Goal: Task Accomplishment & Management: Use online tool/utility

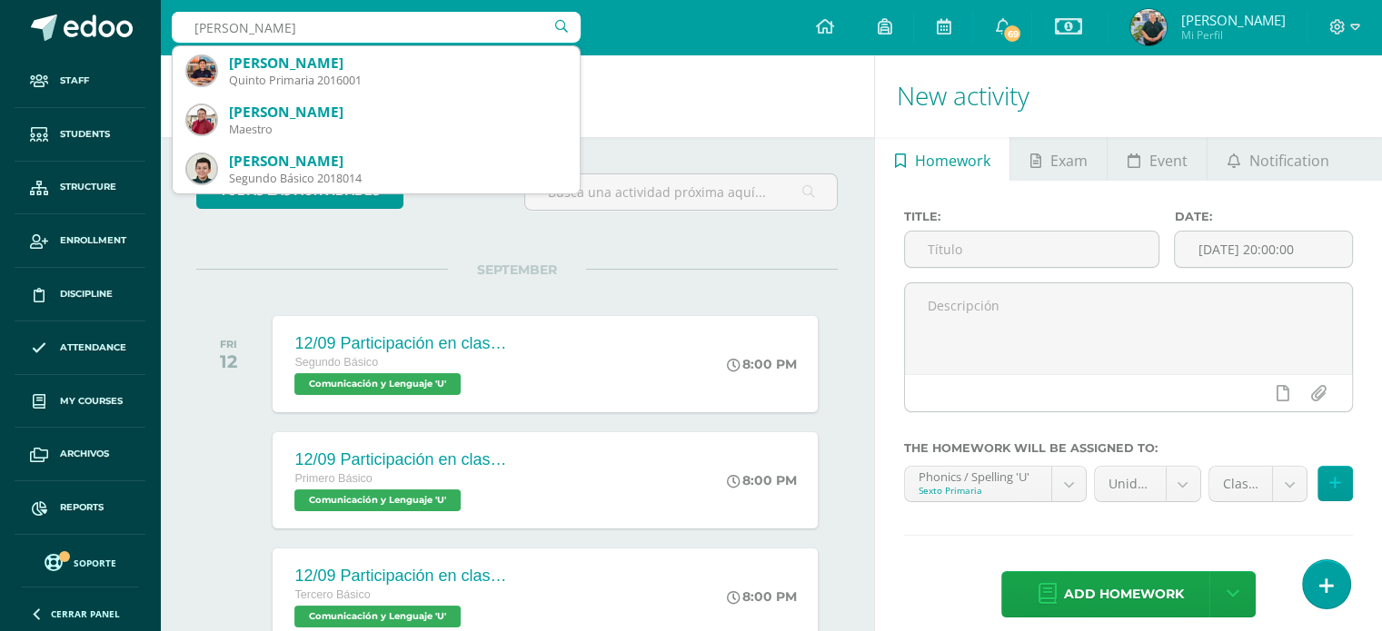
type input "[PERSON_NAME]"
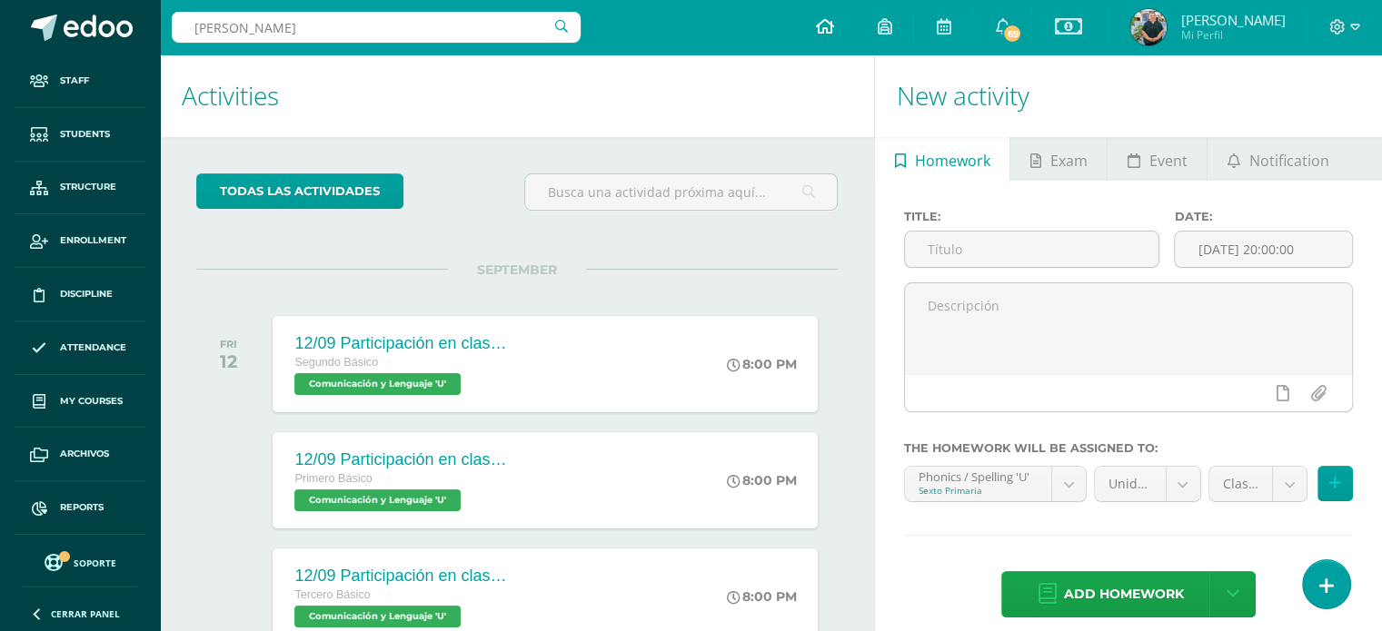
click at [819, 27] on icon at bounding box center [824, 26] width 18 height 16
click at [997, 20] on icon at bounding box center [1002, 26] width 15 height 16
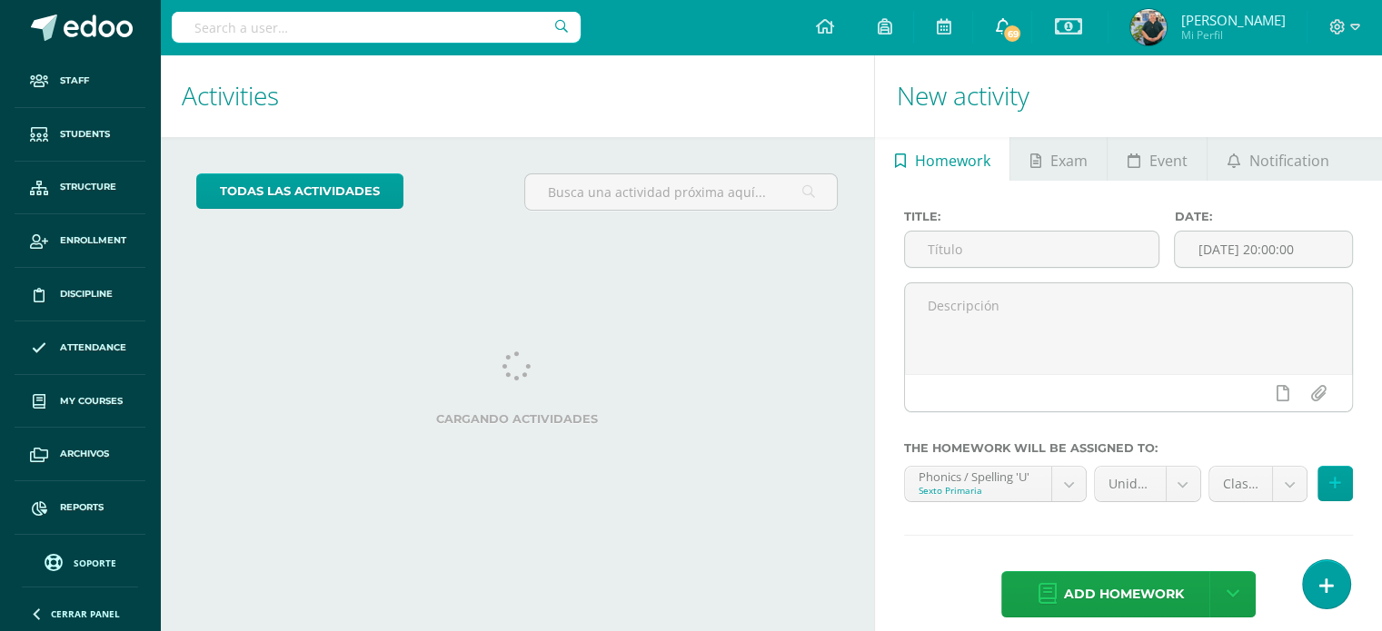
click at [1002, 26] on span "69" at bounding box center [1012, 34] width 20 height 20
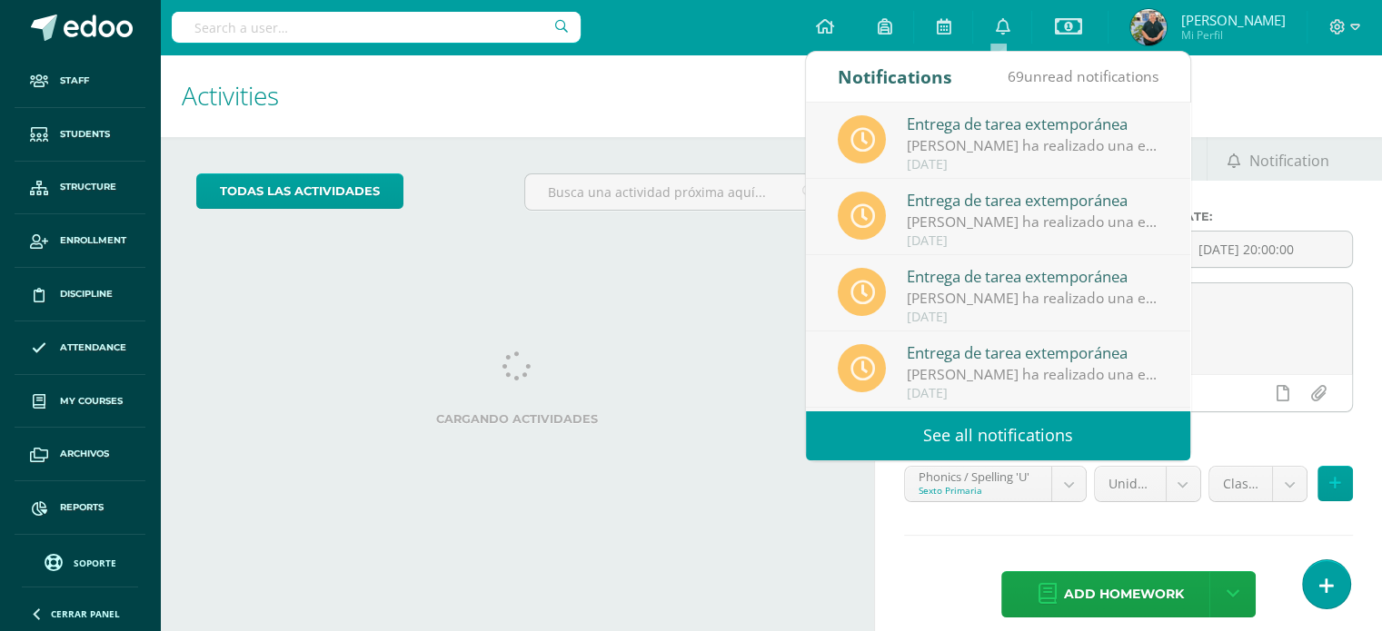
click at [994, 431] on link "See all notifications" at bounding box center [998, 436] width 384 height 50
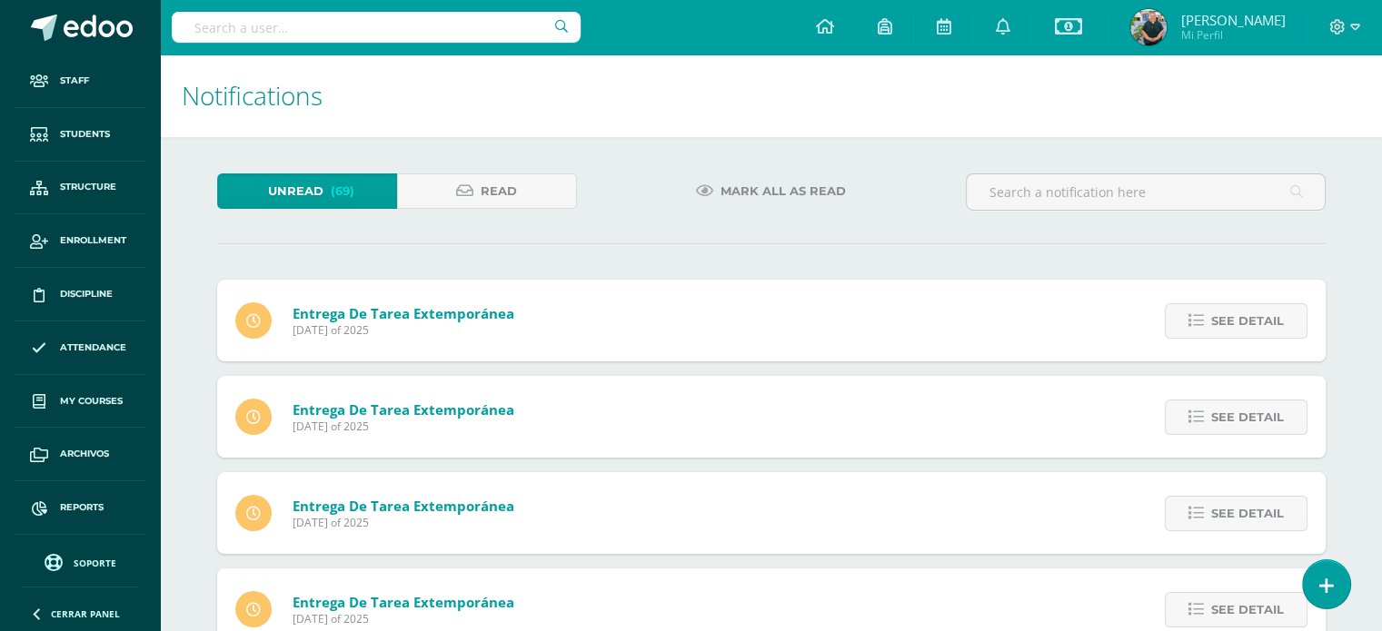
click at [760, 183] on span "Mark all as read" at bounding box center [782, 191] width 125 height 34
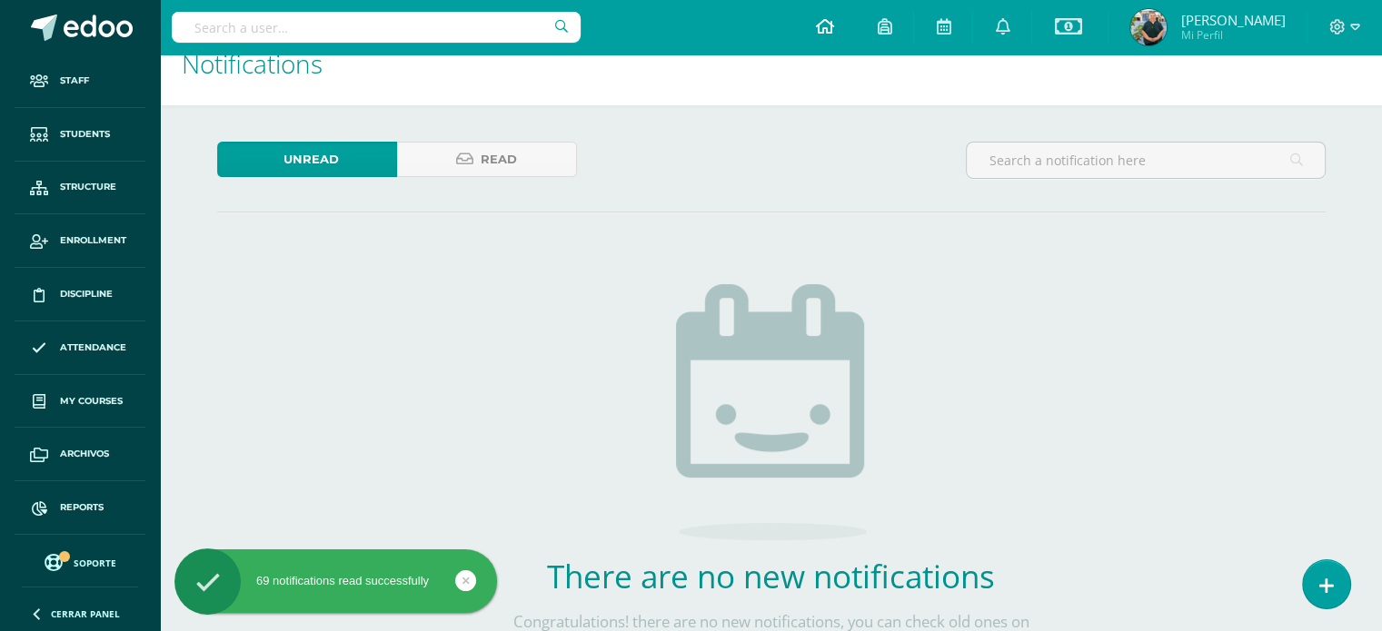
scroll to position [44, 0]
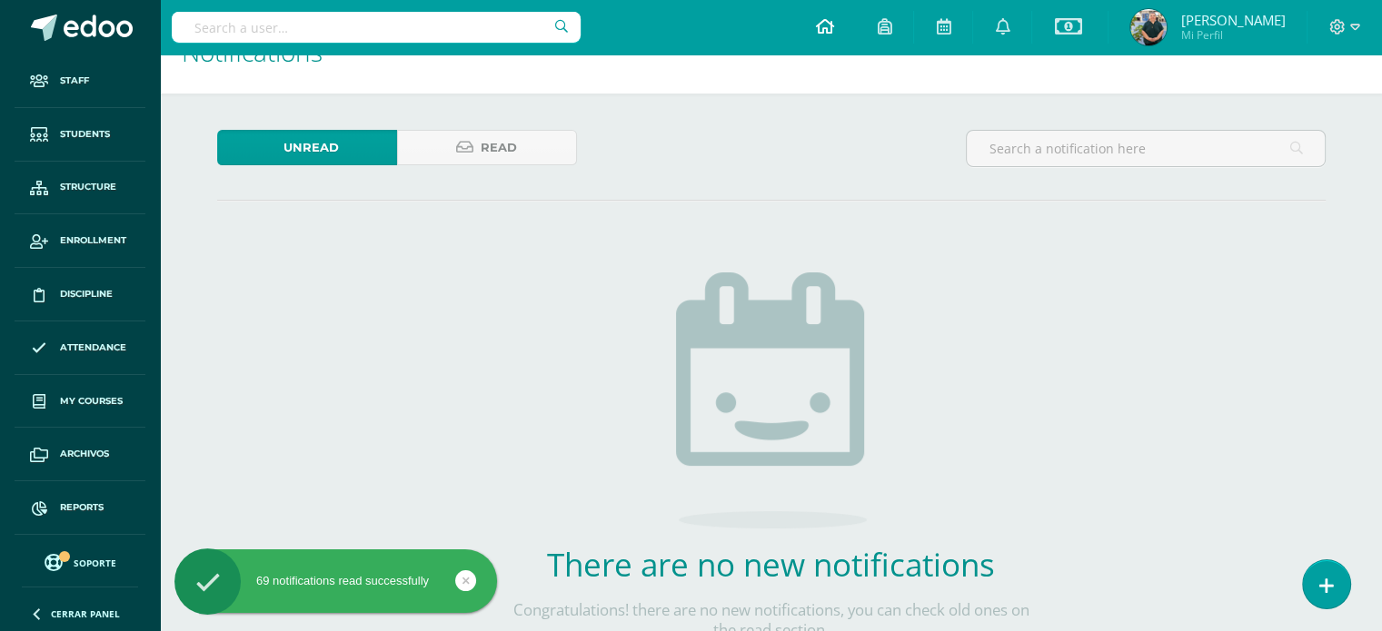
click at [816, 22] on icon at bounding box center [824, 26] width 18 height 16
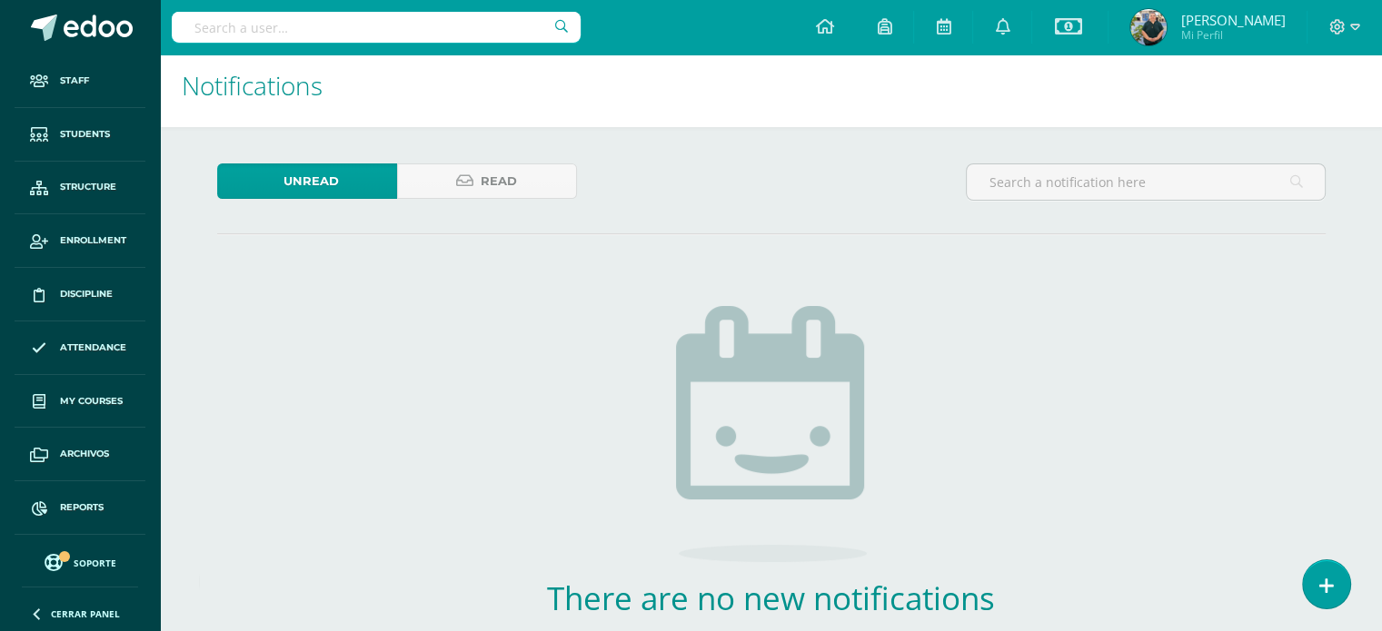
scroll to position [0, 0]
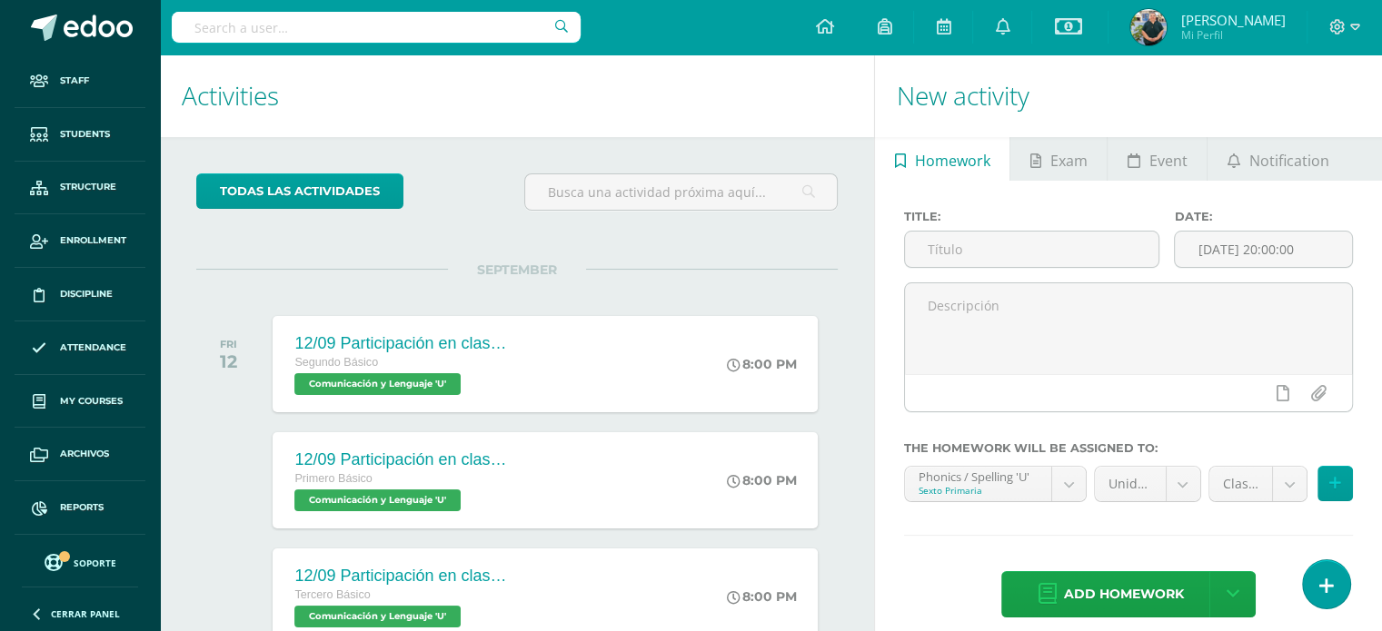
scroll to position [828, 0]
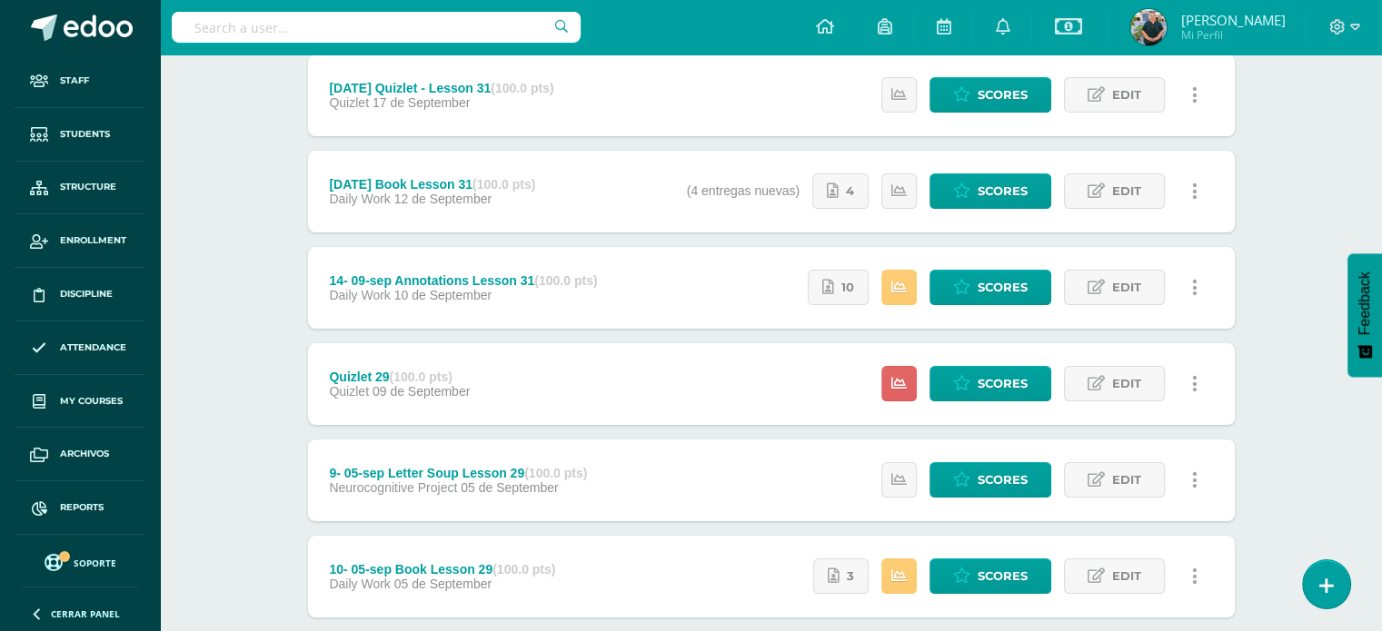
scroll to position [249, 0]
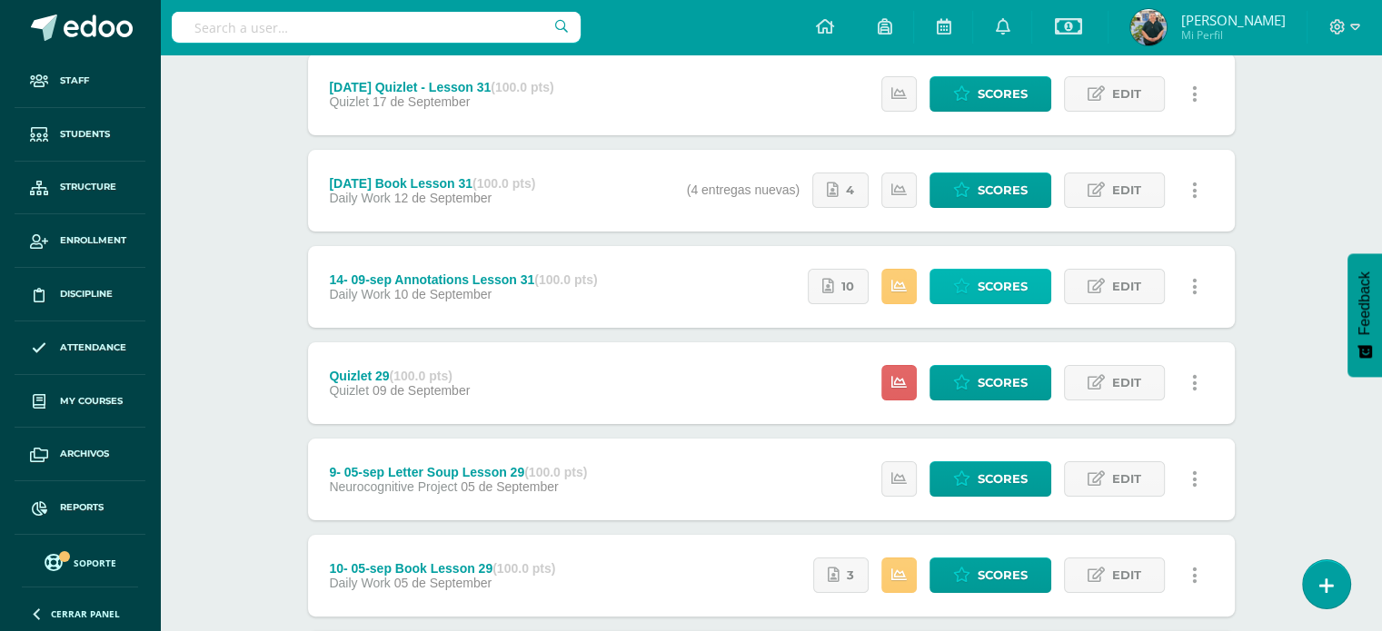
click at [1008, 290] on span "Scores" at bounding box center [1003, 287] width 50 height 34
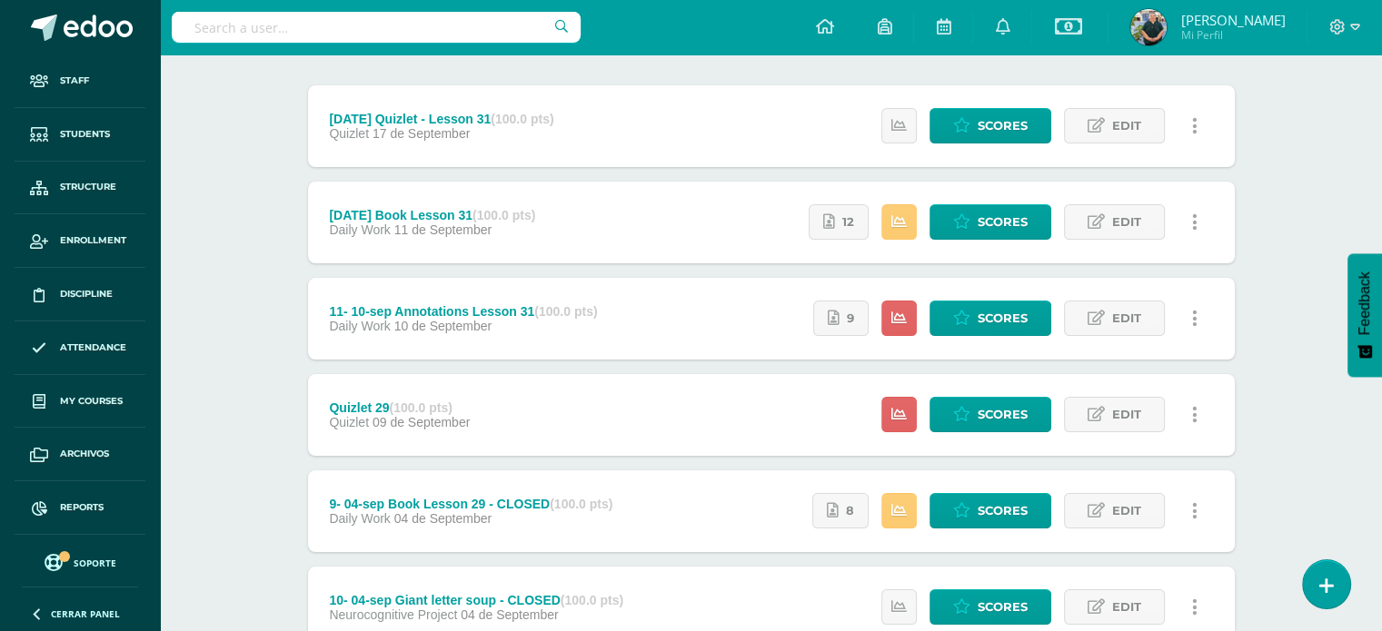
scroll to position [262, 0]
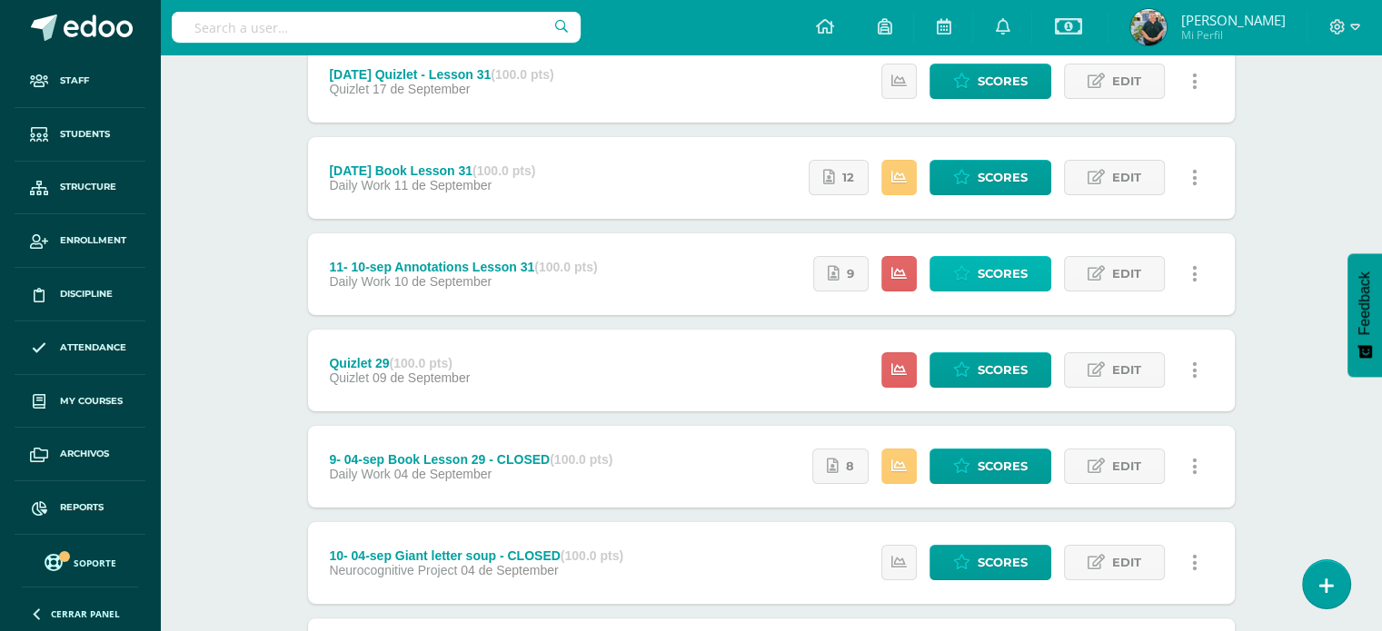
click at [1007, 263] on span "Scores" at bounding box center [1003, 274] width 50 height 34
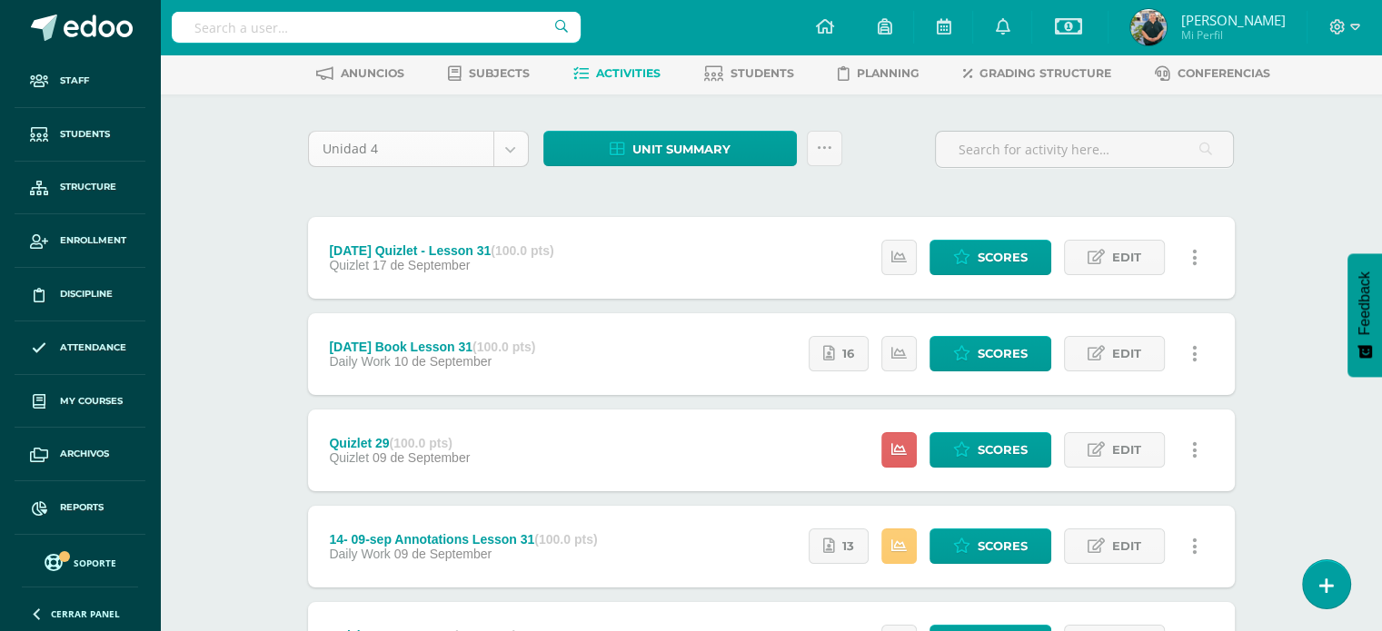
scroll to position [91, 0]
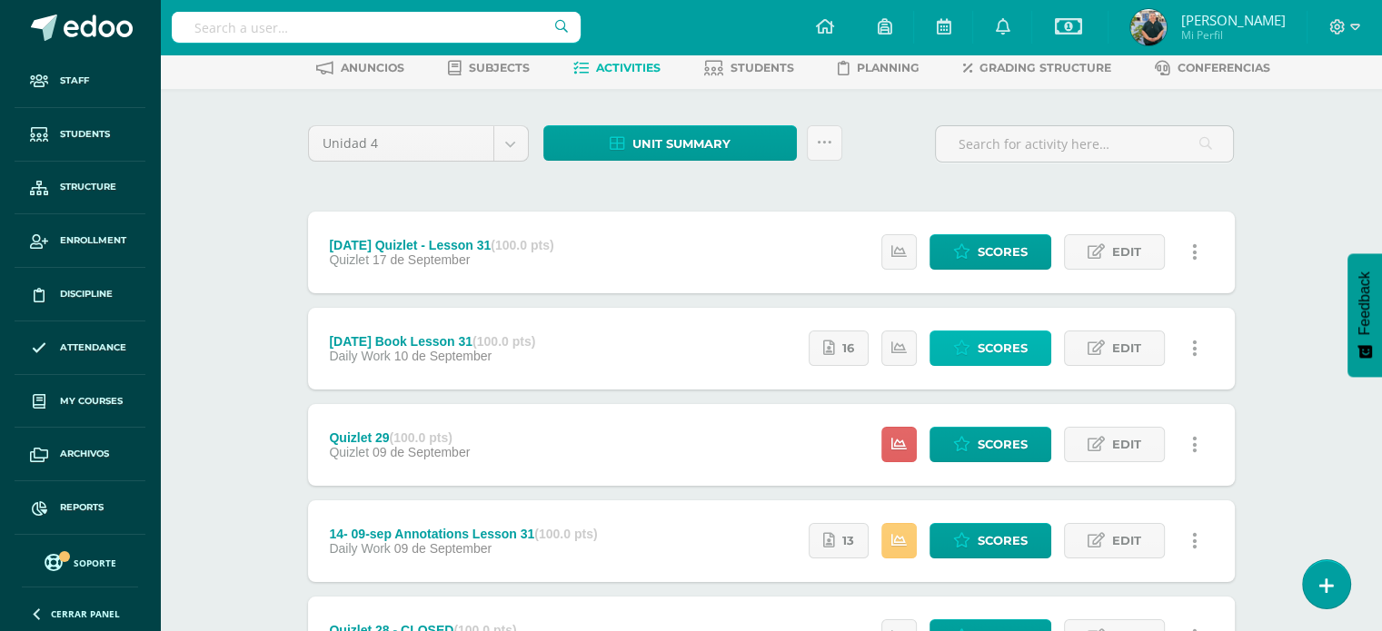
click at [985, 346] on span "Scores" at bounding box center [1003, 349] width 50 height 34
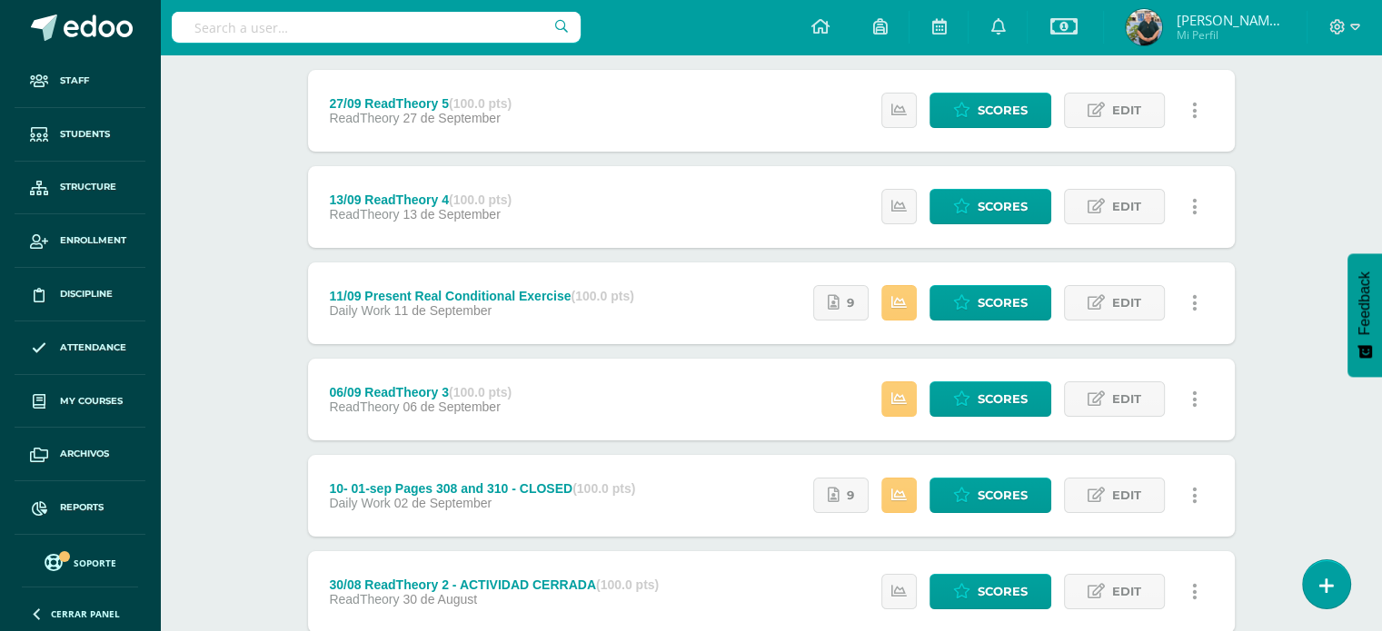
scroll to position [189, 0]
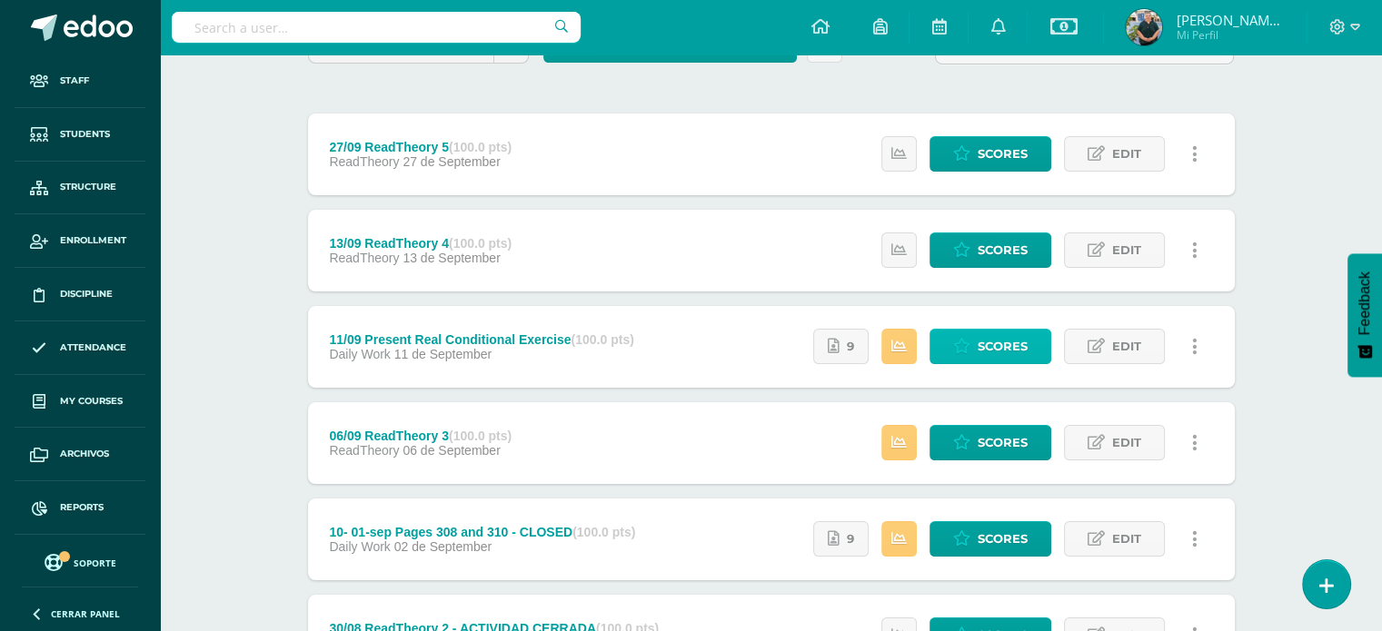
click at [975, 330] on link "Scores" at bounding box center [990, 346] width 122 height 35
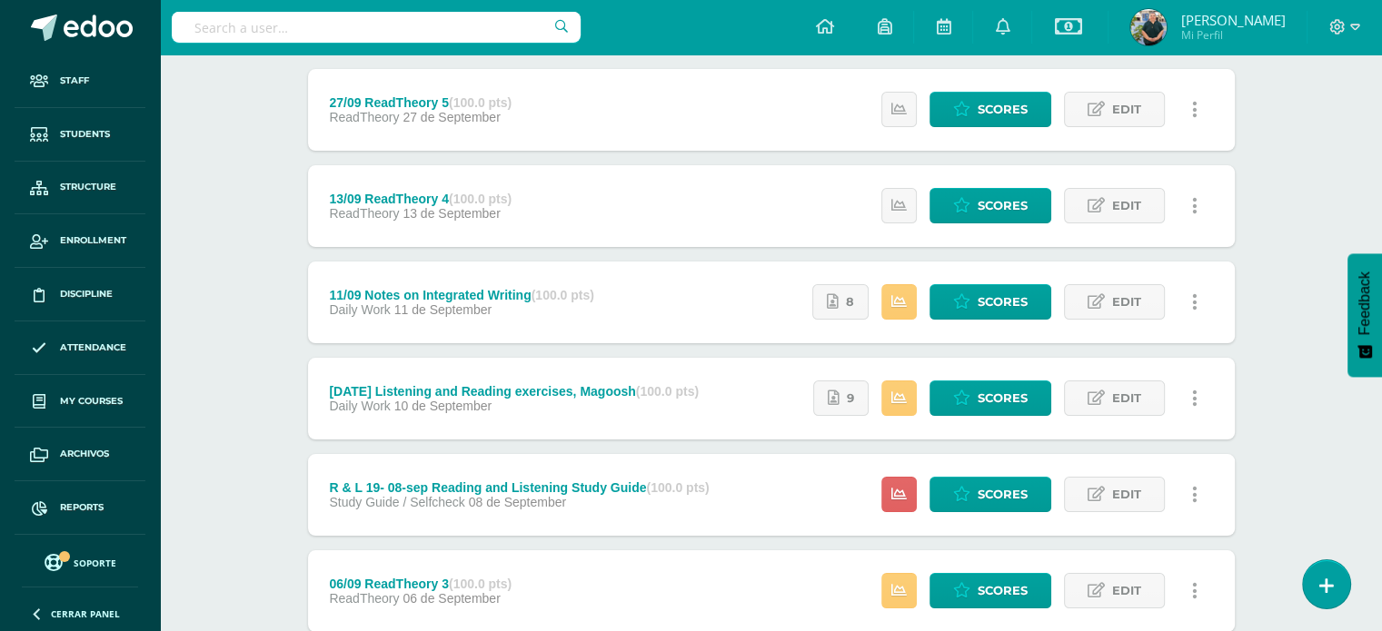
scroll to position [240, 0]
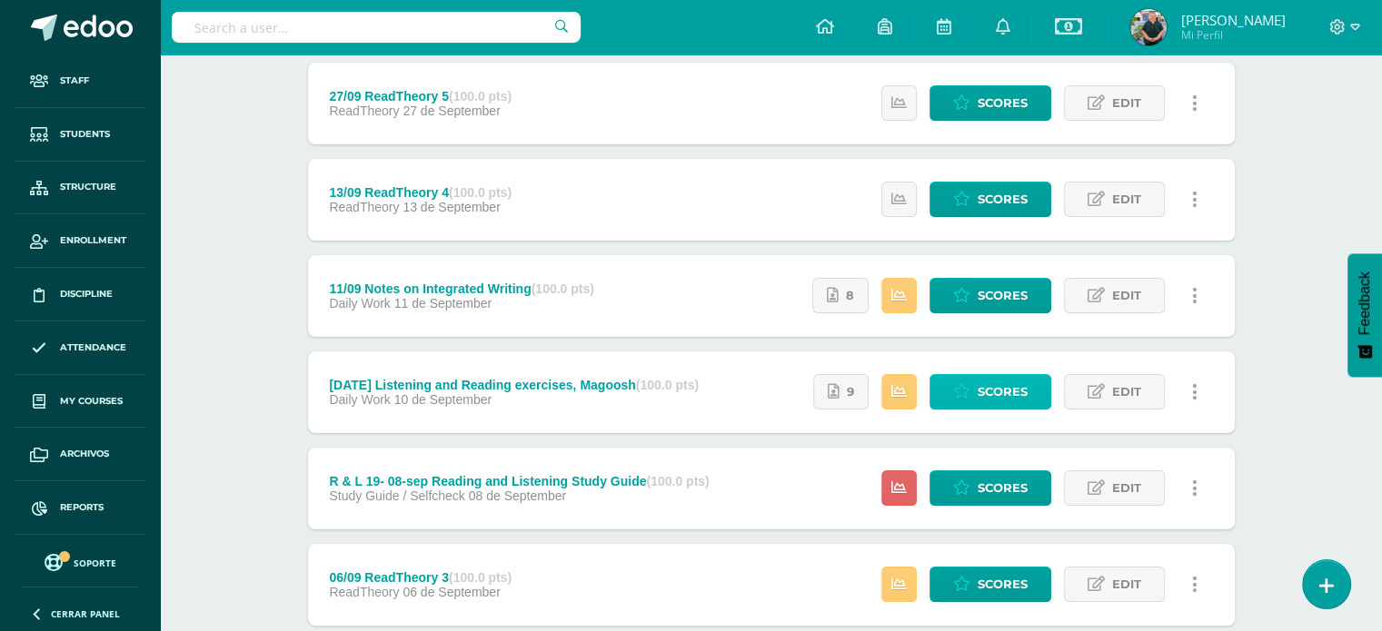
click at [986, 395] on span "Scores" at bounding box center [1003, 392] width 50 height 34
click at [905, 481] on icon at bounding box center [898, 488] width 15 height 15
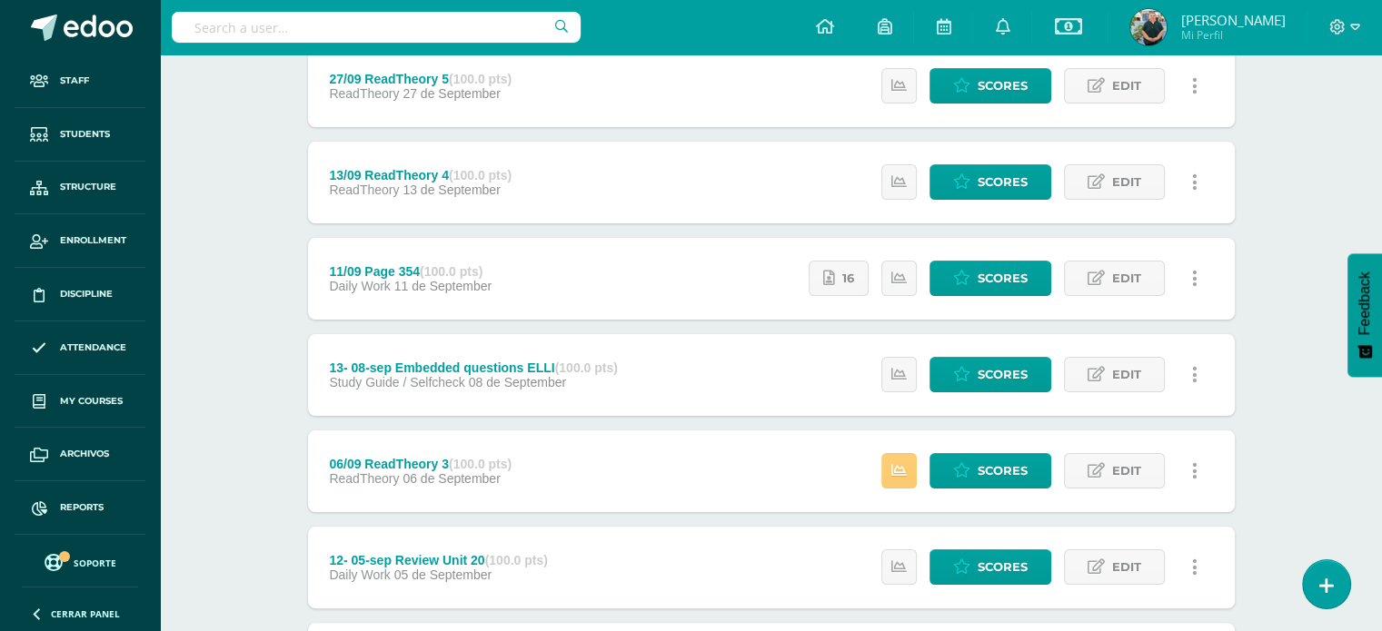
scroll to position [258, 0]
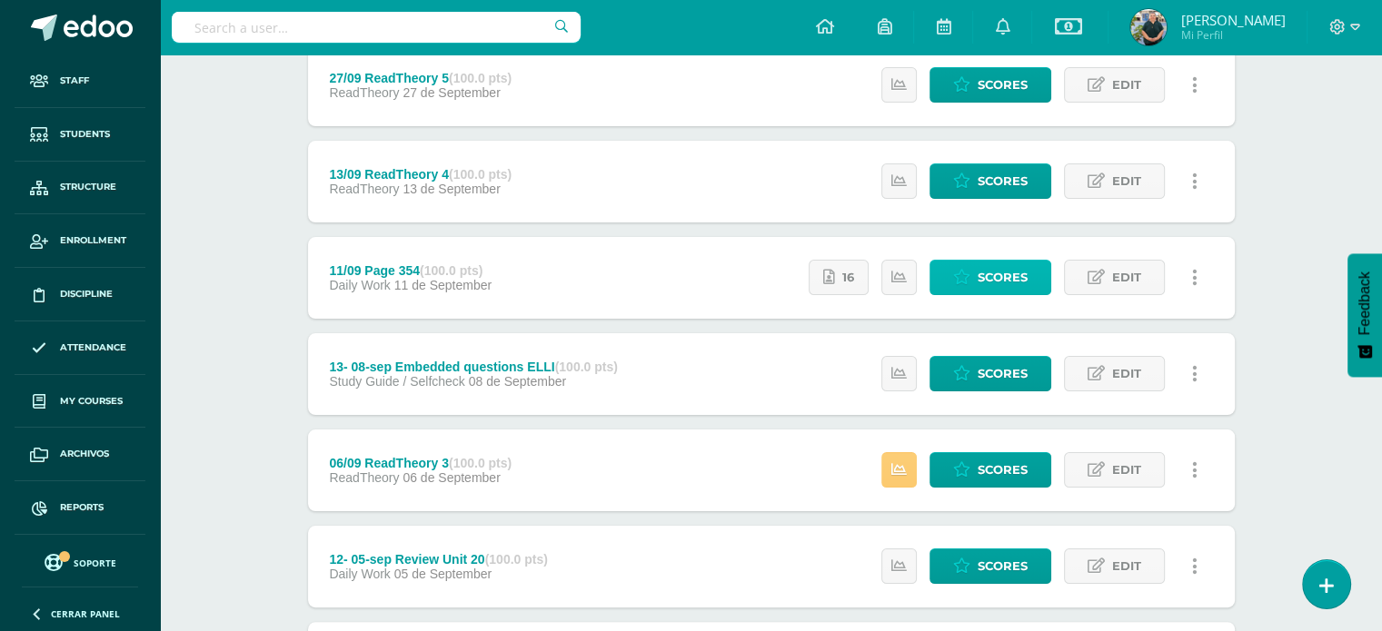
click at [980, 265] on span "Scores" at bounding box center [1003, 278] width 50 height 34
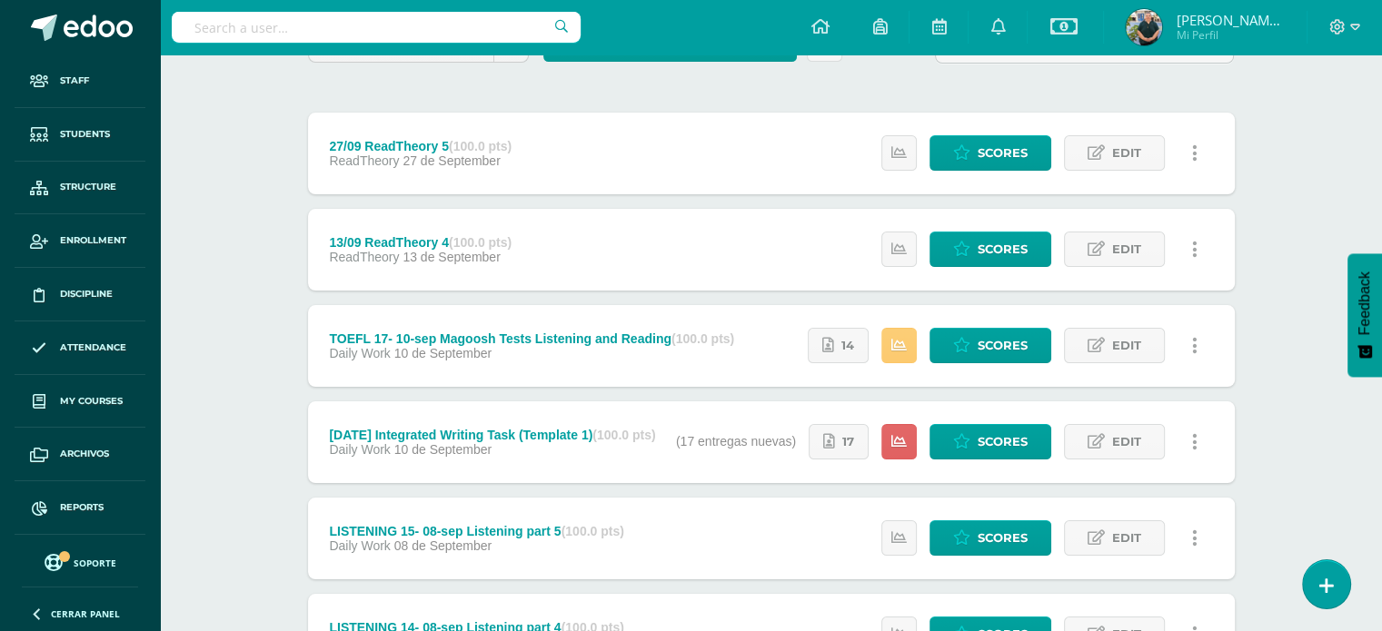
scroll to position [191, 0]
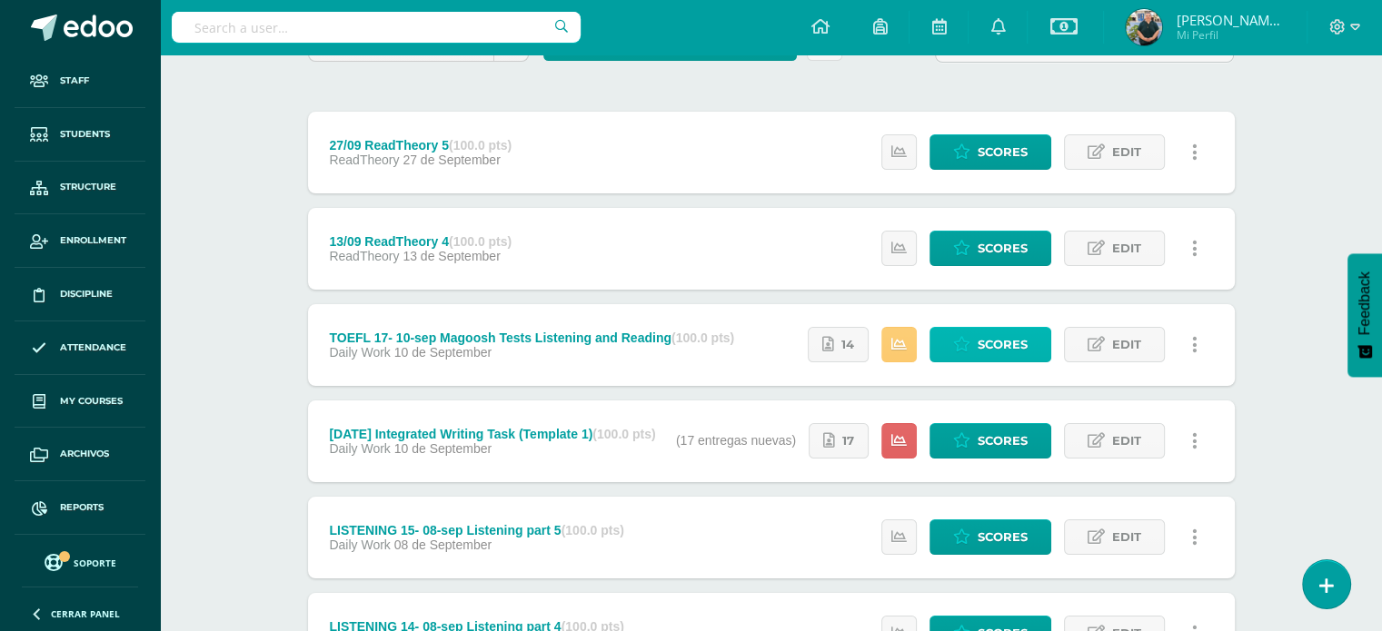
click at [1010, 332] on span "Scores" at bounding box center [1003, 345] width 50 height 34
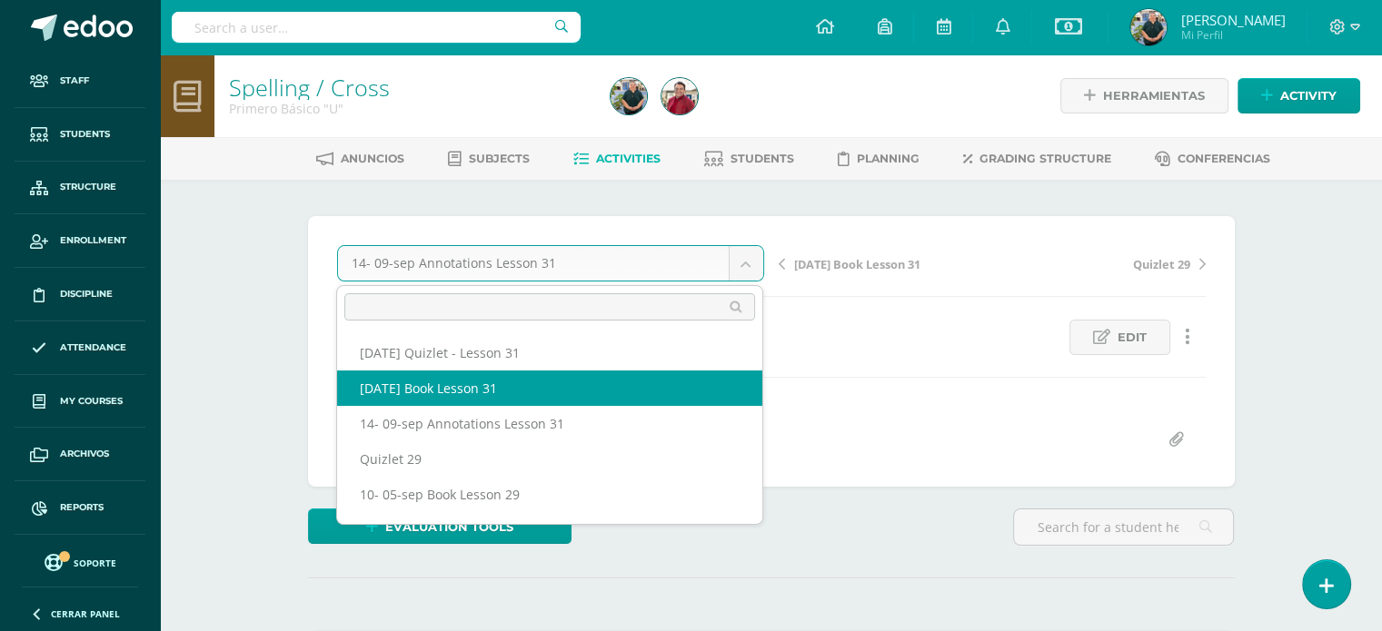
select select "/dashboard/teacher/grade-activity/220124/"
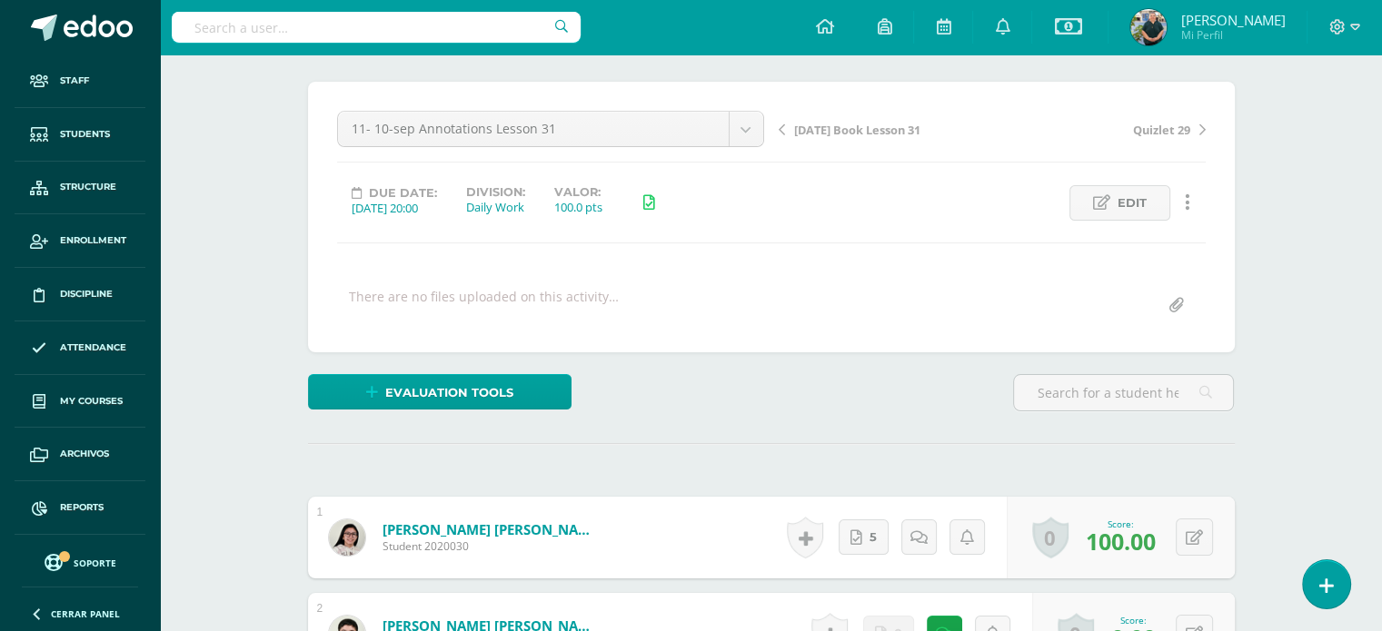
scroll to position [133, 0]
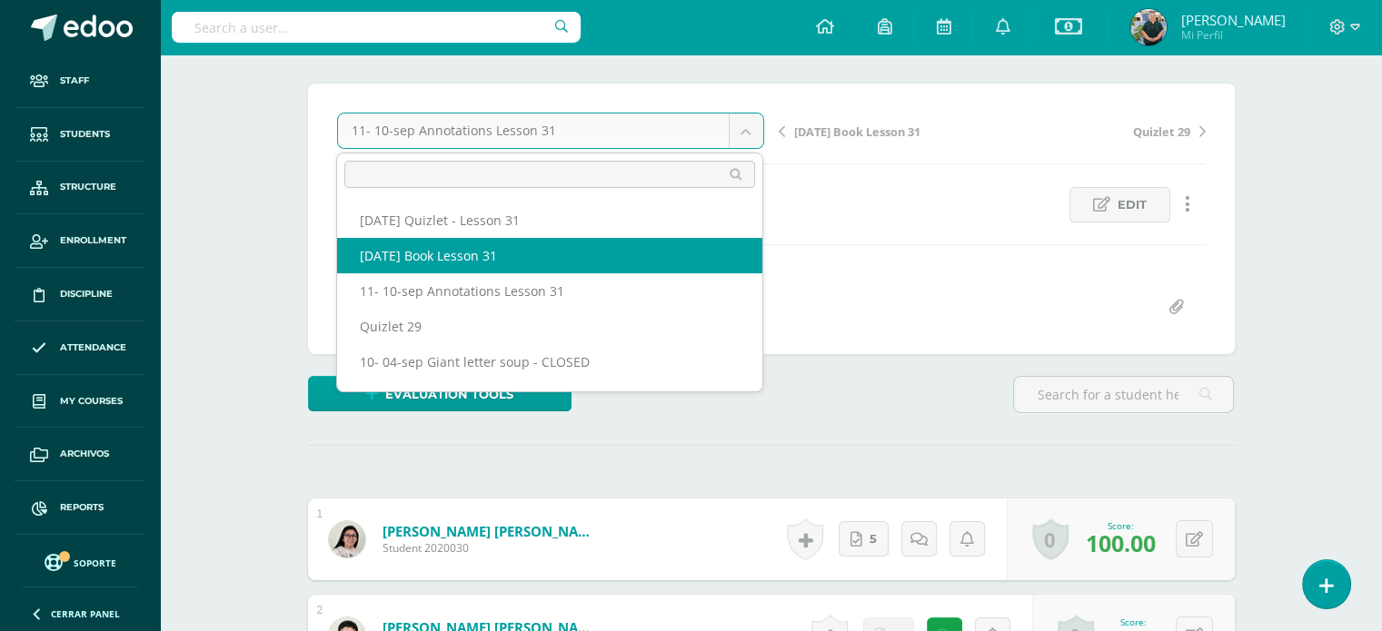
select select "/dashboard/teacher/grade-activity/220126/"
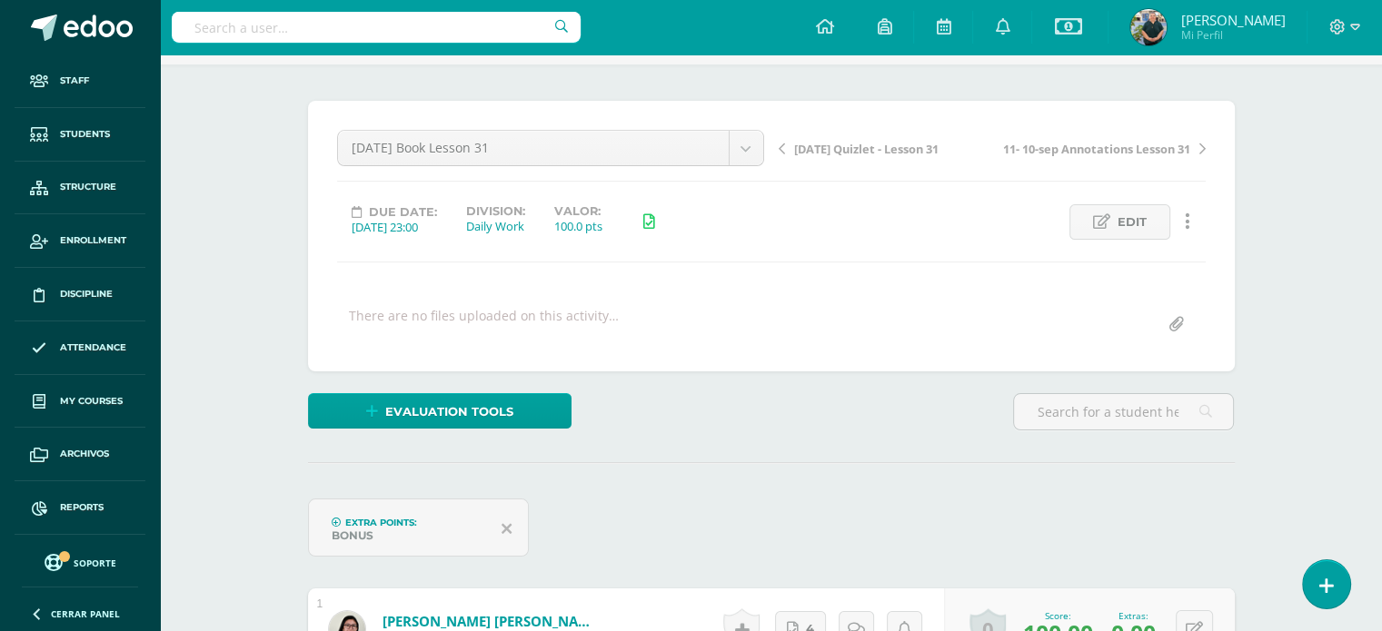
scroll to position [105, 0]
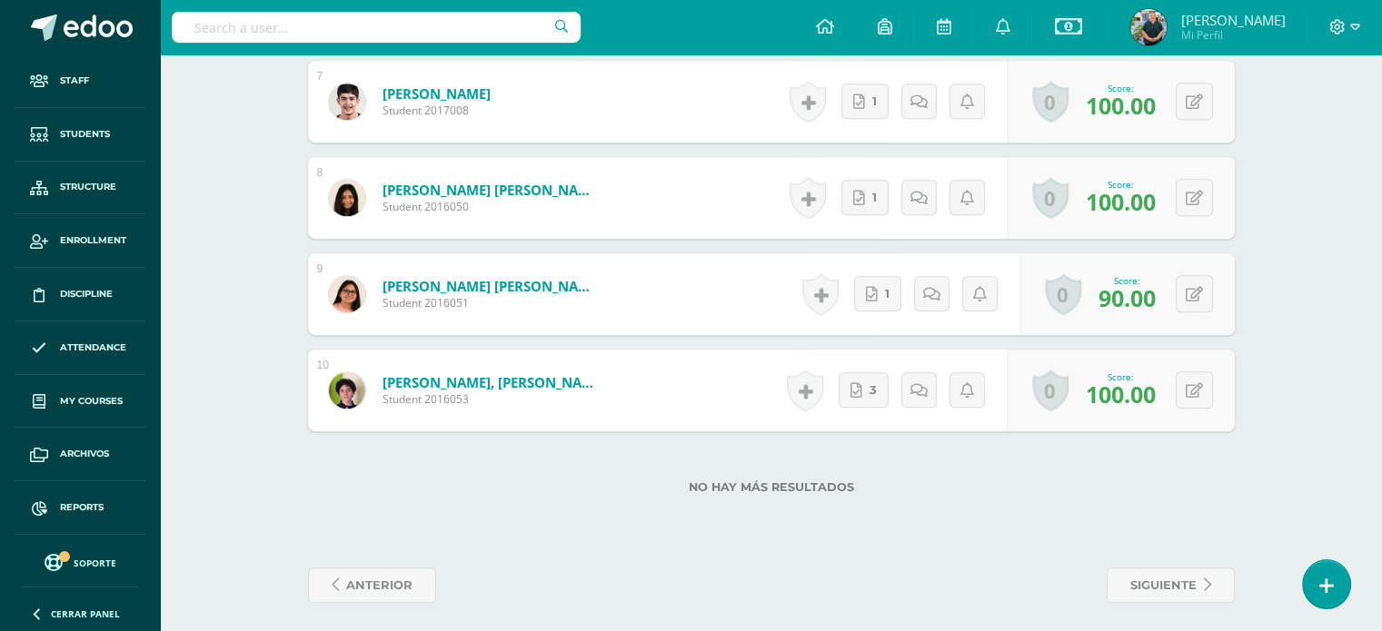
scroll to position [1149, 0]
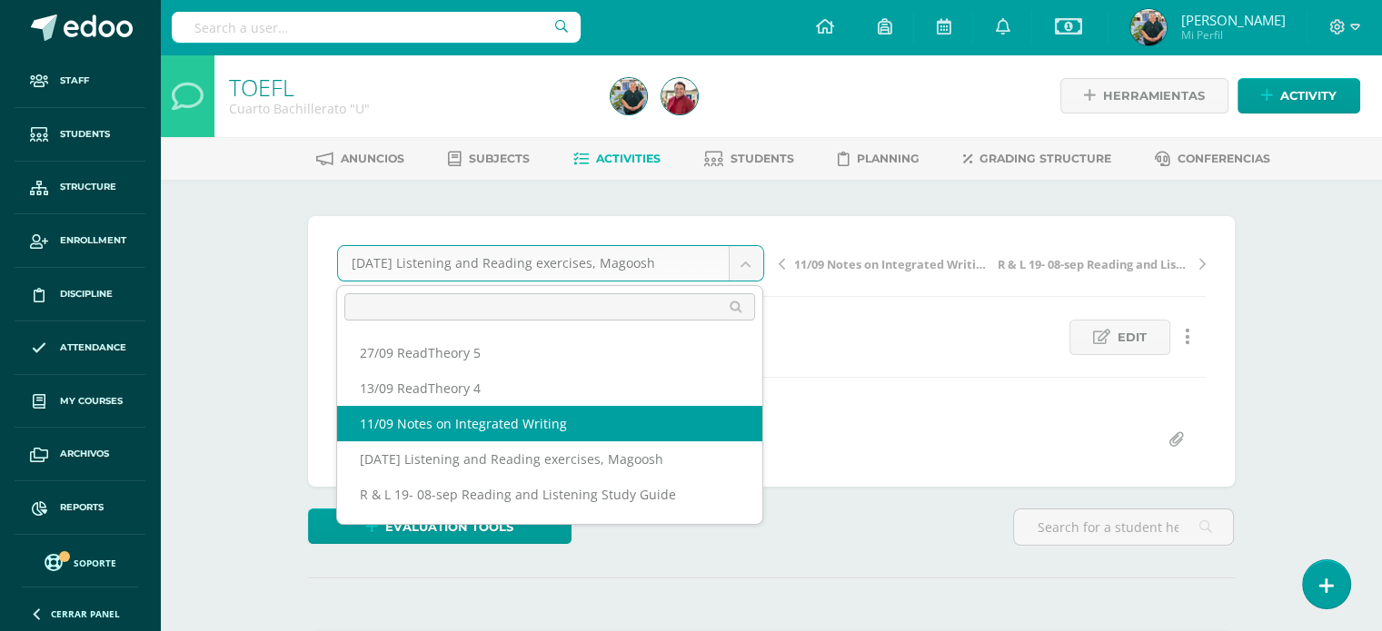
select select "/dashboard/teacher/grade-activity/220211/"
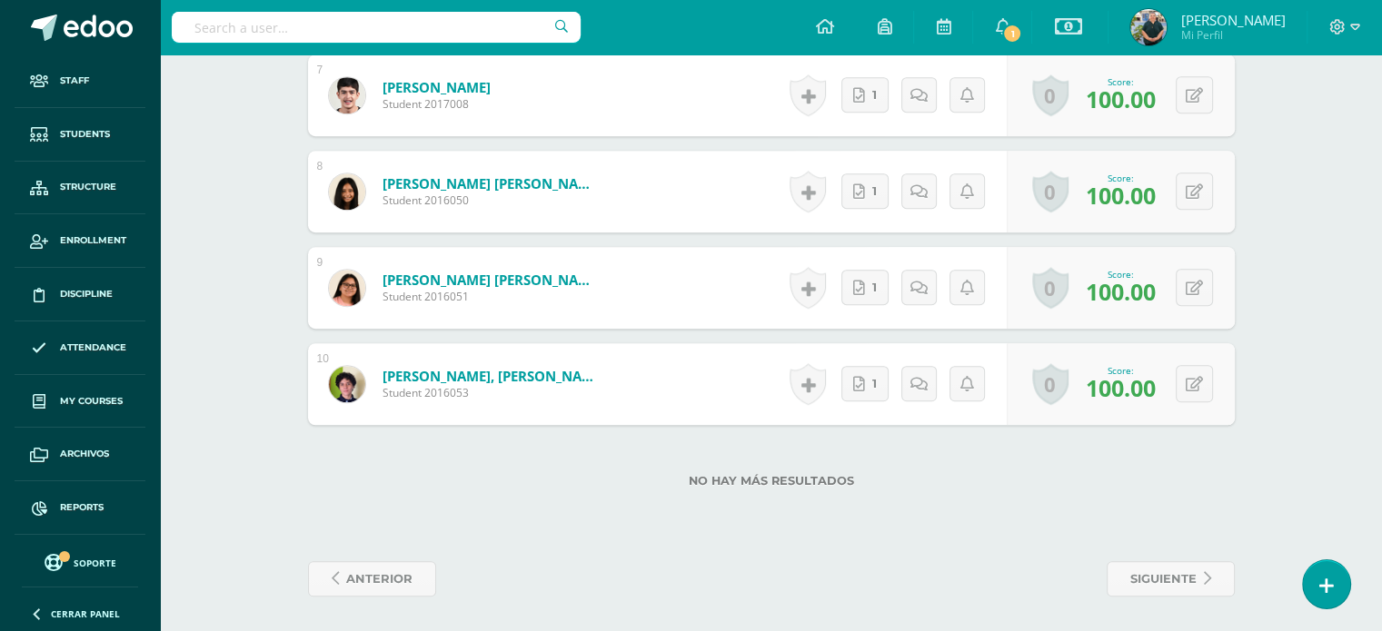
scroll to position [1156, 0]
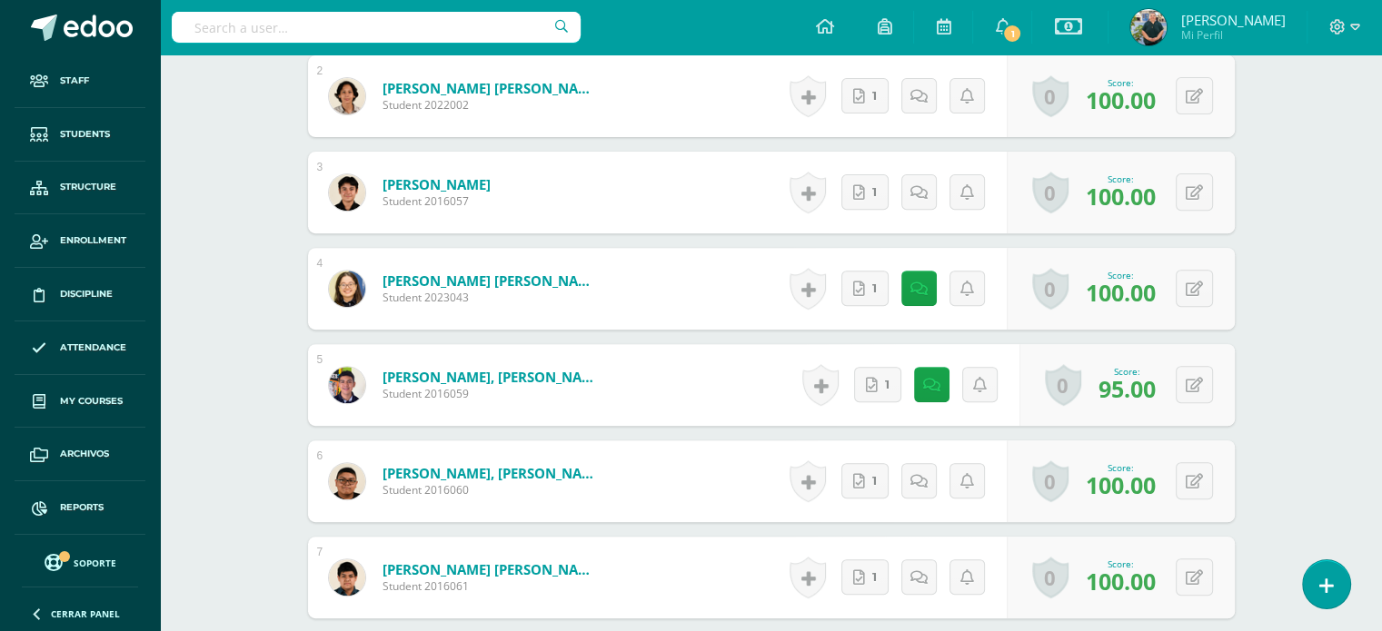
scroll to position [673, 0]
click at [912, 286] on link at bounding box center [918, 287] width 35 height 35
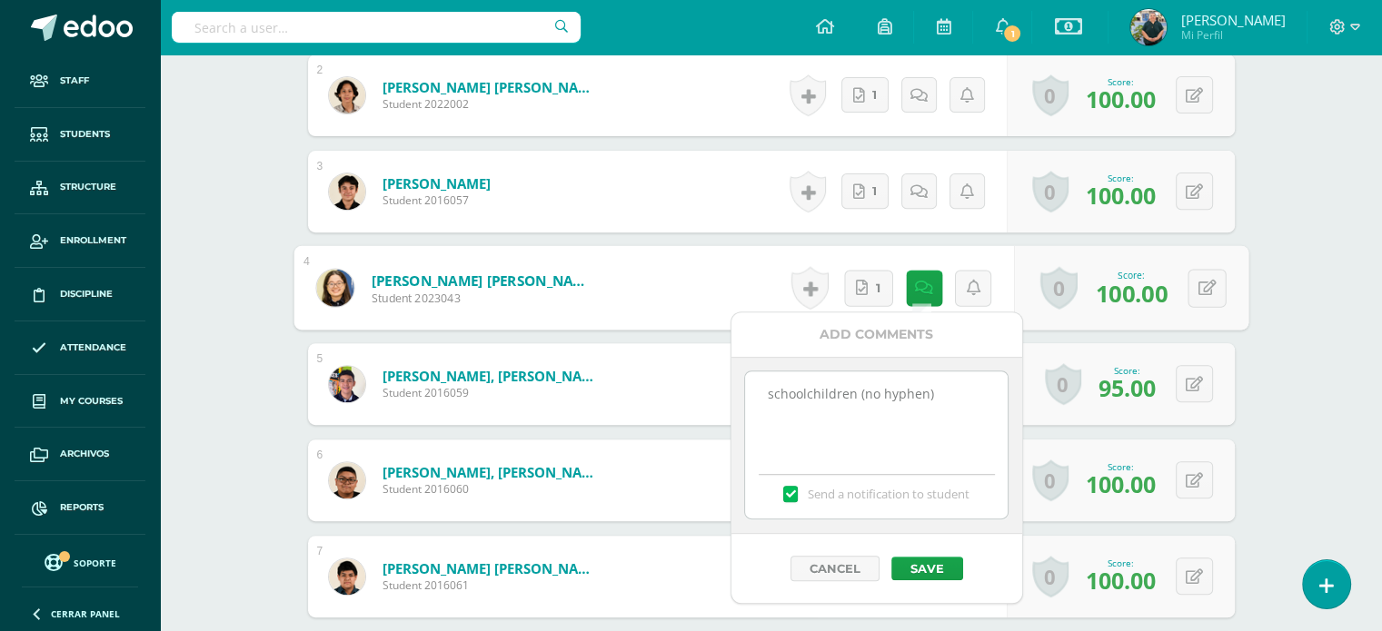
click at [1290, 310] on div "Grammar Quinto Bachillerato "U" Herramientas Detalle de asistencias Activity An…" at bounding box center [771, 585] width 1222 height 2408
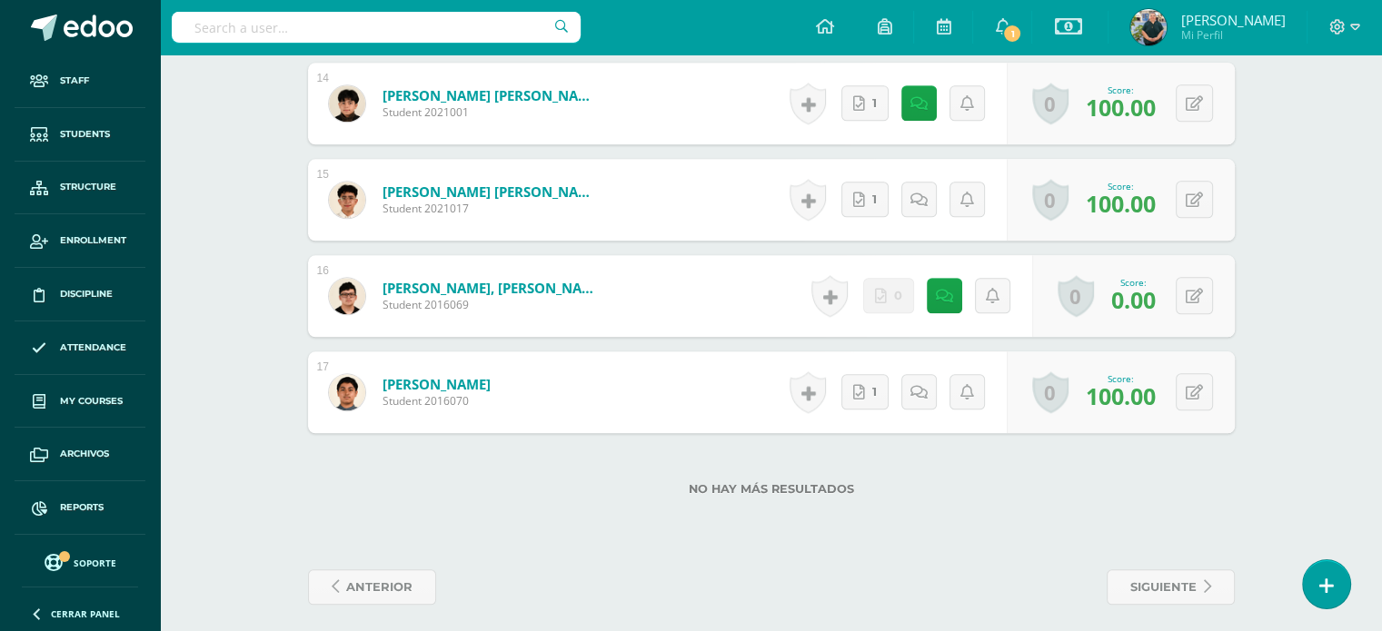
scroll to position [1830, 0]
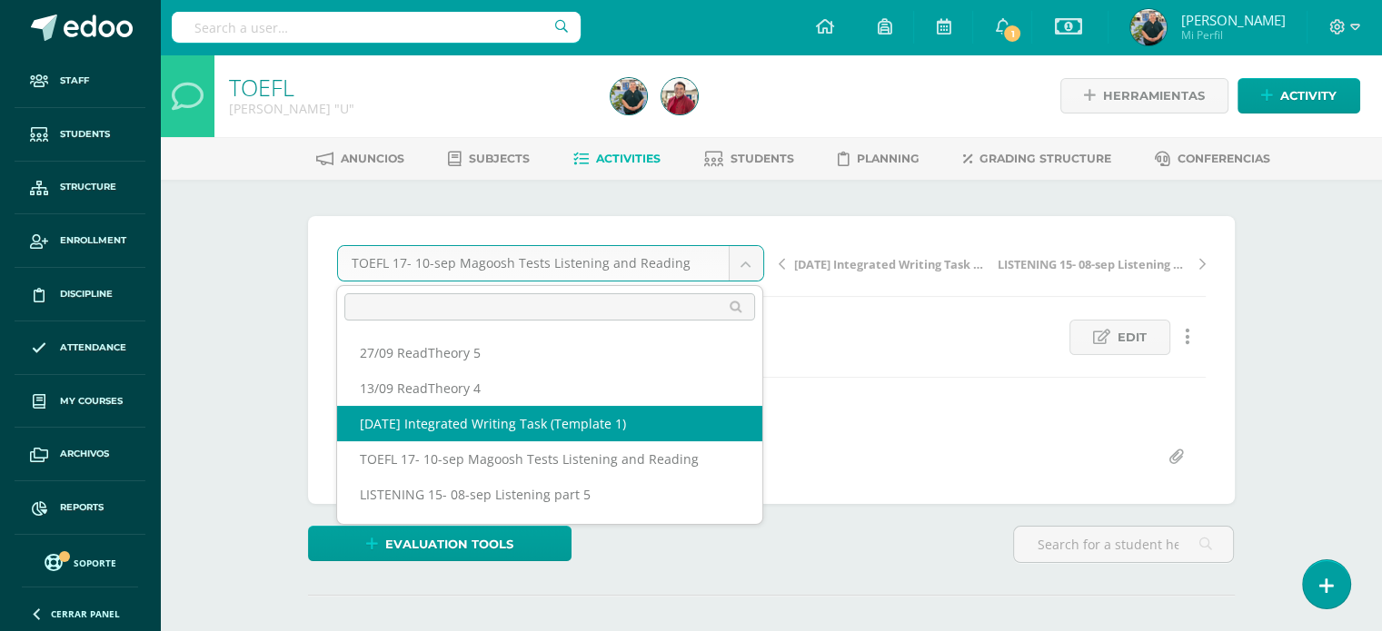
select select "/dashboard/teacher/grade-activity/220162/"
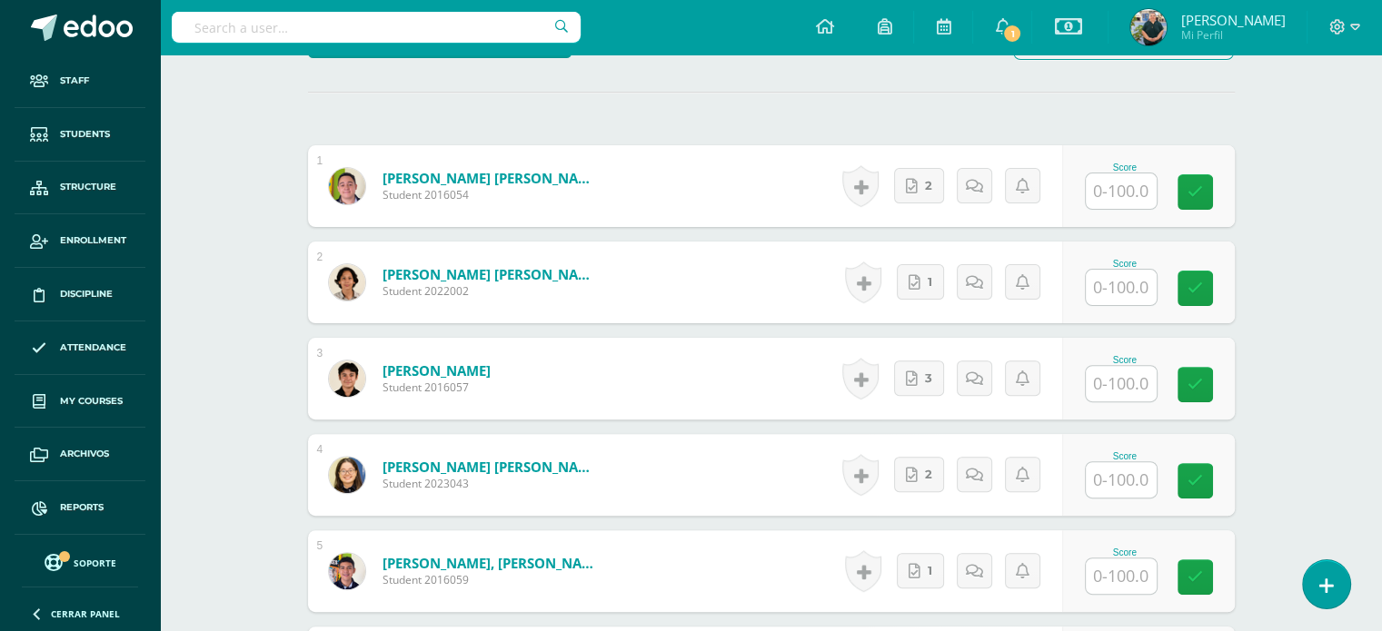
scroll to position [512, 0]
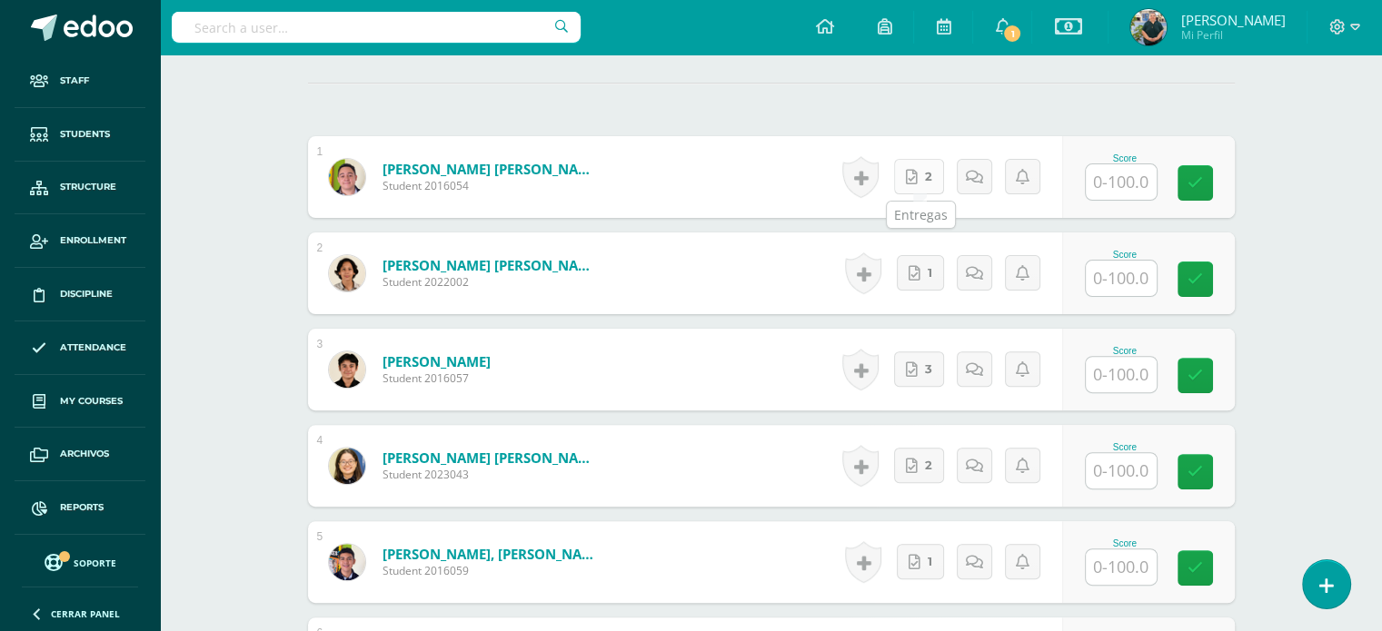
click at [919, 178] on link "2" at bounding box center [919, 176] width 50 height 35
click at [925, 464] on link "2" at bounding box center [924, 466] width 52 height 36
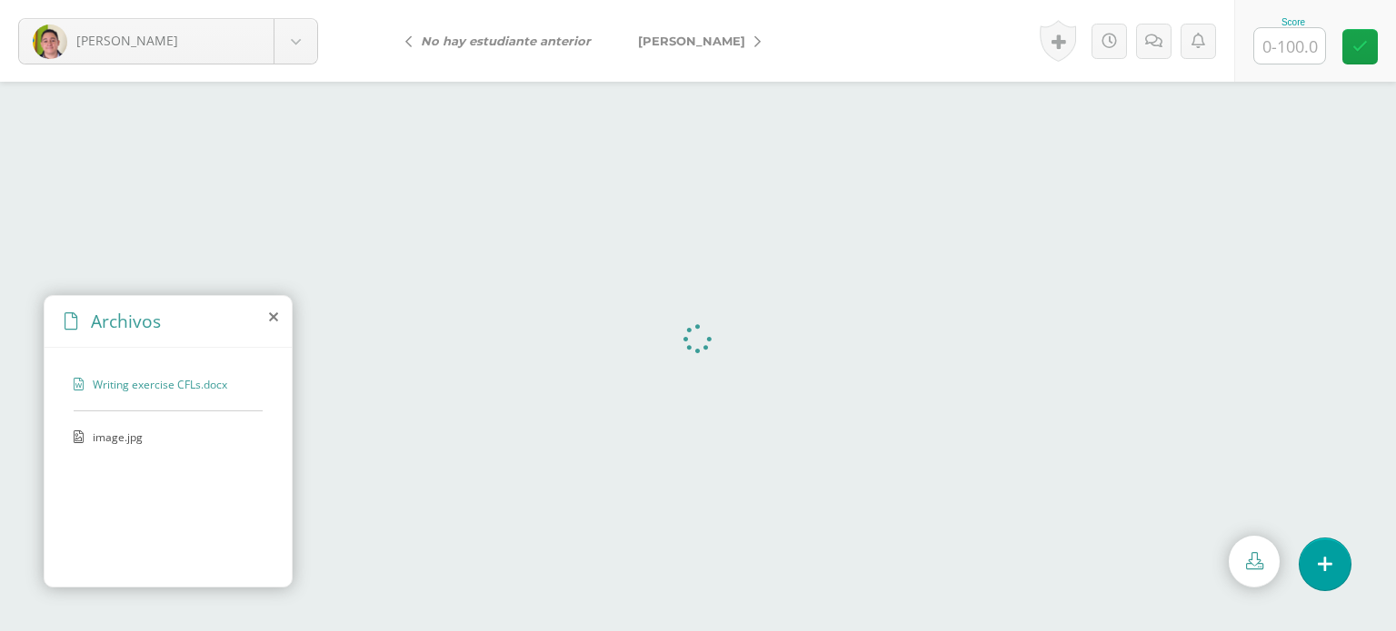
click at [104, 433] on span "image.jpg" at bounding box center [167, 437] width 149 height 15
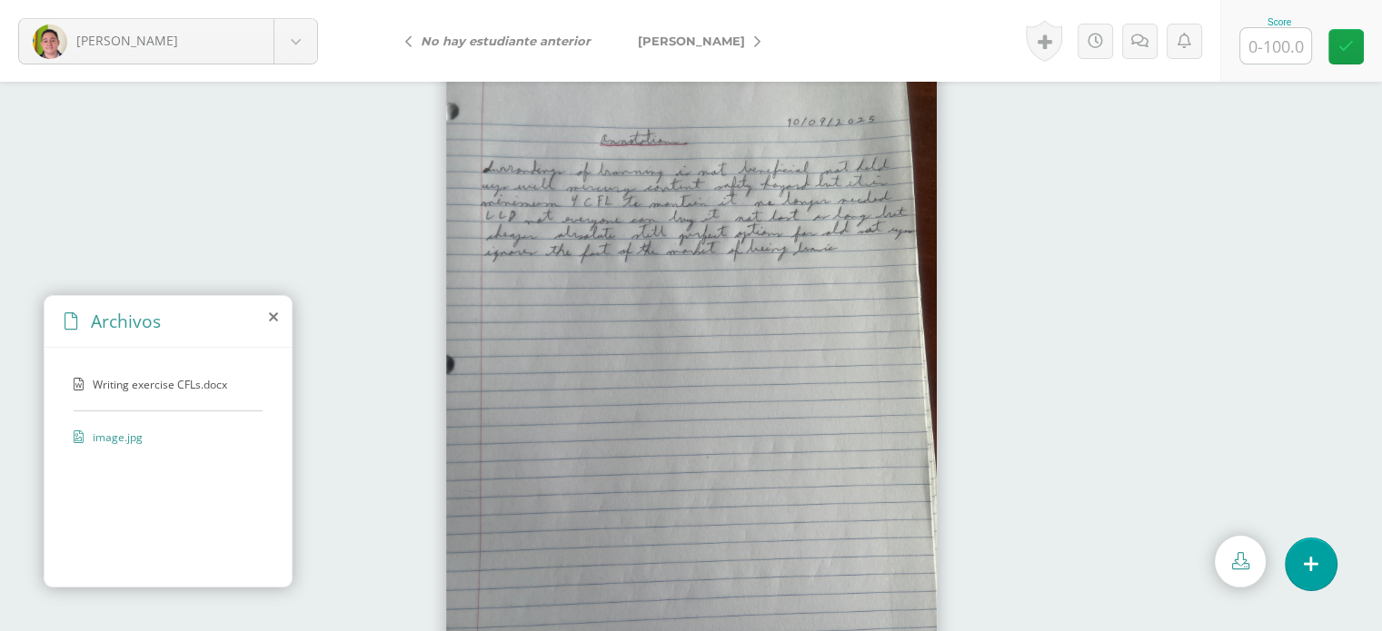
click at [136, 377] on span "Writing exercise CFLs.docx" at bounding box center [167, 384] width 149 height 15
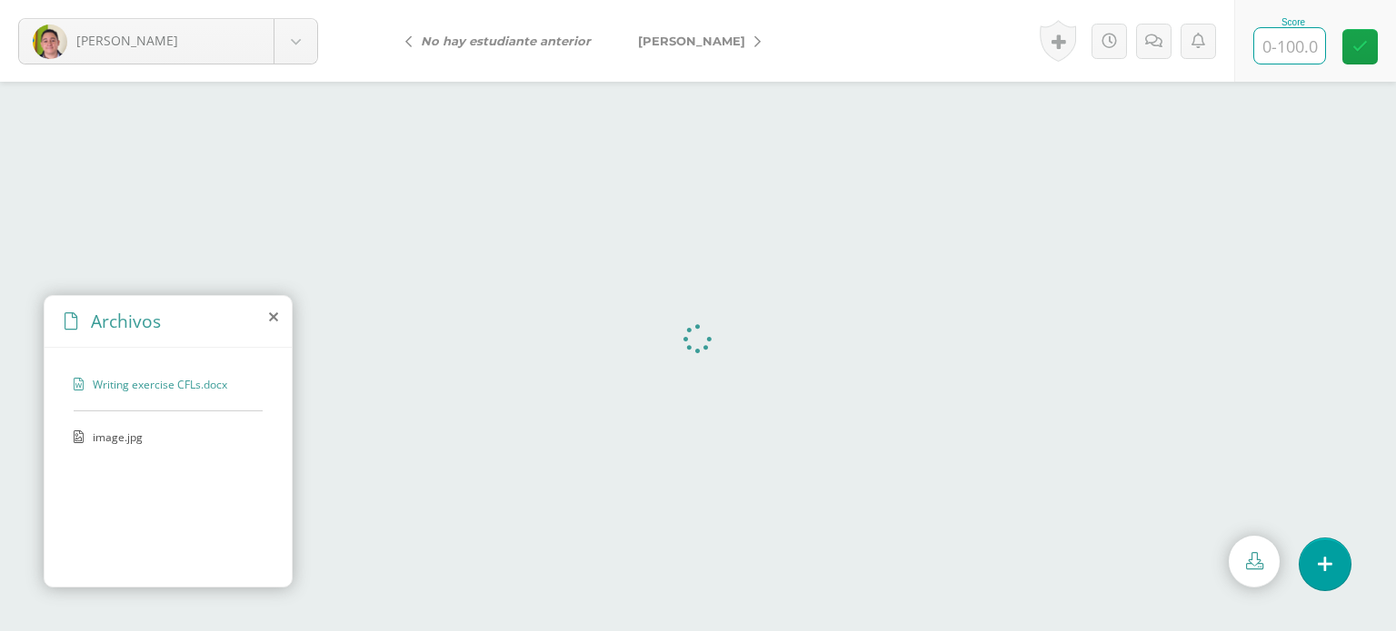
click at [1299, 45] on input "text" at bounding box center [1289, 45] width 71 height 35
type input "95"
click at [1152, 35] on icon at bounding box center [1159, 41] width 17 height 15
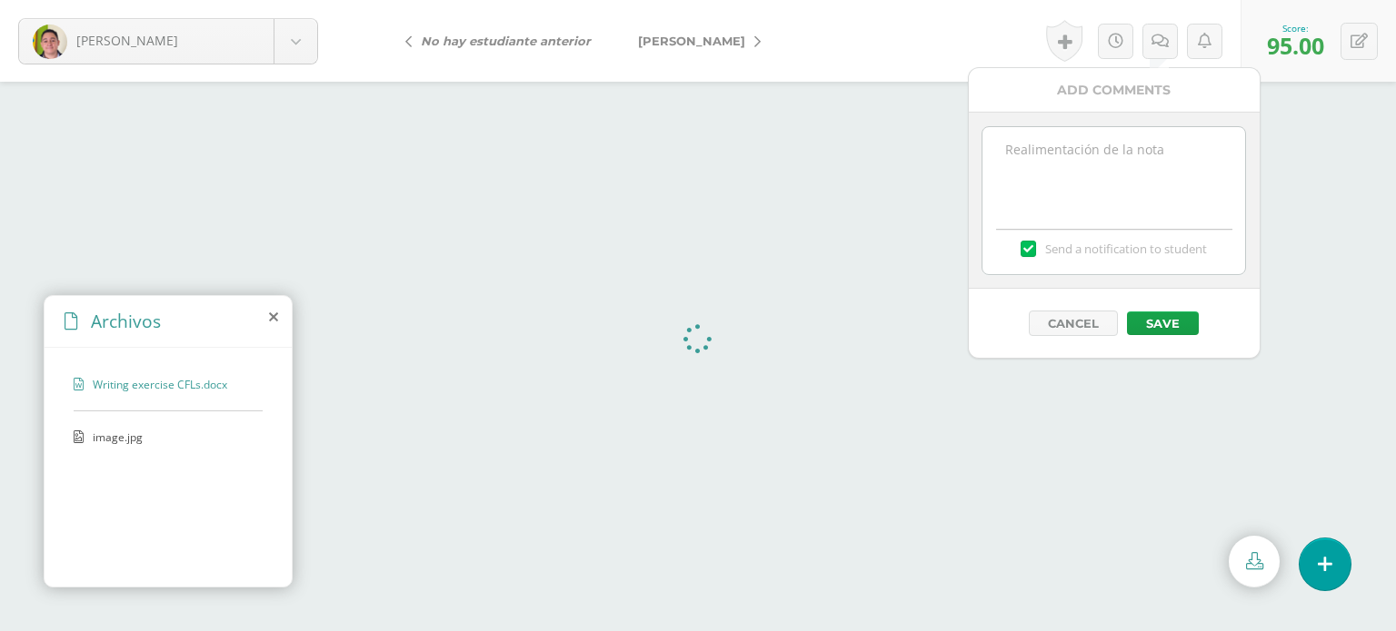
click at [1042, 154] on textarea at bounding box center [1113, 172] width 263 height 91
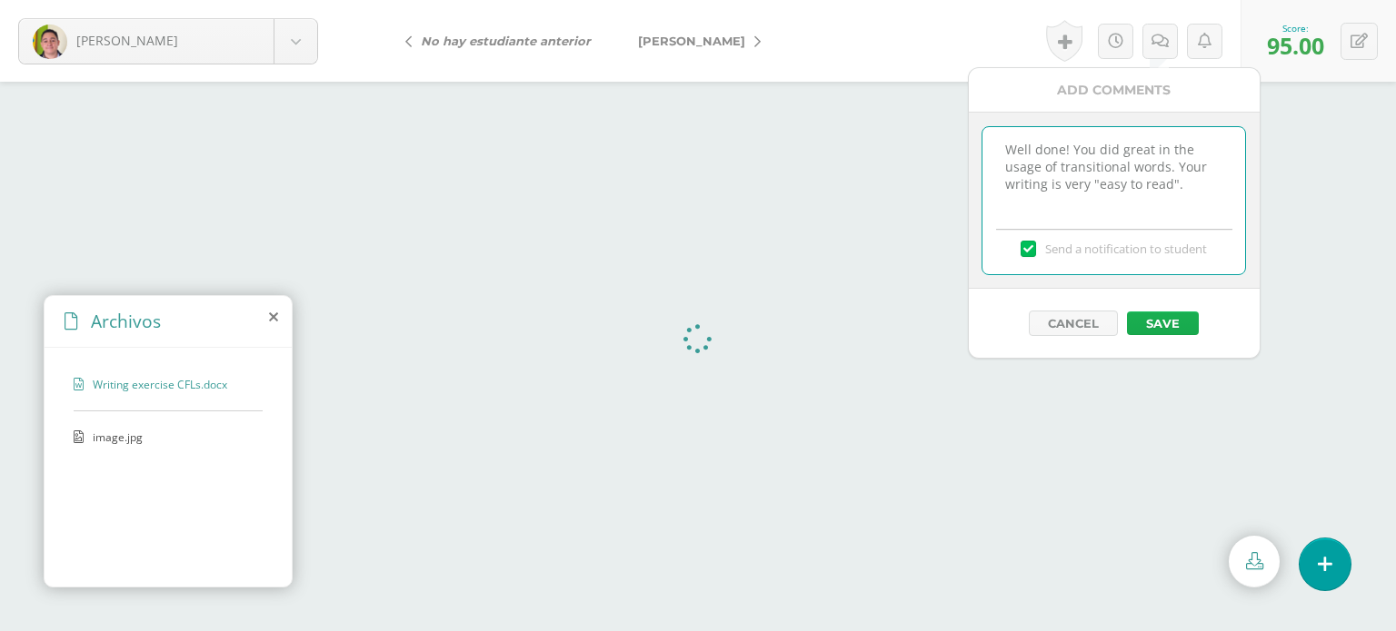
type textarea "Well done! You did great in the usage of transitional words. Your writing is ve…"
click at [1158, 313] on button "Save" at bounding box center [1163, 324] width 72 height 24
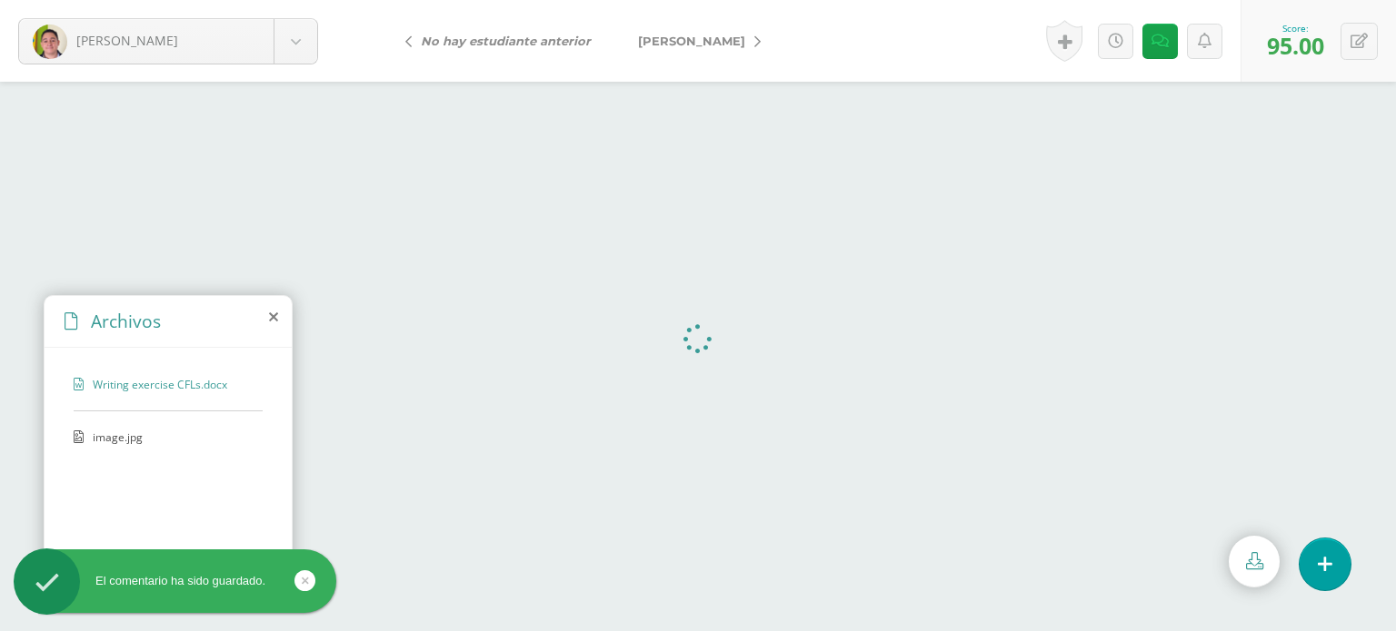
click at [669, 35] on span "[PERSON_NAME]" at bounding box center [691, 41] width 107 height 15
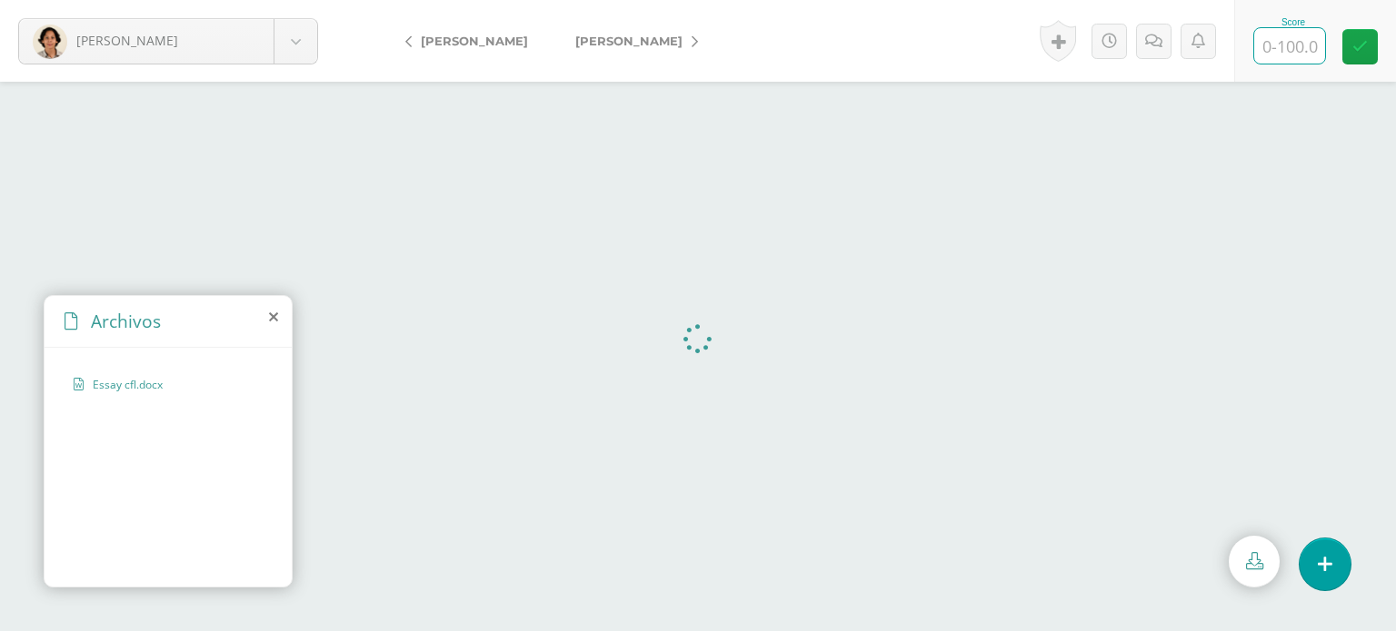
click at [1286, 54] on input "text" at bounding box center [1289, 45] width 71 height 35
type input "90"
click at [1148, 34] on link at bounding box center [1159, 41] width 35 height 35
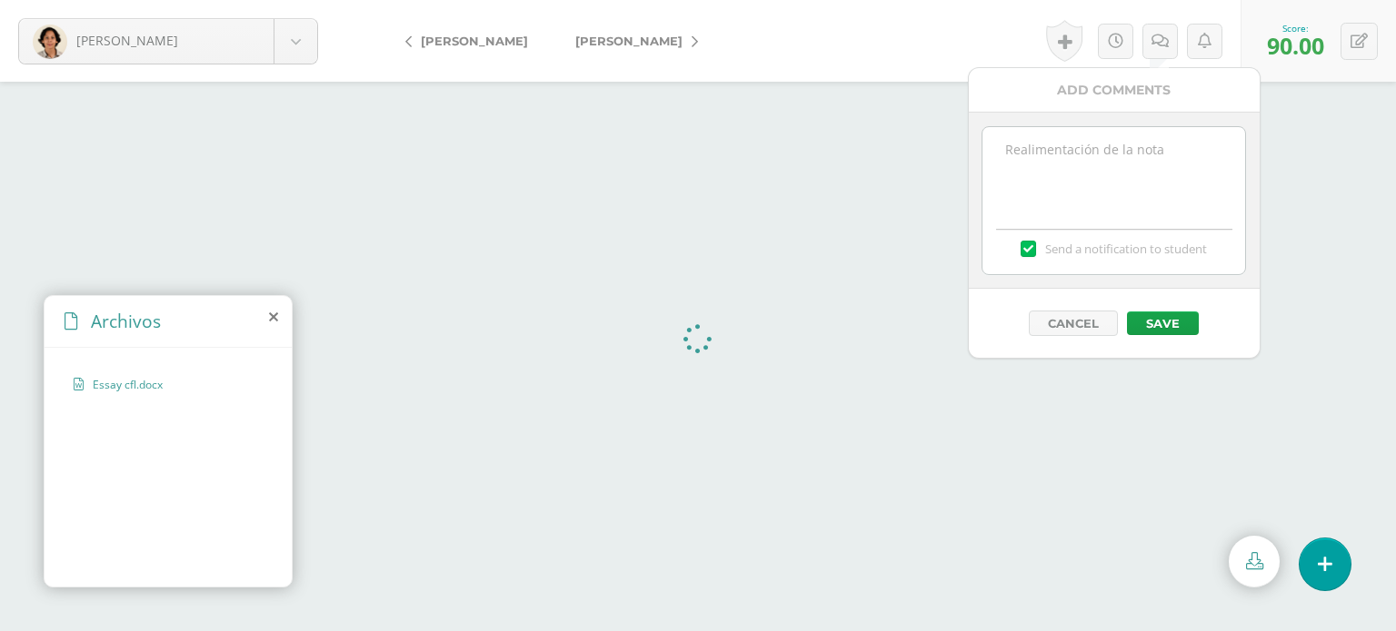
click at [1083, 164] on textarea at bounding box center [1113, 172] width 263 height 91
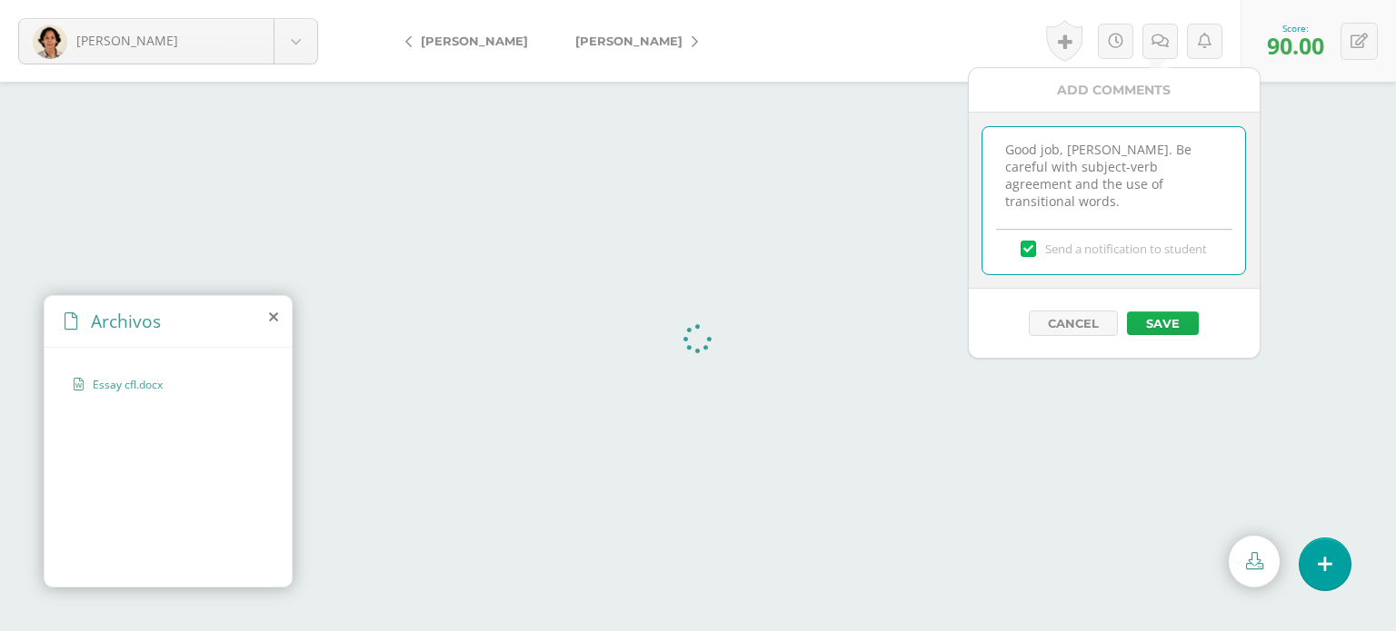
type textarea "Good job, Francisco. Be careful with subject-verb agreement and the use of tran…"
click at [1155, 324] on button "Save" at bounding box center [1163, 324] width 72 height 24
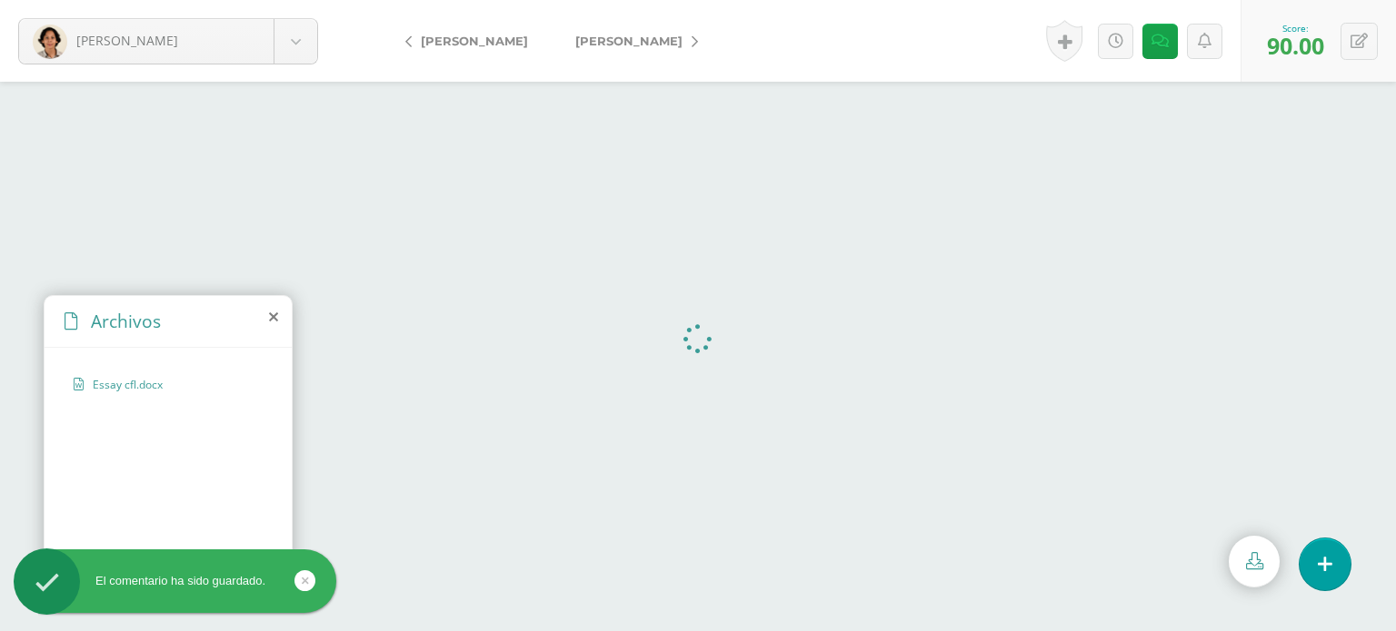
click at [575, 46] on span "Bravo, Giovanni" at bounding box center [628, 41] width 107 height 15
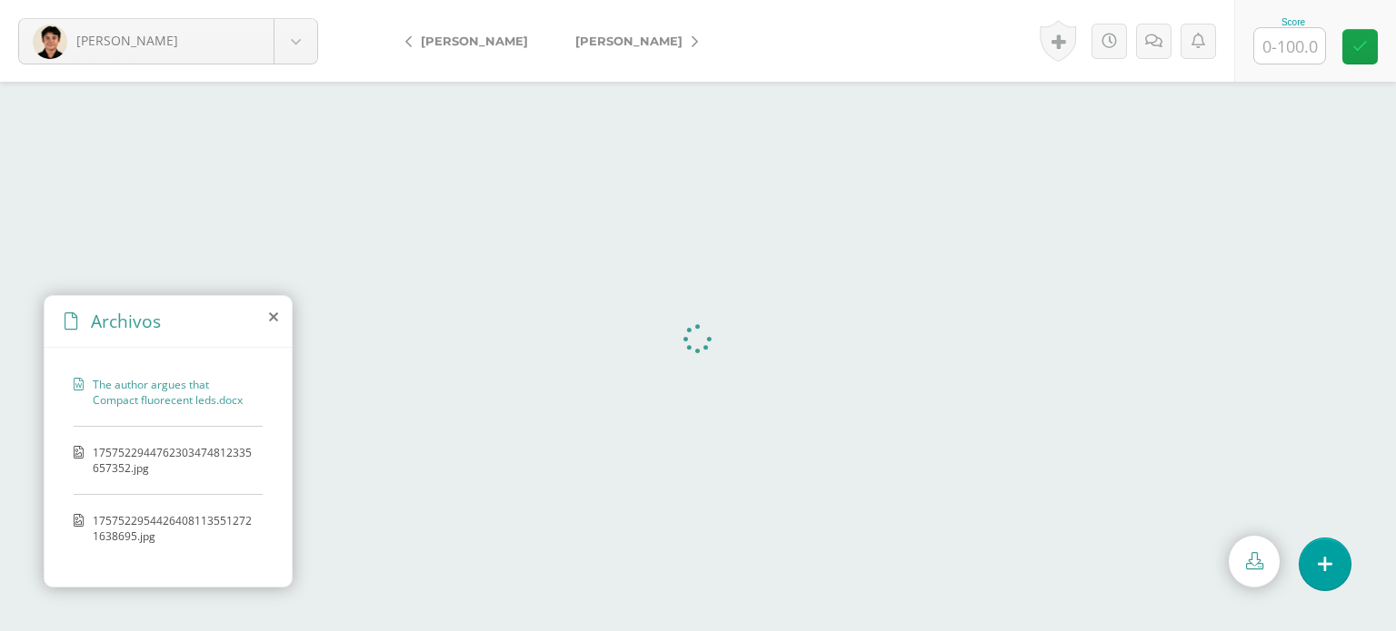
click at [113, 461] on span "1757522944762303474812335657352.jpg" at bounding box center [173, 460] width 161 height 31
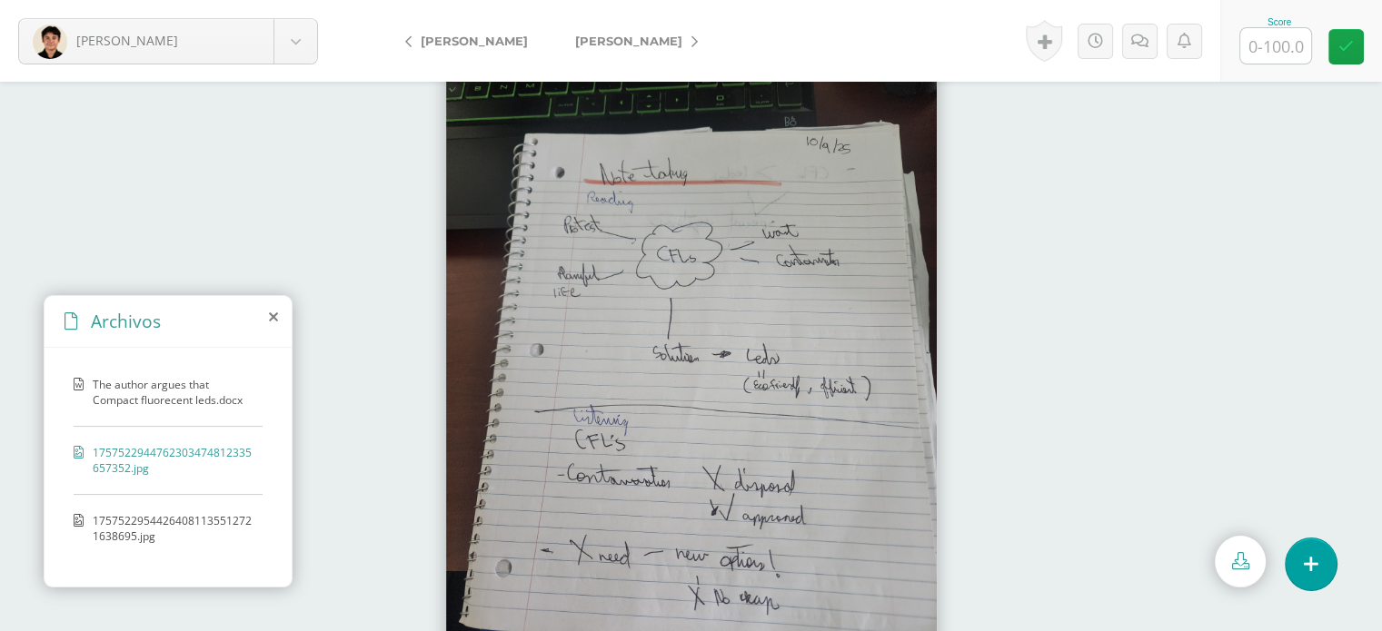
click at [109, 516] on span "17575229544264081135512721638695.jpg" at bounding box center [173, 528] width 161 height 31
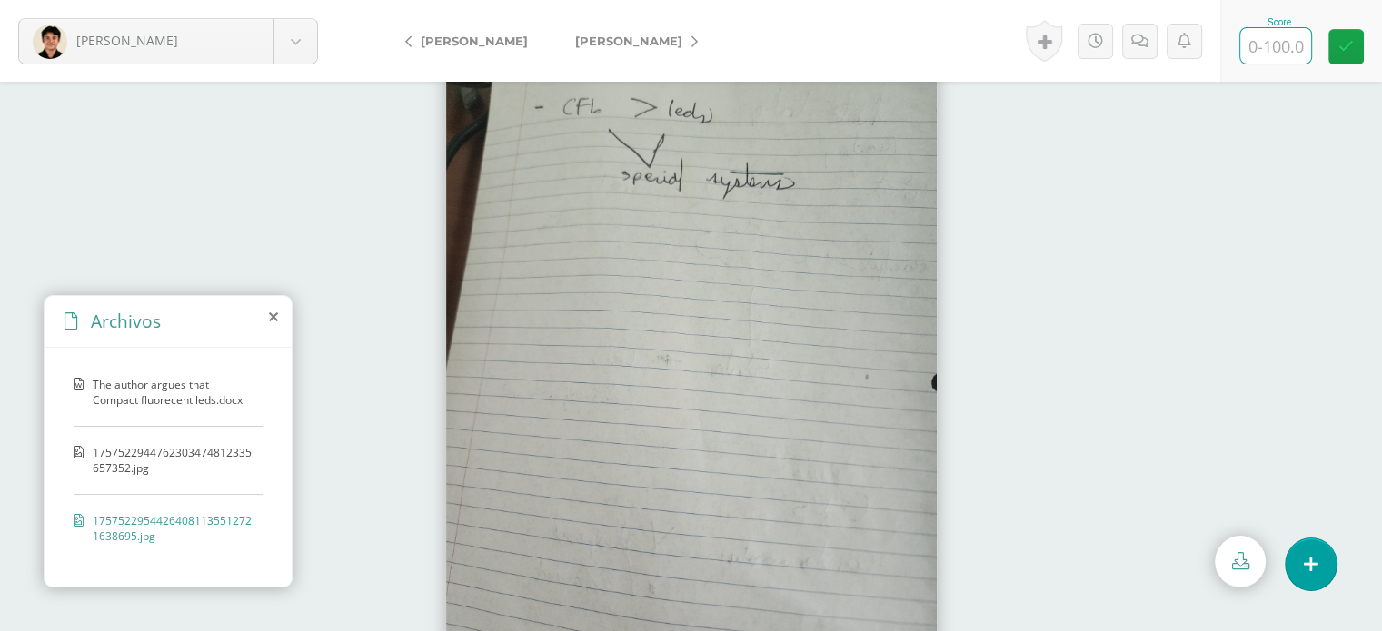
click at [1250, 39] on input "text" at bounding box center [1275, 45] width 71 height 35
type input "90"
click at [1135, 38] on link at bounding box center [1145, 41] width 35 height 35
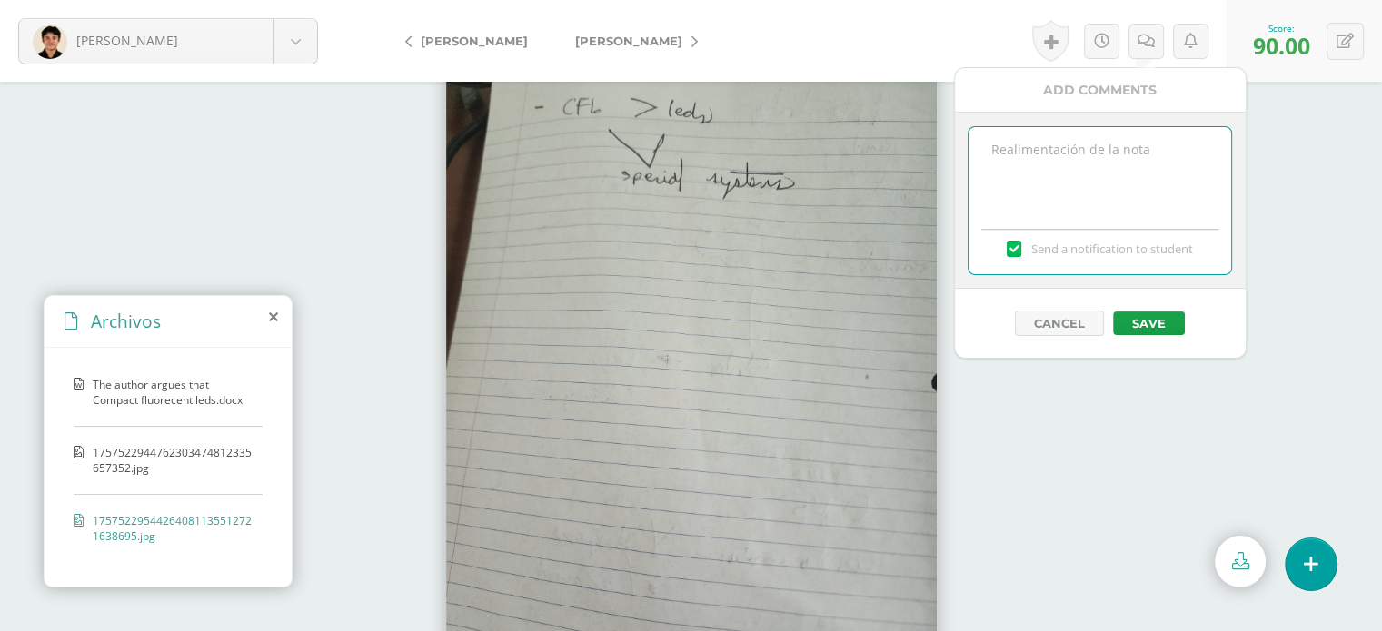
click at [1034, 160] on textarea at bounding box center [1100, 172] width 263 height 91
type textarea "Great job in the usage of transitional words! Be careful with your spelling."
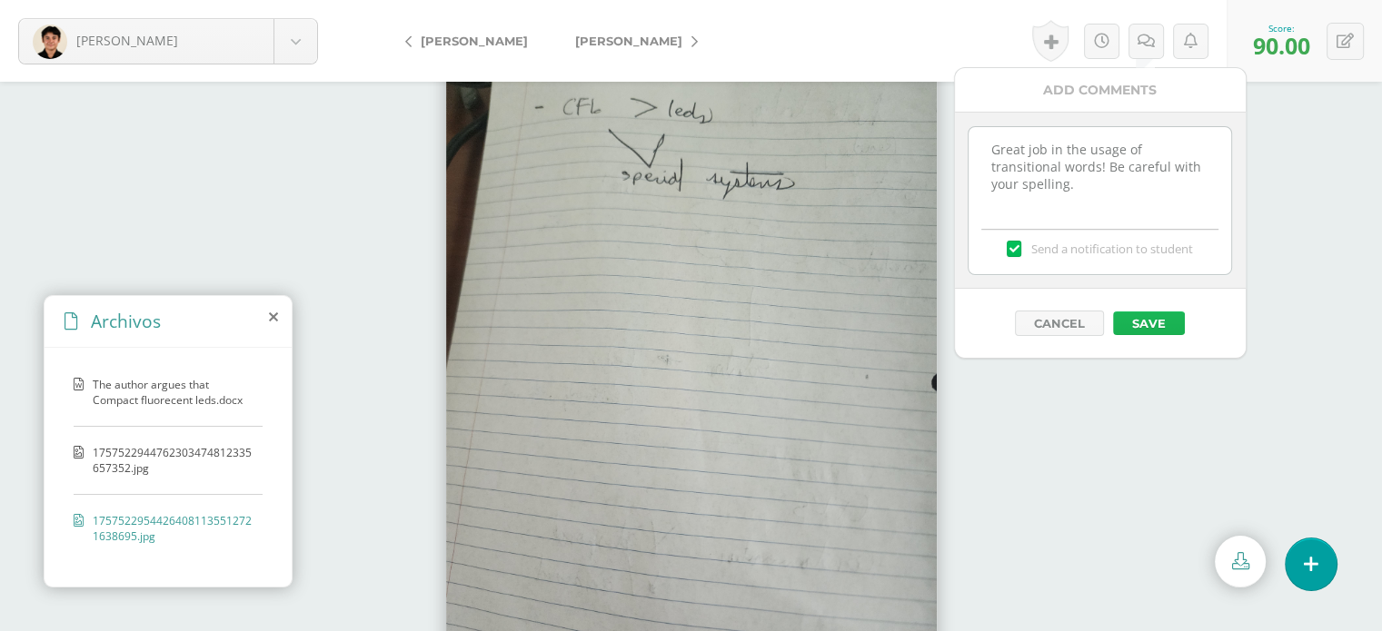
click at [1129, 330] on button "Save" at bounding box center [1149, 324] width 72 height 24
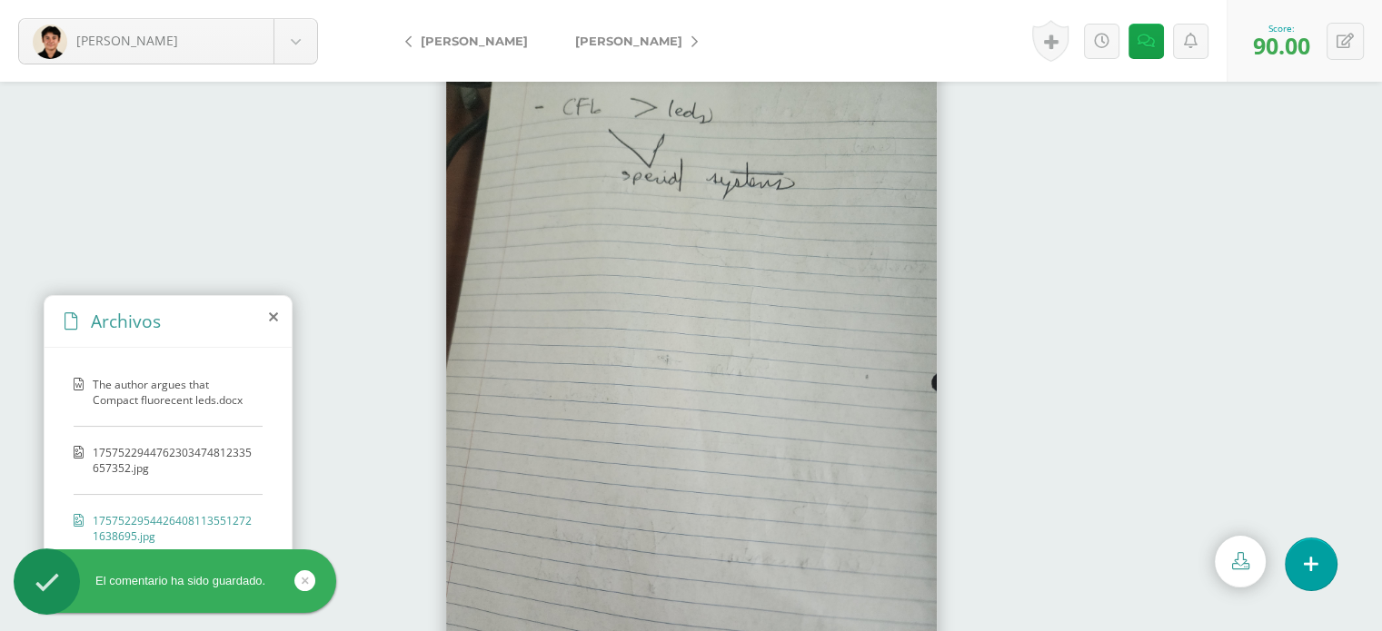
click at [604, 29] on link "[PERSON_NAME]" at bounding box center [631, 41] width 161 height 44
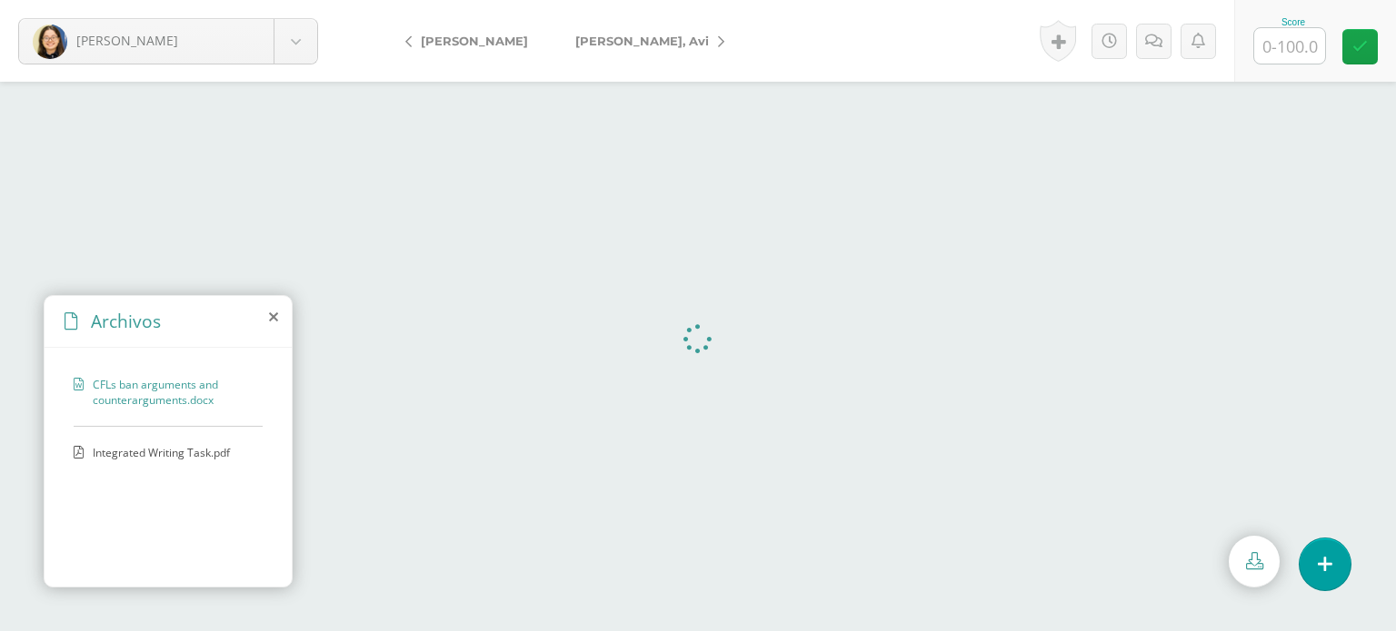
click at [127, 392] on span "CFLs ban arguments and counterarguments.docx" at bounding box center [173, 392] width 161 height 31
click at [482, 38] on span "[PERSON_NAME]" at bounding box center [474, 41] width 107 height 15
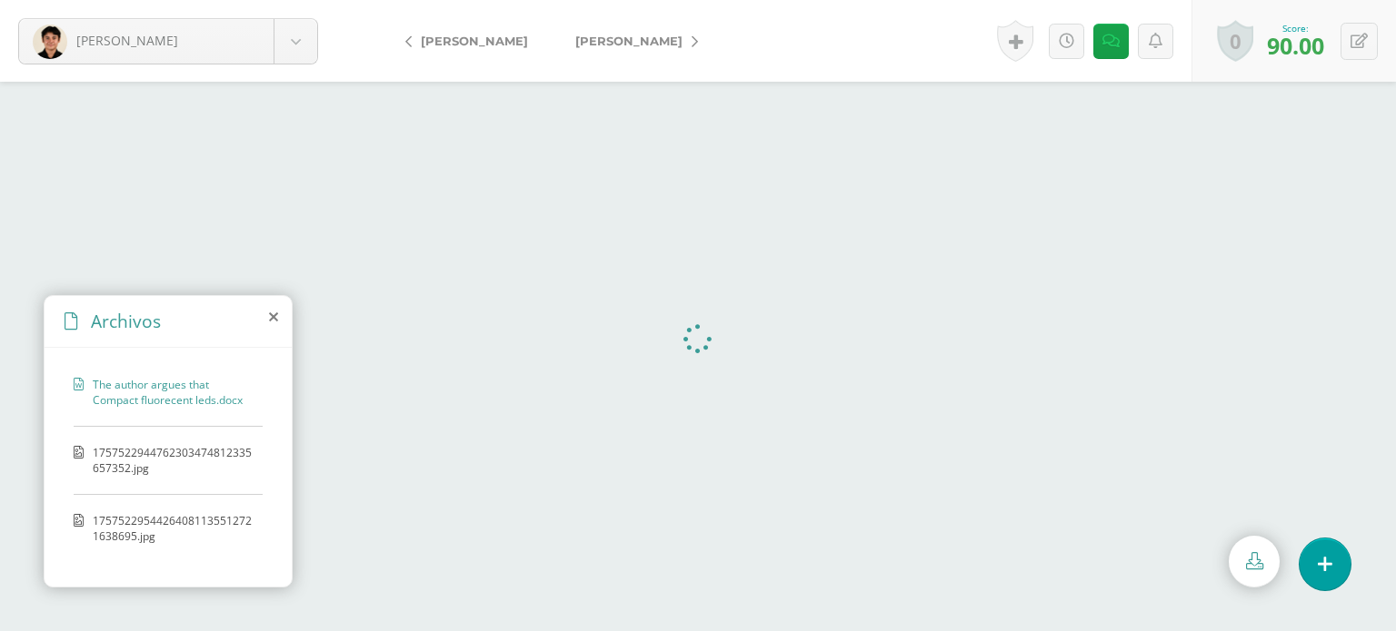
click at [654, 42] on span "[PERSON_NAME]" at bounding box center [628, 41] width 107 height 15
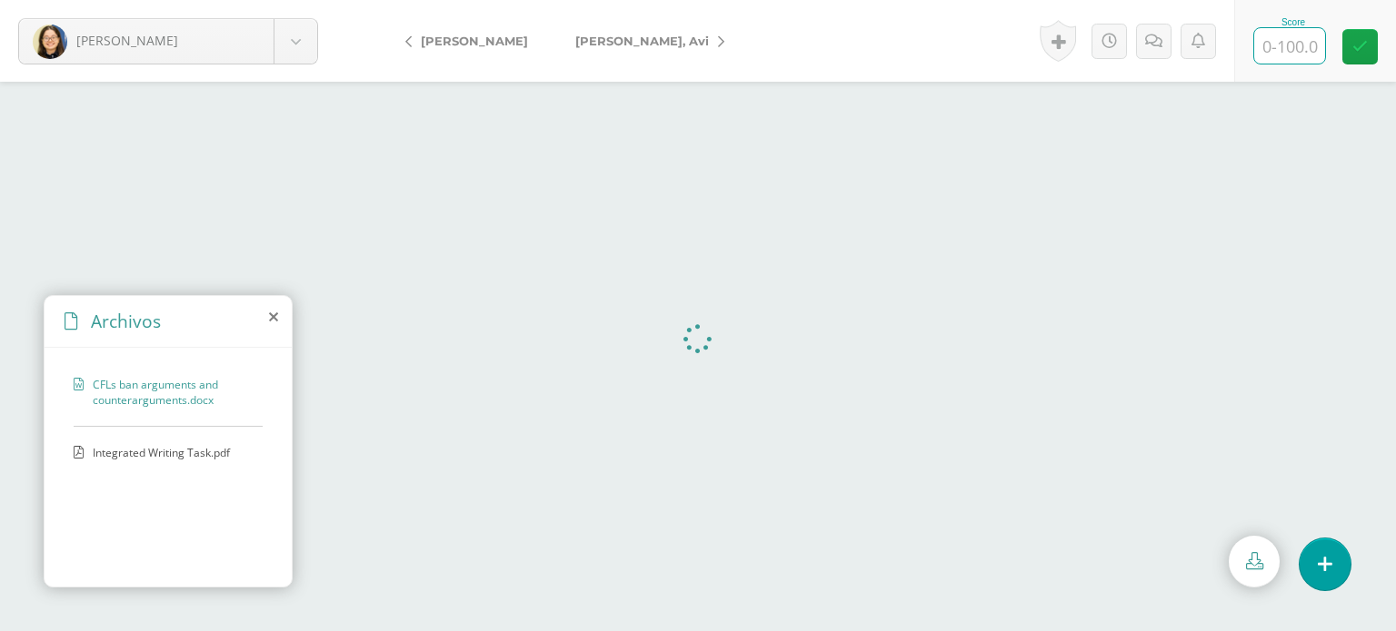
click at [1280, 36] on input "text" at bounding box center [1289, 45] width 71 height 35
type input "95"
click at [1148, 32] on link at bounding box center [1159, 41] width 35 height 35
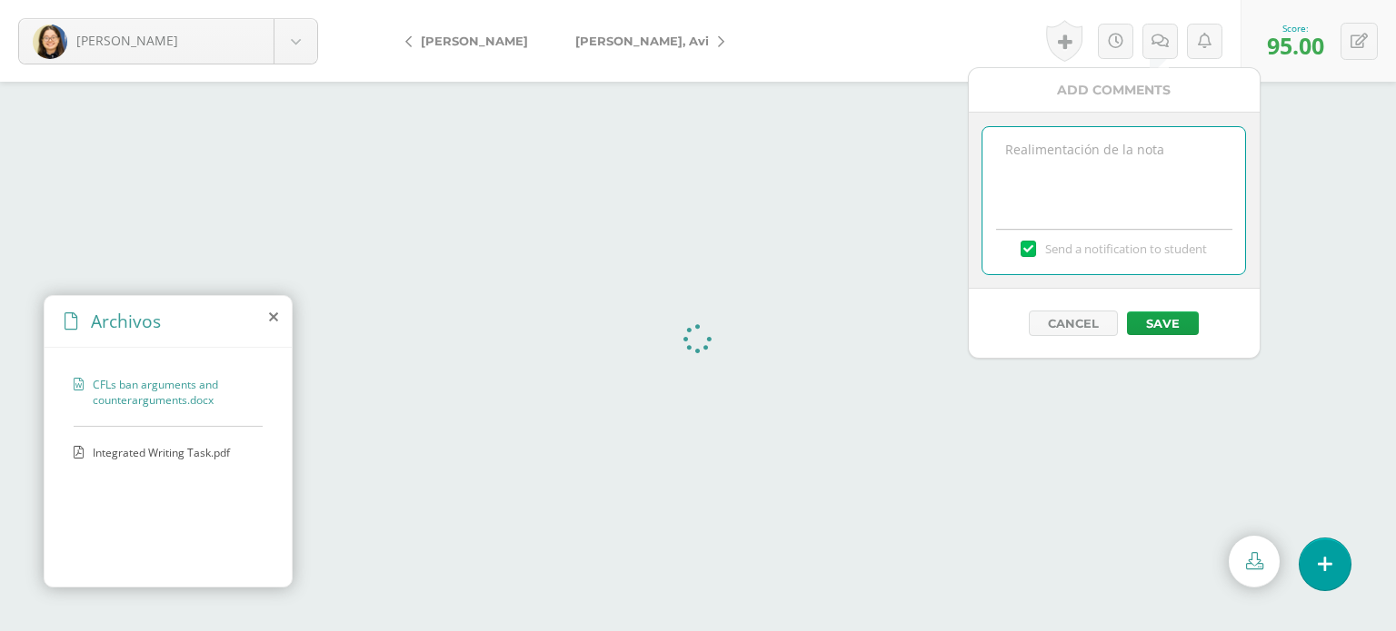
click at [1185, 154] on textarea at bounding box center [1113, 172] width 263 height 91
click at [0, 0] on span "amazingly" at bounding box center [0, 0] width 0 height 0
type textarea "Great job, [PERSON_NAME] [PERSON_NAME]! You did amazingly in the usage of trans…"
click at [1165, 326] on button "Save" at bounding box center [1163, 324] width 72 height 24
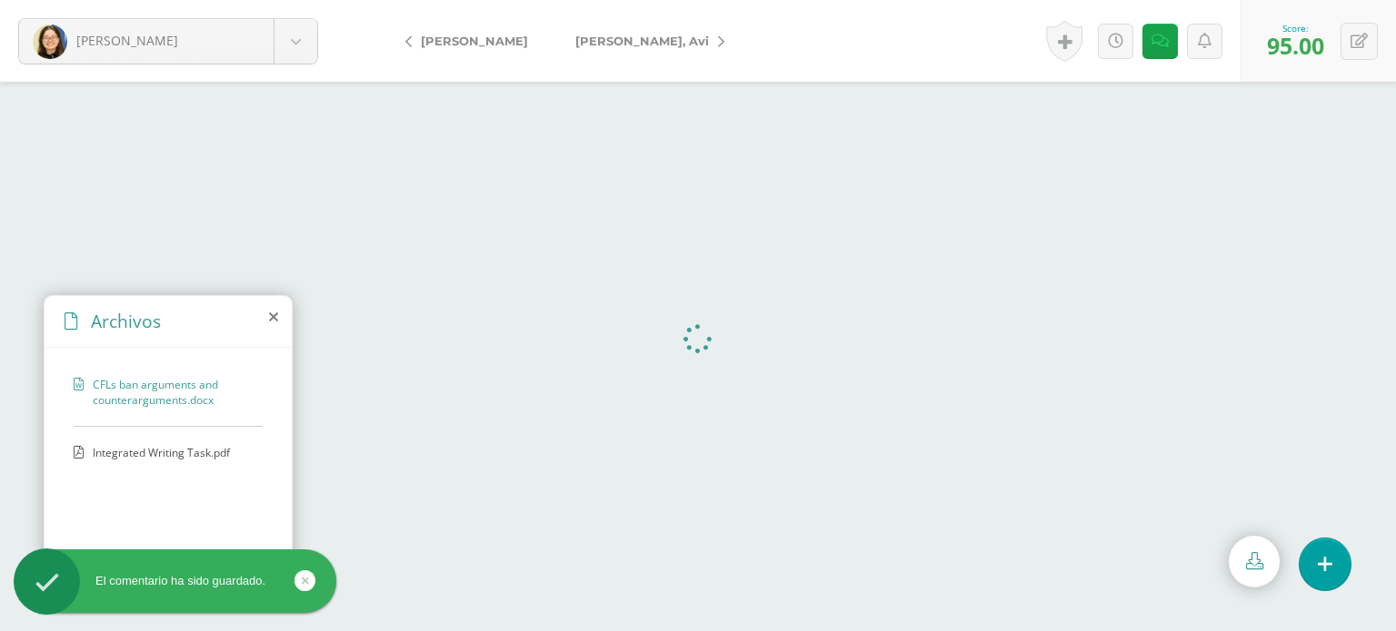
click at [611, 35] on span "[PERSON_NAME], Avi" at bounding box center [642, 41] width 134 height 15
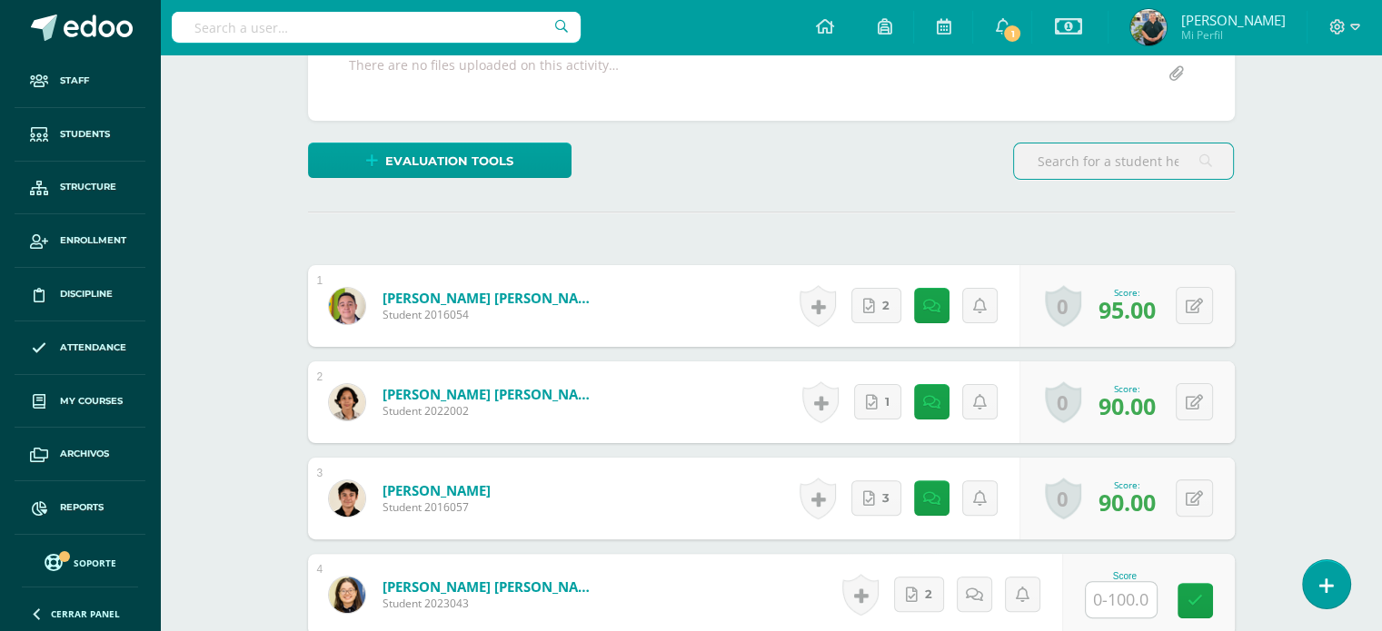
scroll to position [384, 0]
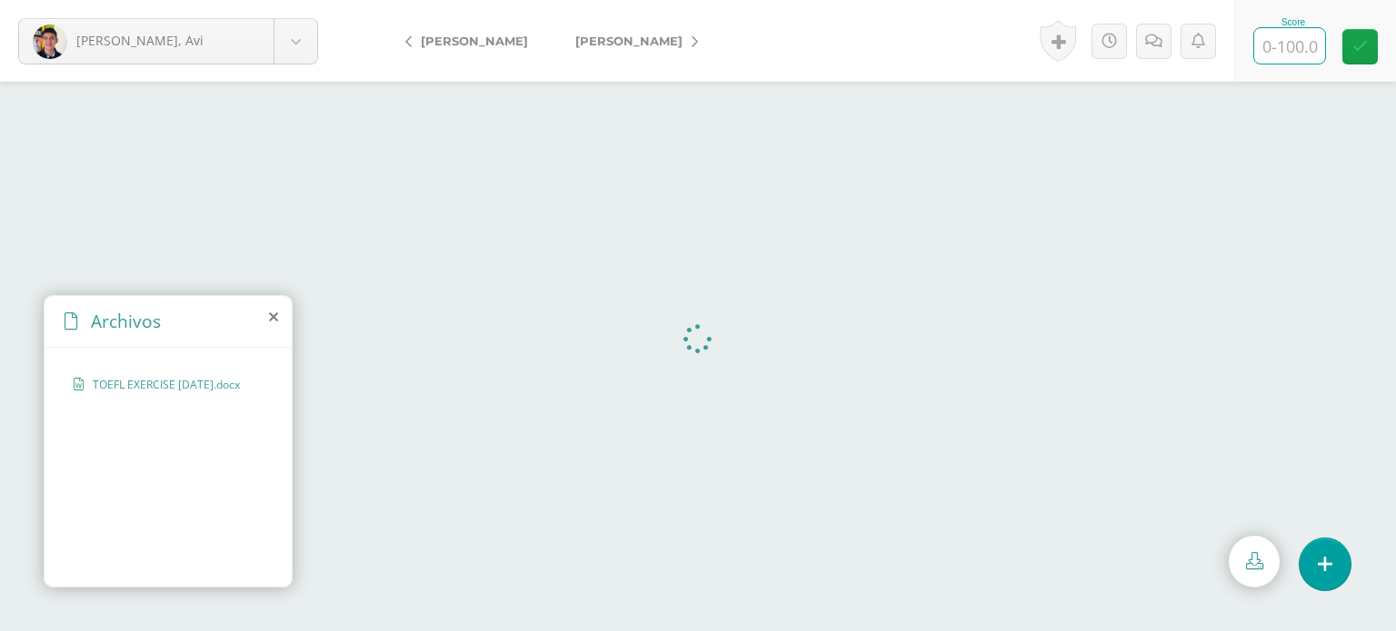
click at [1277, 43] on input "text" at bounding box center [1289, 45] width 71 height 35
type input "70"
click at [1173, 31] on link at bounding box center [1159, 41] width 35 height 35
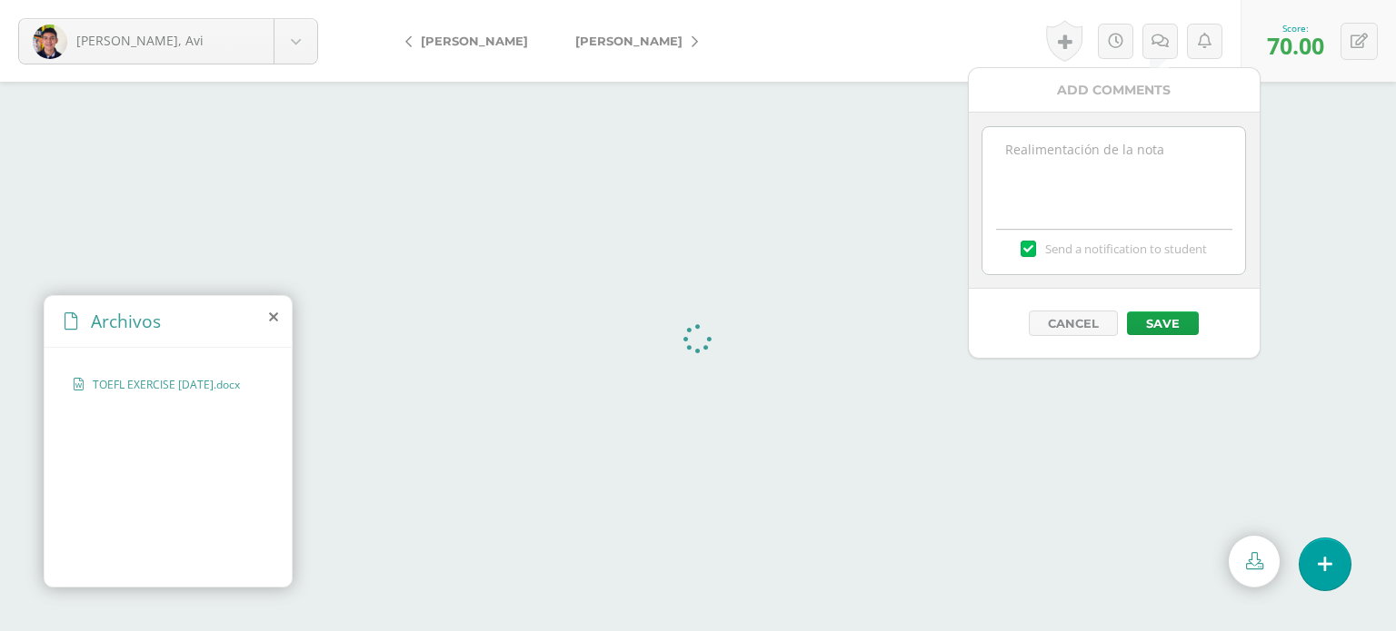
click at [1177, 169] on textarea at bounding box center [1113, 172] width 263 height 91
type textarea "Be careful with your spelling, Avi."
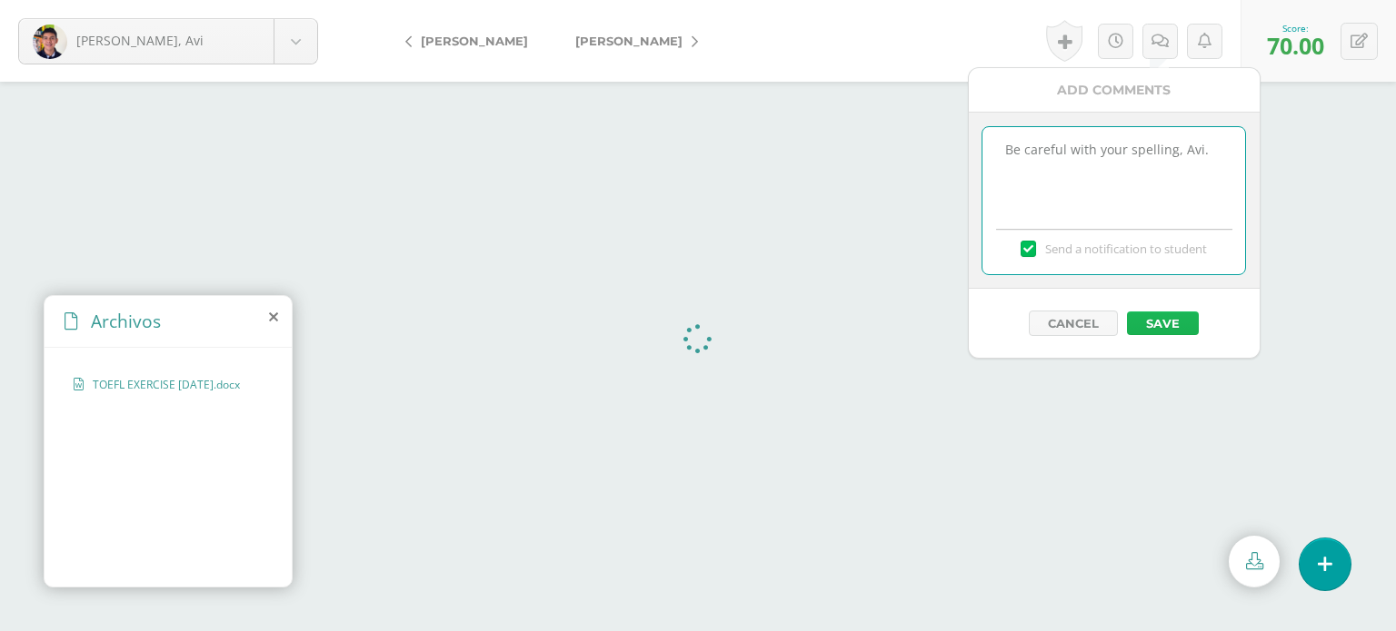
click at [1181, 323] on button "Save" at bounding box center [1163, 324] width 72 height 24
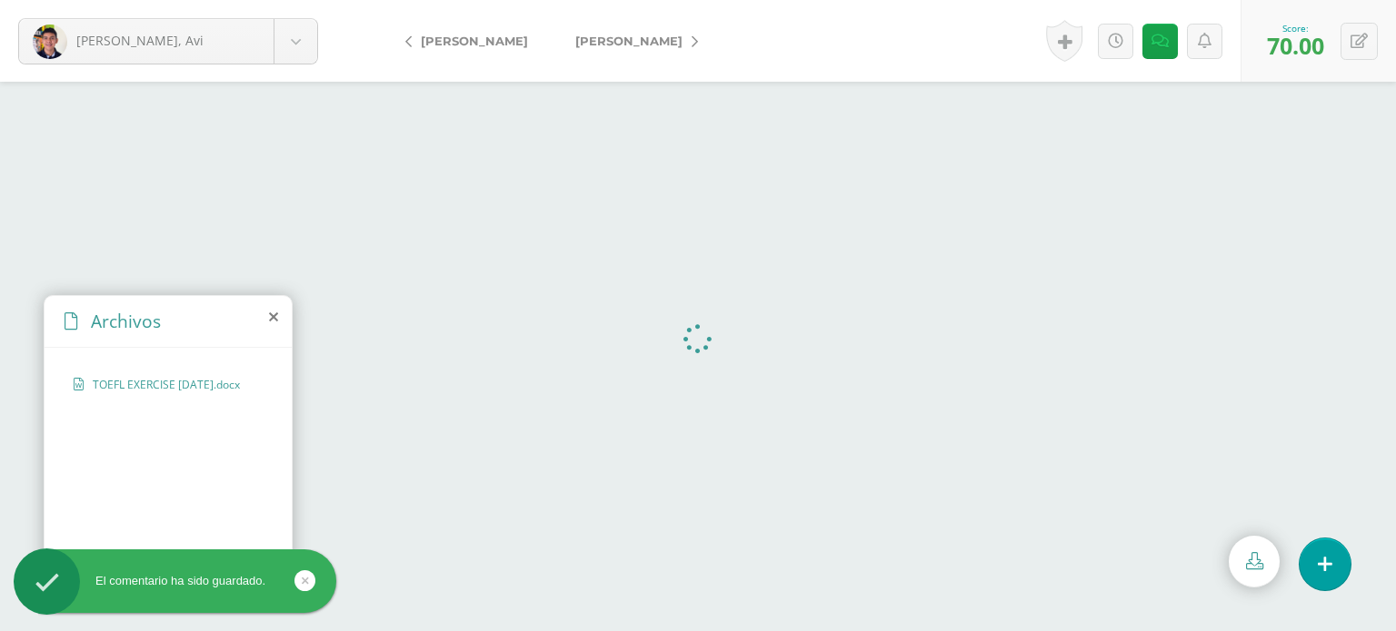
click at [596, 39] on span "[PERSON_NAME]" at bounding box center [628, 41] width 107 height 15
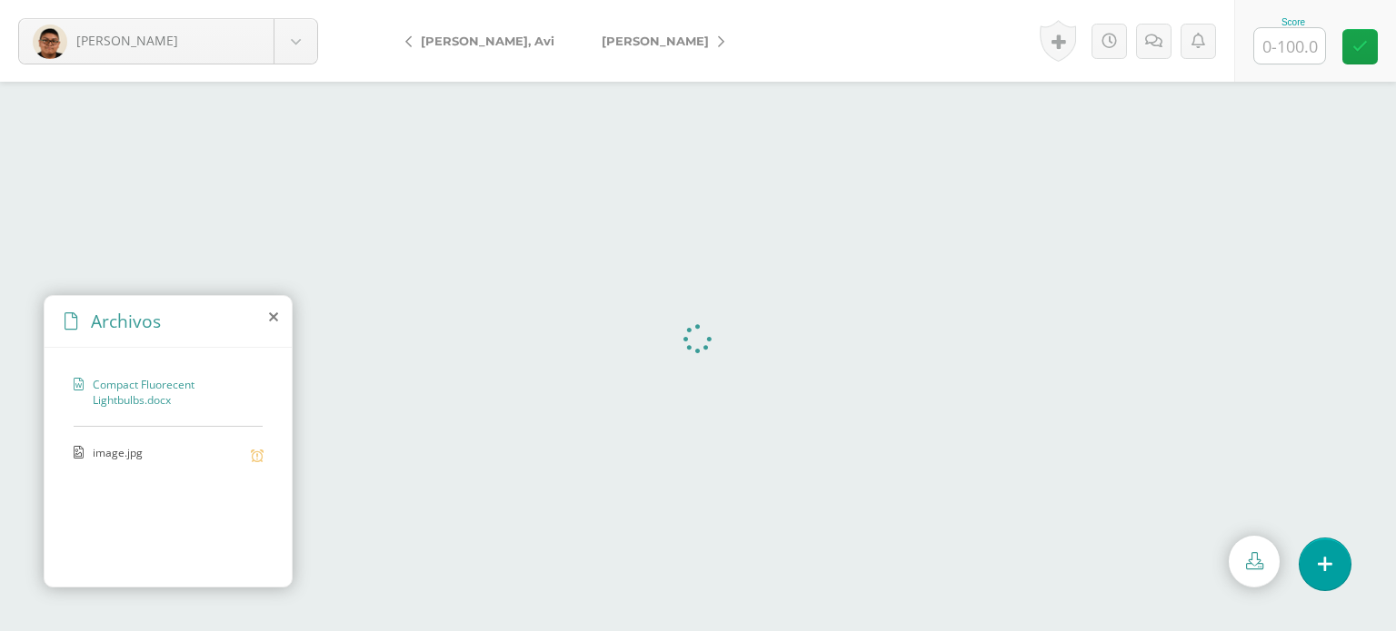
click at [1292, 43] on input "text" at bounding box center [1289, 45] width 71 height 35
type input "85"
click at [1160, 42] on icon at bounding box center [1159, 41] width 17 height 15
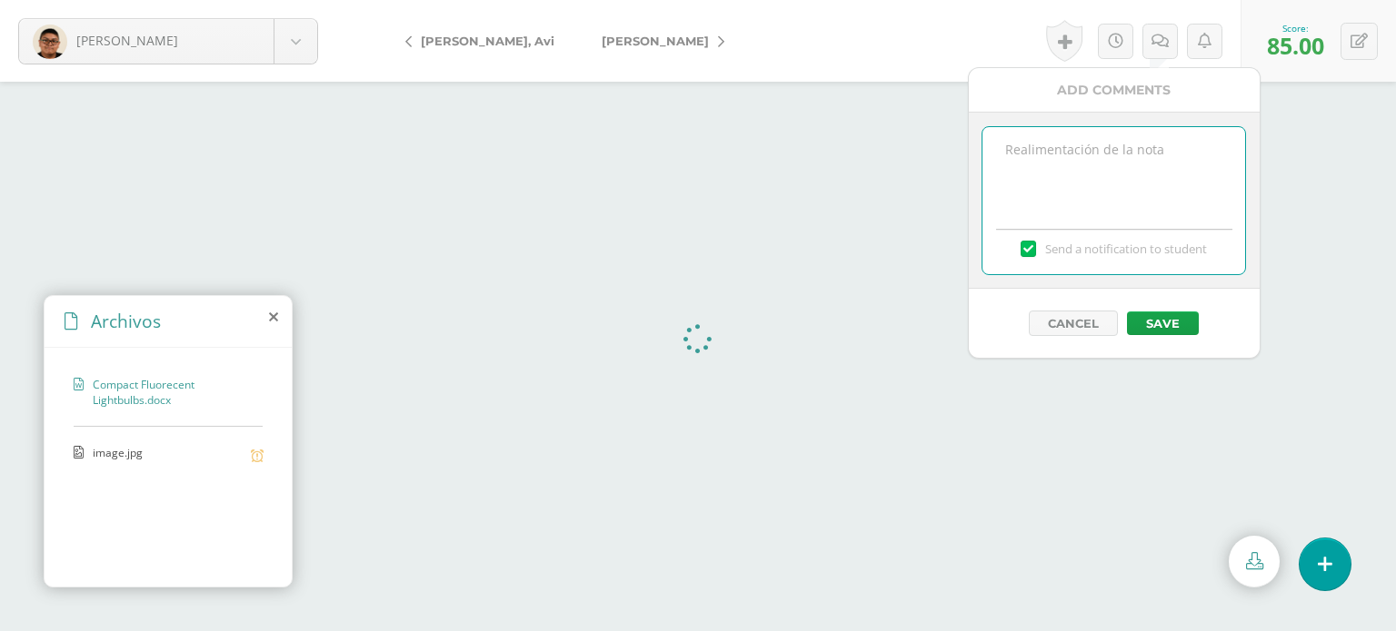
click at [1112, 137] on textarea at bounding box center [1113, 172] width 263 height 91
type textarea "Great job in the usage of transitional phrases!"
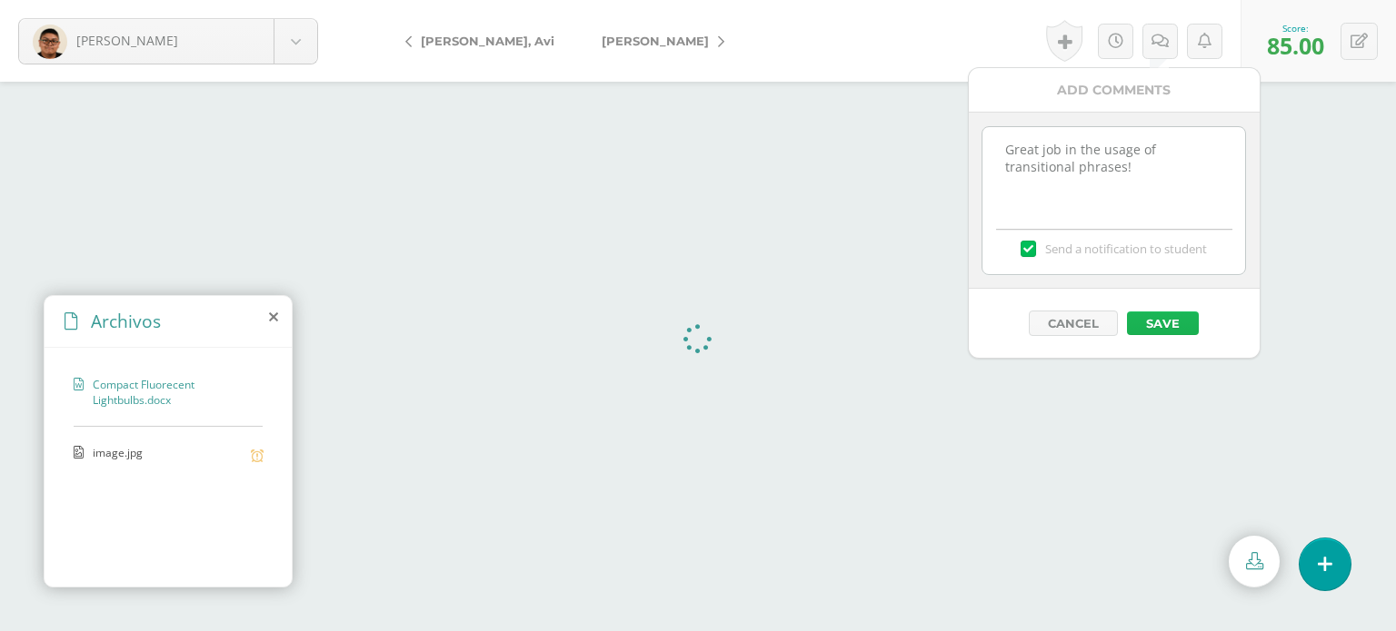
click at [1173, 322] on button "Save" at bounding box center [1163, 324] width 72 height 24
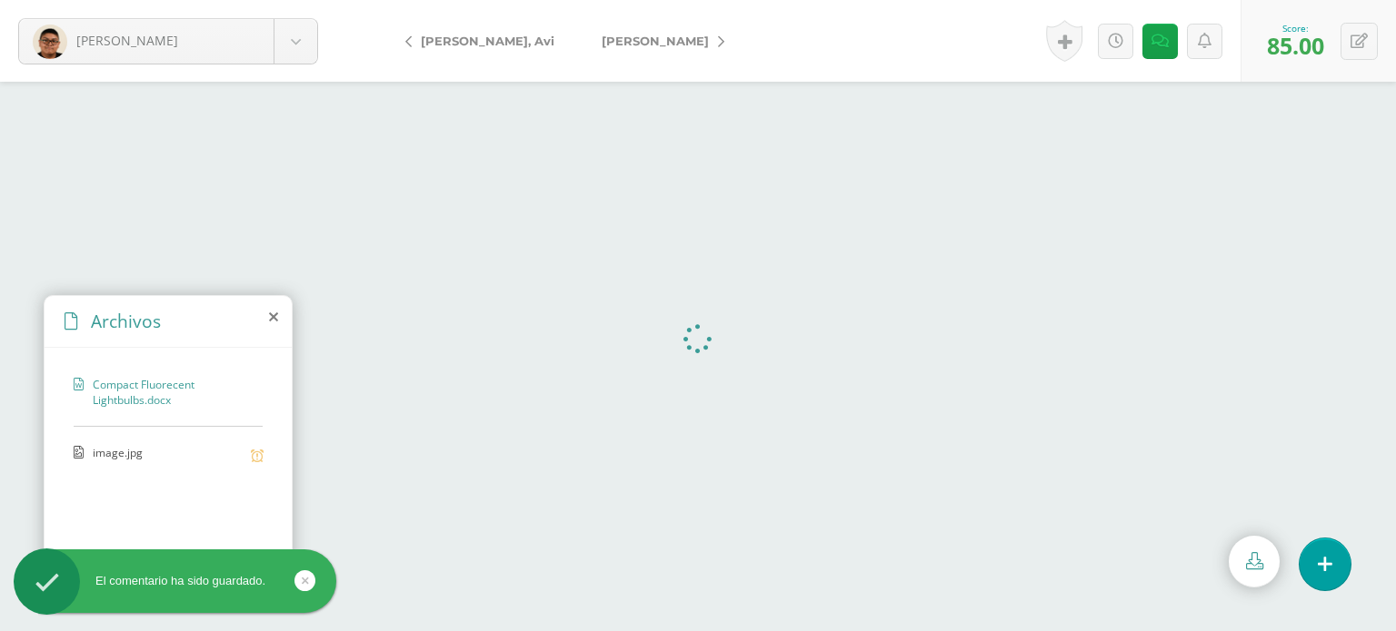
click at [601, 39] on span "[PERSON_NAME]" at bounding box center [654, 41] width 107 height 15
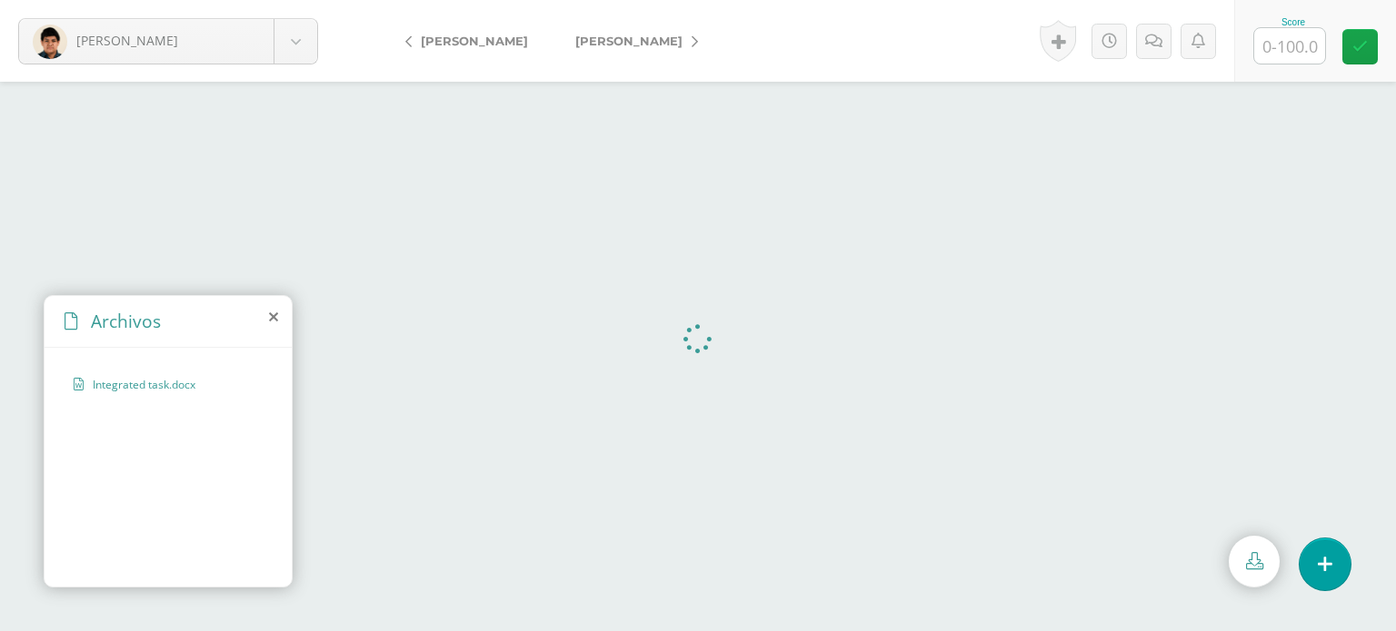
click at [1267, 42] on input "text" at bounding box center [1289, 45] width 71 height 35
type input "88"
click at [591, 35] on span "[PERSON_NAME]" at bounding box center [628, 41] width 107 height 15
click at [1307, 50] on input "text" at bounding box center [1289, 45] width 71 height 35
click at [1347, 44] on link at bounding box center [1359, 46] width 35 height 35
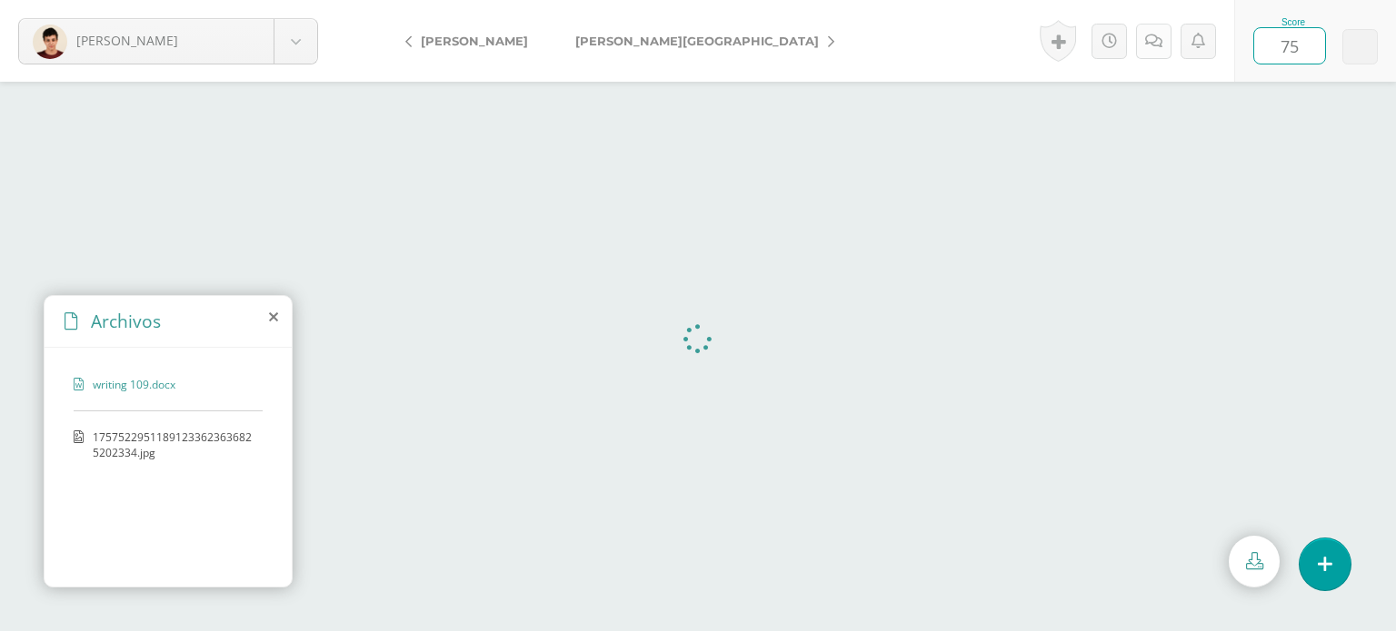
type input "75"
click at [1155, 31] on link at bounding box center [1153, 41] width 35 height 35
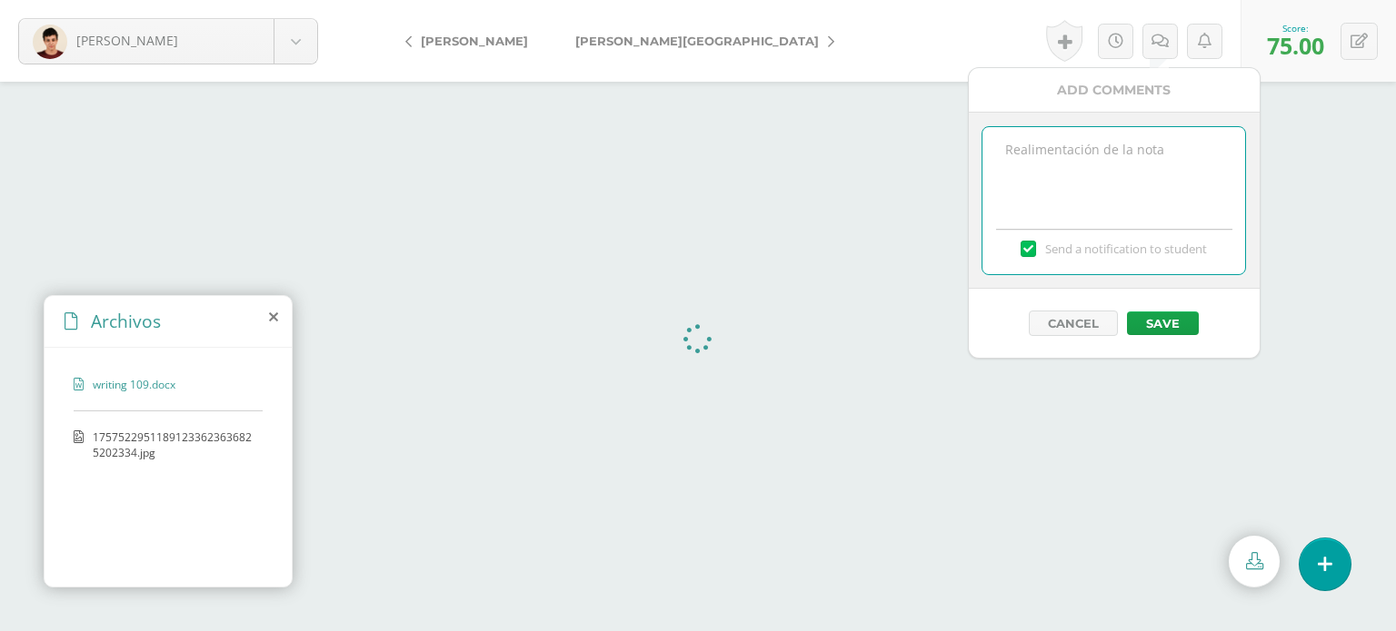
click at [1216, 148] on textarea at bounding box center [1113, 172] width 263 height 91
type textarea "Good, José Victor. Keep paying close attention to subject-verb agreement and th…"
click at [1158, 319] on button "Save" at bounding box center [1163, 324] width 72 height 24
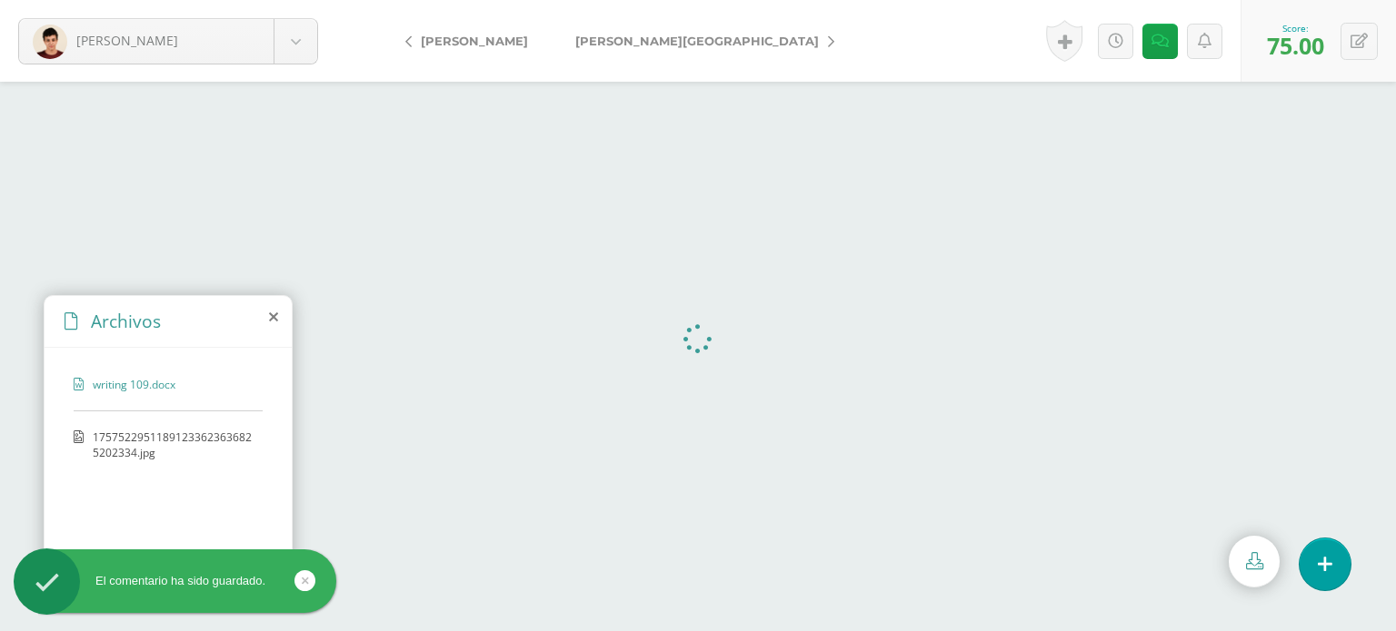
click at [613, 42] on span "[PERSON_NAME][GEOGRAPHIC_DATA]" at bounding box center [696, 41] width 243 height 15
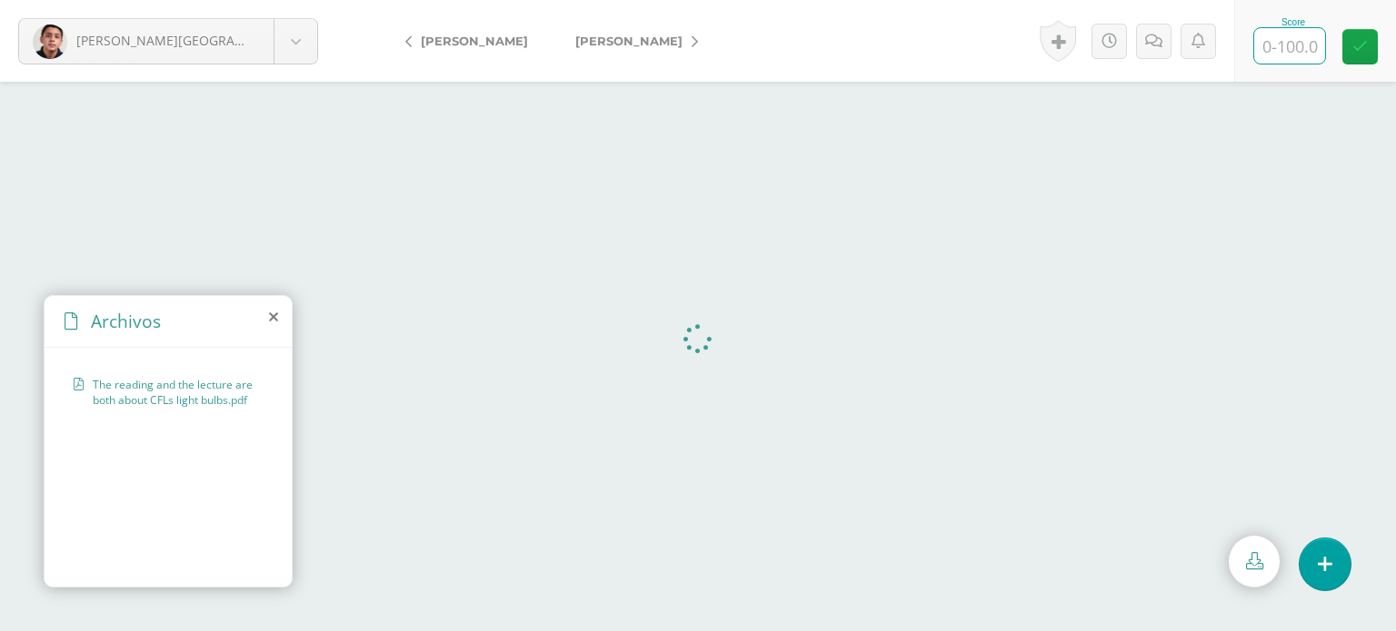
click at [1288, 45] on input "text" at bounding box center [1289, 45] width 71 height 35
type input "70"
click at [1158, 38] on icon at bounding box center [1159, 41] width 17 height 15
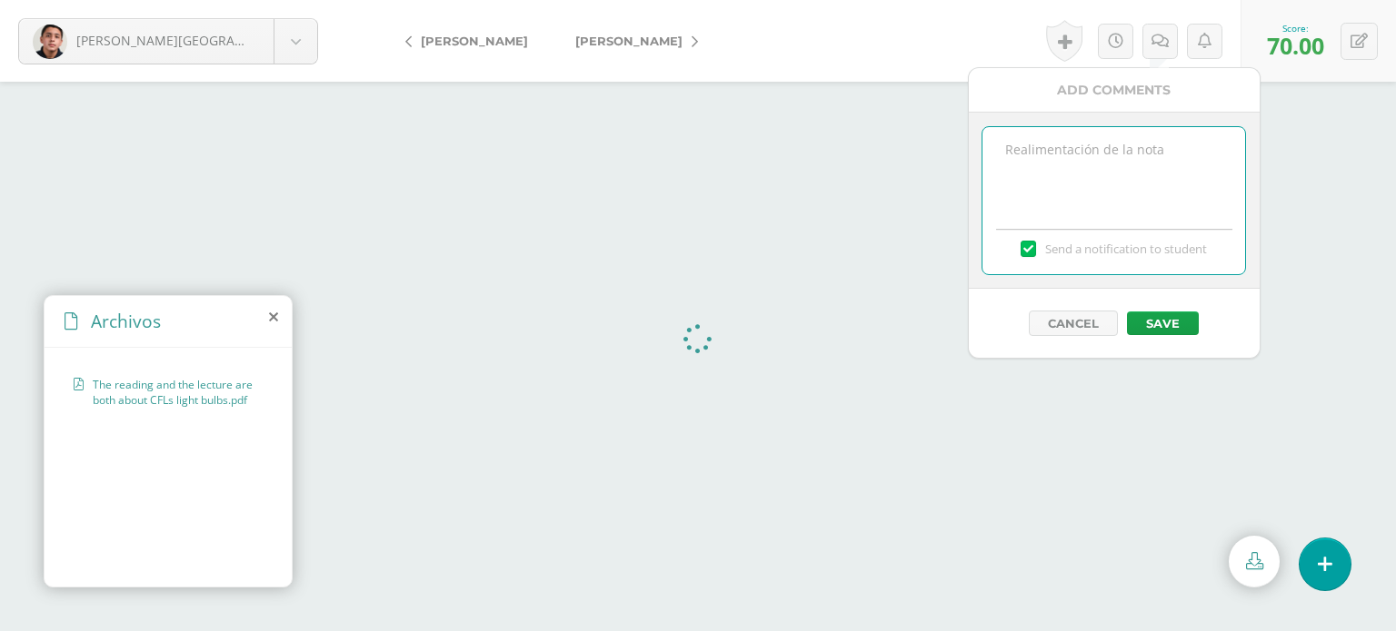
click at [1068, 146] on textarea at bounding box center [1113, 172] width 263 height 91
type textarea "k"
type textarea "Keep working on the usage of transitional words and subject-verb agreement."
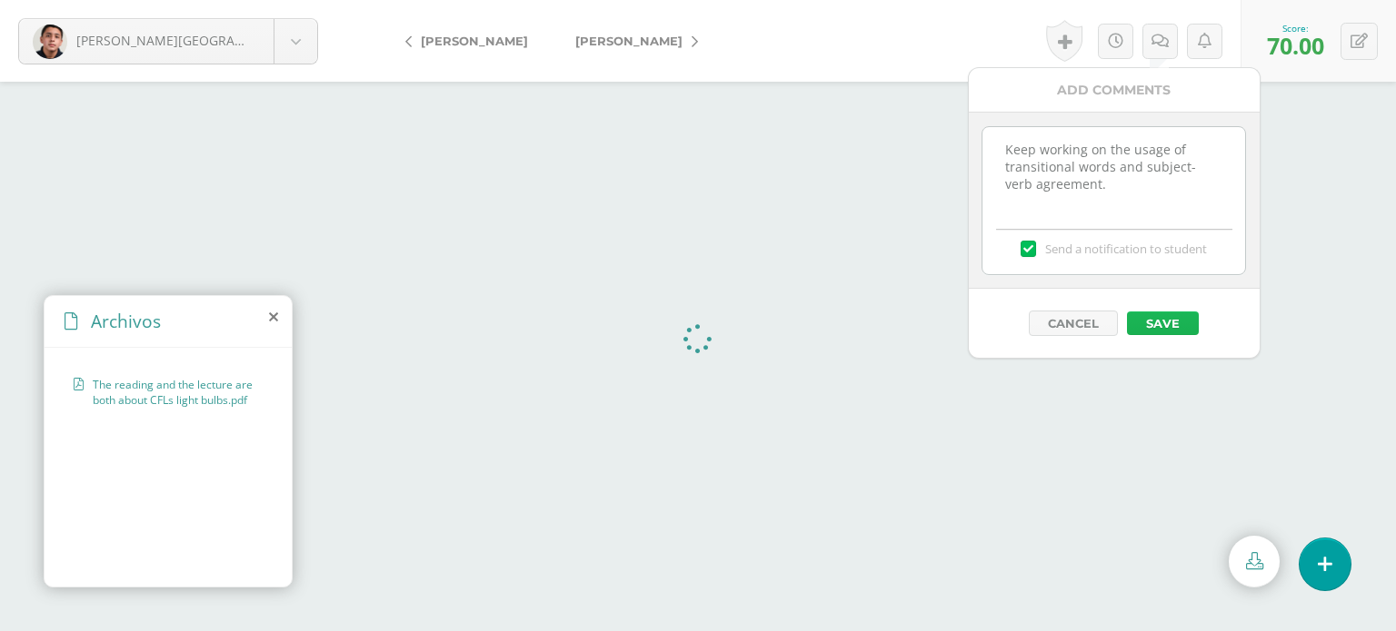
click at [1159, 320] on button "Save" at bounding box center [1163, 324] width 72 height 24
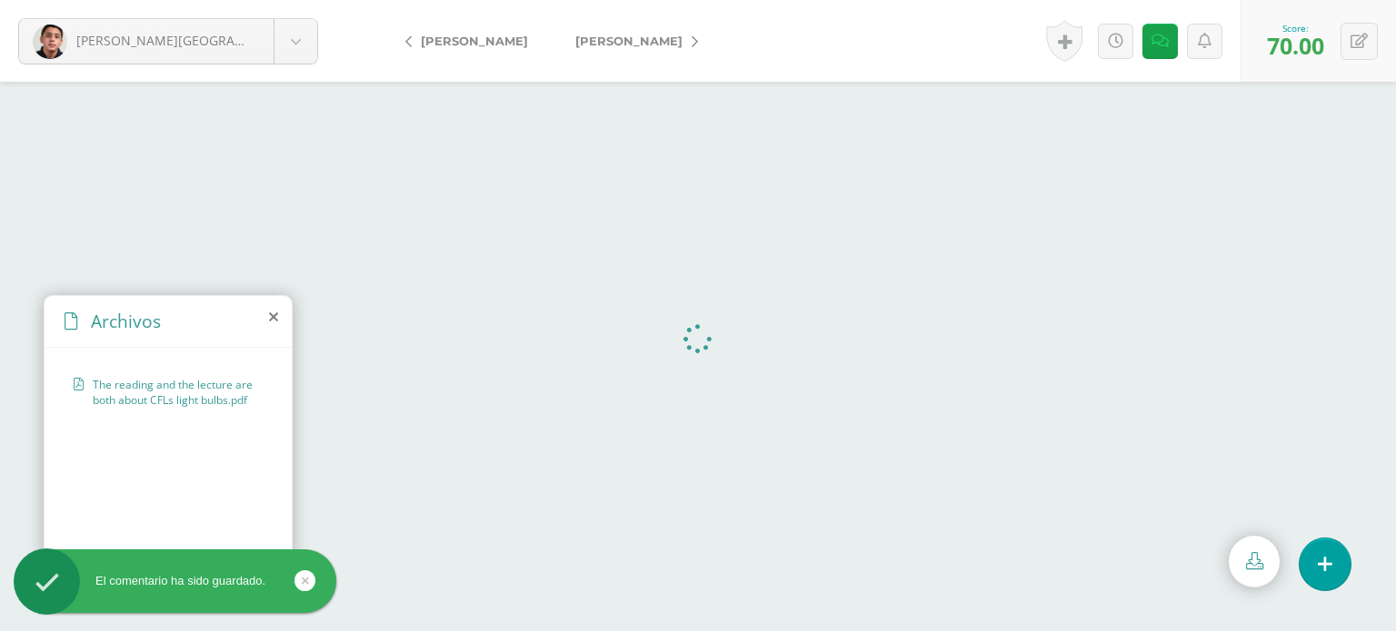
click at [590, 37] on span "[PERSON_NAME]" at bounding box center [628, 41] width 107 height 15
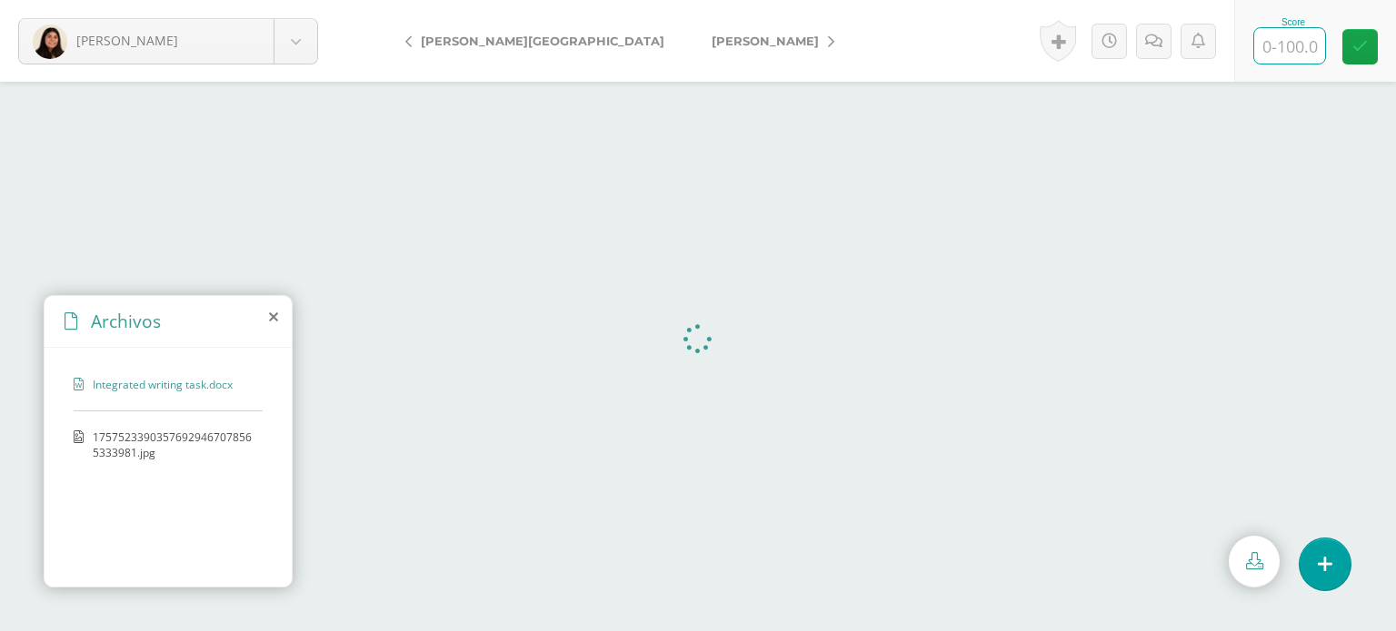
click at [1290, 54] on input "text" at bounding box center [1289, 45] width 71 height 35
type input "85"
click at [1174, 45] on link at bounding box center [1159, 41] width 35 height 35
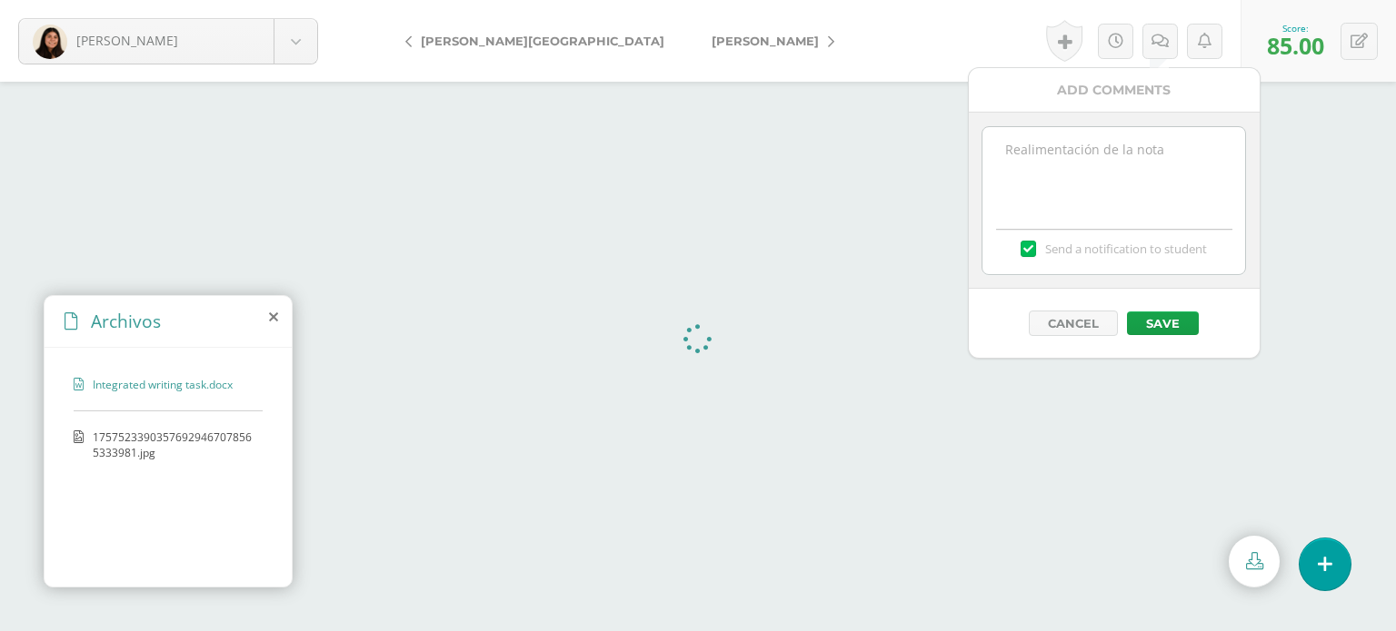
click at [1098, 147] on textarea at bounding box center [1113, 172] width 263 height 91
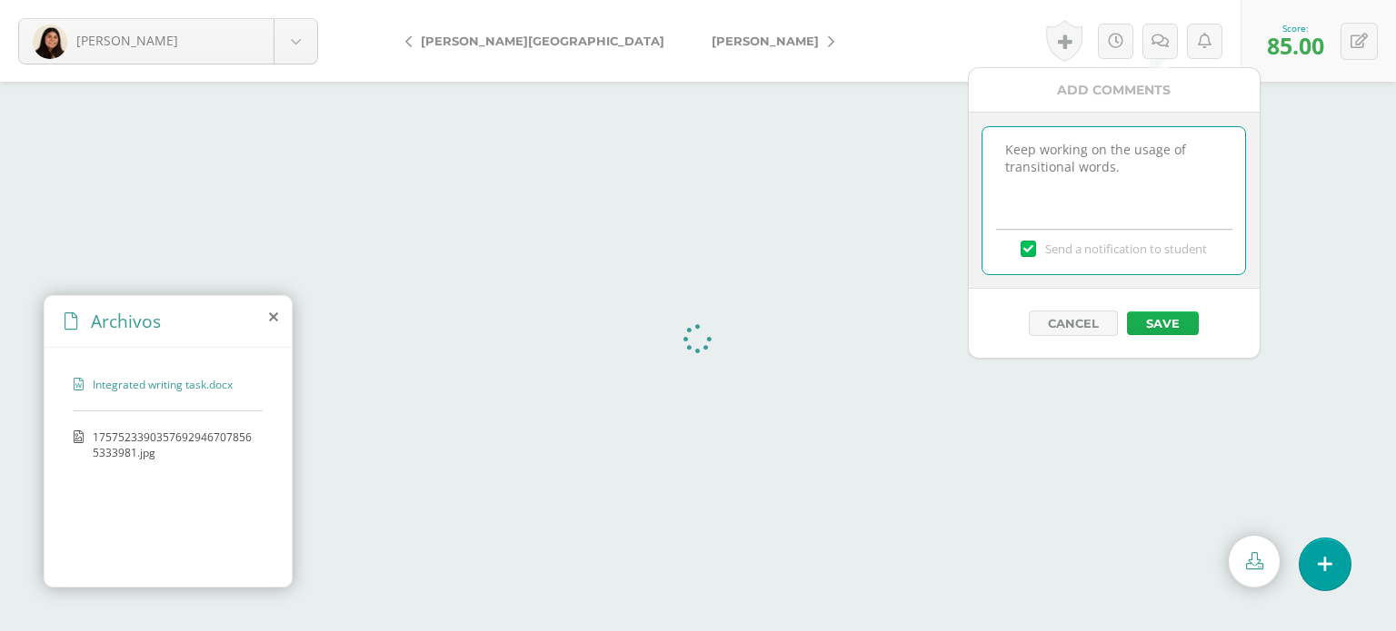
type textarea "Keep working on the usage of transitional words."
click at [1174, 312] on button "Save" at bounding box center [1163, 324] width 72 height 24
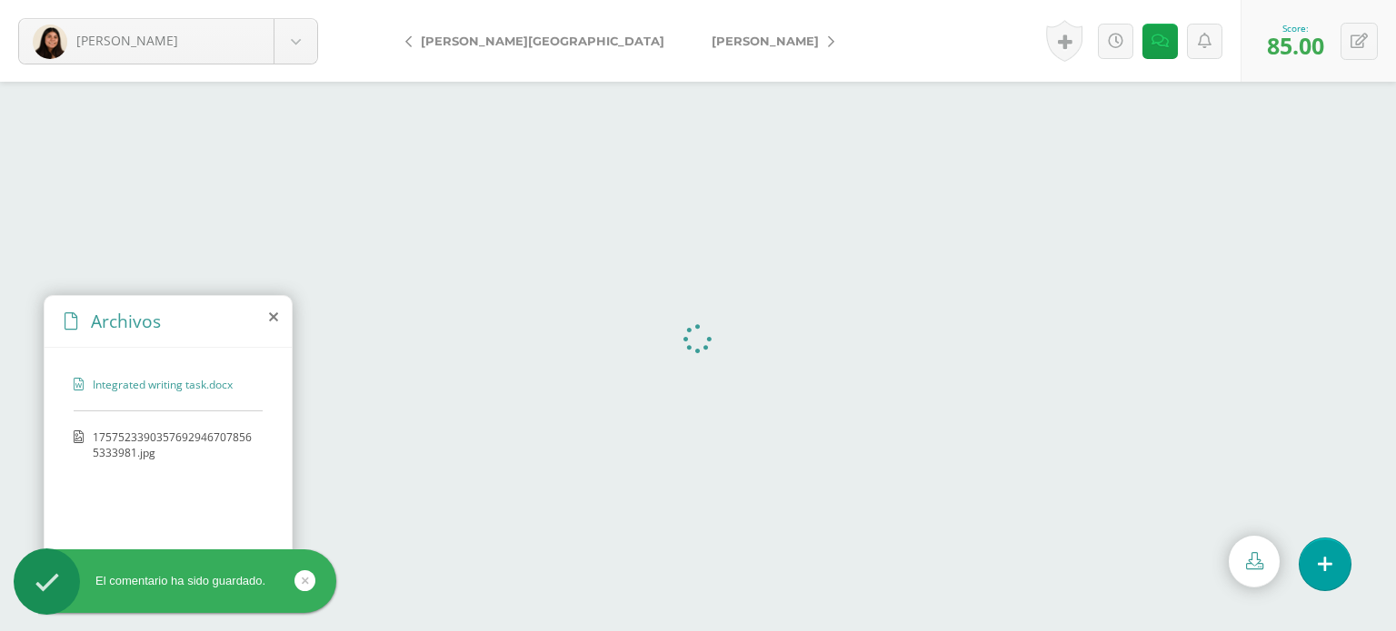
click at [711, 40] on span "[PERSON_NAME]" at bounding box center [764, 41] width 107 height 15
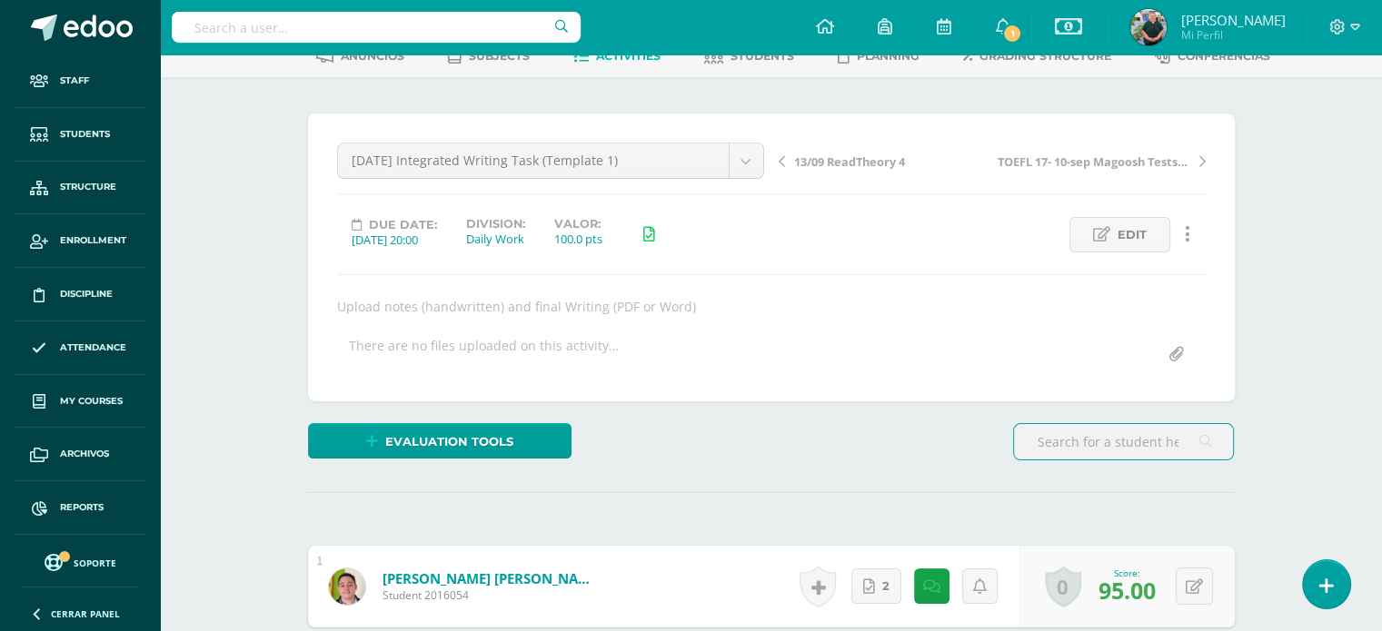
scroll to position [104, 0]
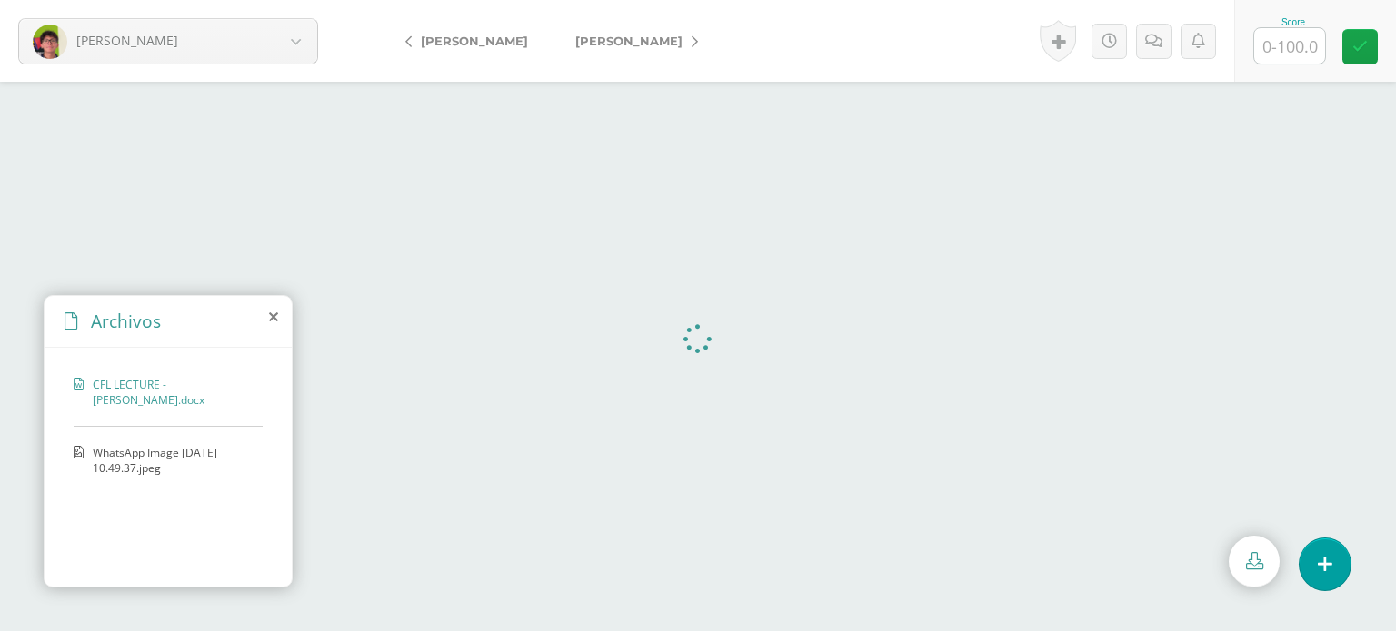
click at [1296, 52] on input "text" at bounding box center [1289, 45] width 71 height 35
type input "90"
click at [1375, 41] on link at bounding box center [1359, 46] width 35 height 35
click at [1152, 30] on link at bounding box center [1159, 41] width 35 height 35
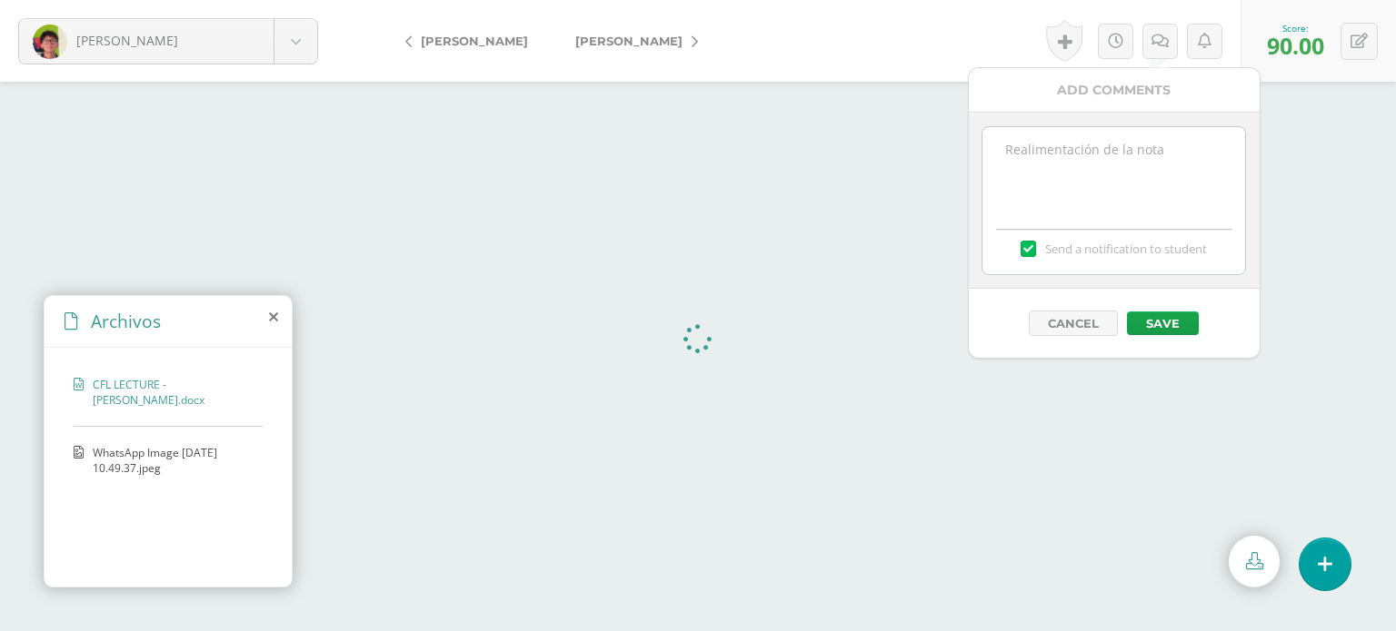
click at [1051, 141] on textarea at bounding box center [1113, 172] width 263 height 91
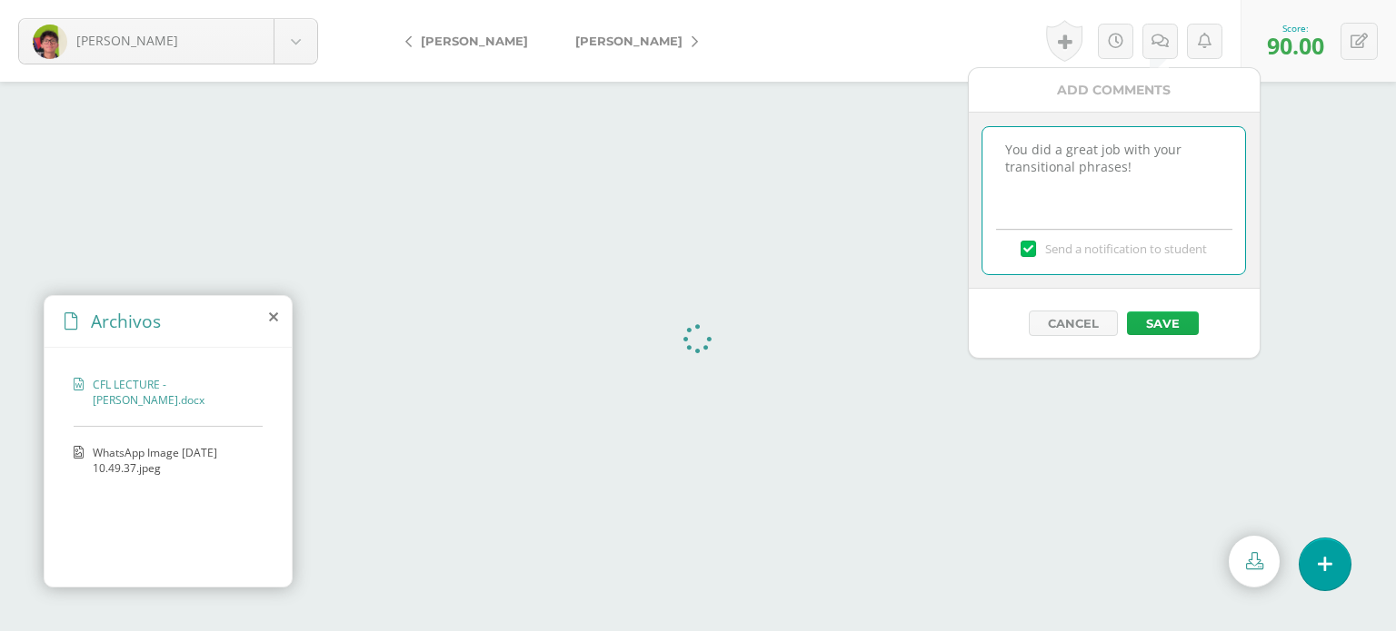
type textarea "You did a great job with your transitional phrases!"
click at [1157, 320] on button "Save" at bounding box center [1163, 324] width 72 height 24
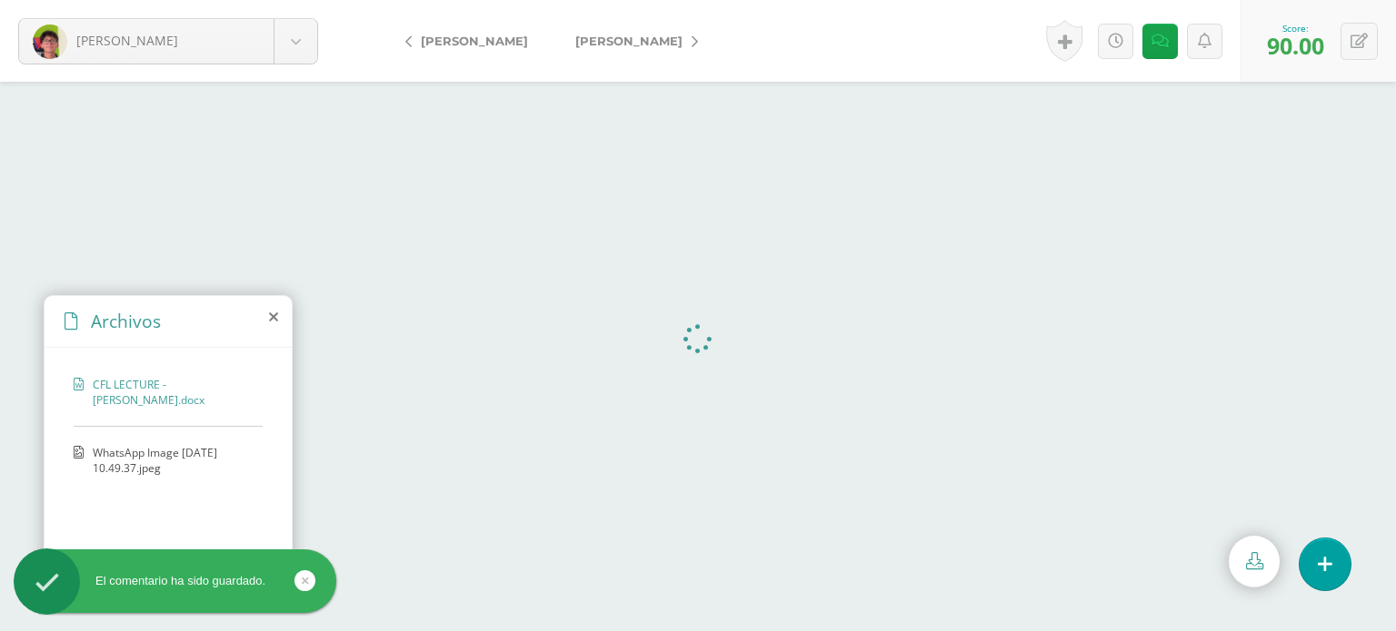
click at [602, 43] on span "[PERSON_NAME]" at bounding box center [628, 41] width 107 height 15
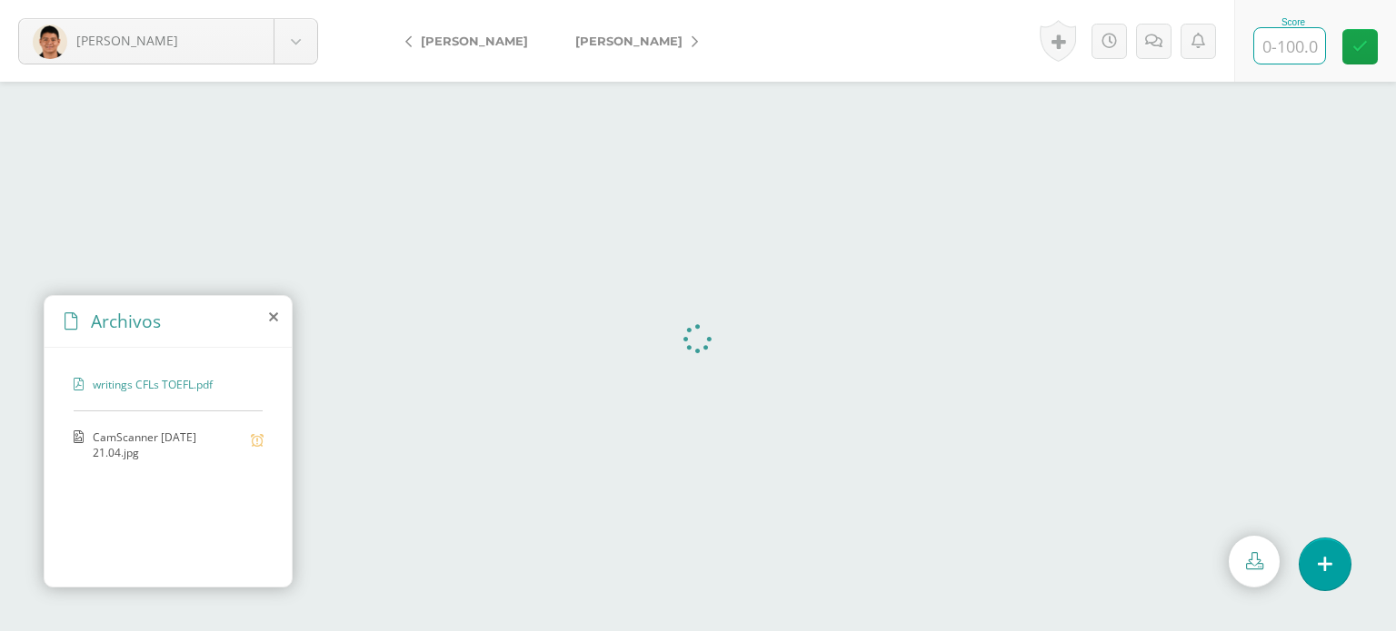
click at [1285, 40] on input "text" at bounding box center [1289, 45] width 71 height 35
type input "80"
click at [1345, 43] on link at bounding box center [1359, 46] width 35 height 35
click at [1156, 40] on icon at bounding box center [1159, 41] width 17 height 15
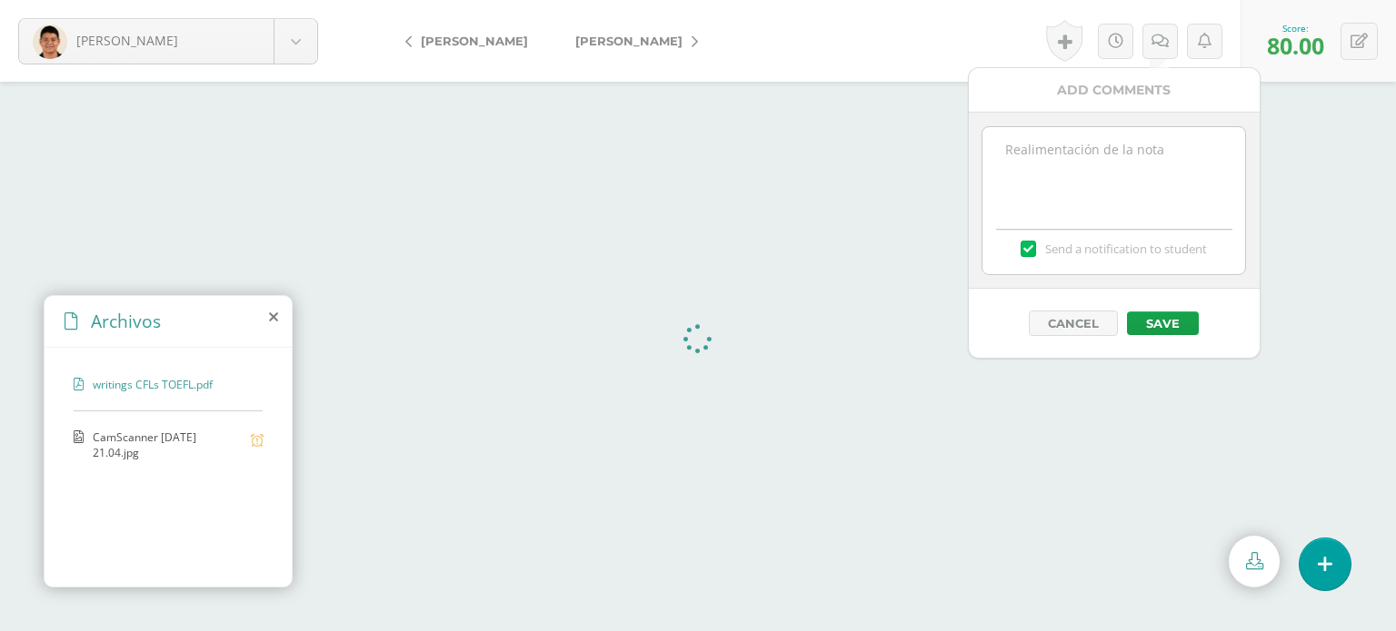
click at [1051, 181] on textarea at bounding box center [1113, 172] width 263 height 91
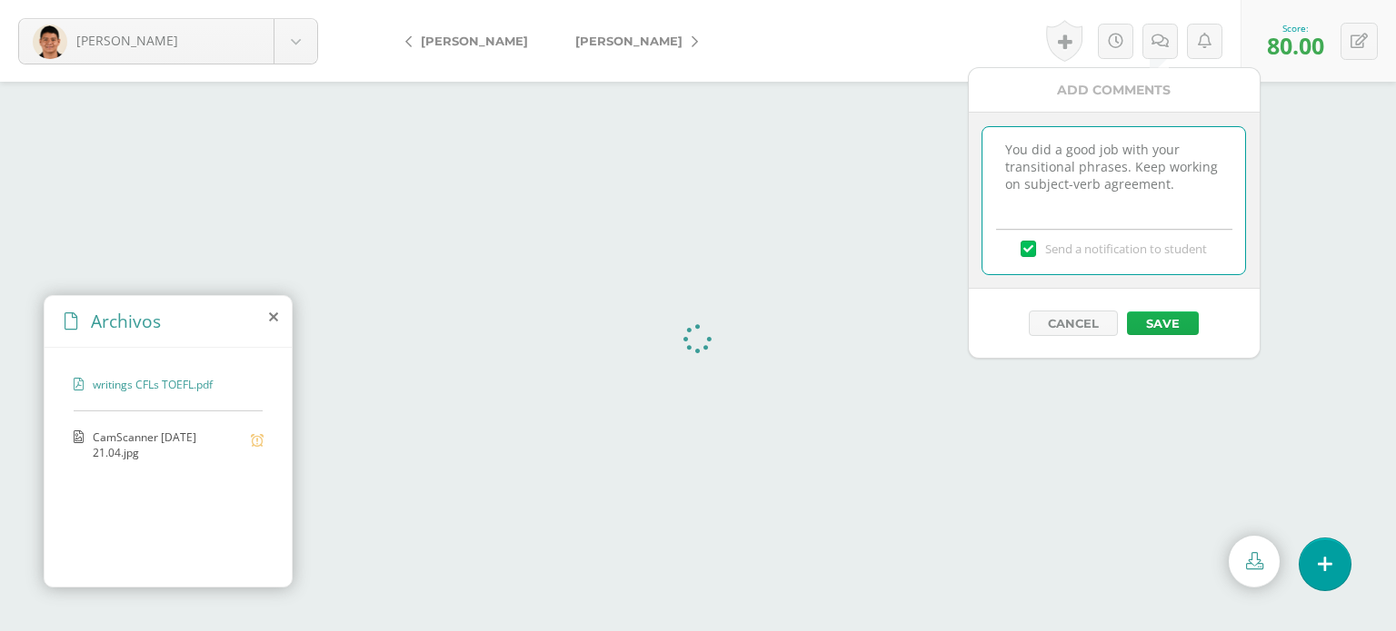
type textarea "You did a good job with your transitional phrases. Keep working on subject-verb…"
click at [1148, 315] on button "Save" at bounding box center [1163, 324] width 72 height 24
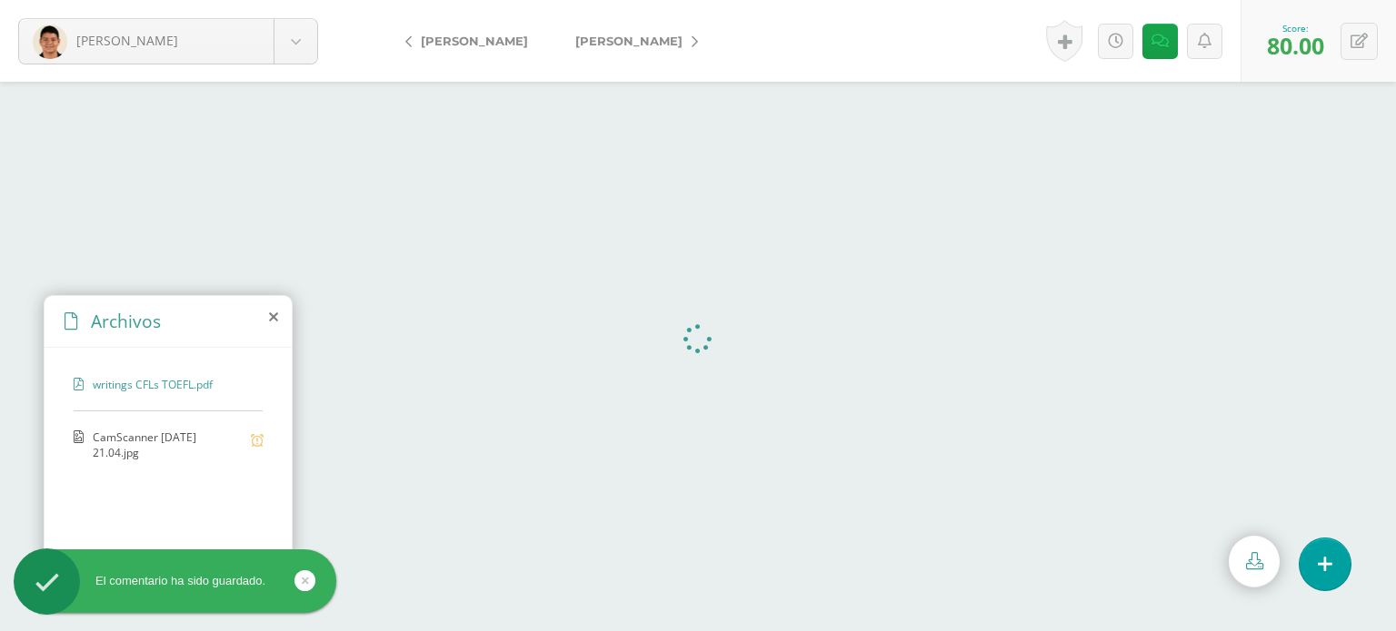
click at [591, 36] on span "[PERSON_NAME]" at bounding box center [628, 41] width 107 height 15
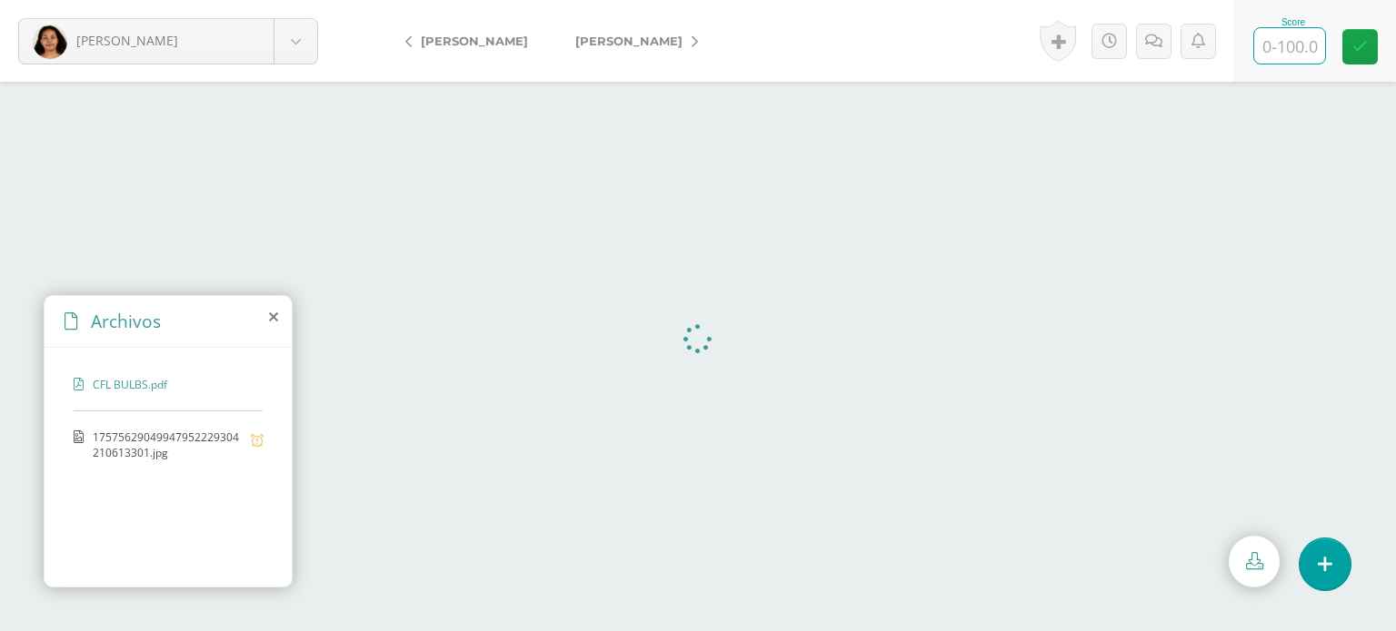
click at [1288, 43] on input "text" at bounding box center [1289, 45] width 71 height 35
type input "95"
click at [1153, 36] on icon at bounding box center [1159, 41] width 17 height 15
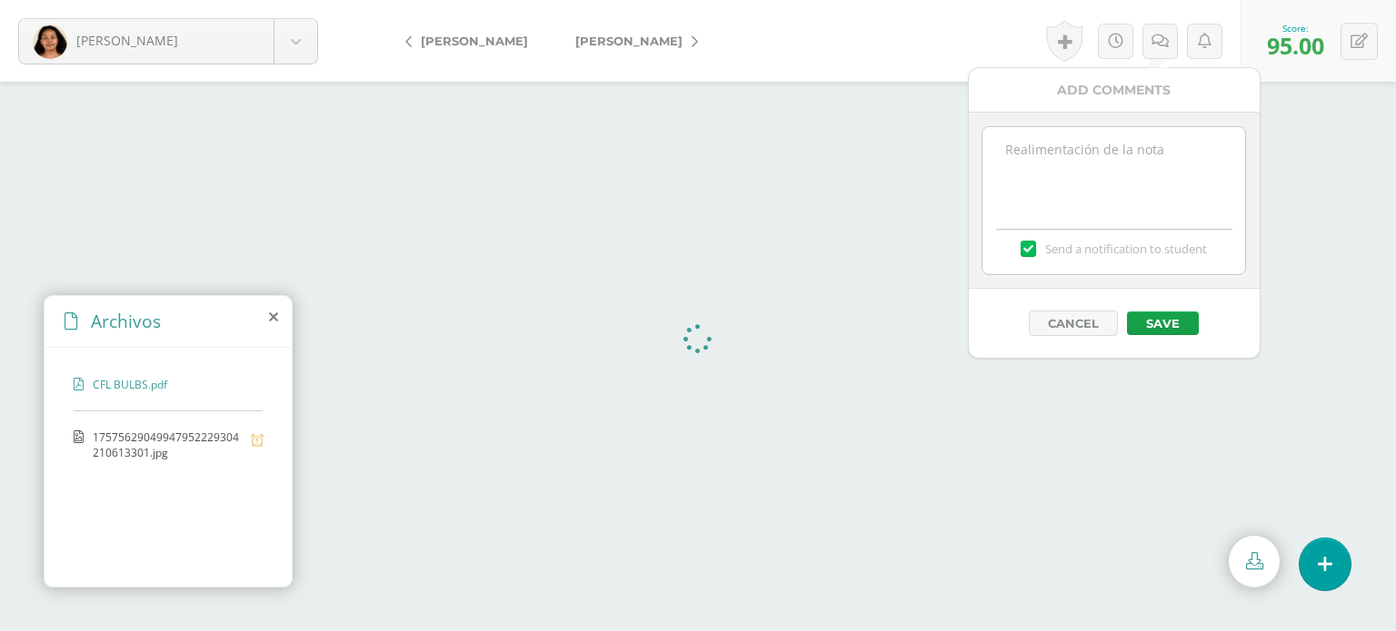
click at [1002, 170] on textarea at bounding box center [1113, 172] width 263 height 91
type textarea "Great job, [PERSON_NAME]!"
click at [1140, 312] on button "Save" at bounding box center [1163, 324] width 72 height 24
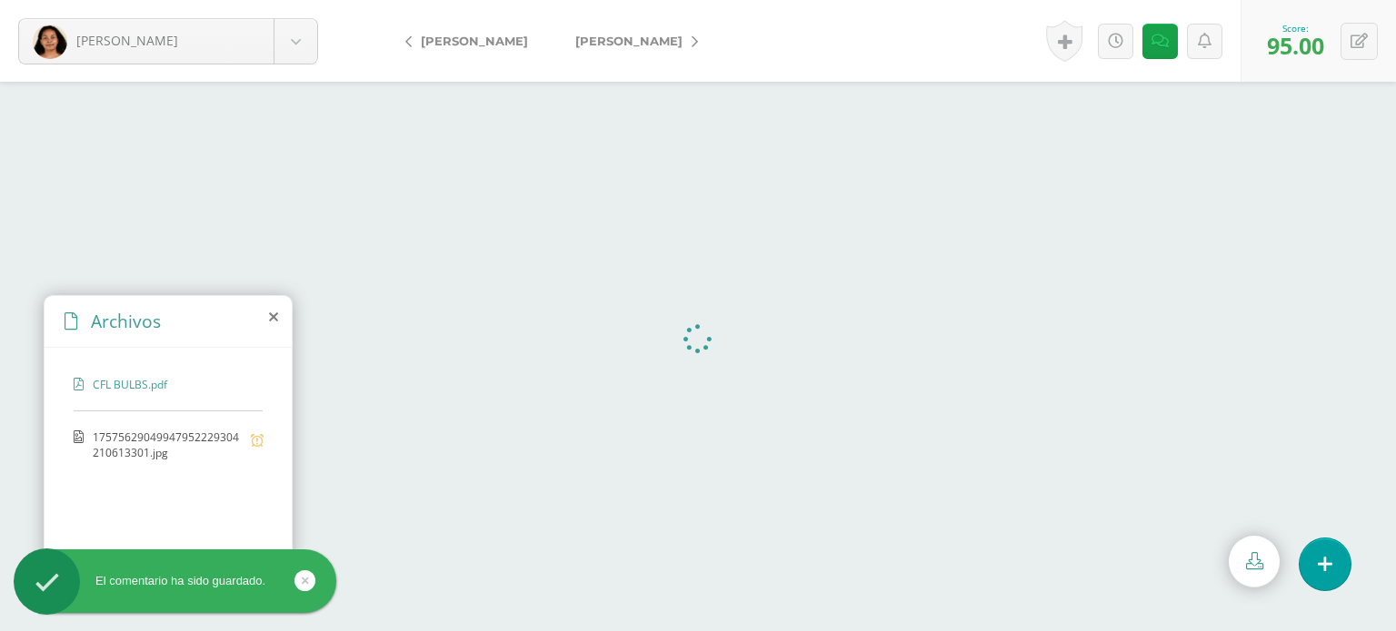
click at [571, 32] on link "[PERSON_NAME]" at bounding box center [631, 41] width 161 height 44
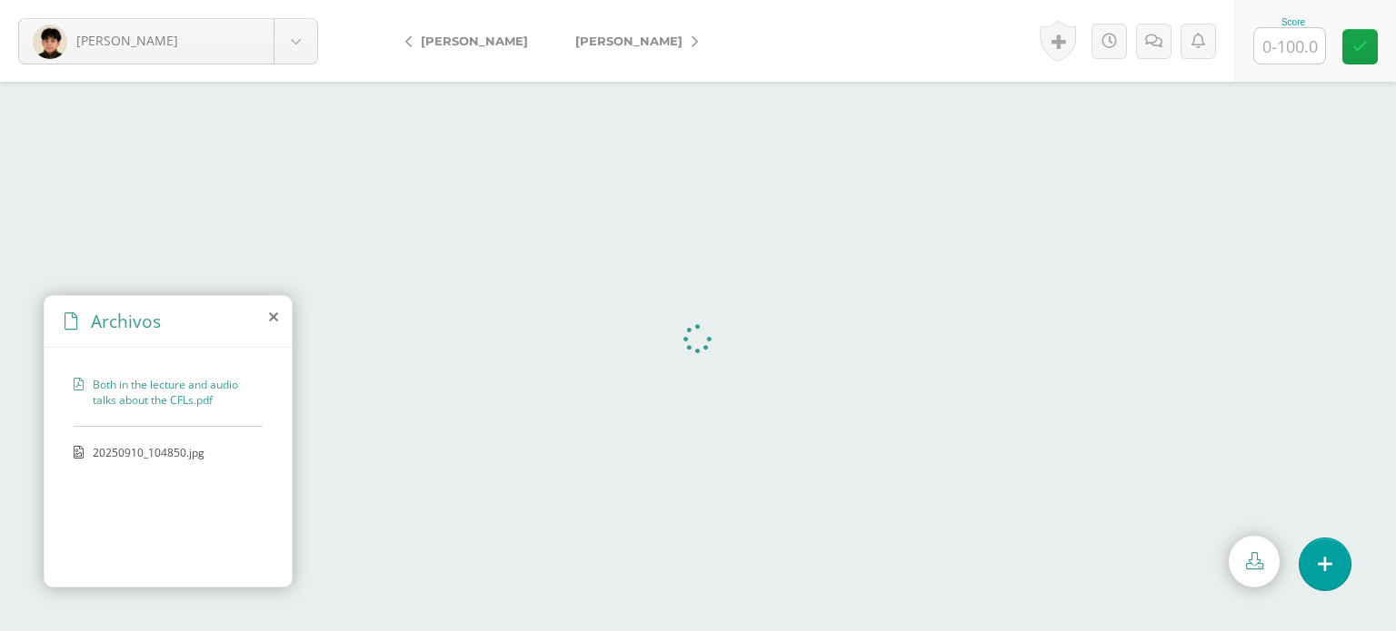
click at [1297, 43] on input "text" at bounding box center [1289, 45] width 71 height 35
type input "80"
click at [600, 41] on span "[PERSON_NAME]" at bounding box center [628, 41] width 107 height 15
click at [1287, 39] on input "text" at bounding box center [1289, 45] width 71 height 35
type input "84"
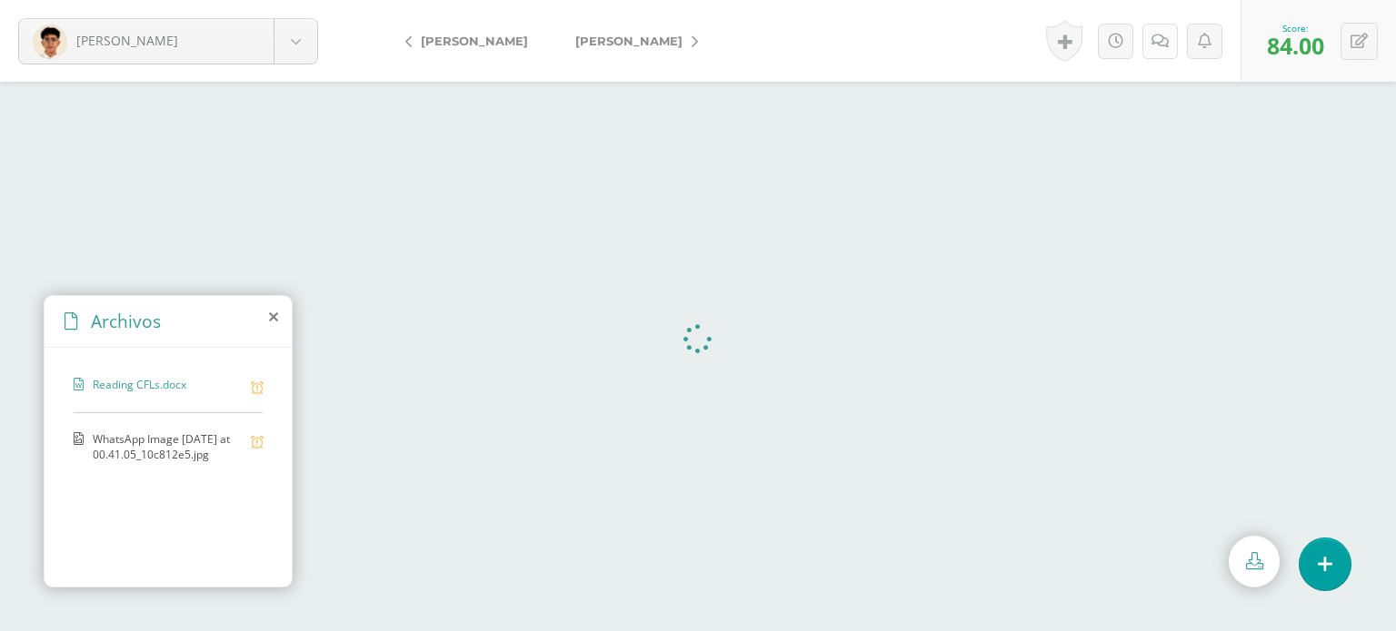
click at [1163, 43] on icon at bounding box center [1159, 41] width 17 height 15
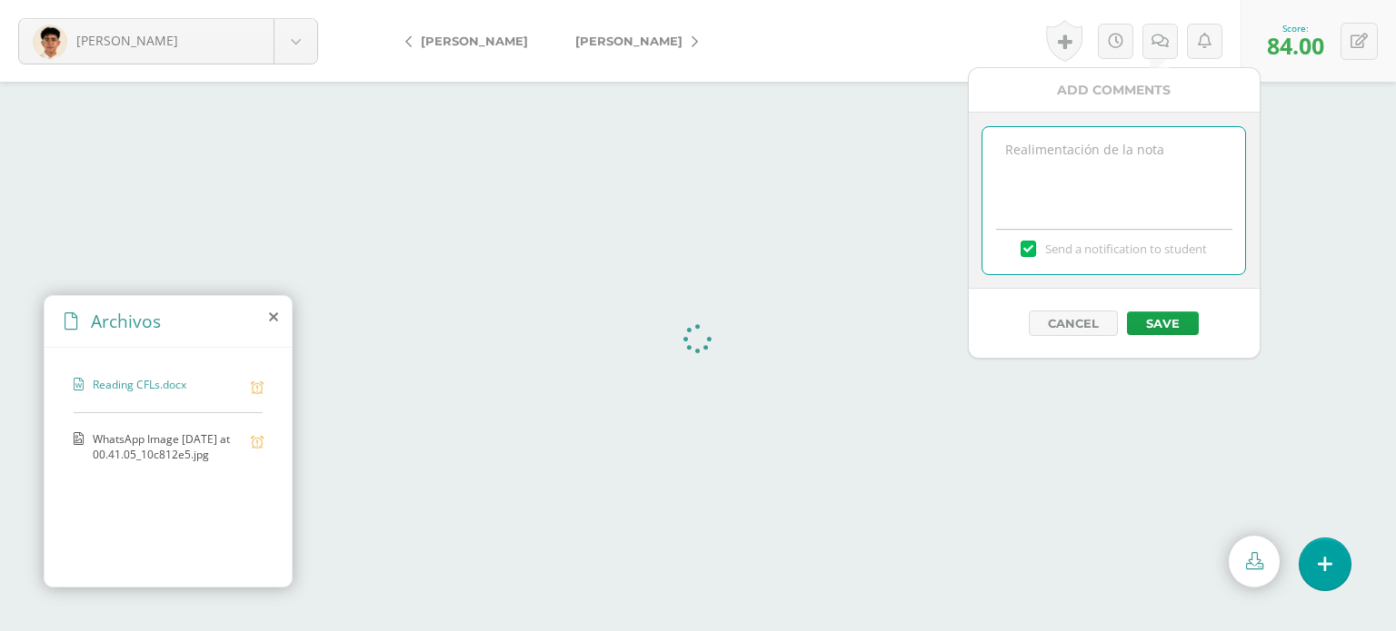
click at [1081, 144] on textarea at bounding box center [1113, 172] width 263 height 91
type textarea "G"
type textarea "You did a good job with your transitional words. Play closer attention to gener…"
click at [1170, 327] on button "Save" at bounding box center [1163, 324] width 72 height 24
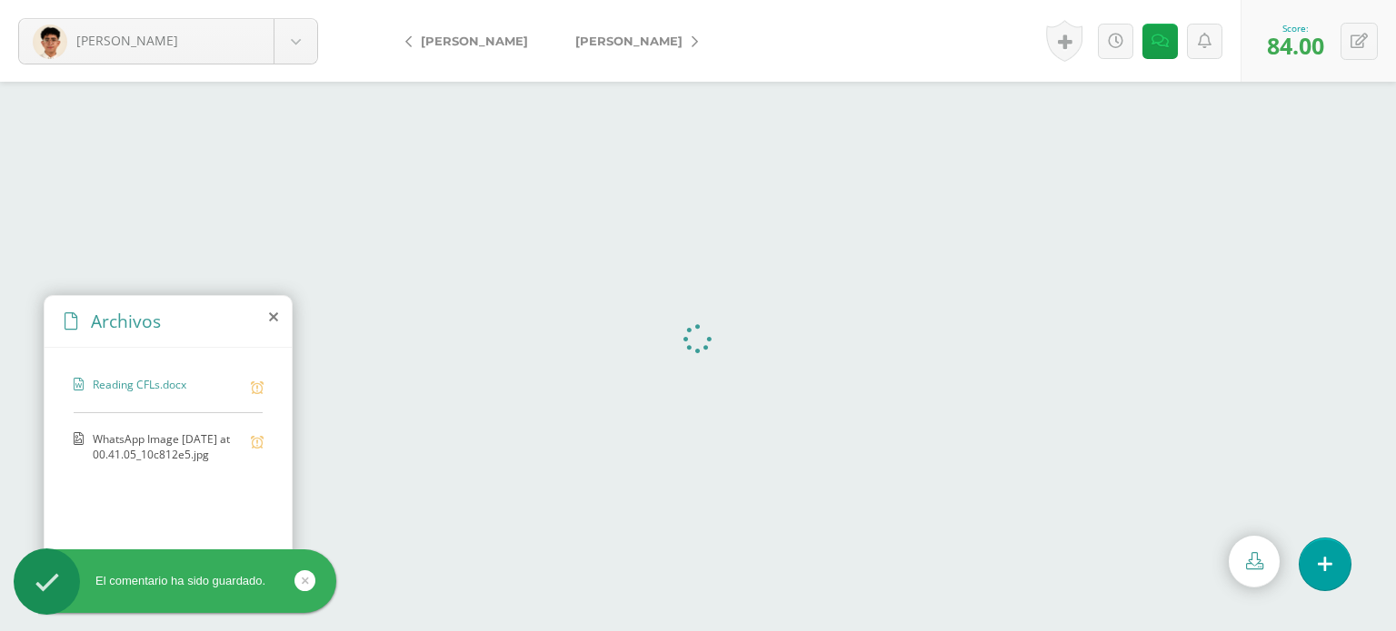
click at [567, 32] on link "[PERSON_NAME]" at bounding box center [631, 41] width 161 height 44
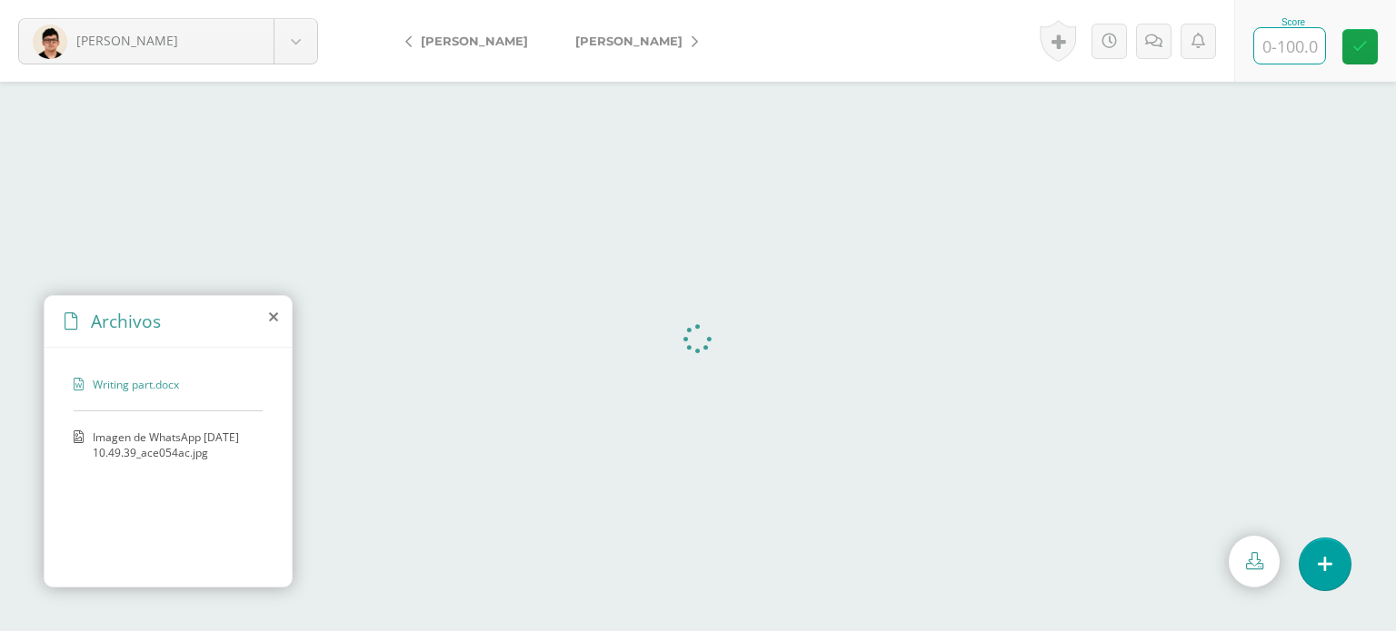
click at [1272, 55] on input "text" at bounding box center [1289, 45] width 71 height 35
type input "80"
click at [589, 43] on span "[PERSON_NAME]" at bounding box center [628, 41] width 107 height 15
click at [1257, 45] on input "text" at bounding box center [1289, 45] width 71 height 35
type input "86"
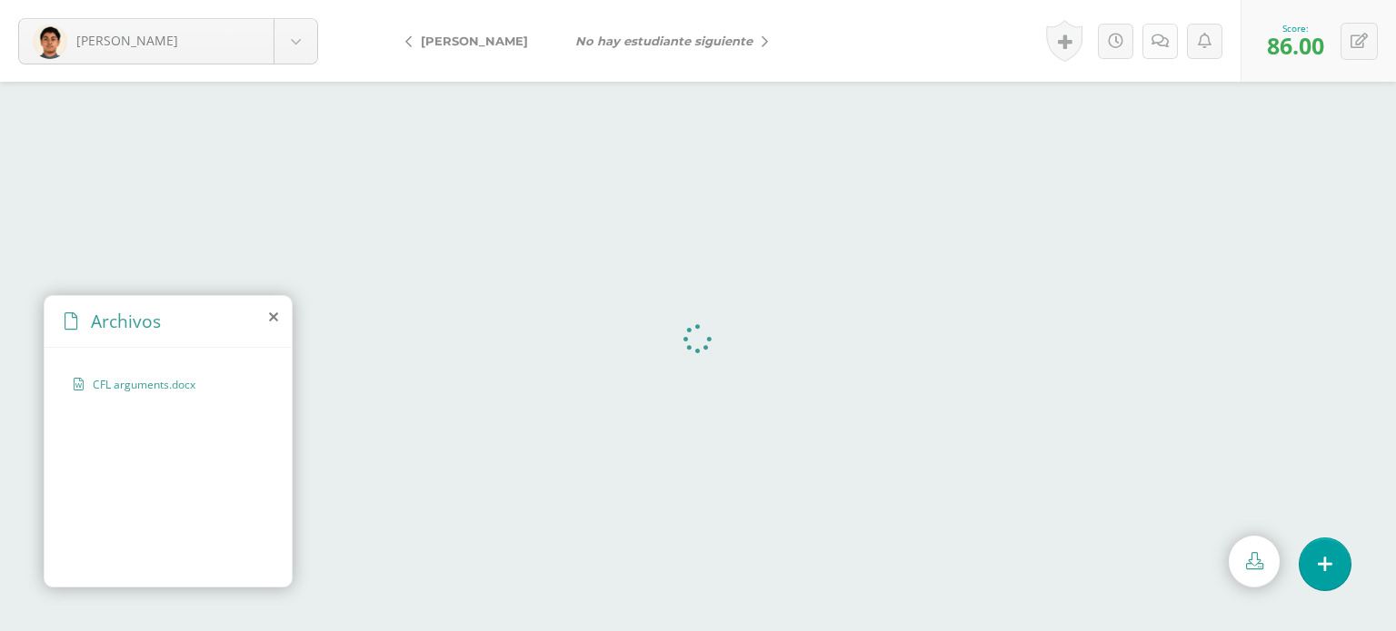
click at [1152, 42] on icon at bounding box center [1159, 41] width 17 height 15
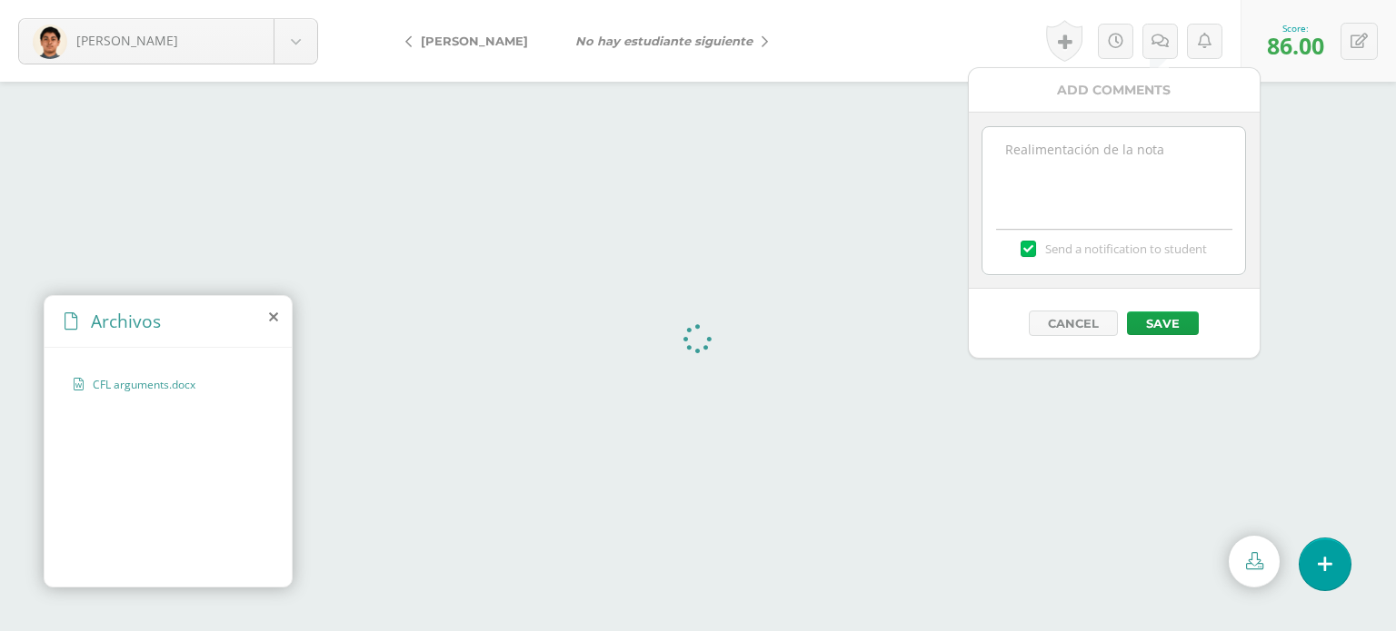
click at [1176, 152] on textarea at bounding box center [1113, 172] width 263 height 91
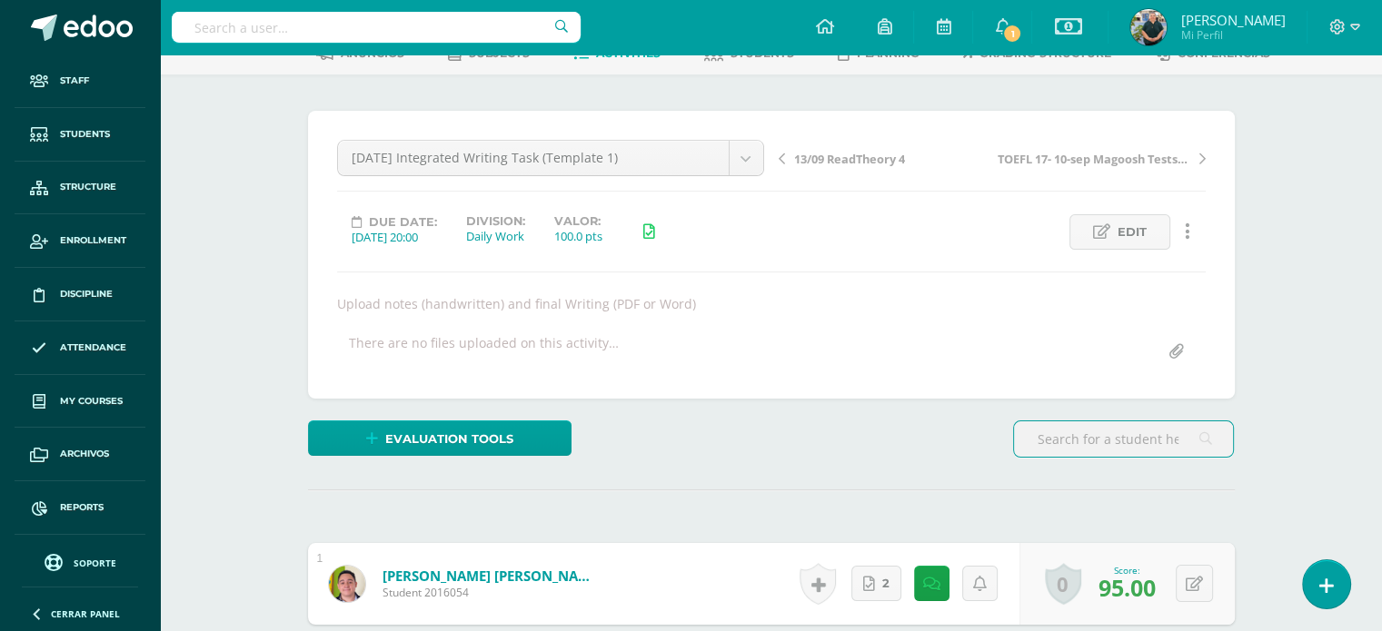
scroll to position [105, 0]
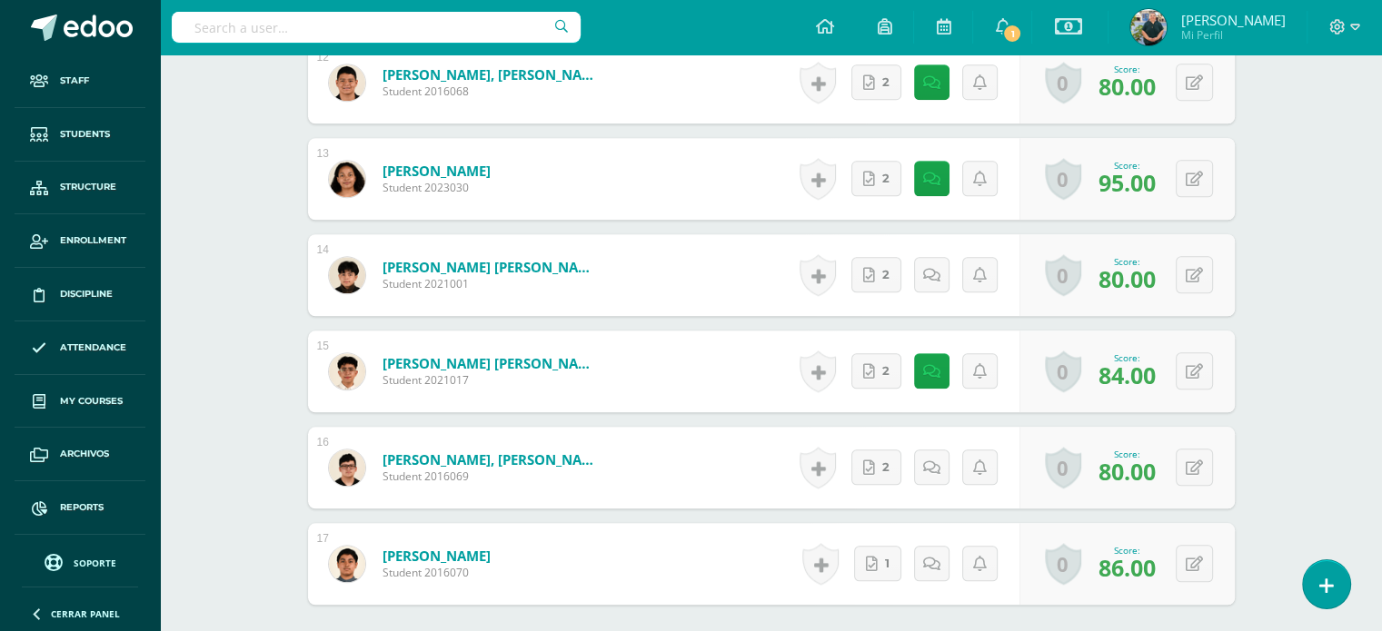
scroll to position [1671, 0]
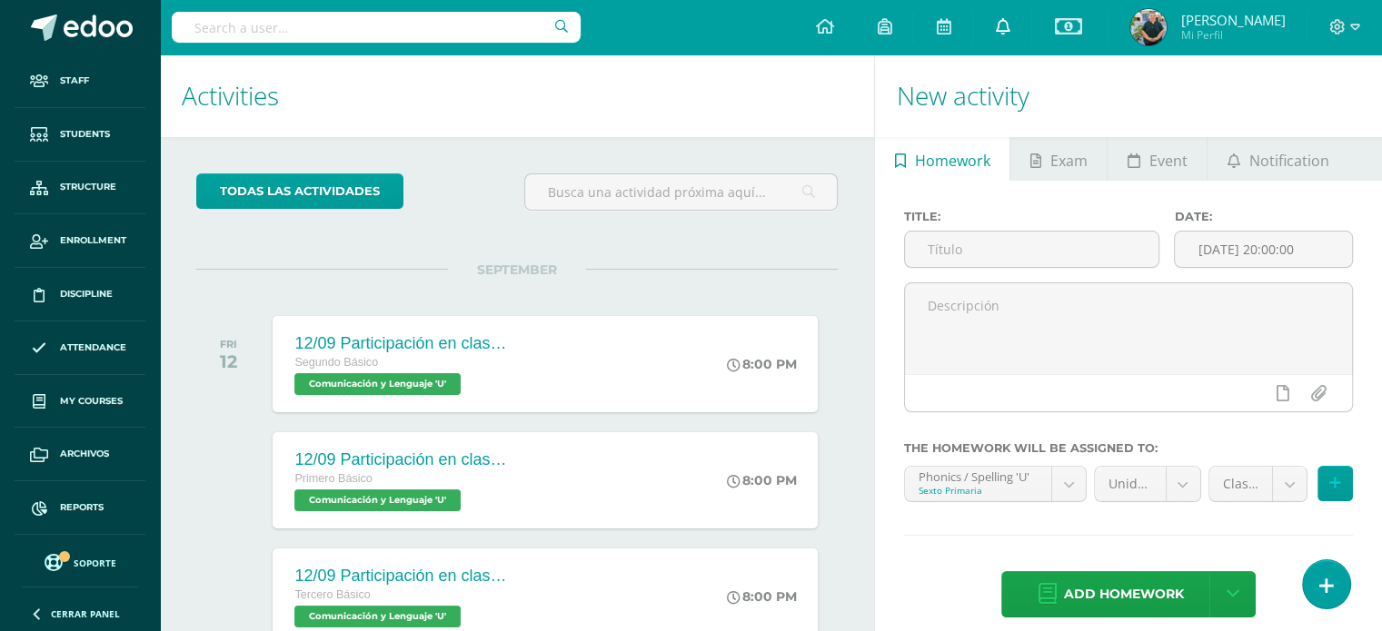
scroll to position [828, 0]
click at [989, 21] on link at bounding box center [1002, 27] width 58 height 55
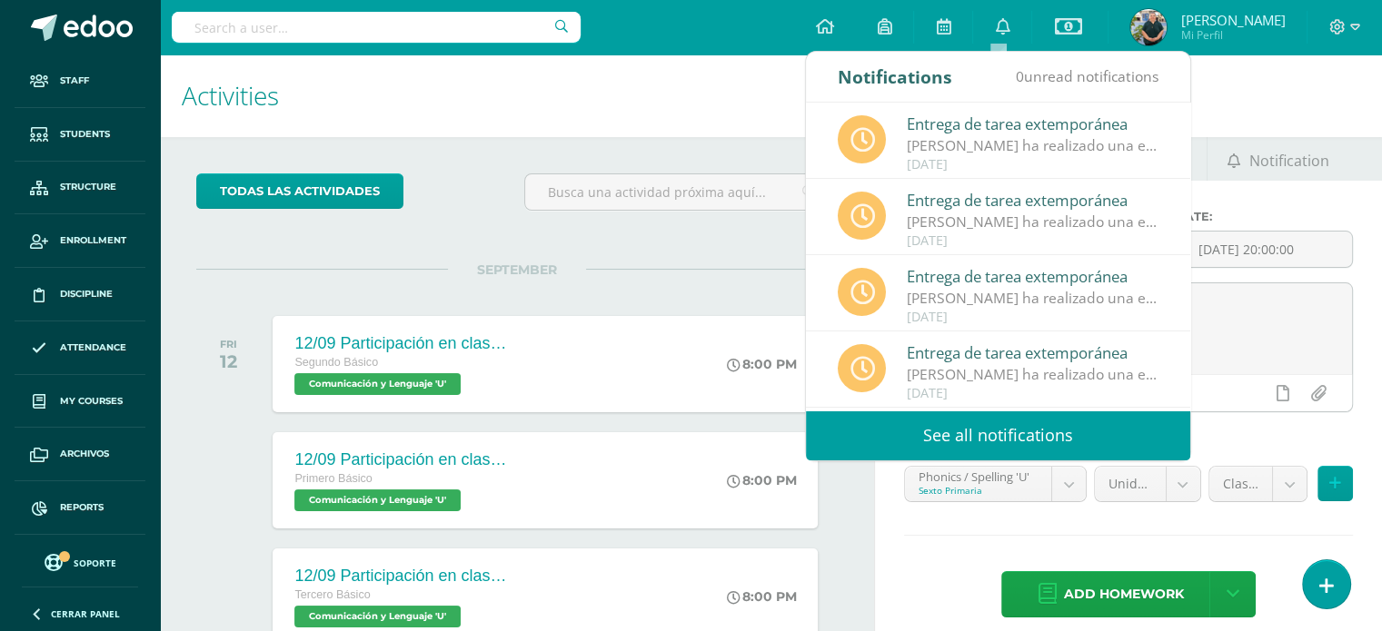
click at [890, 426] on link "See all notifications" at bounding box center [998, 436] width 384 height 50
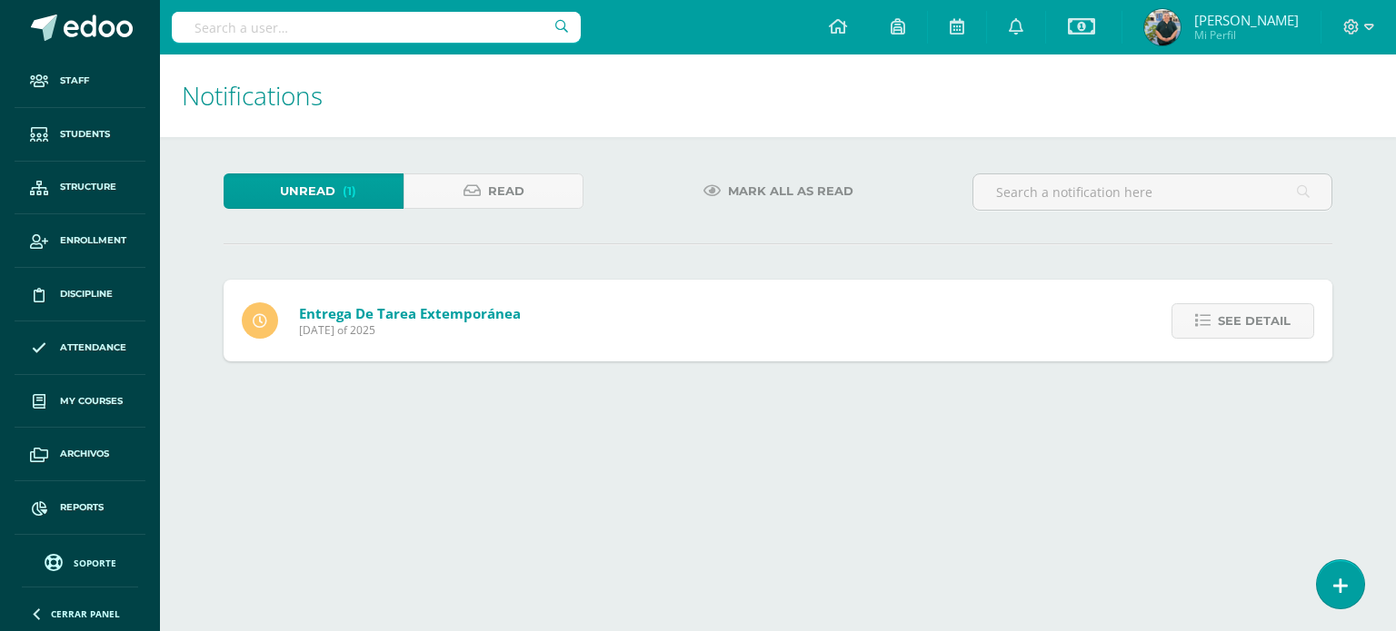
click at [658, 318] on div "Entrega de tarea extemporánea [DATE] of 2025 See detail [PERSON_NAME] ha realiz…" at bounding box center [778, 321] width 1108 height 82
click at [1210, 312] on link "See detail" at bounding box center [1242, 320] width 143 height 35
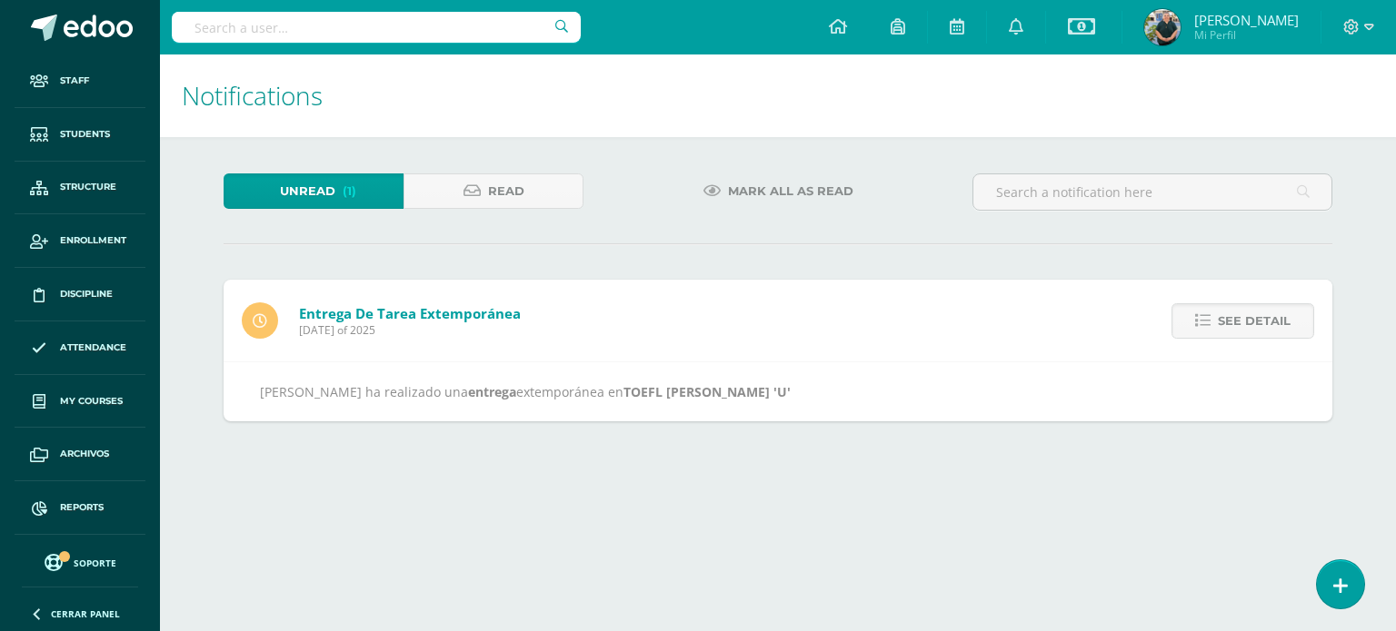
click at [757, 183] on span "Mark all as read" at bounding box center [790, 191] width 125 height 34
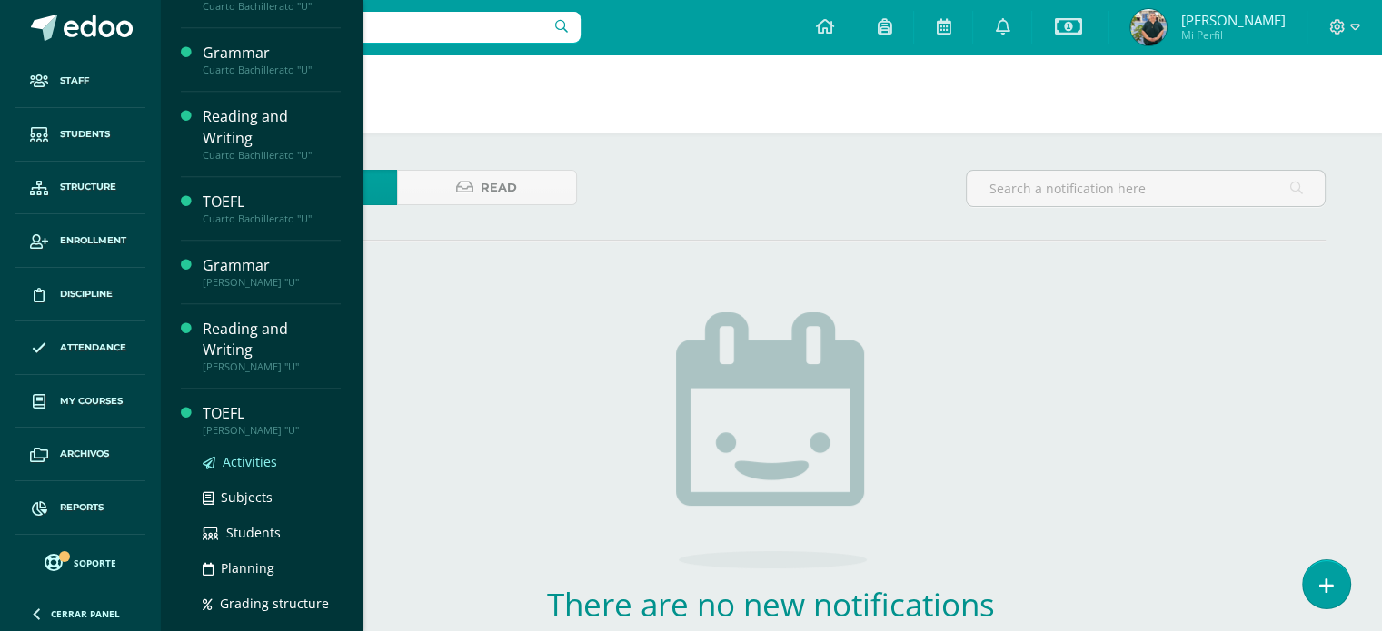
scroll to position [5, 0]
click at [263, 453] on span "Activities" at bounding box center [250, 461] width 55 height 17
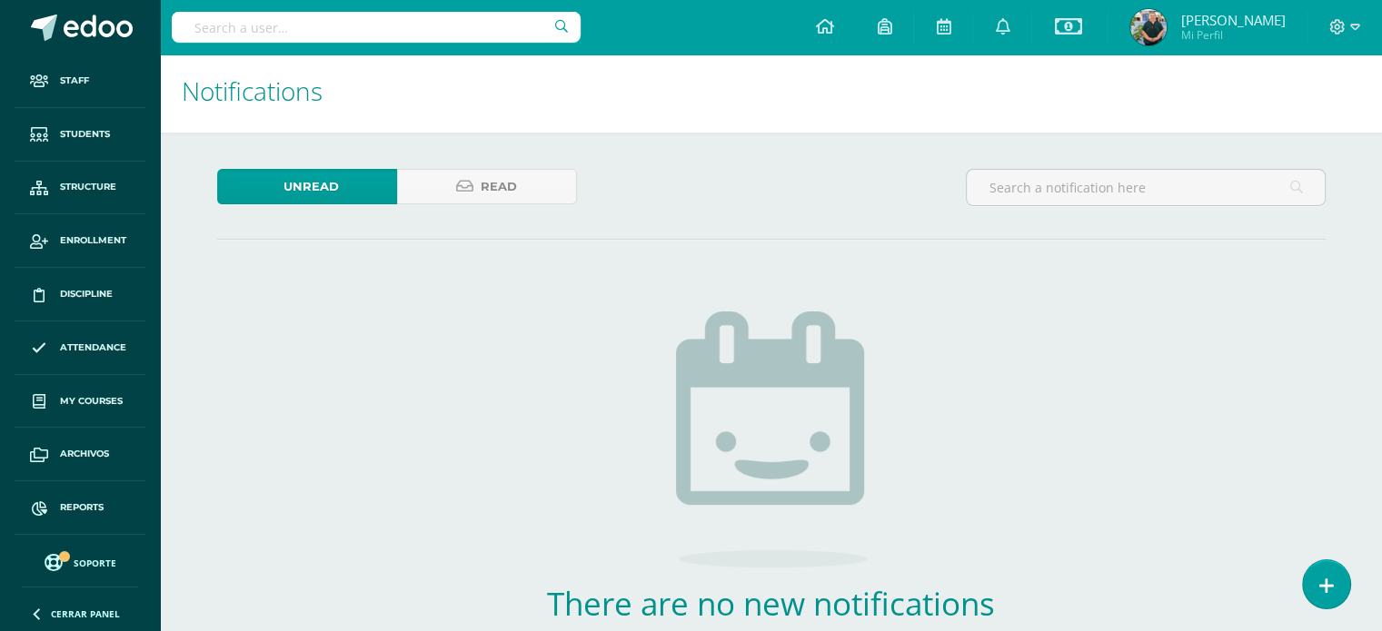
scroll to position [828, 0]
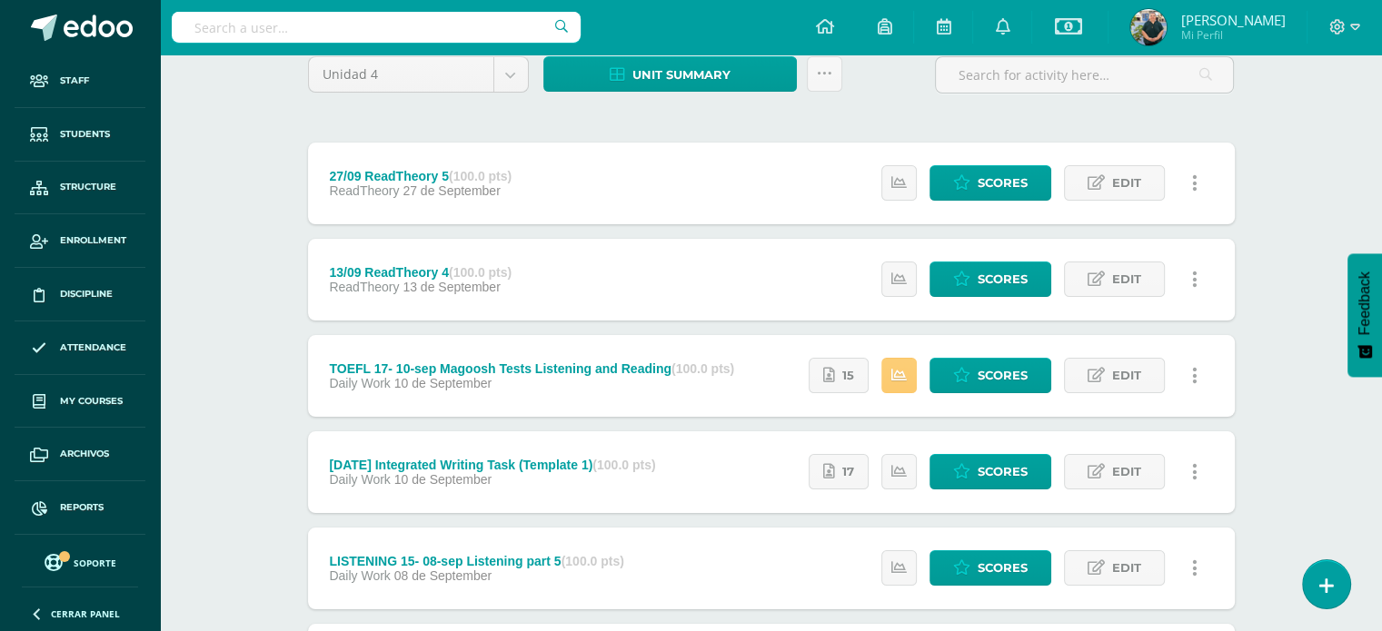
scroll to position [167, 0]
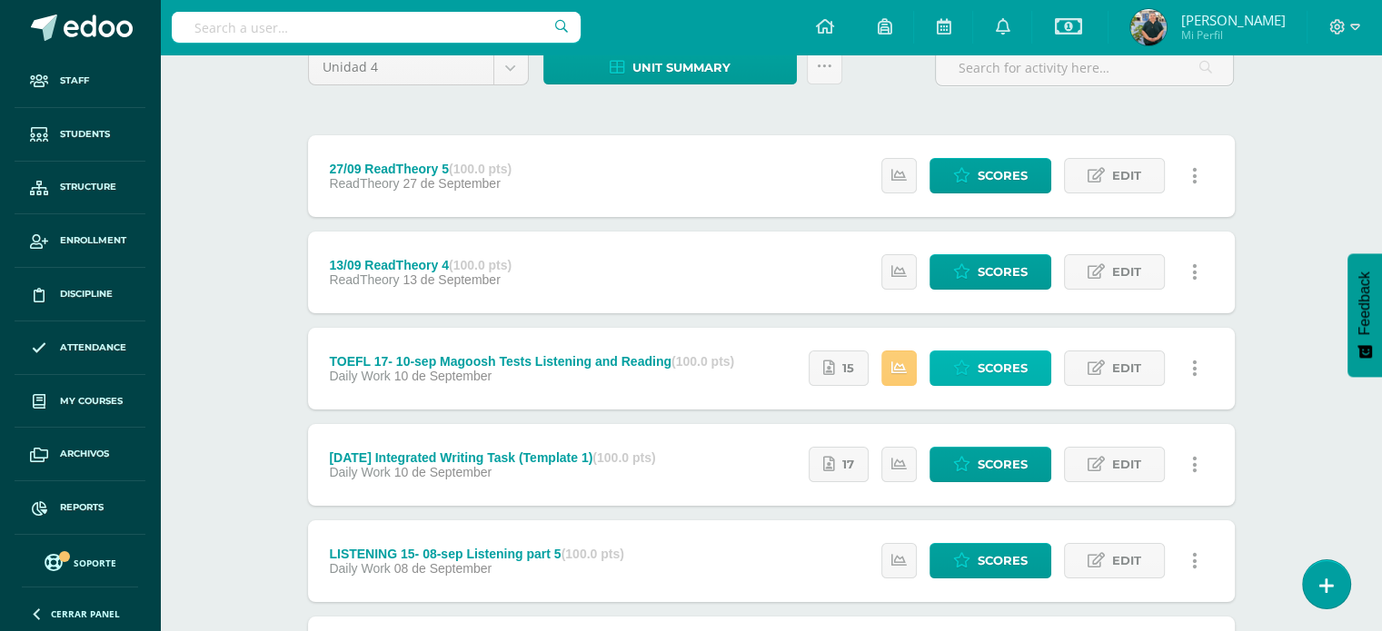
click at [1019, 373] on span "Scores" at bounding box center [1003, 369] width 50 height 34
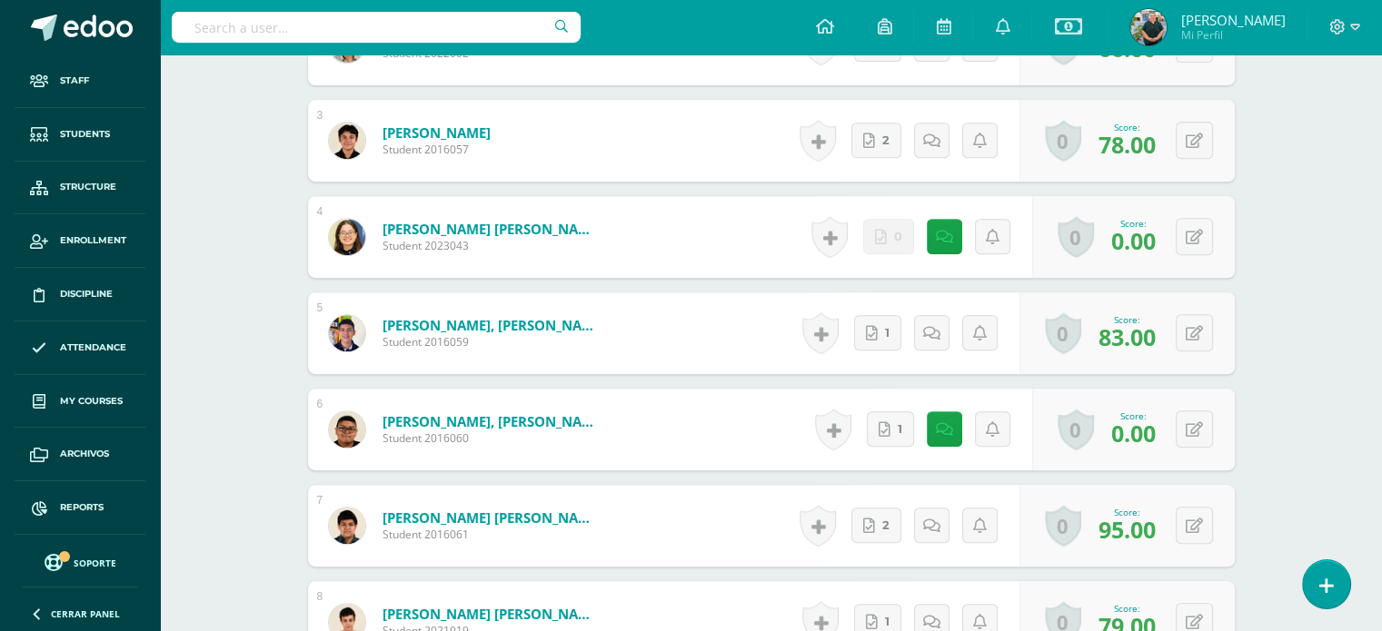
scroll to position [765, 0]
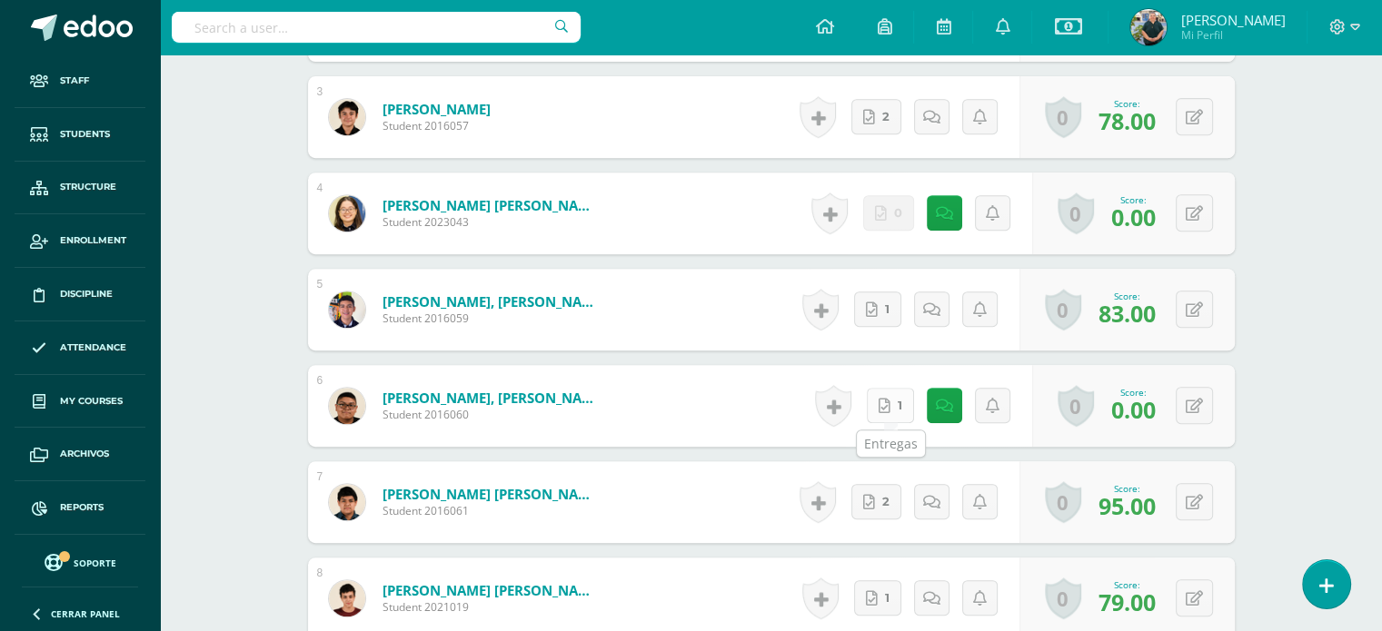
click at [886, 404] on icon at bounding box center [885, 406] width 12 height 15
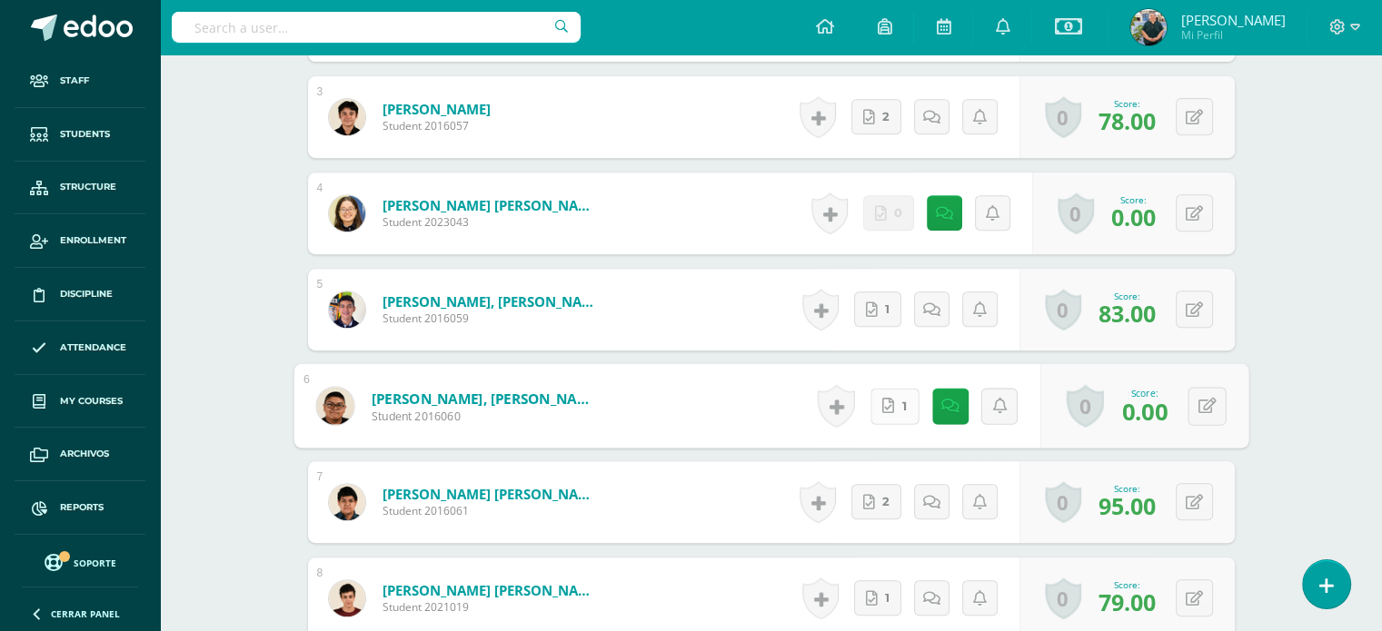
scroll to position [766, 0]
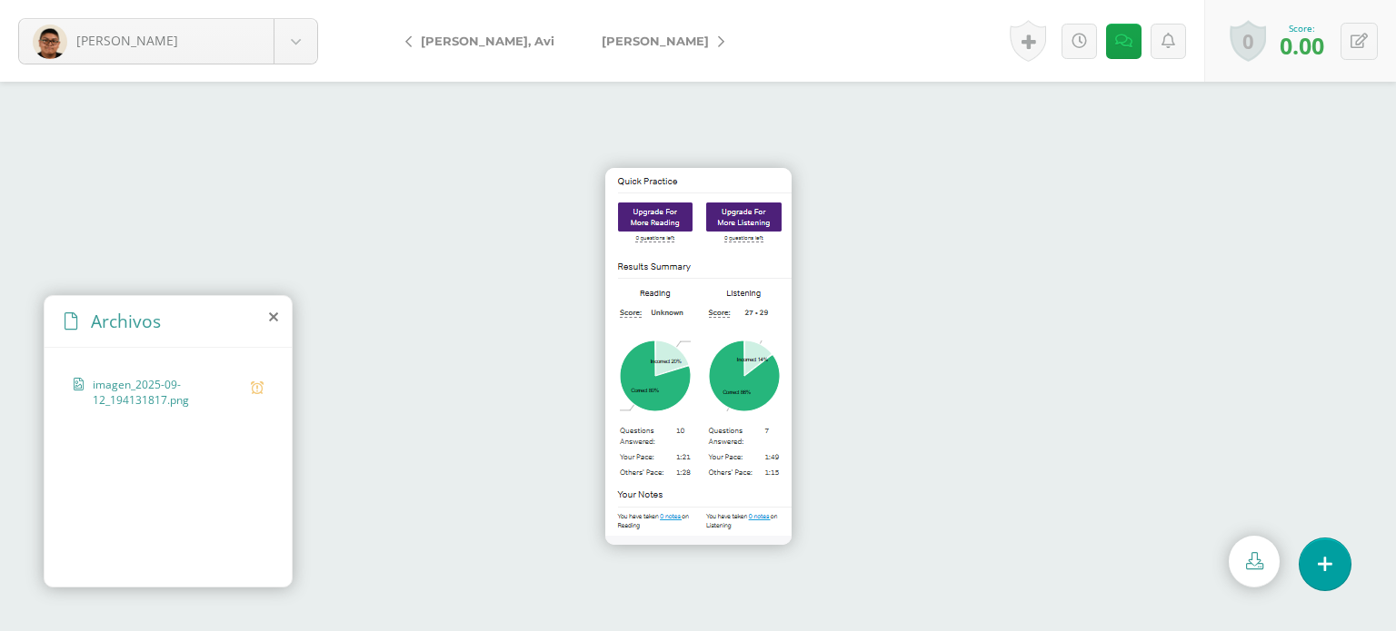
click at [717, 402] on img at bounding box center [698, 356] width 186 height 377
click at [688, 383] on img at bounding box center [698, 356] width 186 height 377
click at [1370, 30] on button at bounding box center [1358, 41] width 37 height 37
type input "65"
click at [1118, 39] on icon at bounding box center [1110, 41] width 17 height 15
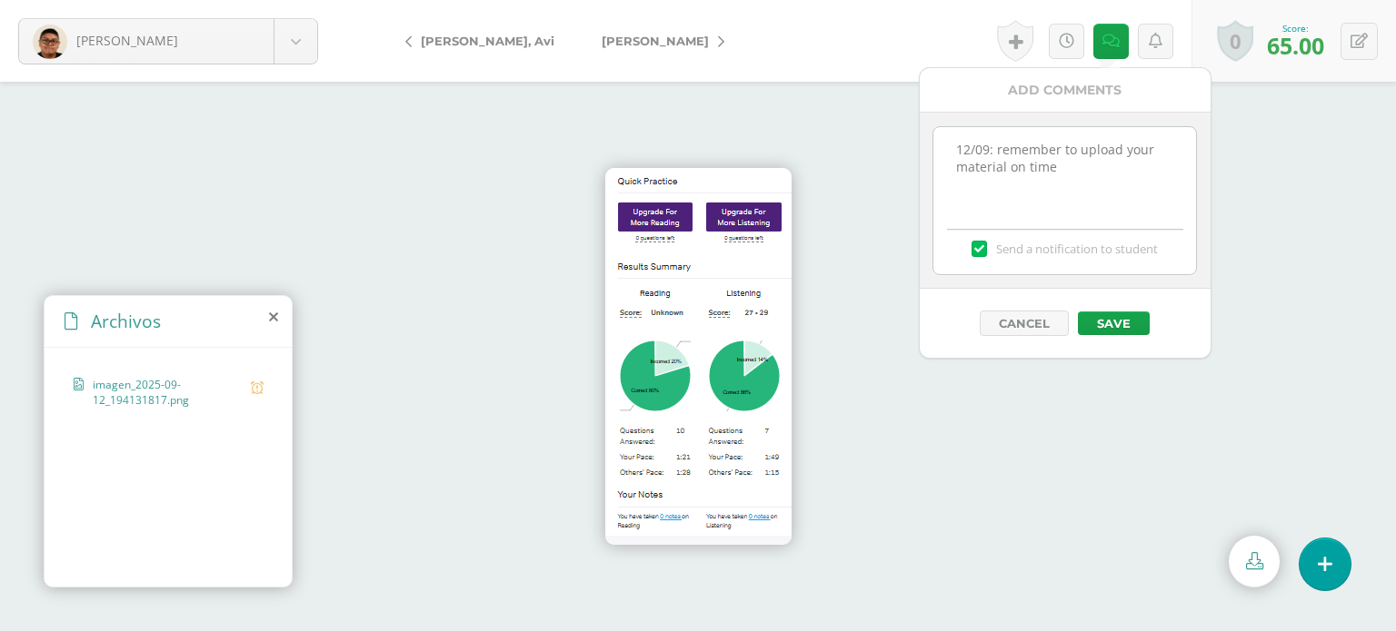
click at [949, 144] on textarea "12/09: remember to upload your material on time" at bounding box center [1064, 172] width 263 height 91
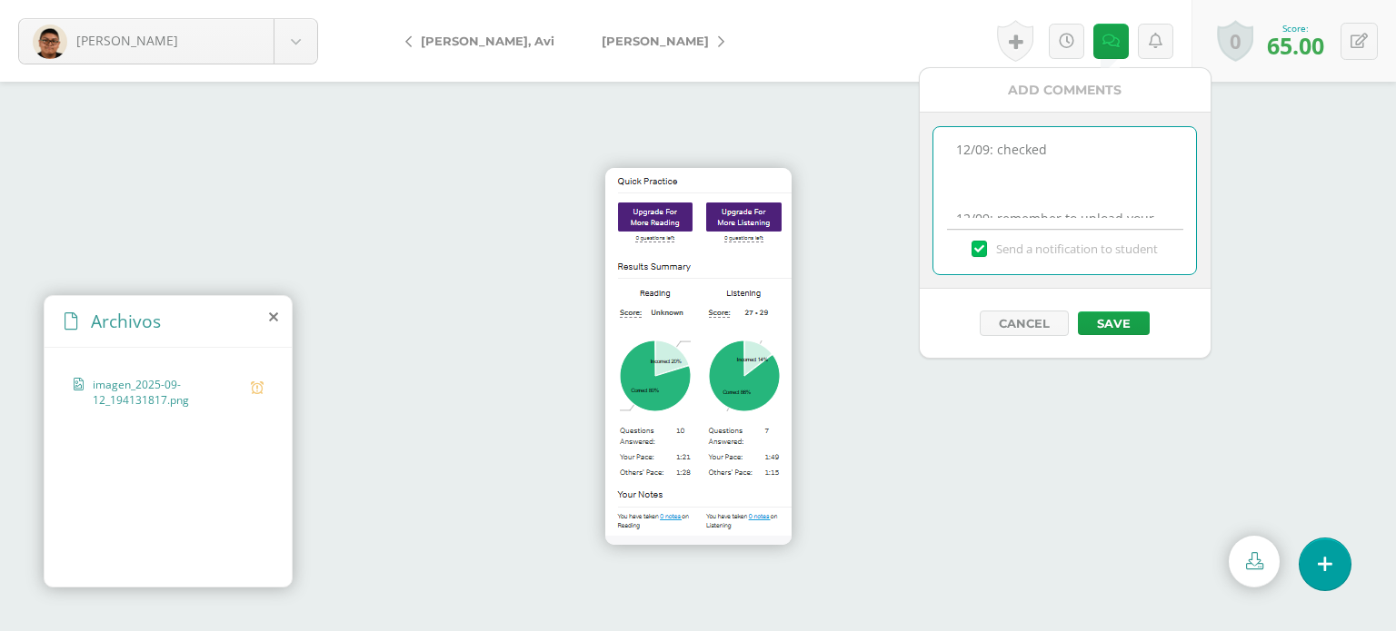
scroll to position [10, 0]
type textarea "12/09: checked 12/09: remember to upload your material on time"
click at [1100, 319] on button "Save" at bounding box center [1114, 324] width 72 height 24
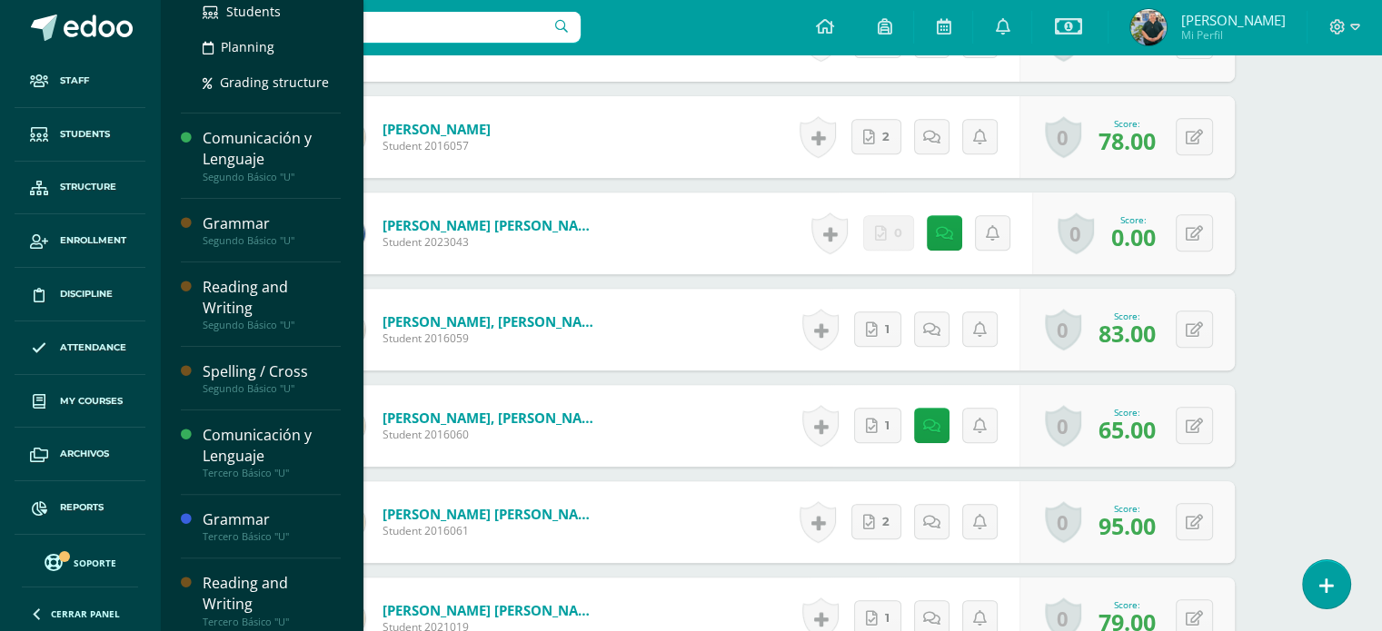
scroll to position [434, 0]
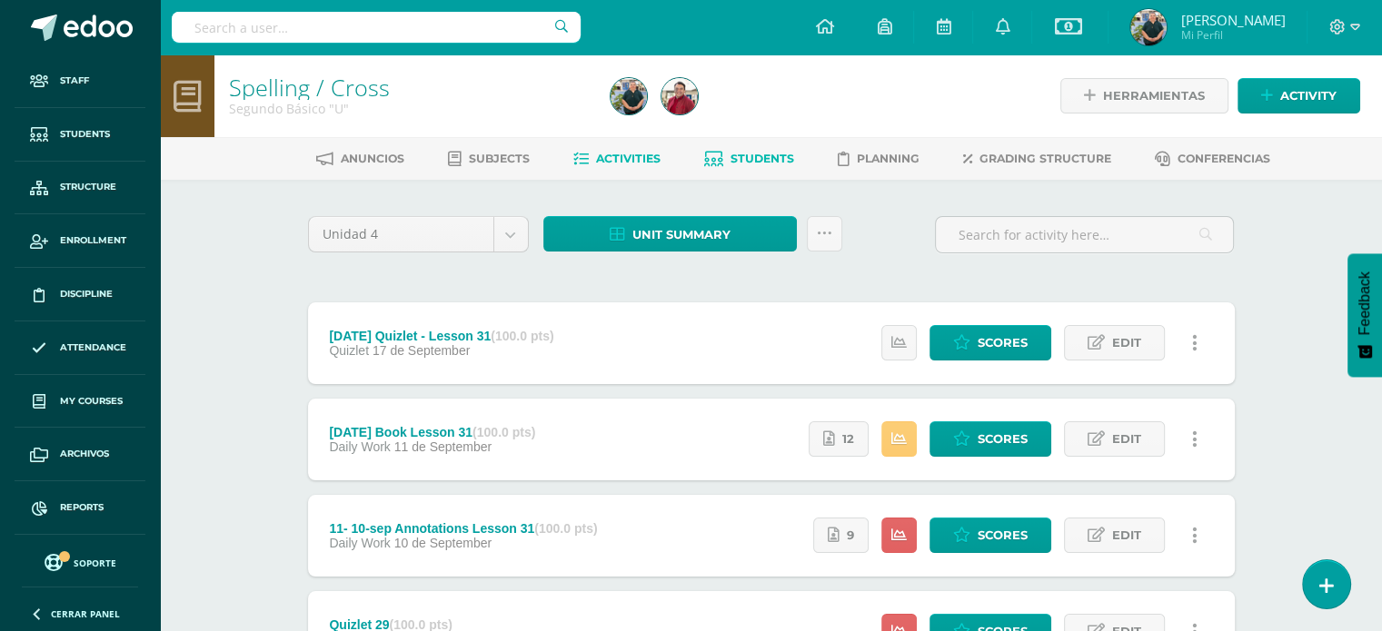
click at [770, 153] on span "Students" at bounding box center [762, 159] width 64 height 14
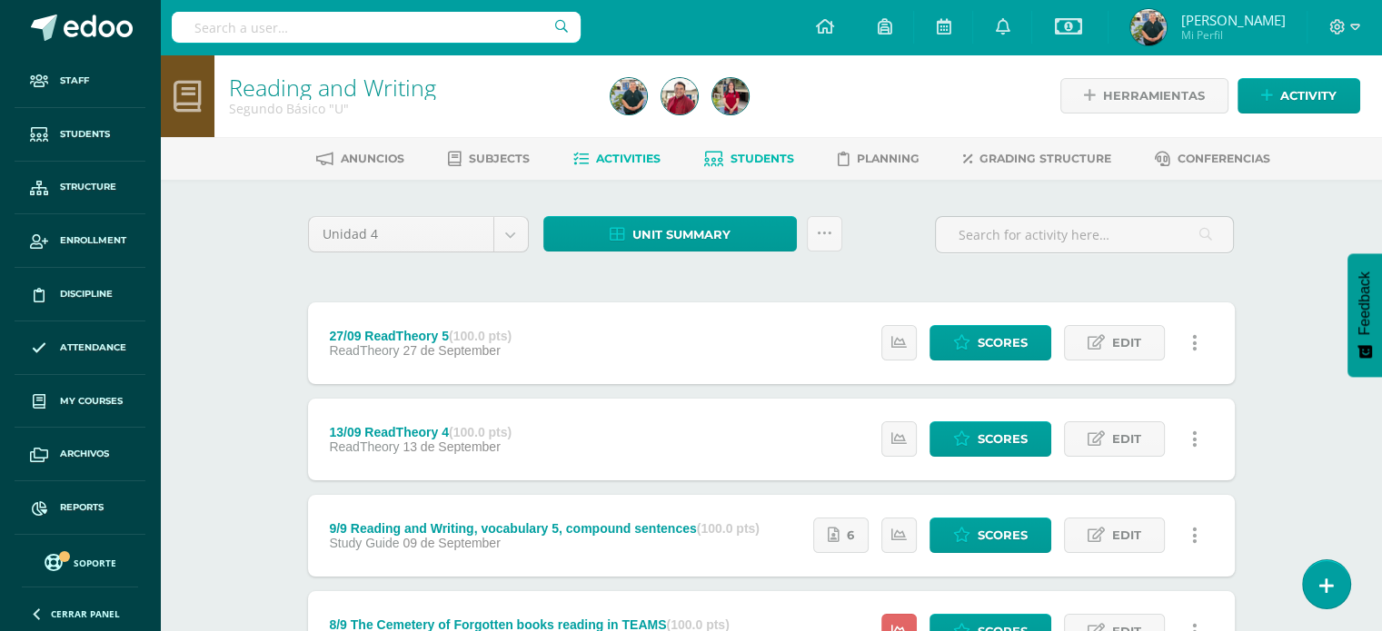
click at [775, 158] on span "Students" at bounding box center [762, 159] width 64 height 14
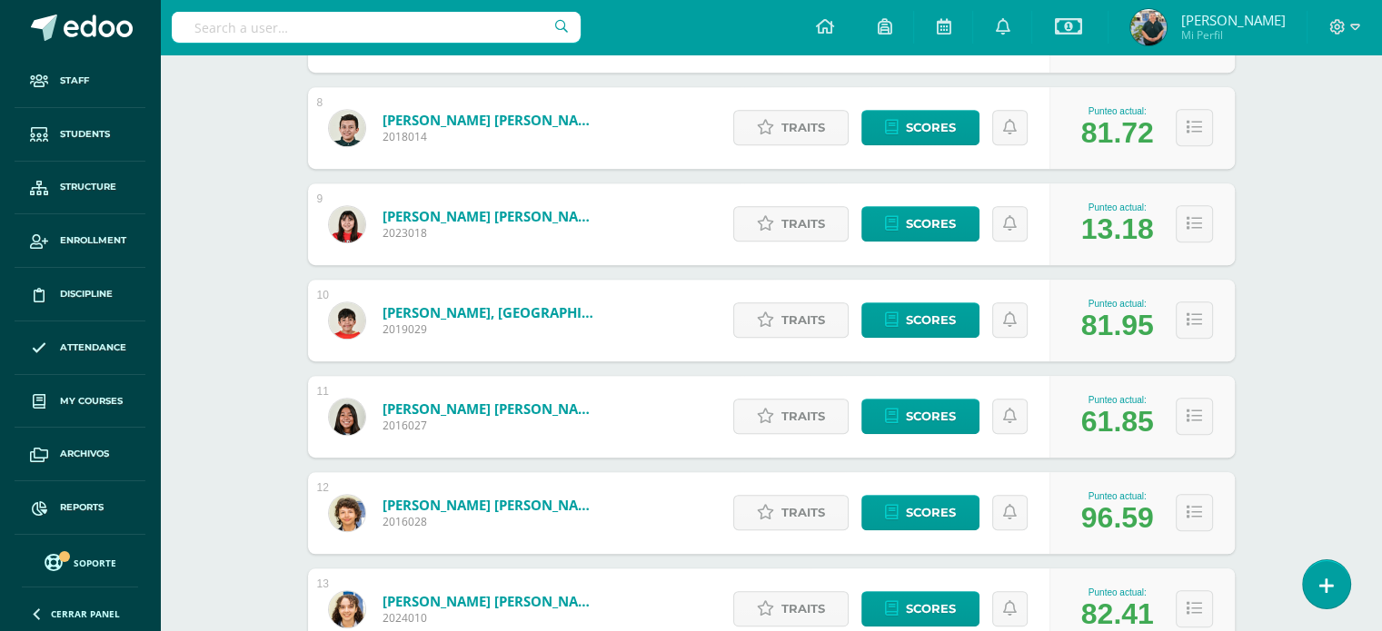
scroll to position [1016, 0]
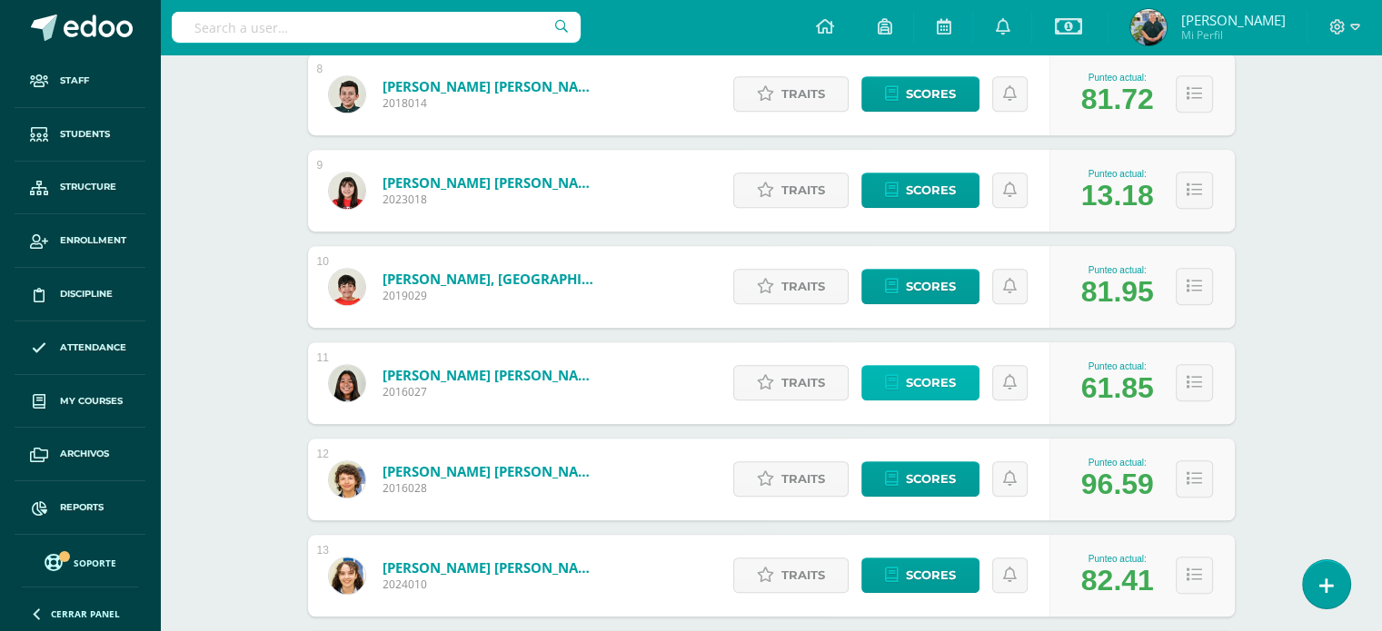
click at [894, 368] on link "Scores" at bounding box center [920, 382] width 118 height 35
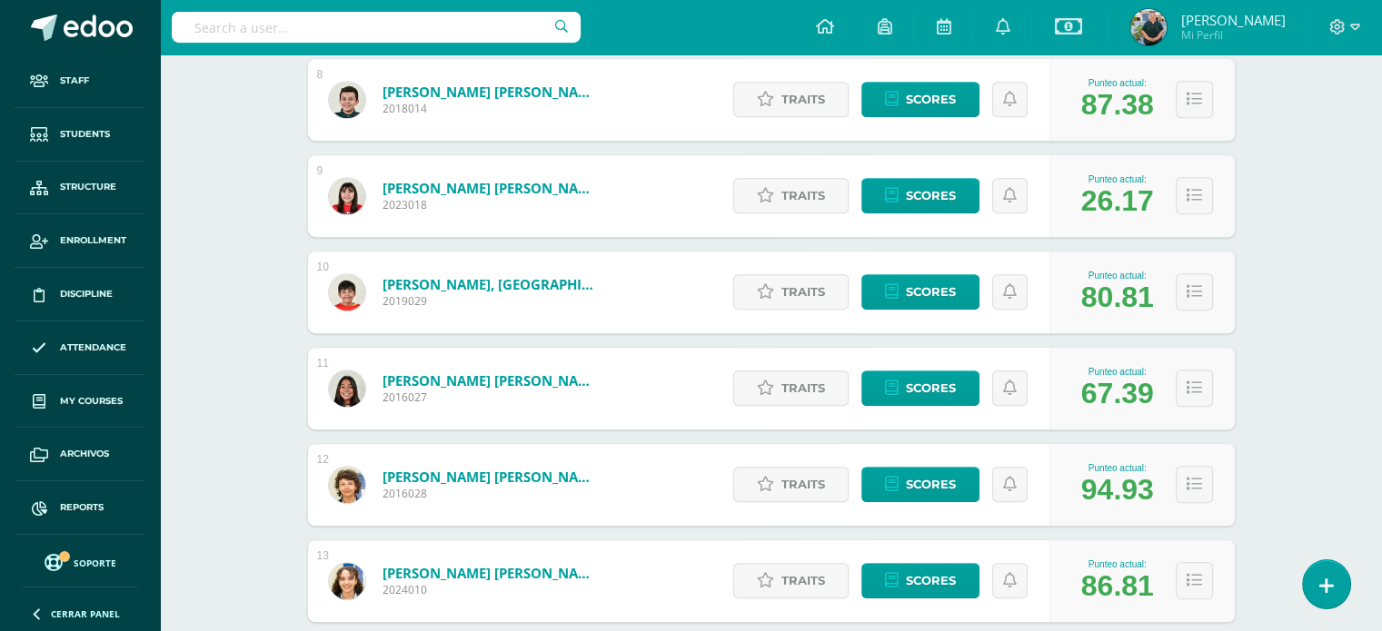
scroll to position [1025, 0]
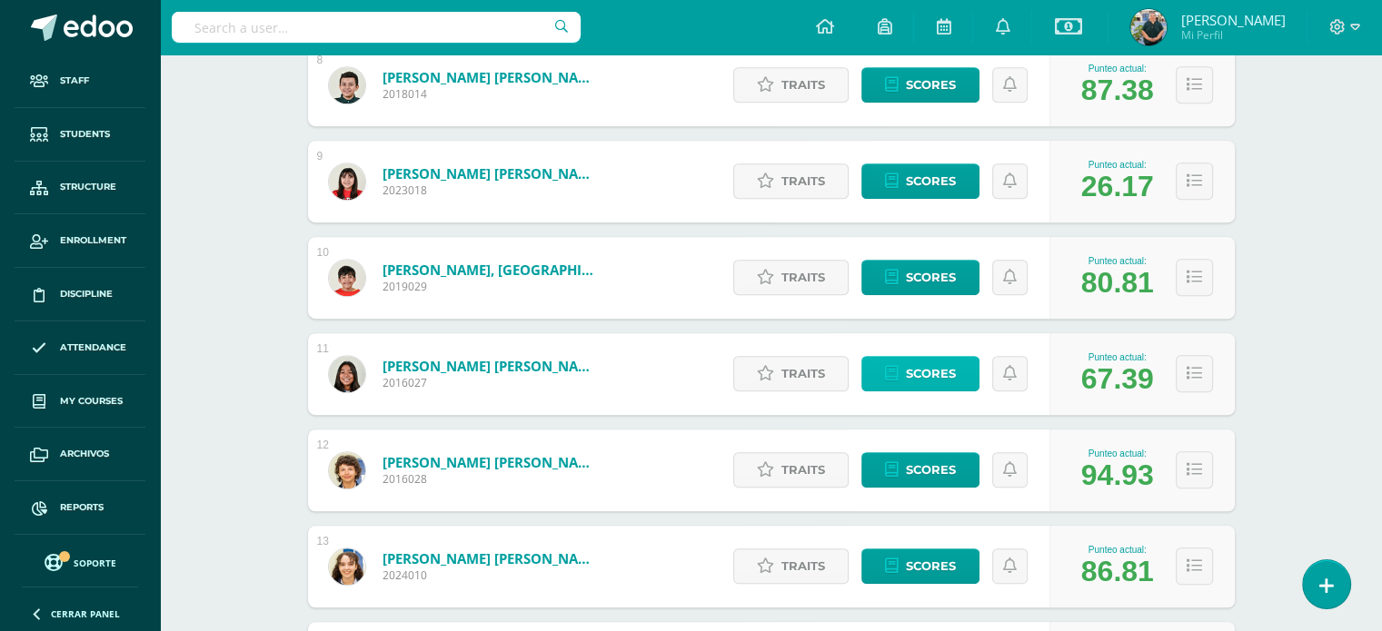
click at [902, 373] on link "Scores" at bounding box center [920, 373] width 118 height 35
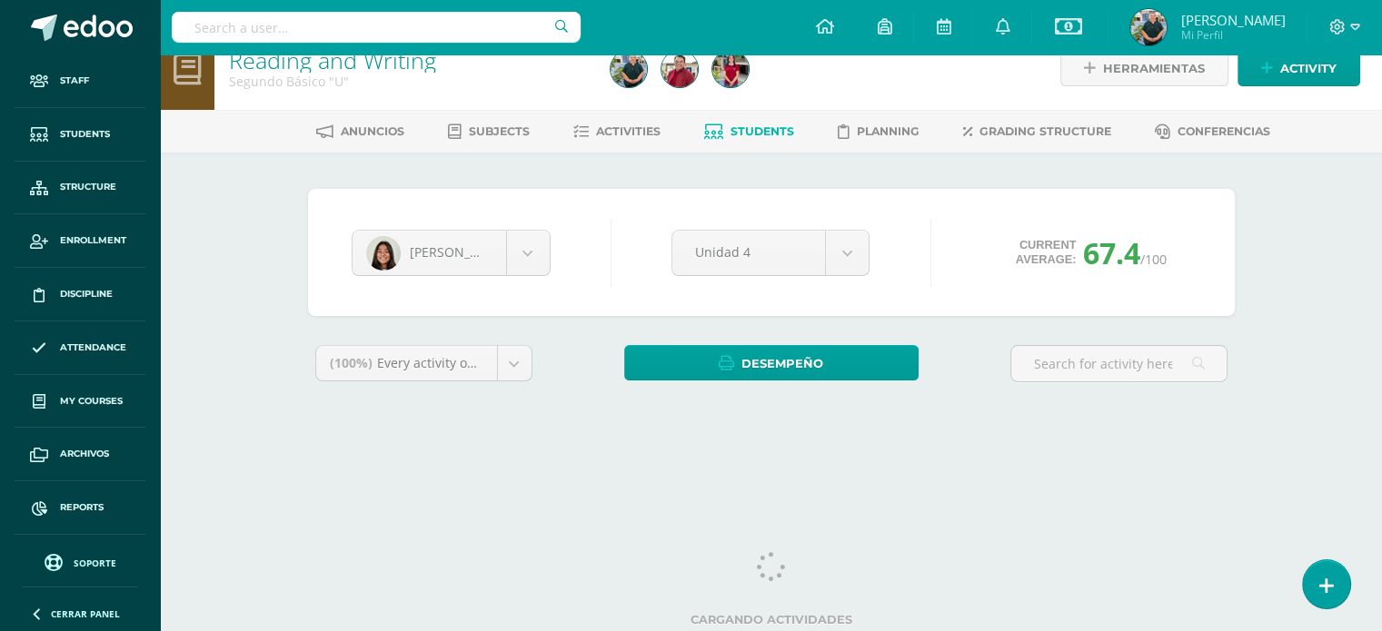
scroll to position [29, 0]
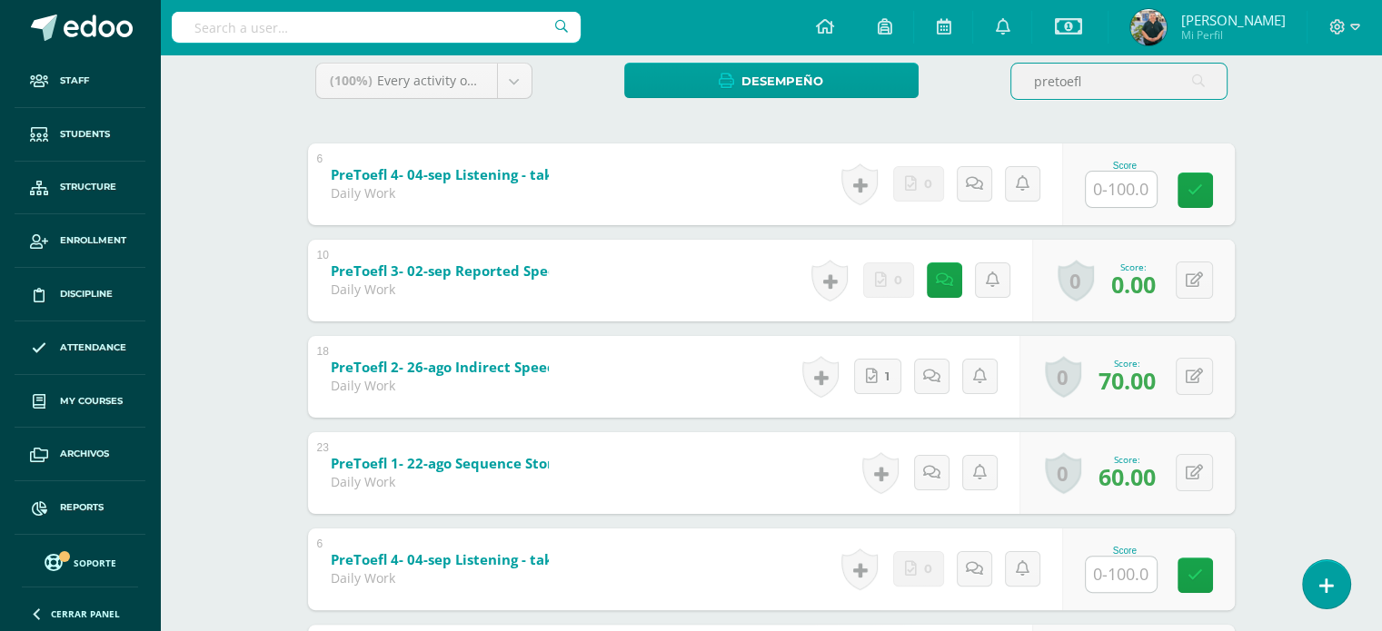
scroll to position [293, 0]
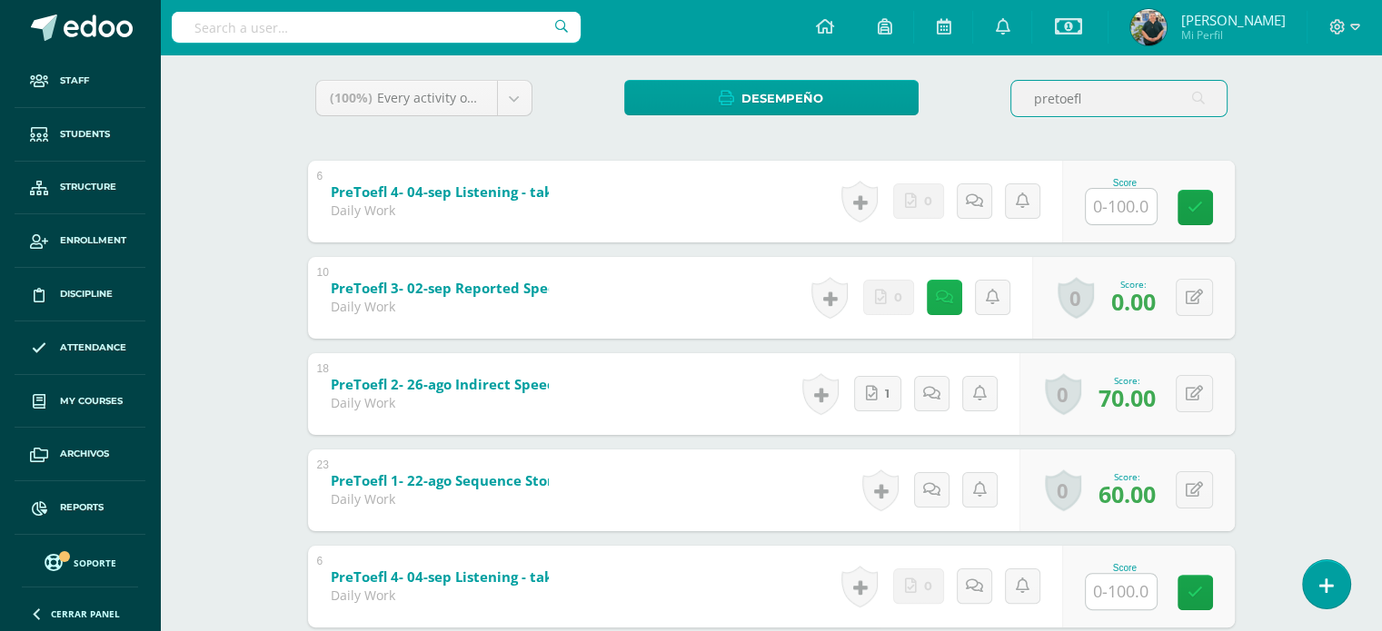
type input "pretoefl"
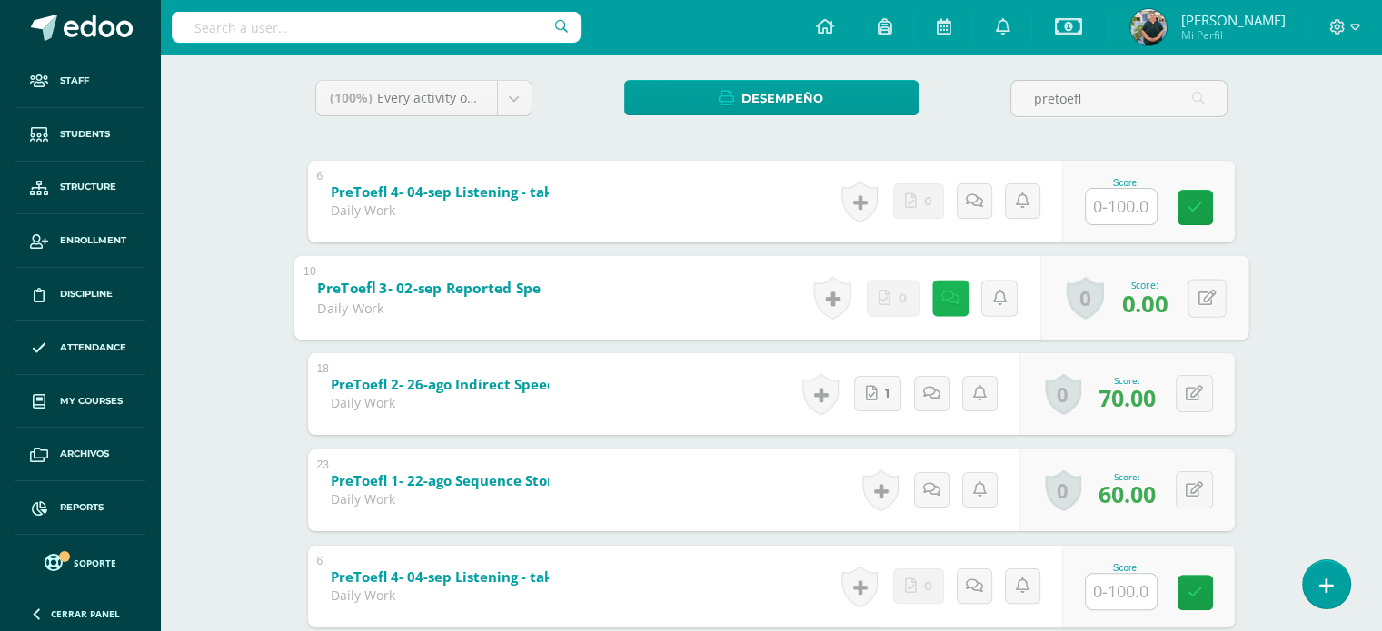
click at [954, 293] on link at bounding box center [949, 298] width 36 height 36
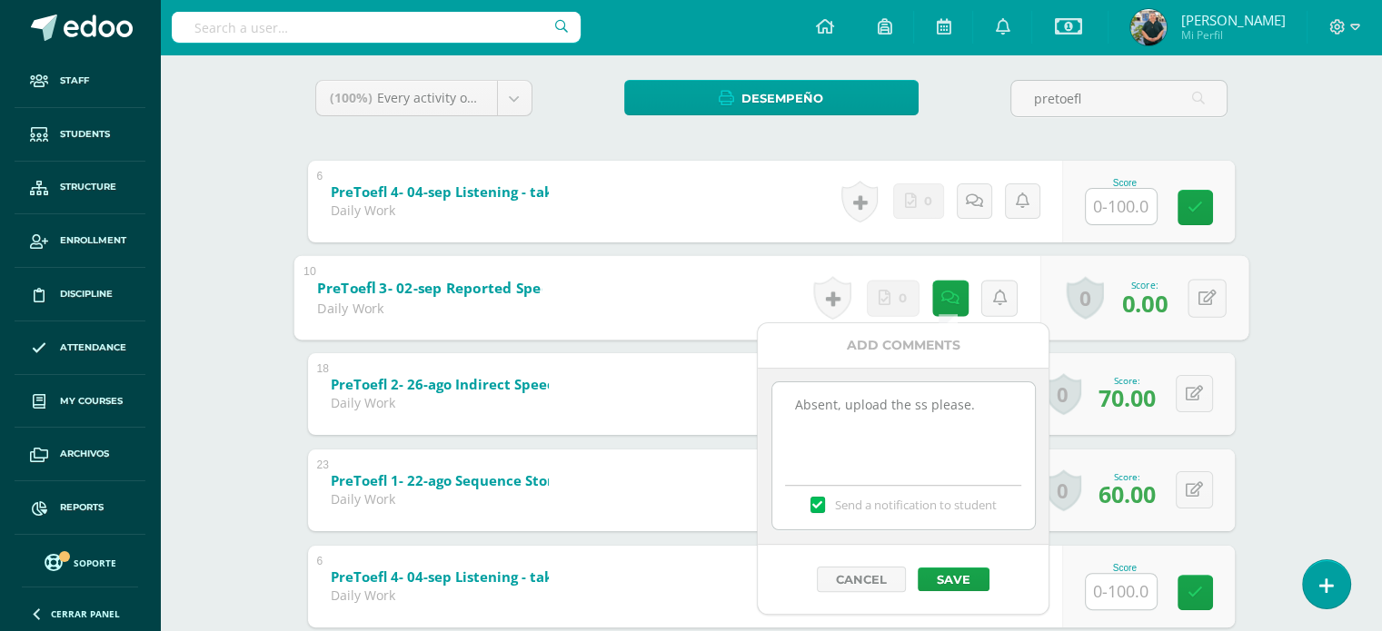
click at [560, 293] on div "PreToefl 3- 02-sep Reported Speech, online exercises - CLOSED (Sobre 100.0) Dai…" at bounding box center [429, 294] width 272 height 78
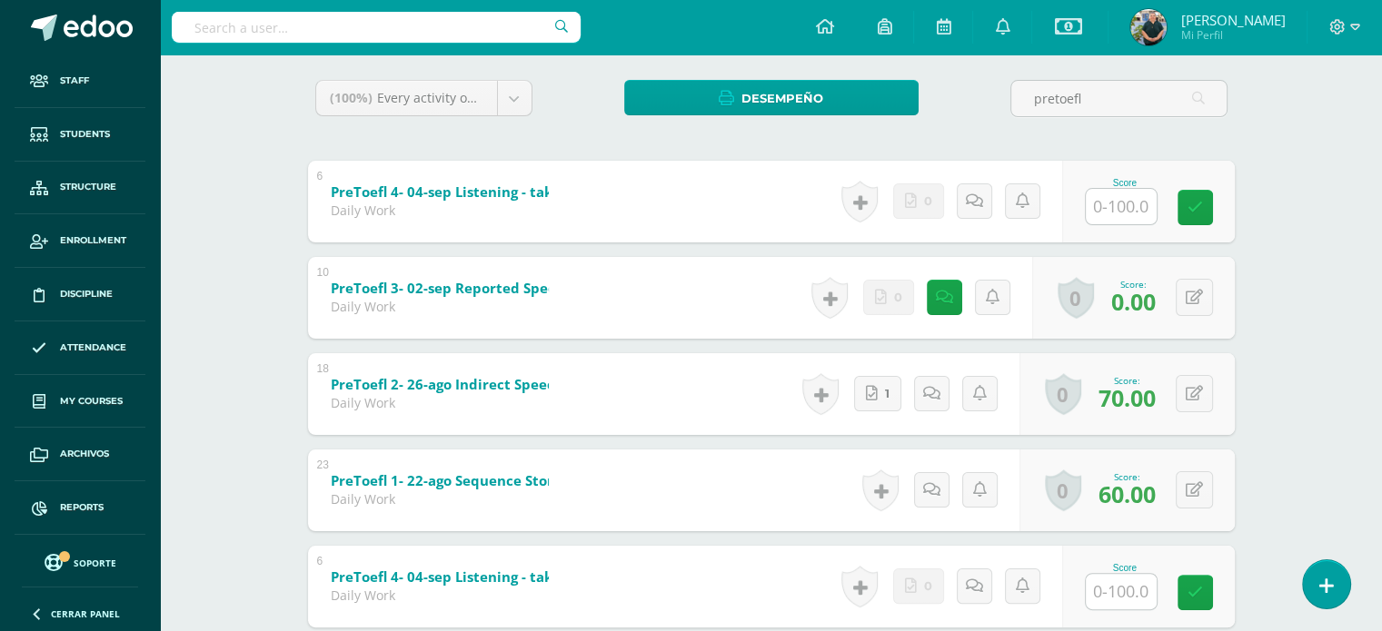
click at [495, 284] on b "PreToefl 3- 02-sep Reported Speech, online exercises - CLOSED" at bounding box center [542, 288] width 423 height 18
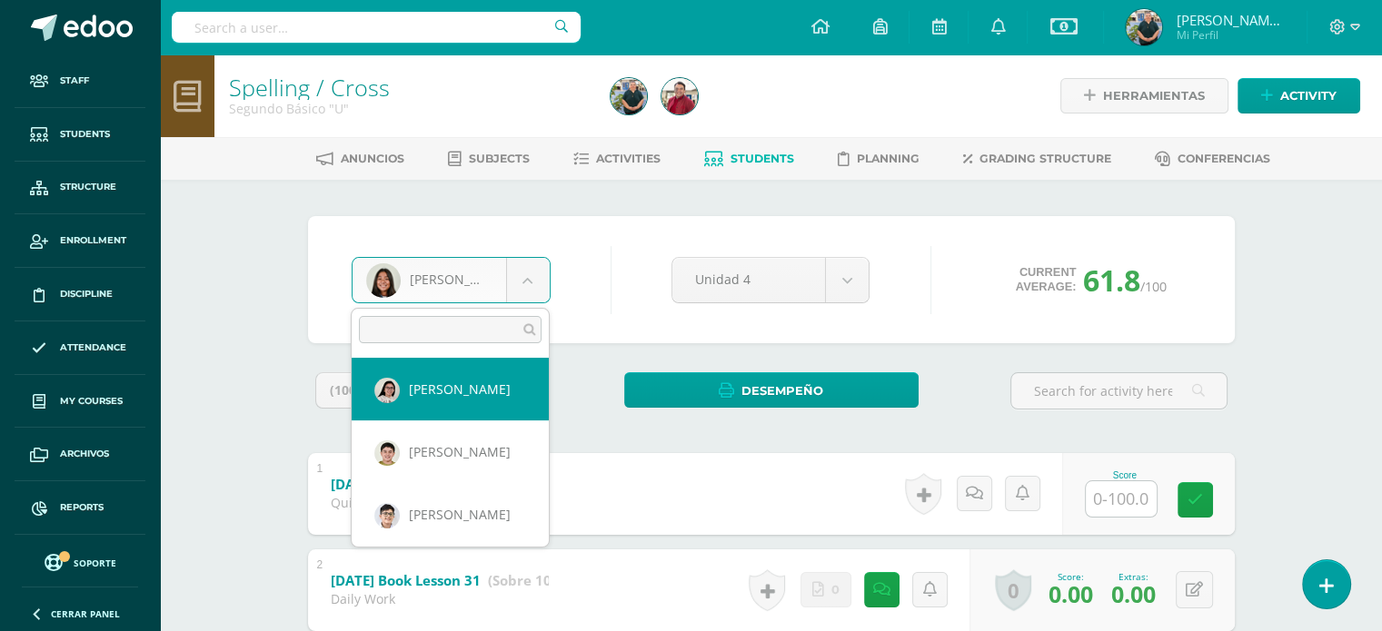
select select "452"
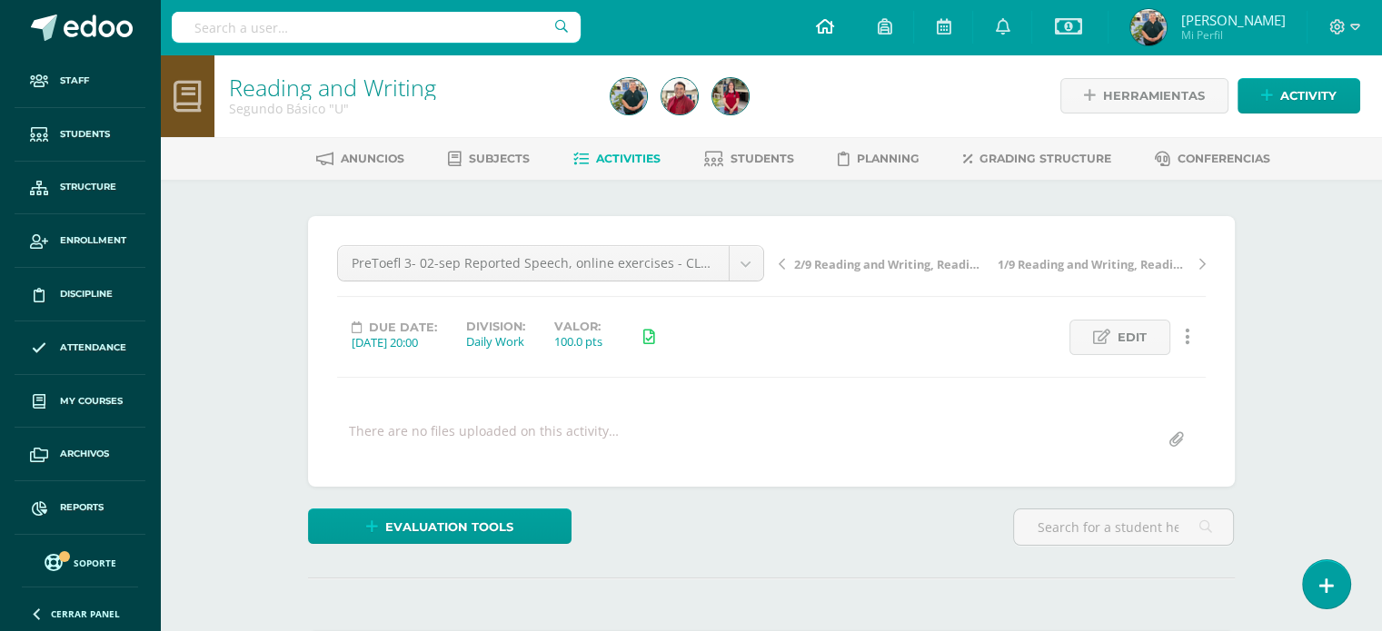
click at [819, 25] on icon at bounding box center [824, 26] width 18 height 16
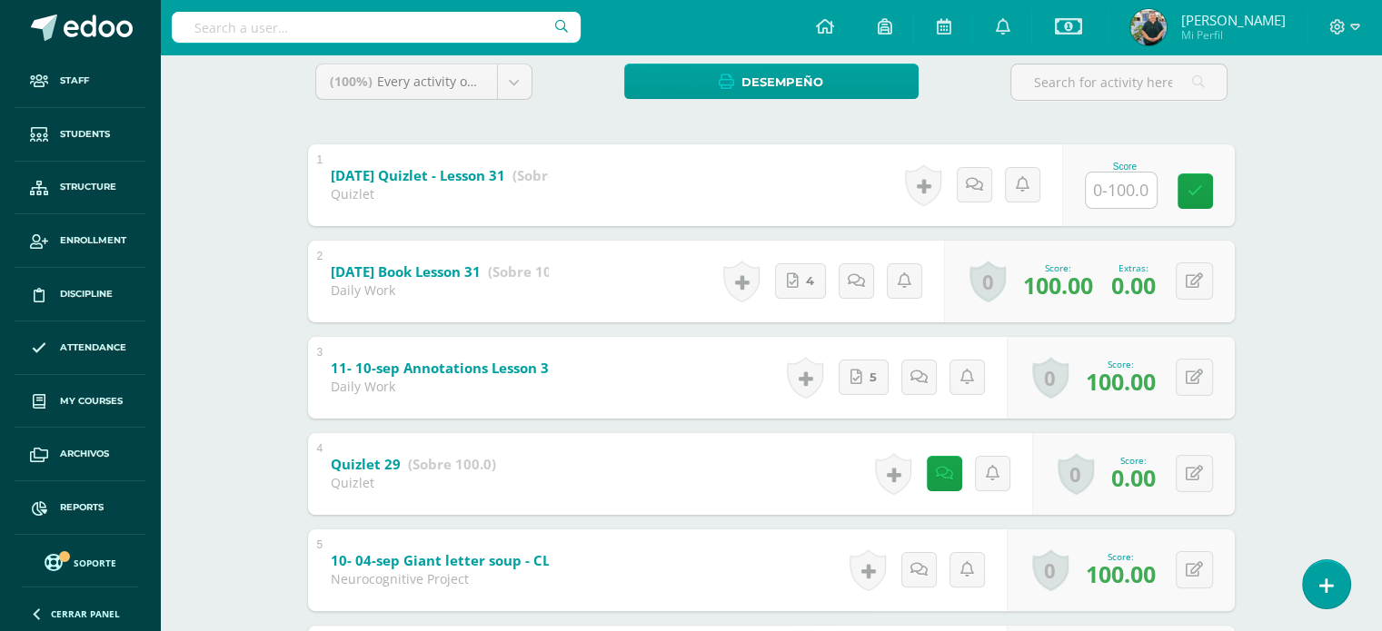
scroll to position [340, 0]
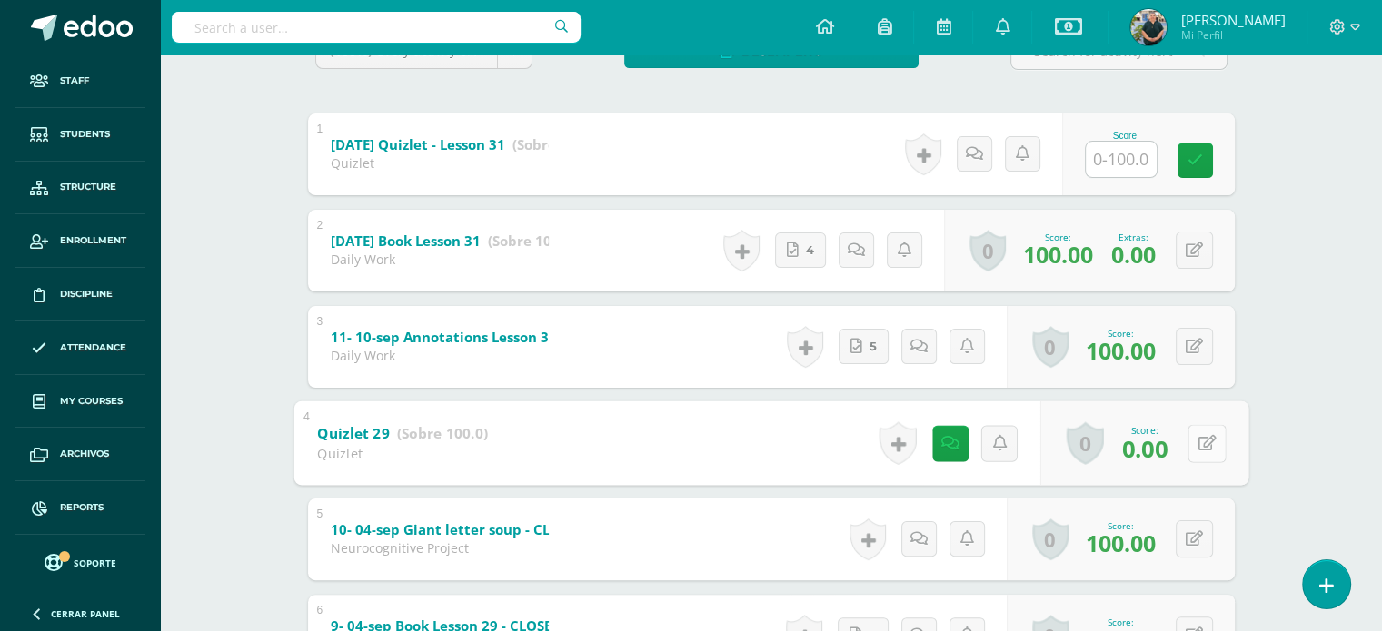
click at [1187, 435] on div "0 Badges Badges obtained Aún no hay logros agregados Score: 0.00" at bounding box center [1143, 443] width 208 height 84
click at [1207, 446] on icon at bounding box center [1206, 442] width 18 height 15
type input "70"
click at [929, 435] on icon at bounding box center [937, 442] width 18 height 15
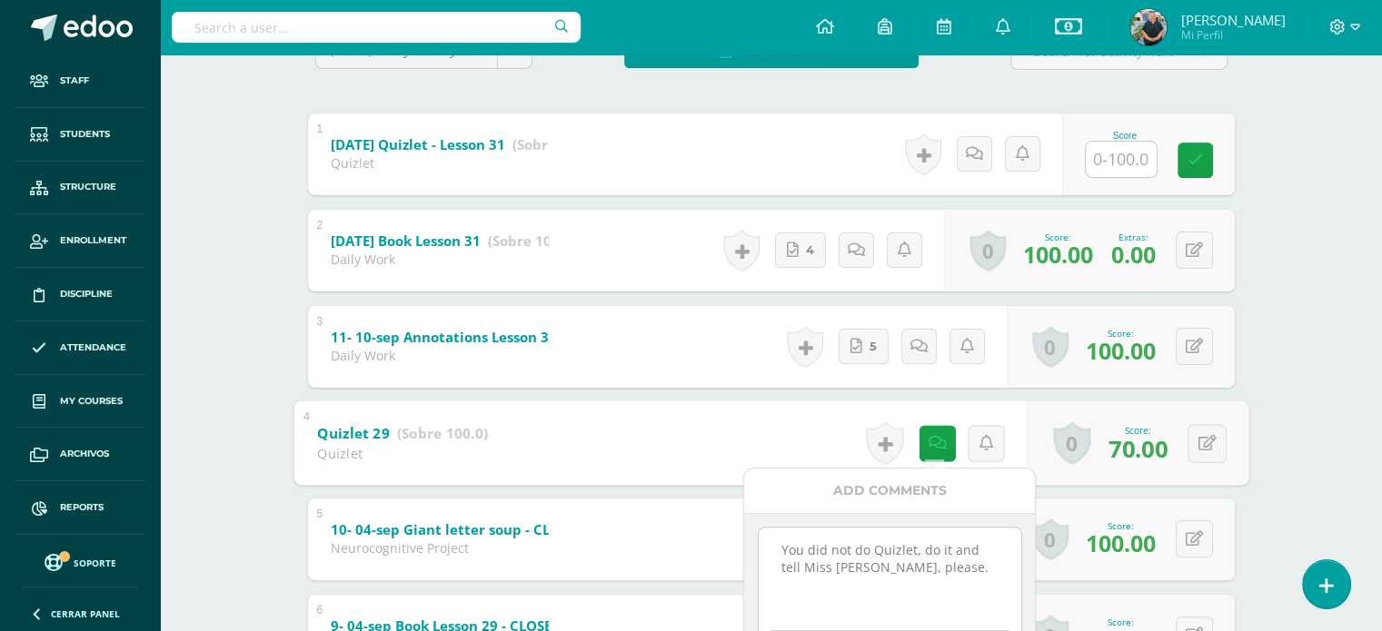
click at [778, 551] on textarea "You did not do Quizlet, do it and tell Miss [PERSON_NAME], please." at bounding box center [890, 573] width 263 height 91
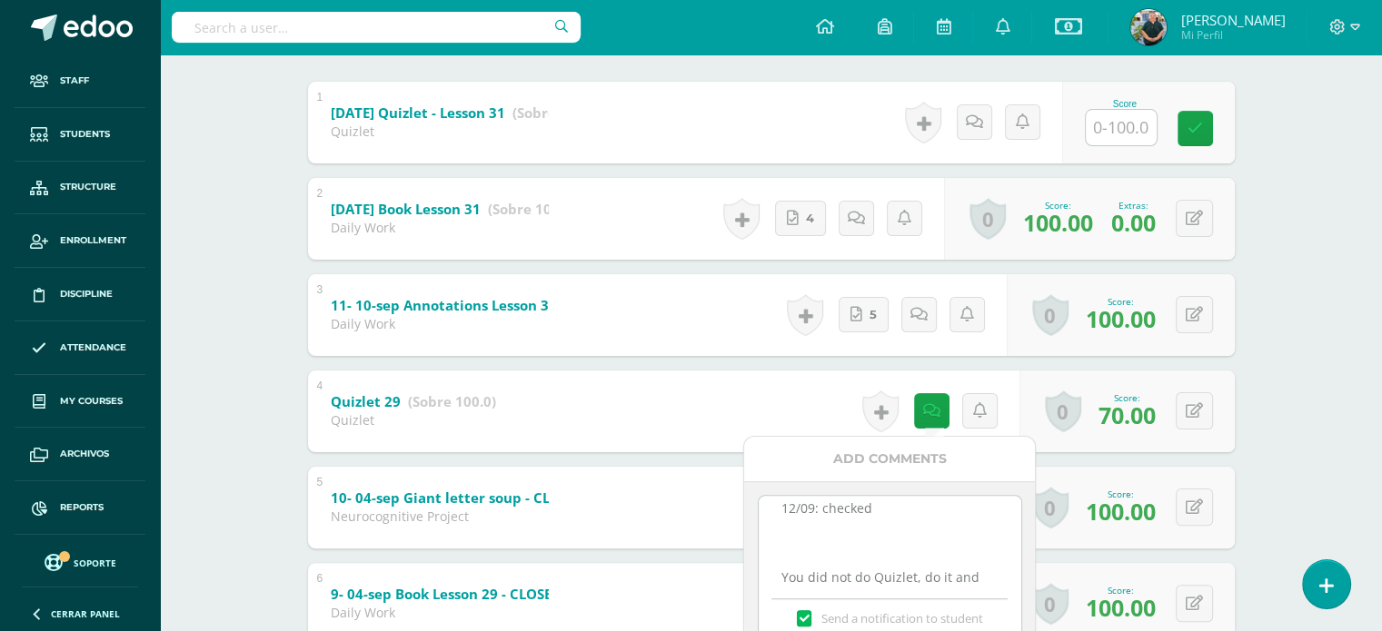
scroll to position [433, 0]
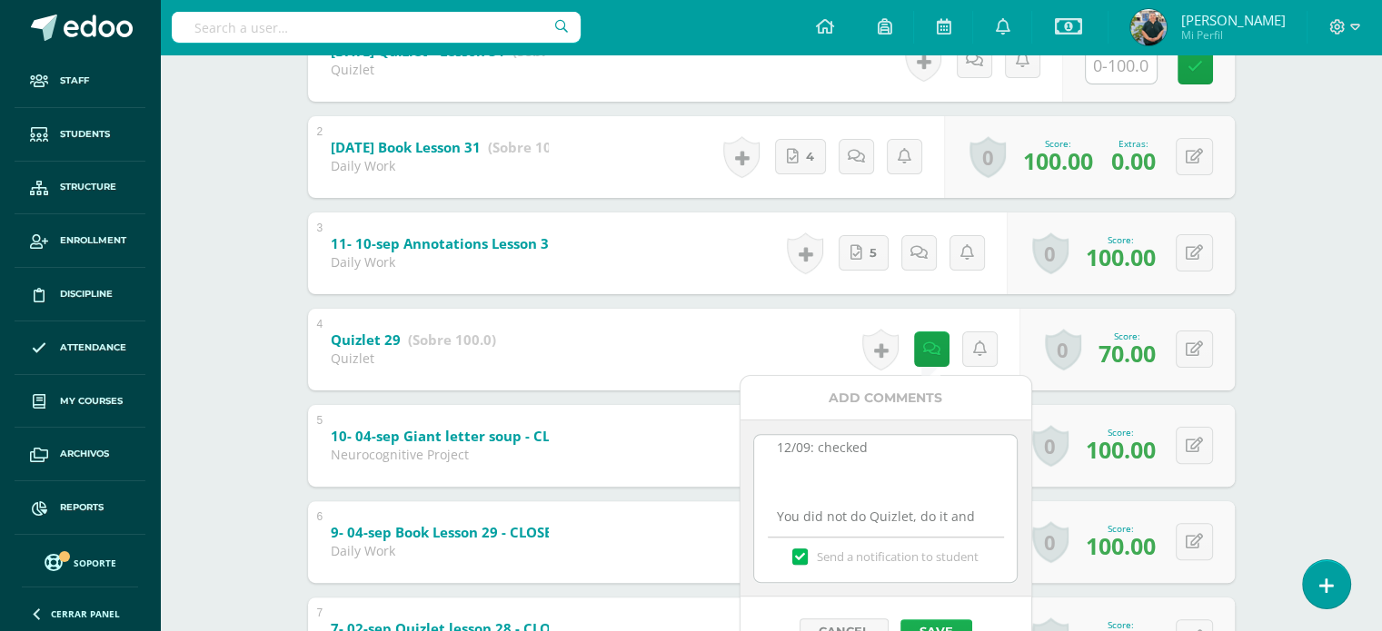
type textarea "12/09: checked You did not do Quizlet, do it and tell Miss Mariela, please."
click at [958, 620] on button "Save" at bounding box center [936, 632] width 72 height 24
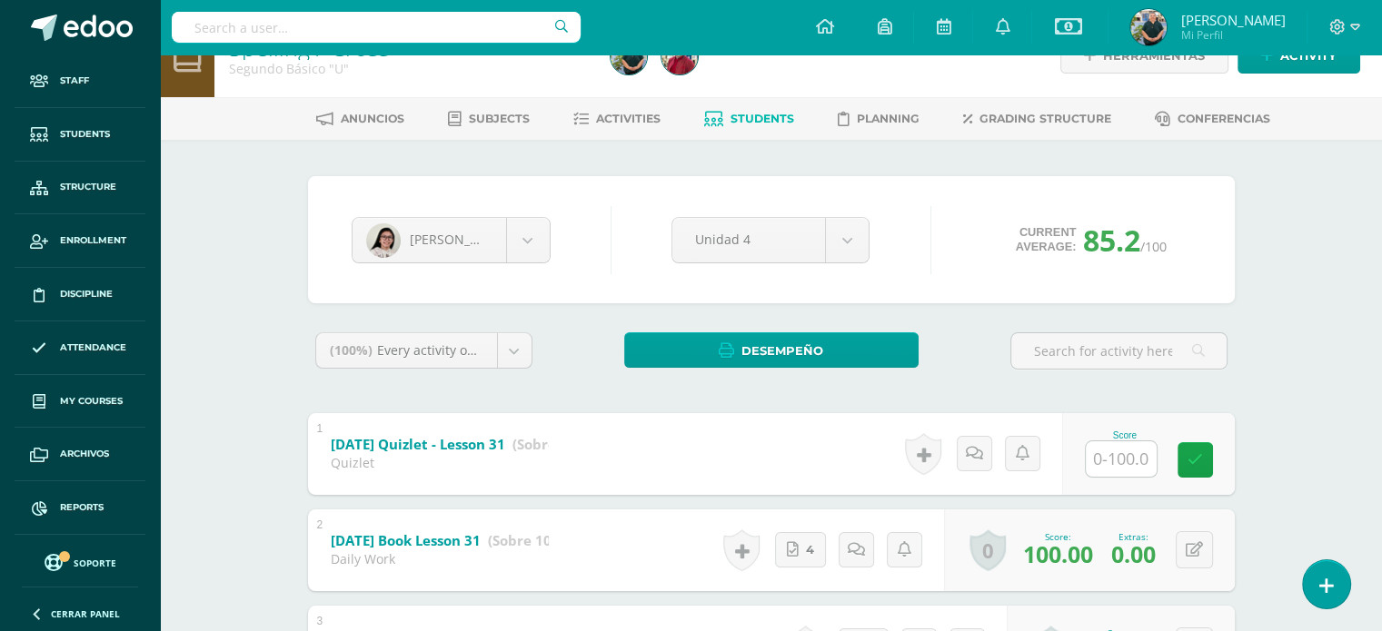
scroll to position [0, 0]
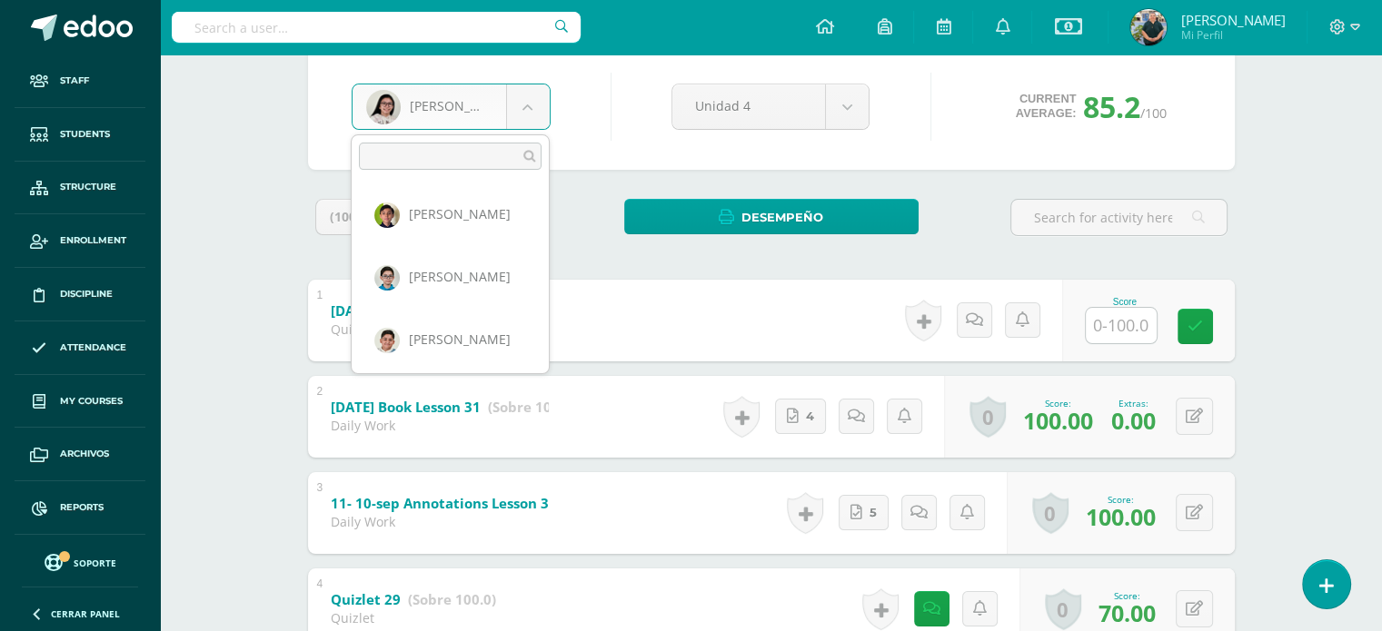
scroll to position [287, 0]
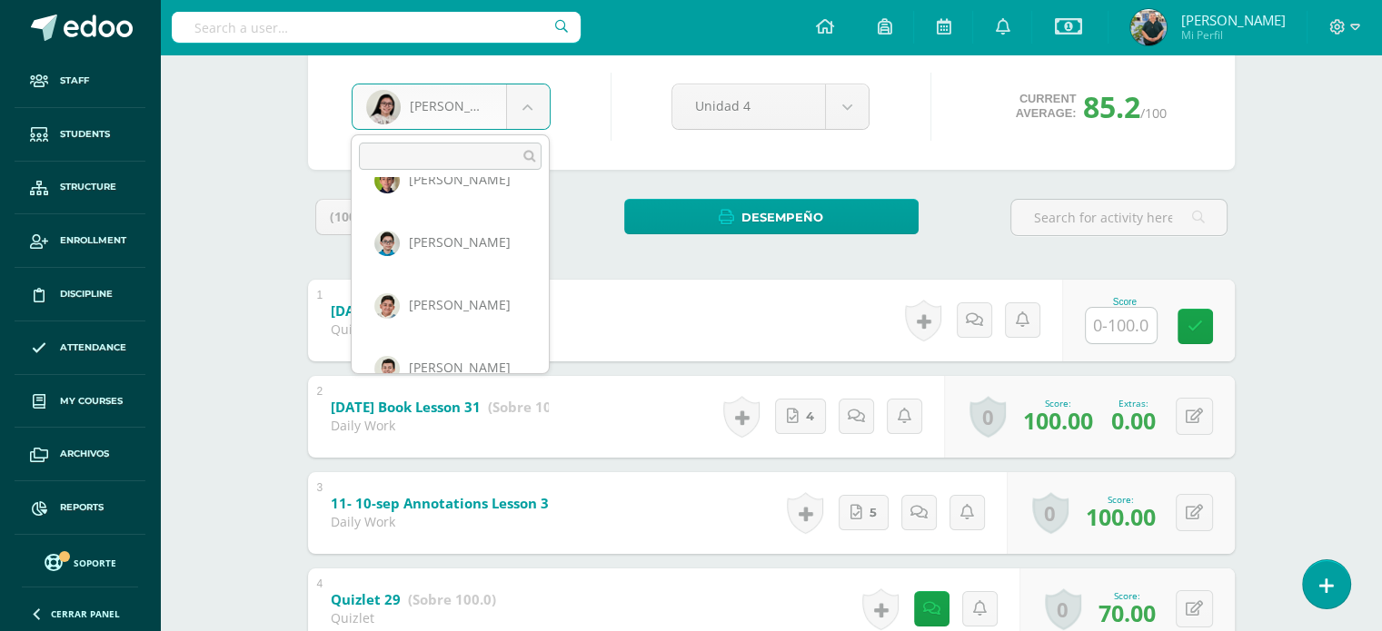
select select "529"
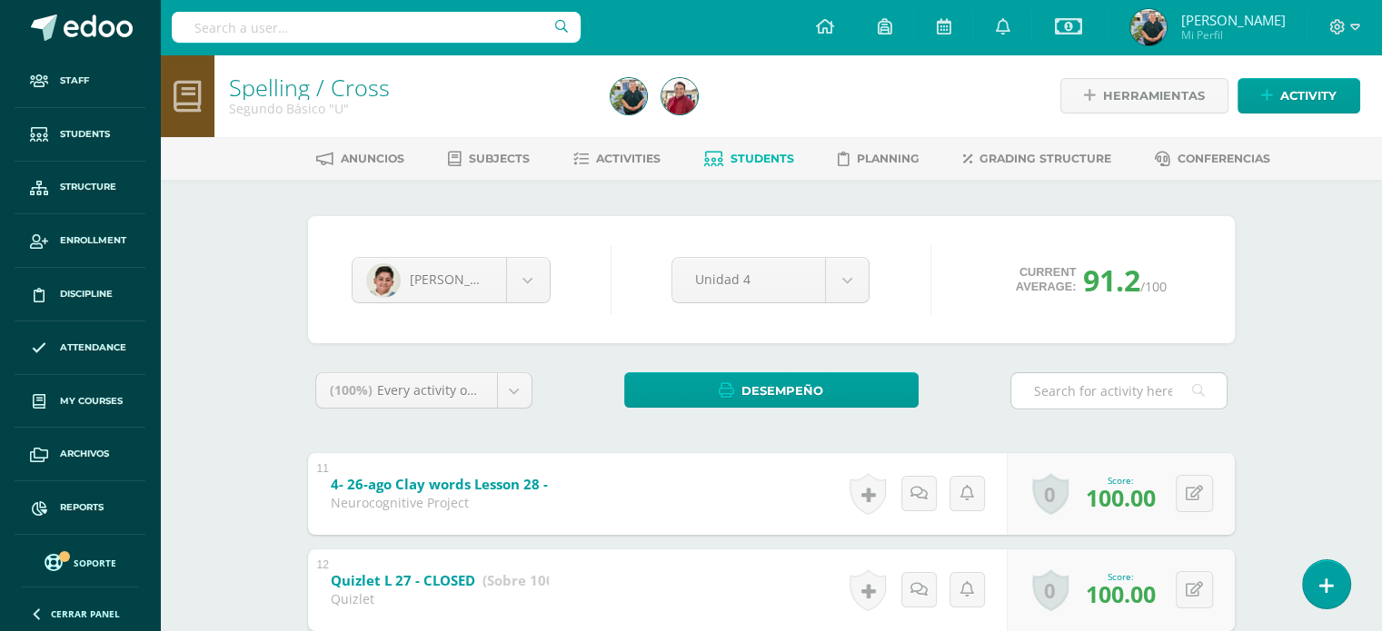
click at [1028, 388] on input "text" at bounding box center [1118, 390] width 215 height 35
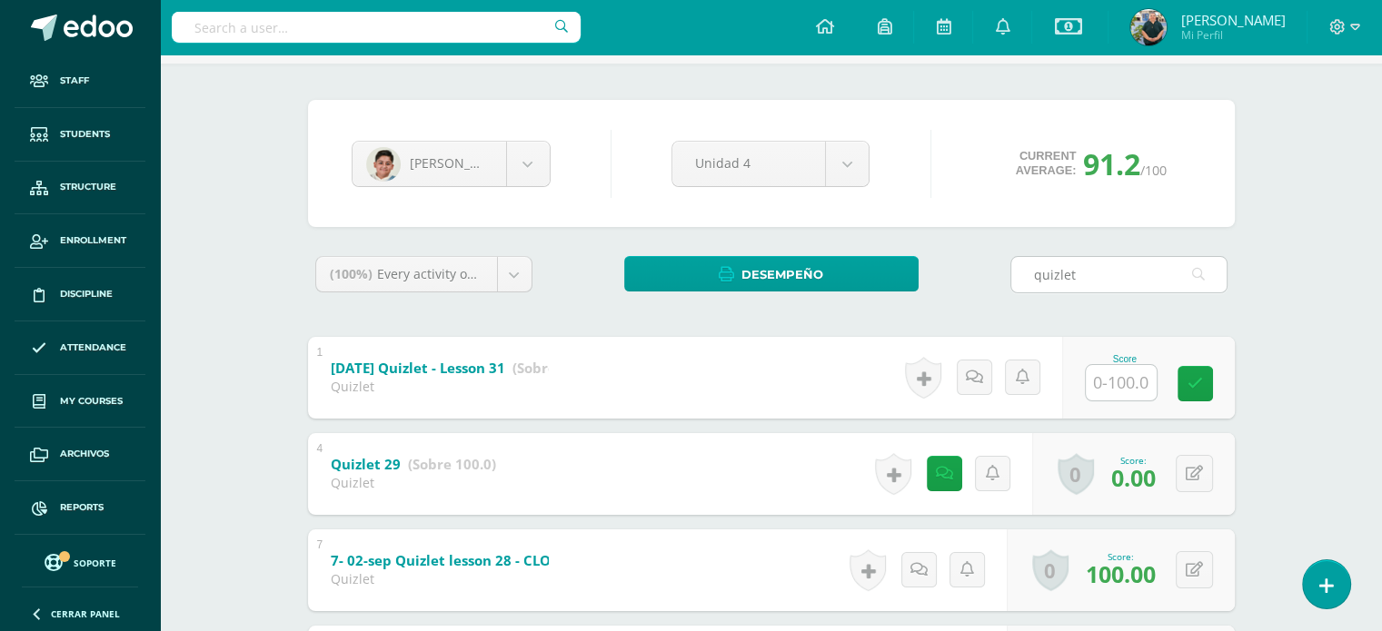
scroll to position [155, 0]
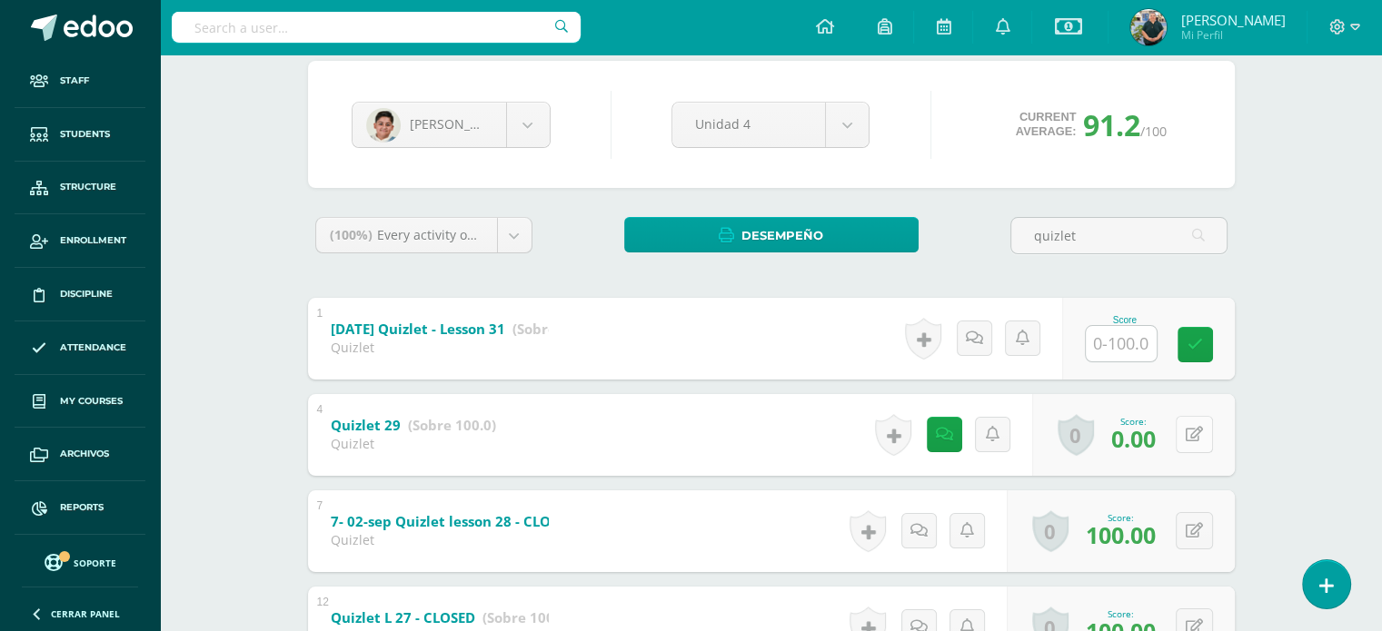
type input "quizlet"
click at [1179, 432] on div "0 Badges Badges obtained Aún no hay logros agregados Score: 0.00" at bounding box center [1133, 435] width 203 height 82
click at [1193, 432] on button at bounding box center [1206, 435] width 38 height 38
type input "70"
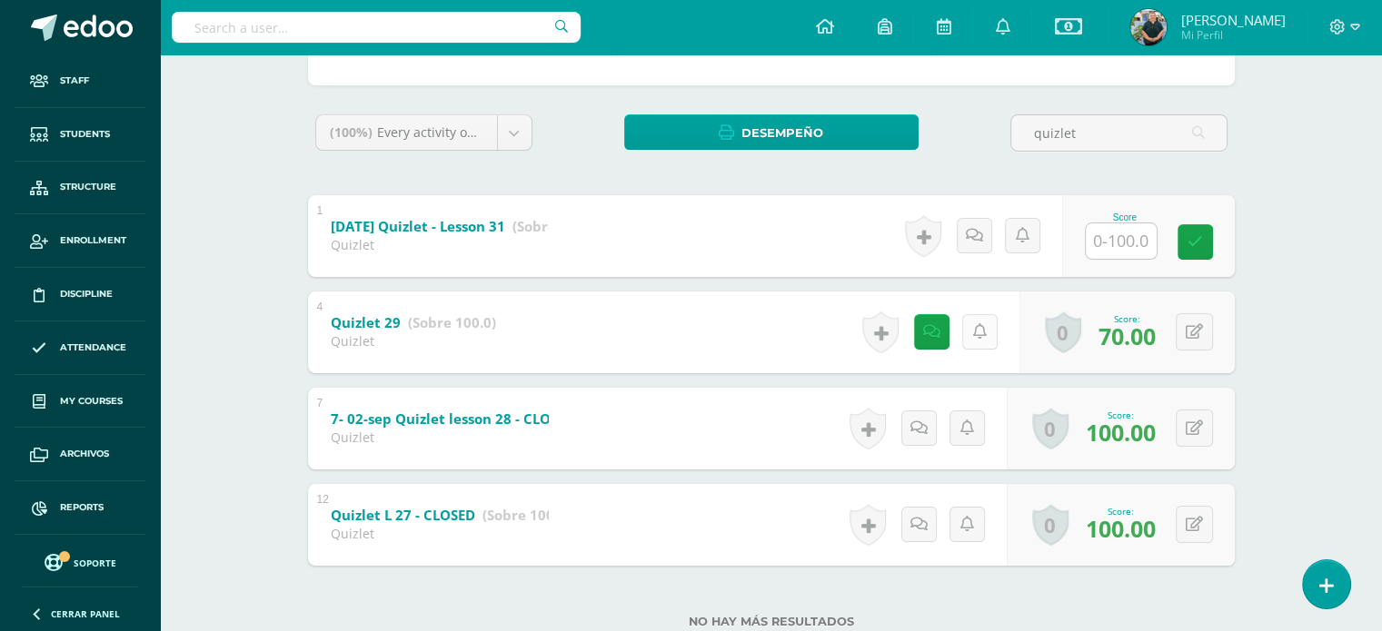
scroll to position [263, 0]
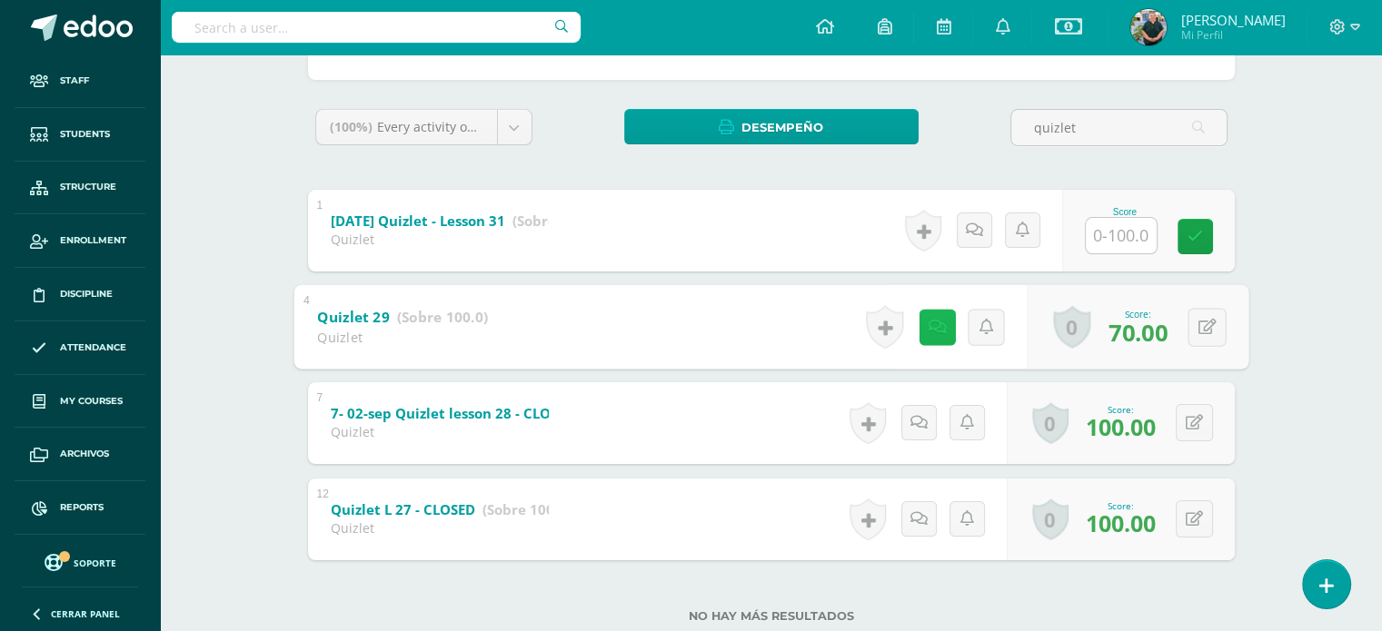
click at [937, 328] on icon at bounding box center [937, 326] width 18 height 15
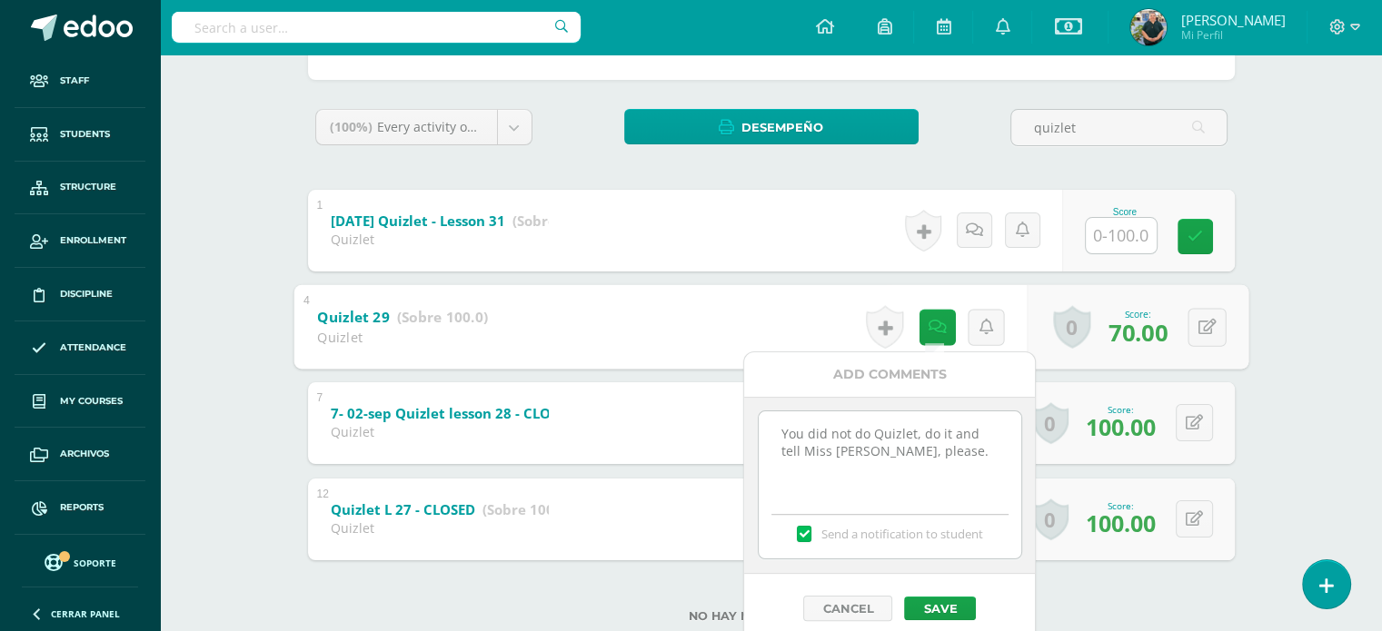
click at [774, 424] on textarea "You did not do Quizlet, do it and tell Miss [PERSON_NAME], please." at bounding box center [890, 457] width 263 height 91
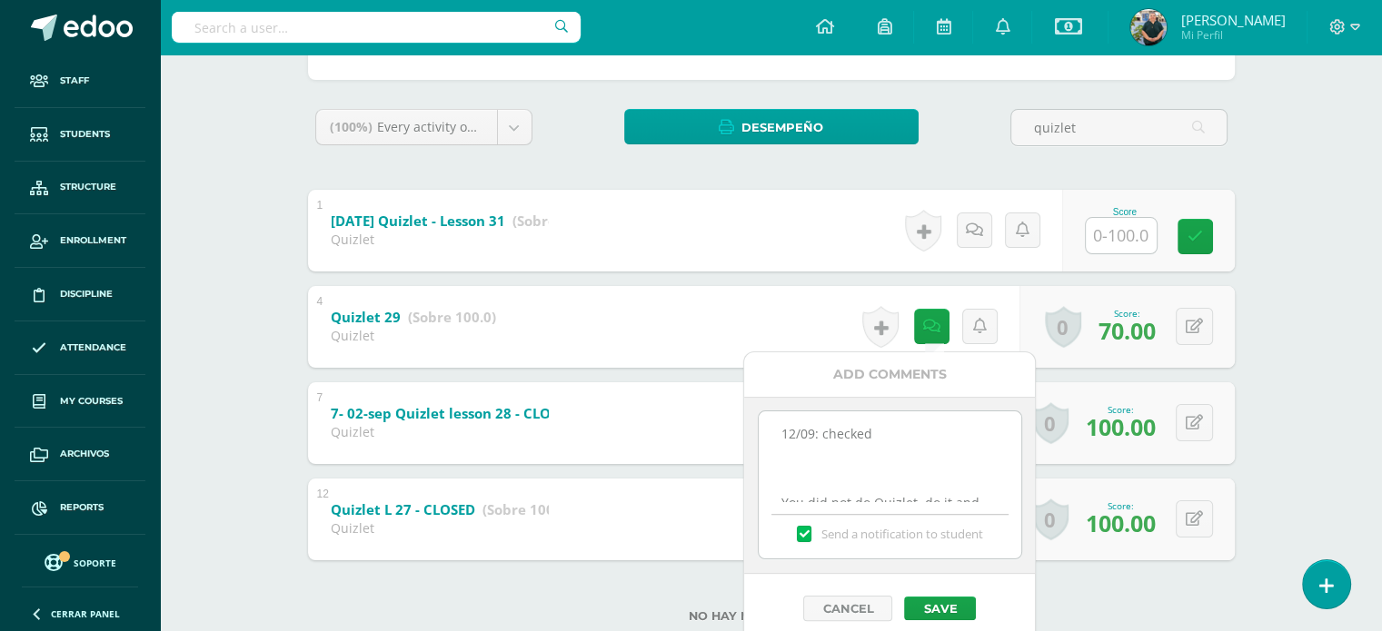
scroll to position [10, 0]
type textarea "12/09: checked You did not do Quizlet, do it and tell Miss [PERSON_NAME], pleas…"
click at [934, 601] on button "Save" at bounding box center [940, 609] width 72 height 24
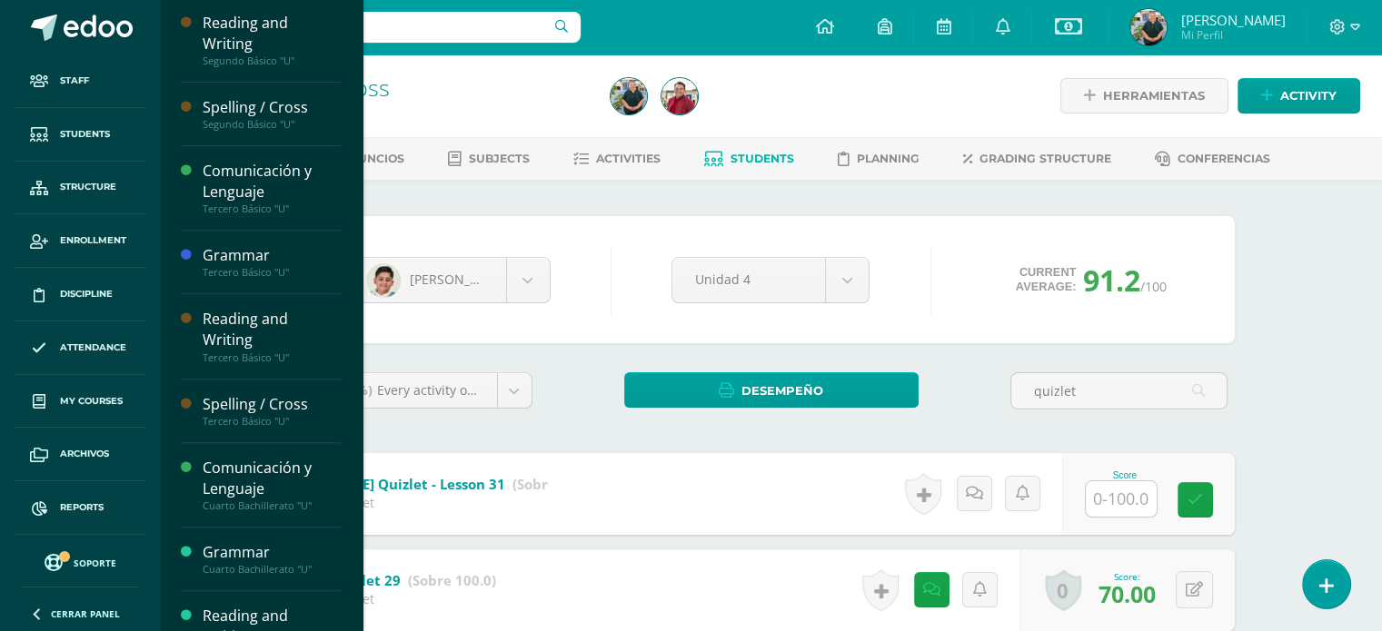
scroll to position [695, 0]
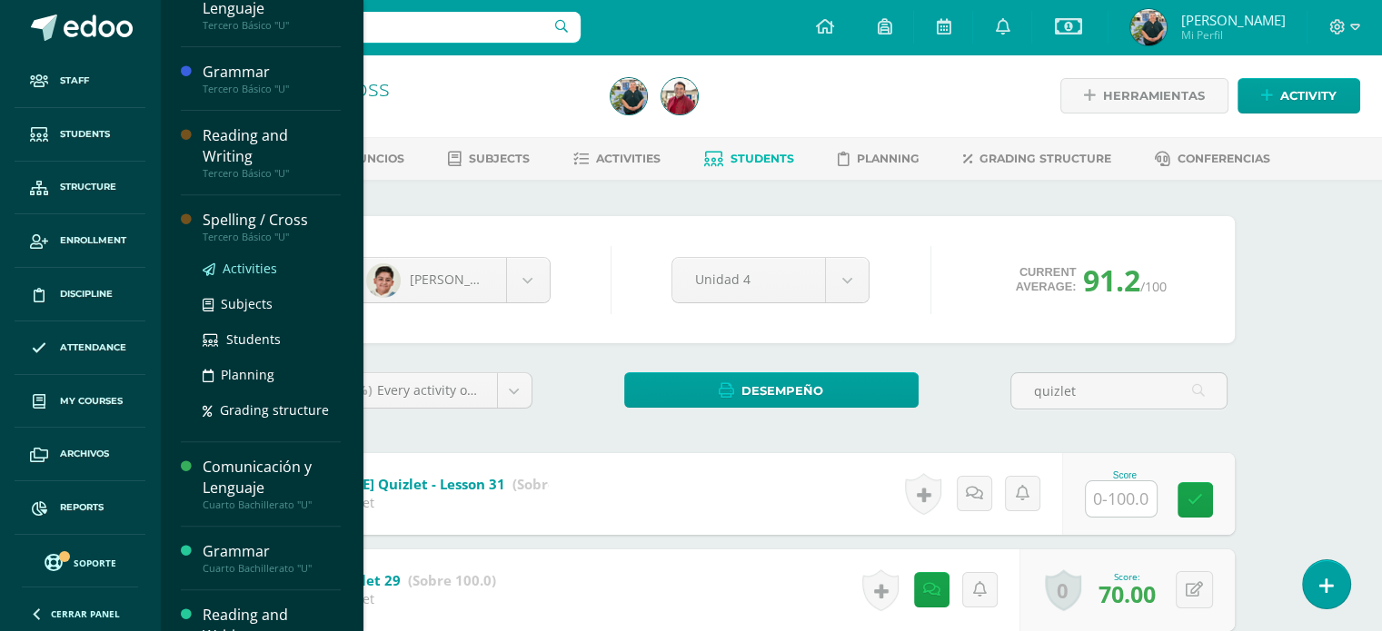
click at [254, 270] on span "Activities" at bounding box center [250, 268] width 55 height 17
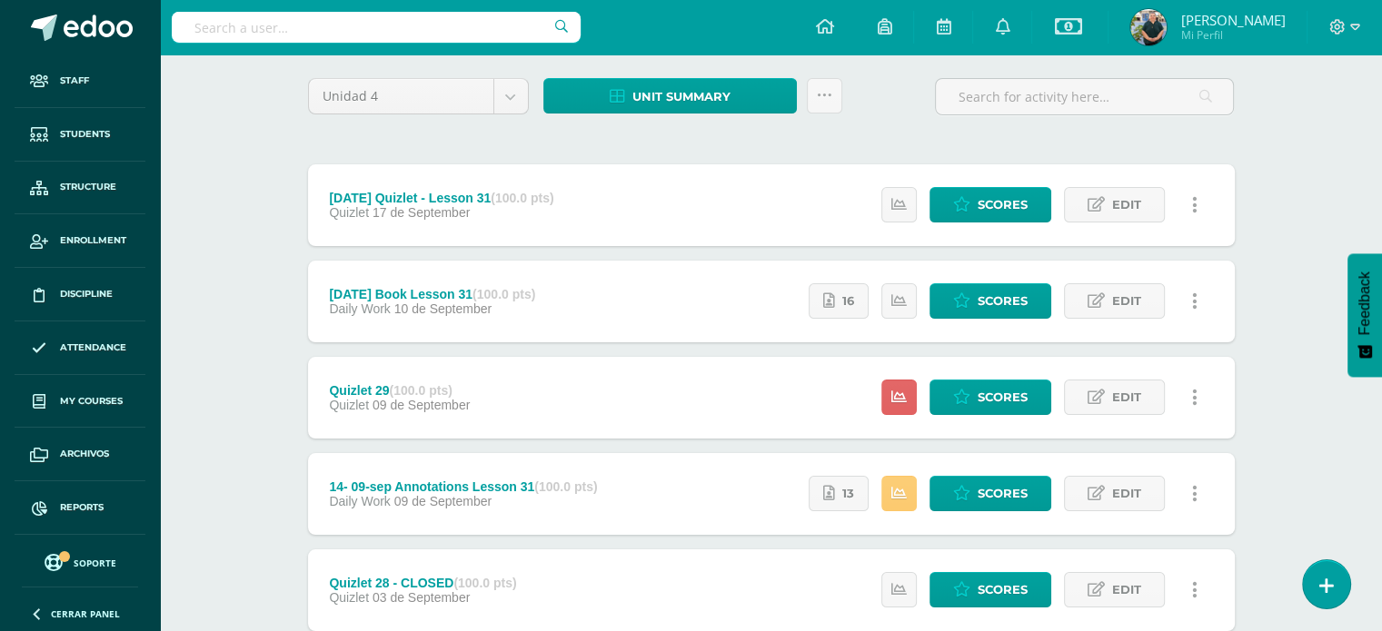
scroll to position [171, 0]
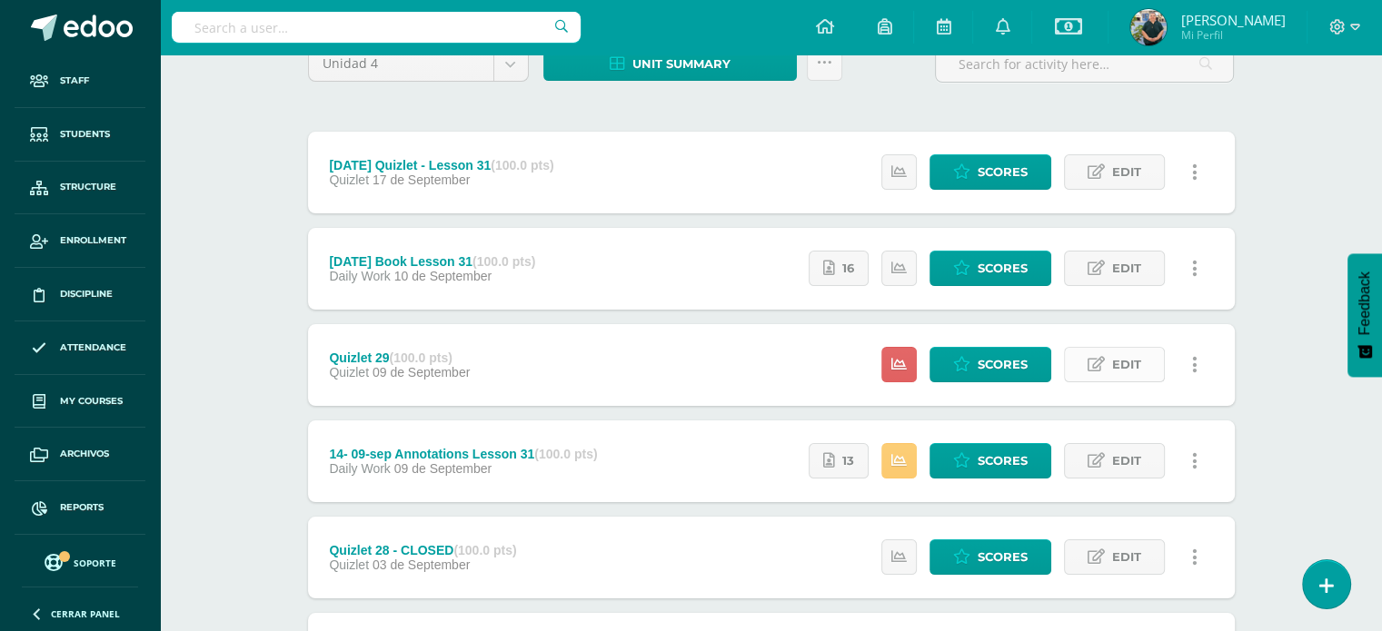
click at [1123, 366] on span "Edit" at bounding box center [1126, 365] width 29 height 34
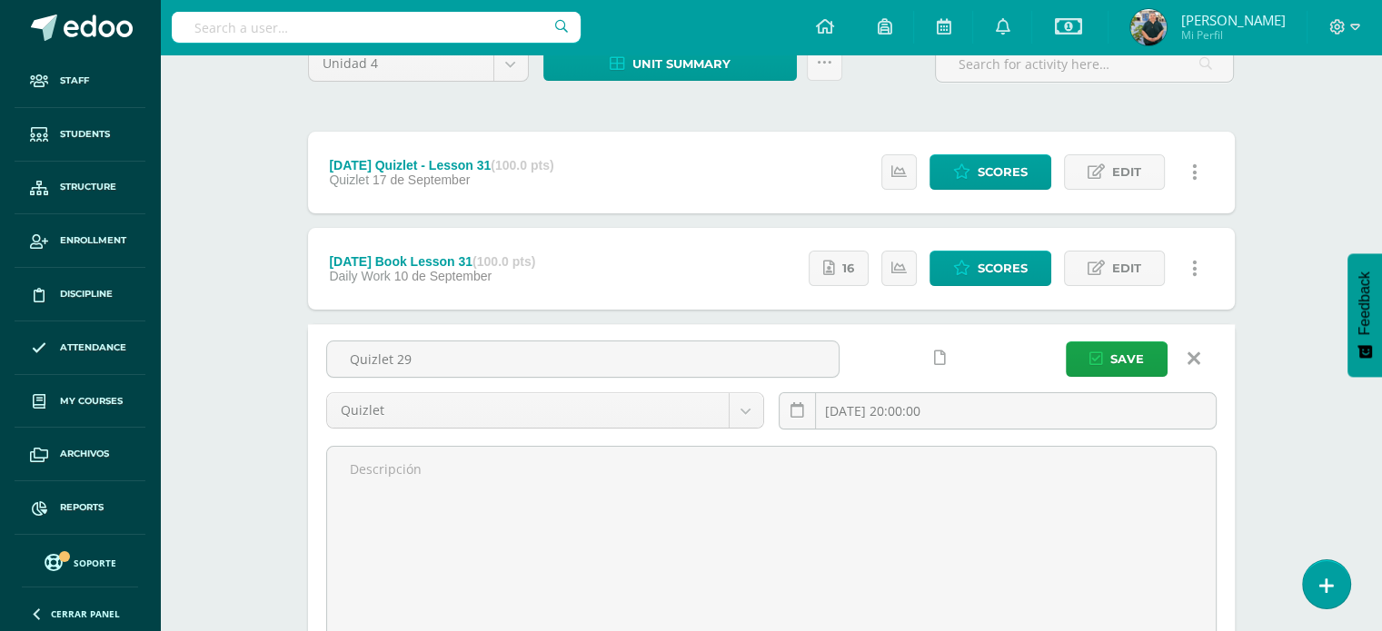
click at [1200, 354] on link at bounding box center [1194, 359] width 46 height 35
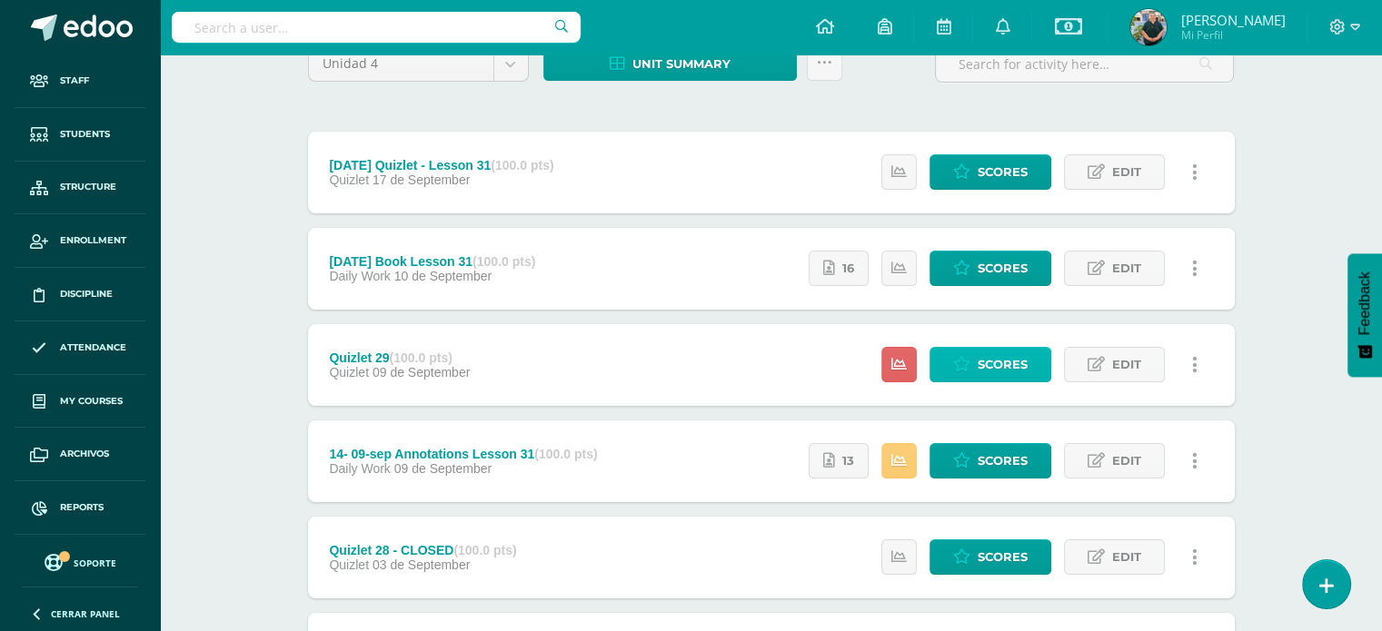
click at [1004, 356] on span "Scores" at bounding box center [1003, 365] width 50 height 34
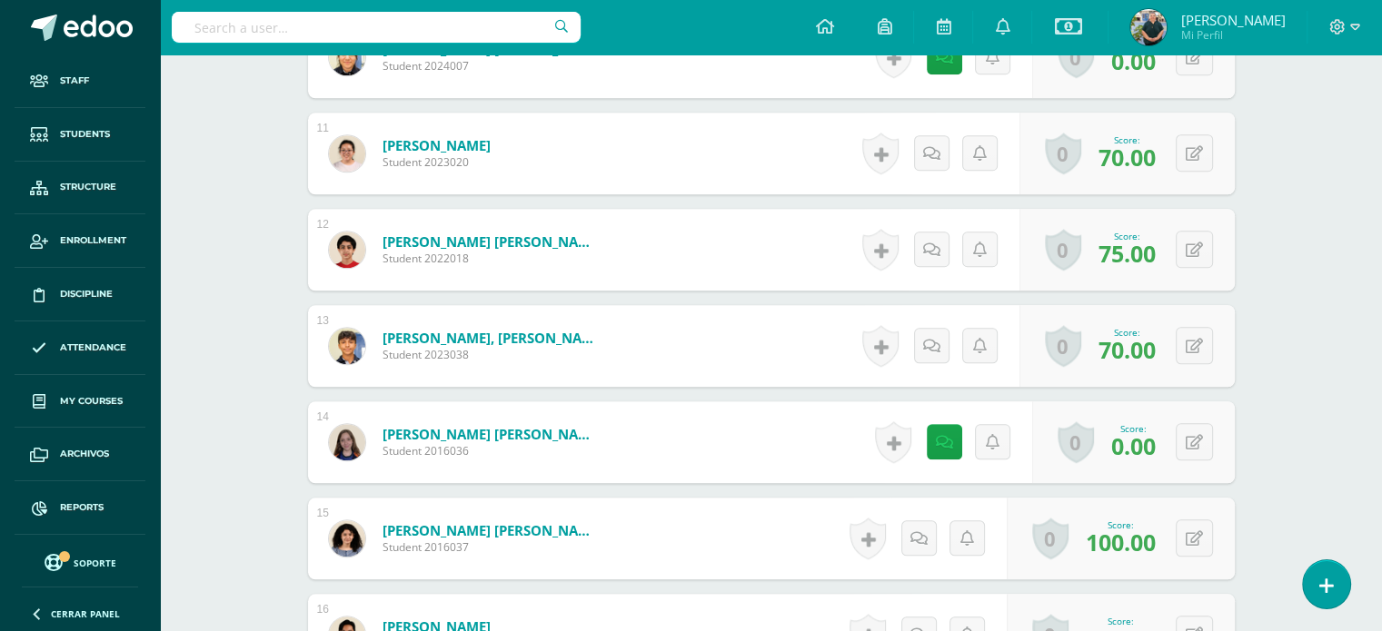
scroll to position [1487, 0]
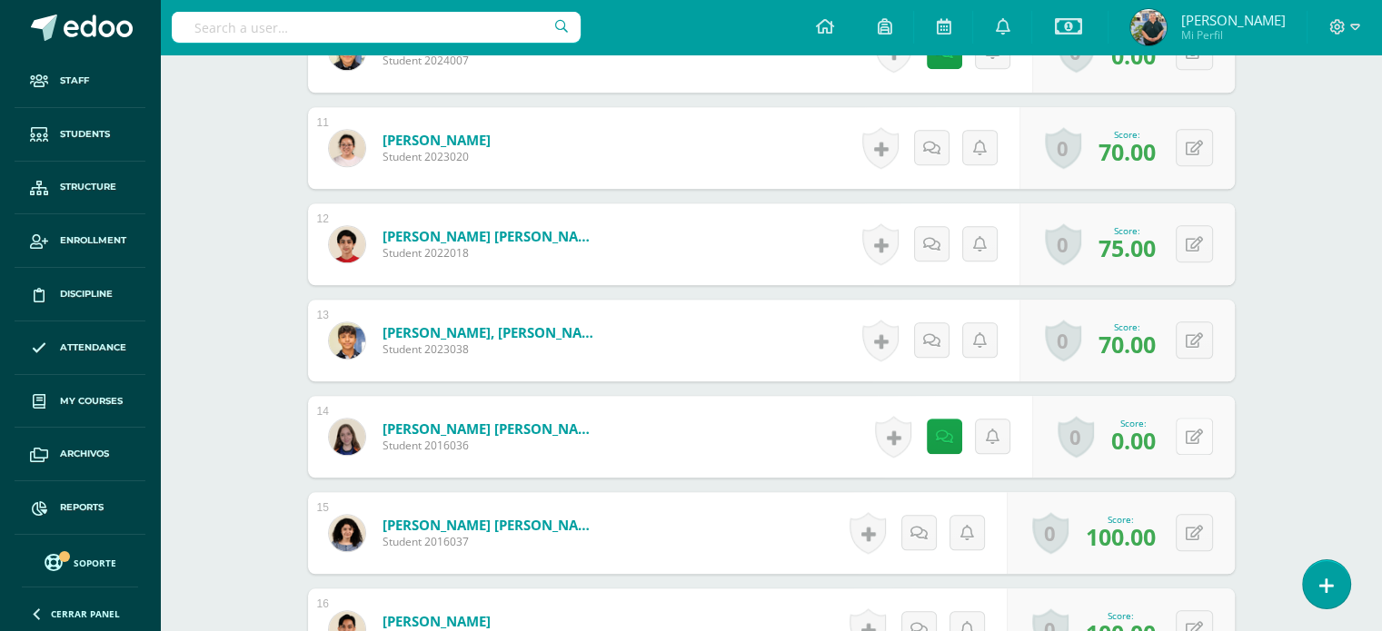
click at [1202, 432] on button at bounding box center [1194, 436] width 37 height 37
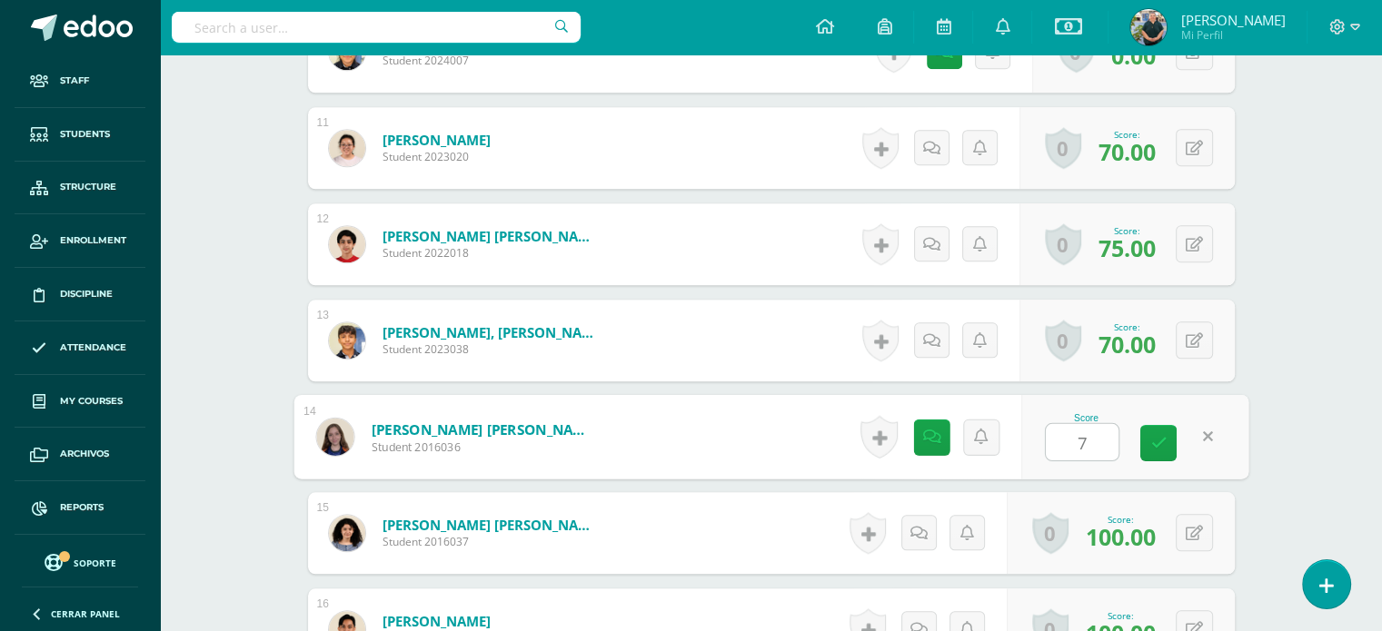
type input "70"
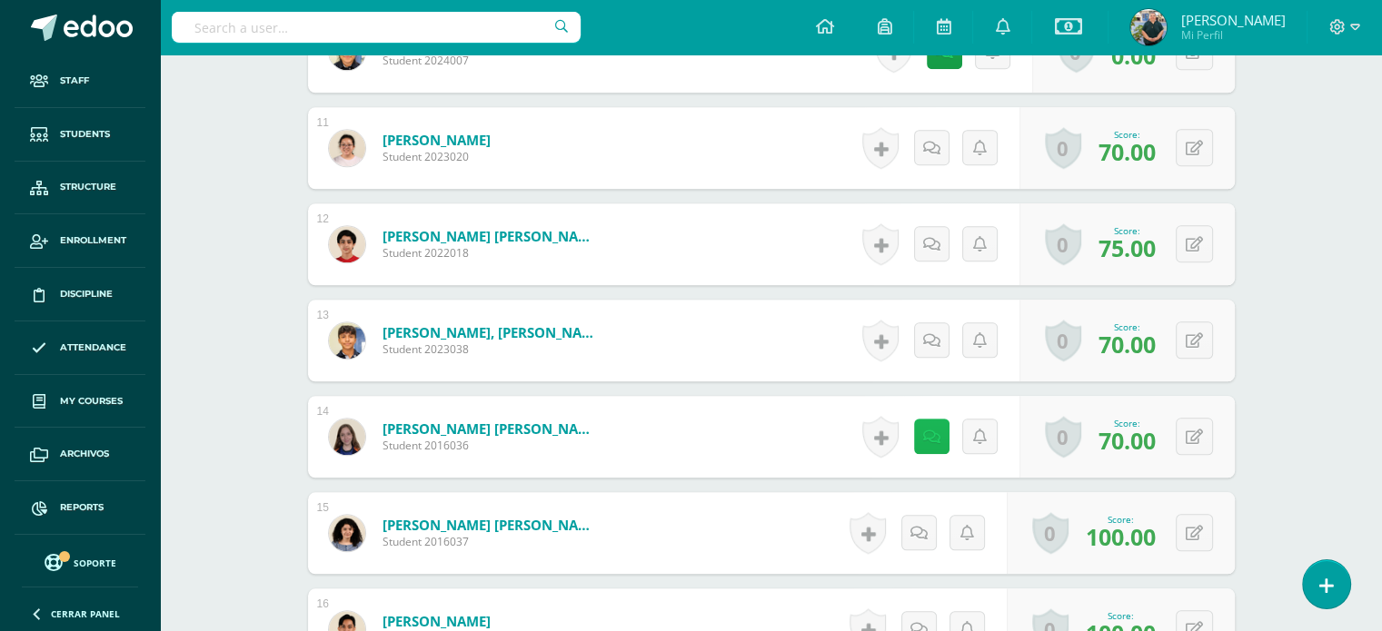
click at [934, 433] on icon at bounding box center [931, 437] width 17 height 15
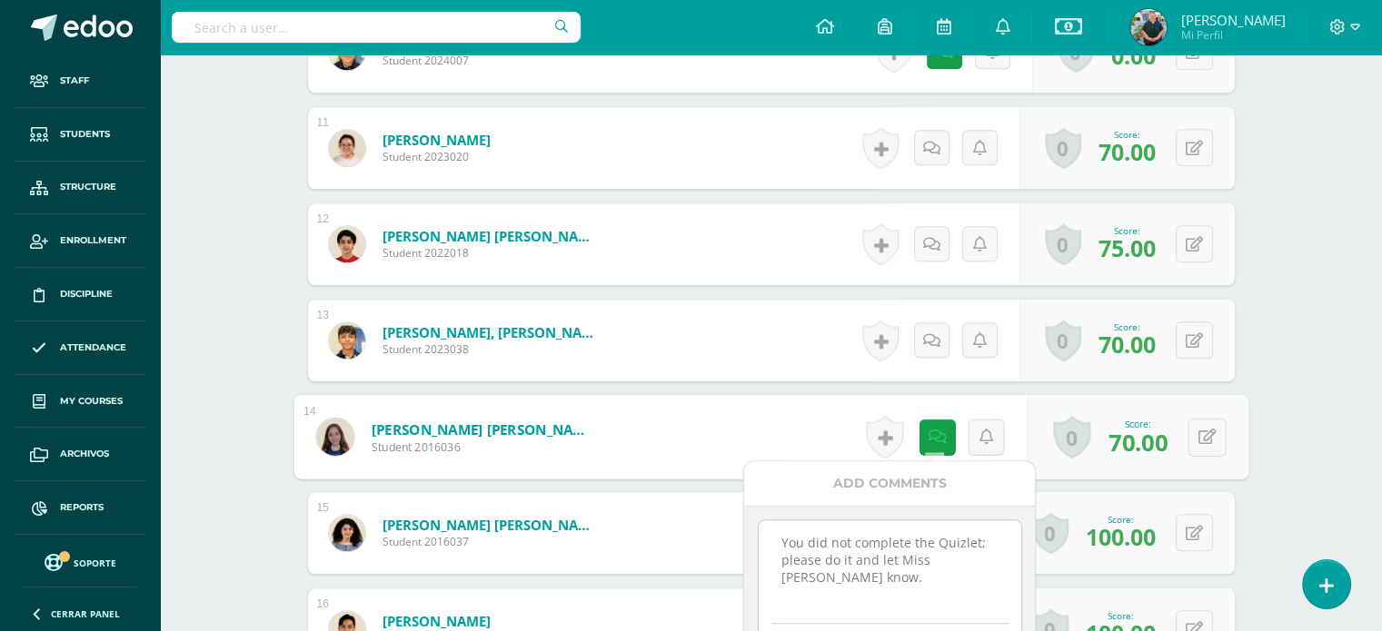
click at [776, 523] on textarea "You did not complete the Quizlet; please do it and let Miss Mariela know." at bounding box center [890, 566] width 263 height 91
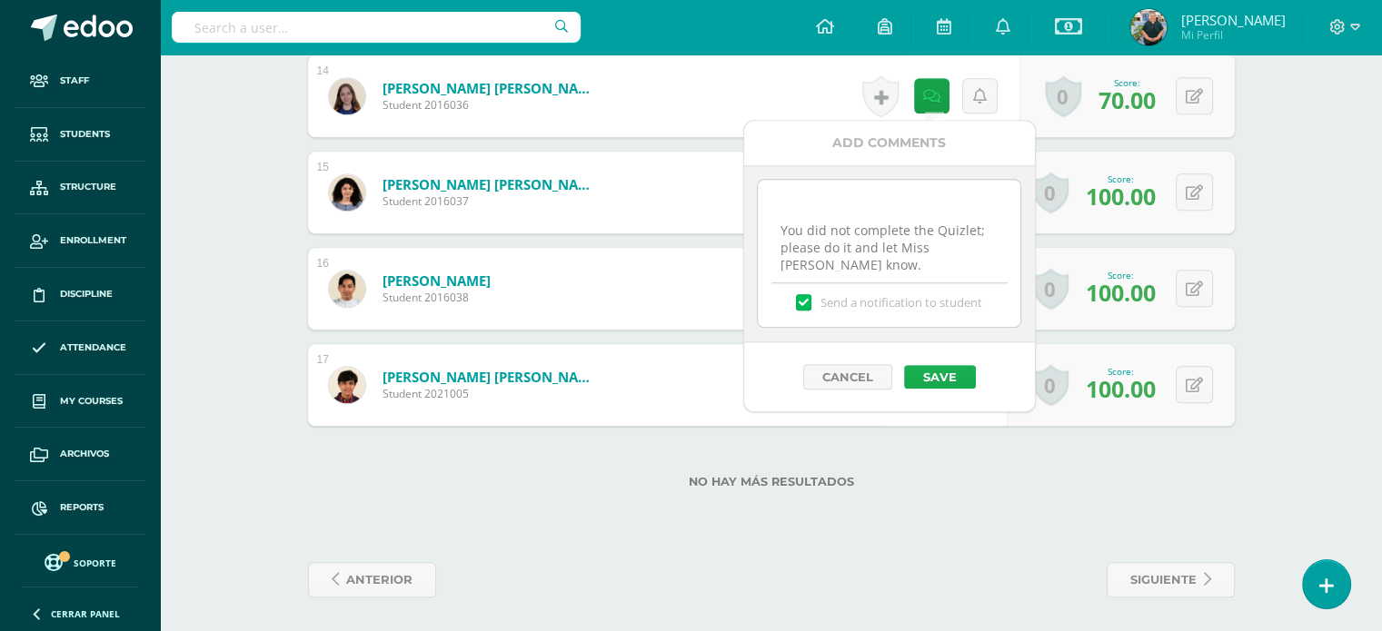
scroll to position [1830, 0]
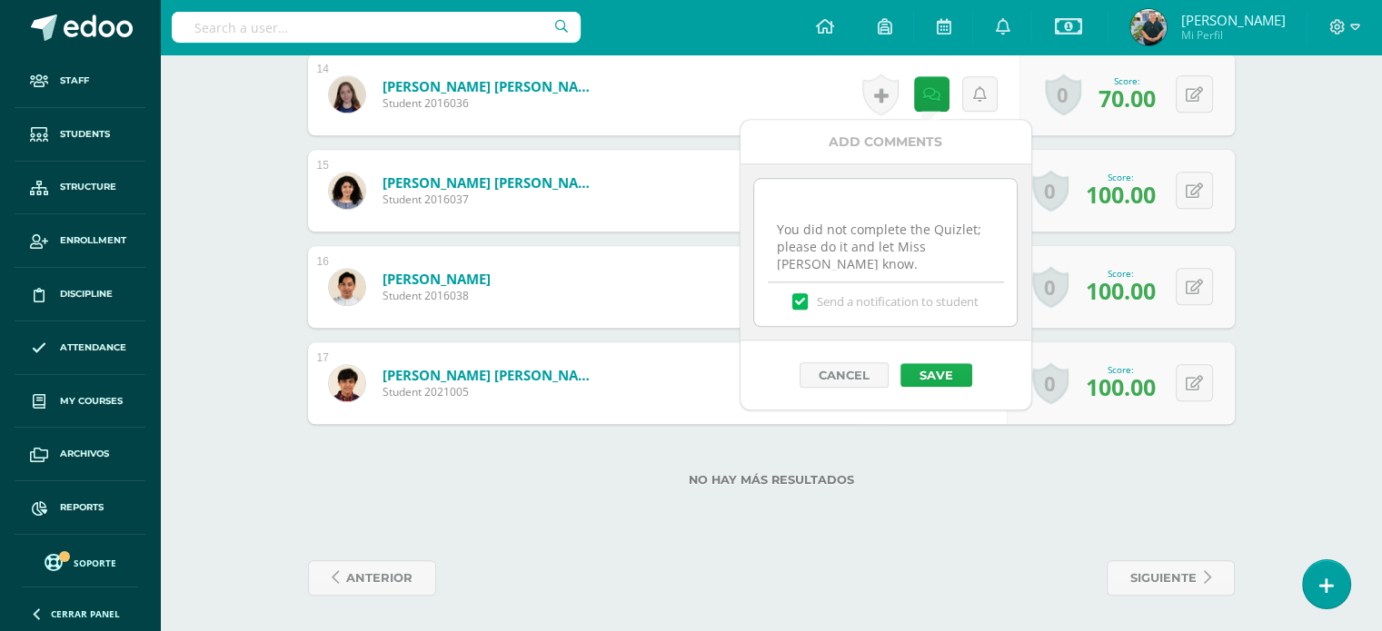
type textarea "12/09: updated in Edoo. You did not complete the Quizlet; please do it and let …"
click at [922, 365] on button "Save" at bounding box center [936, 375] width 72 height 24
